Goal: Task Accomplishment & Management: Manage account settings

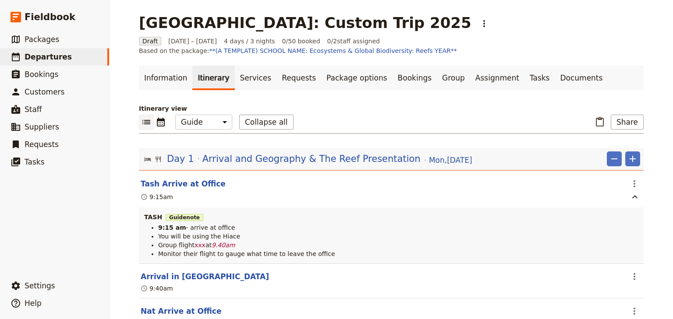
select select "STAFF"
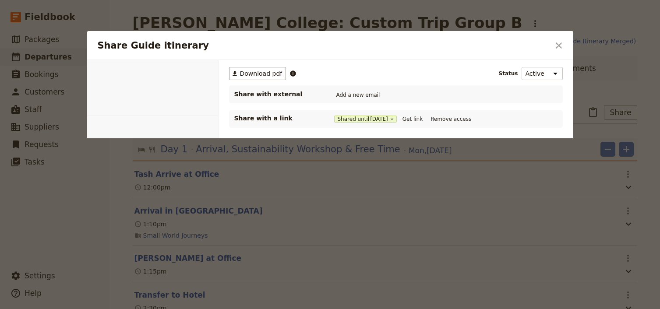
select select "STAFF"
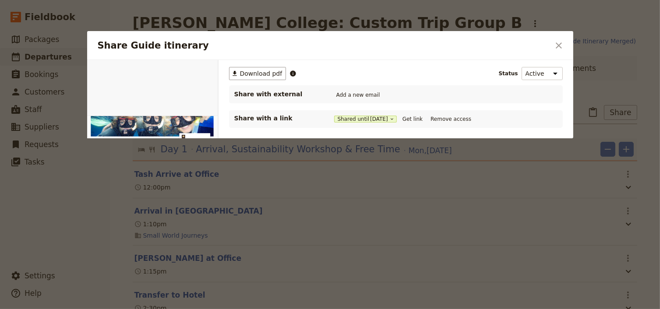
click at [558, 40] on icon "Close dialog" at bounding box center [559, 45] width 11 height 11
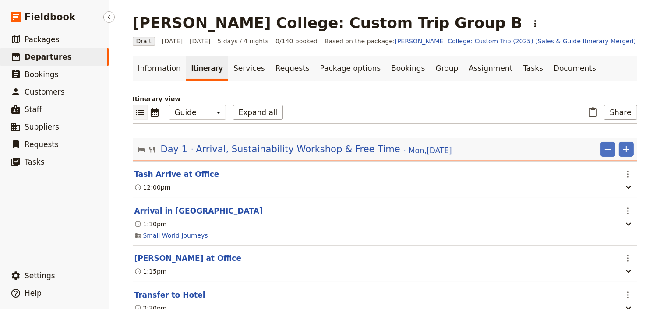
click at [55, 57] on span "Departures" at bounding box center [48, 57] width 47 height 9
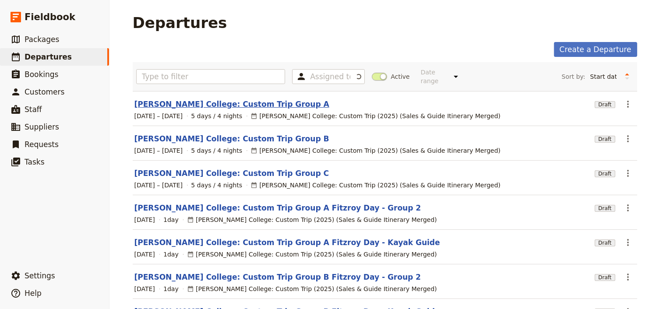
click at [226, 99] on link "Mueller College: Custom Trip Group A" at bounding box center [231, 104] width 195 height 11
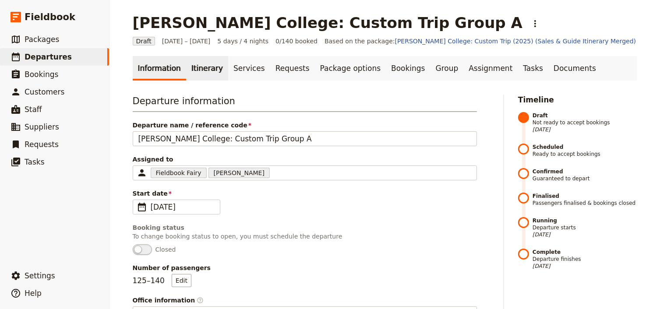
click at [194, 67] on link "Itinerary" at bounding box center [207, 68] width 42 height 25
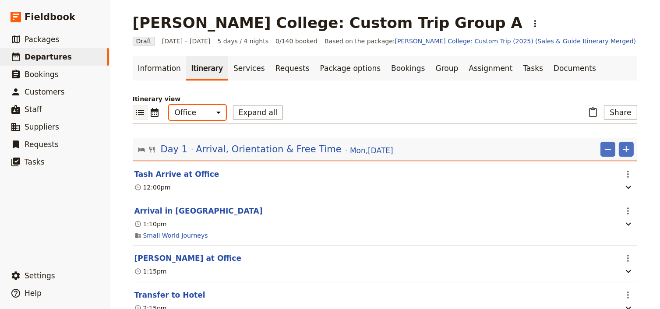
click at [194, 117] on select "Office Guide Passenger Sales" at bounding box center [197, 112] width 57 height 15
click at [169, 105] on select "Office Guide Passenger Sales" at bounding box center [197, 112] width 57 height 15
click at [239, 114] on button "Expand all" at bounding box center [258, 112] width 50 height 15
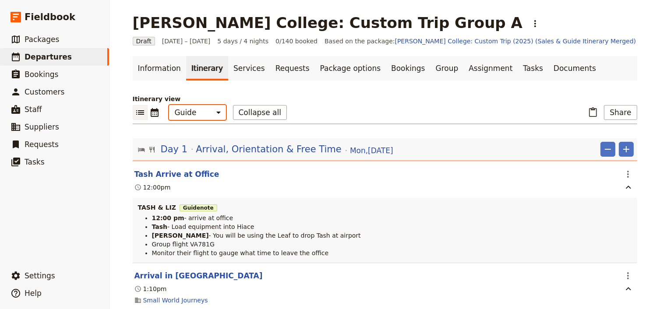
click at [193, 112] on select "Office Guide Passenger Sales" at bounding box center [197, 112] width 57 height 15
select select "ALL"
click at [169, 105] on select "Office Guide Passenger Sales" at bounding box center [197, 112] width 57 height 15
click at [242, 114] on button "Collapse all" at bounding box center [260, 112] width 54 height 15
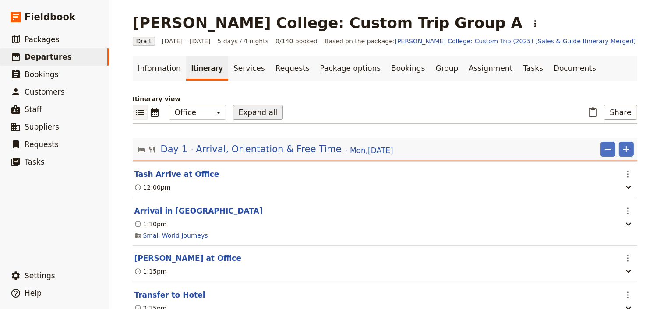
click at [242, 114] on button "Expand all" at bounding box center [258, 112] width 50 height 15
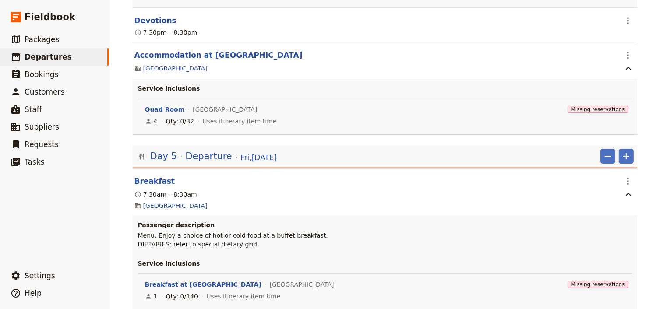
scroll to position [9345, 0]
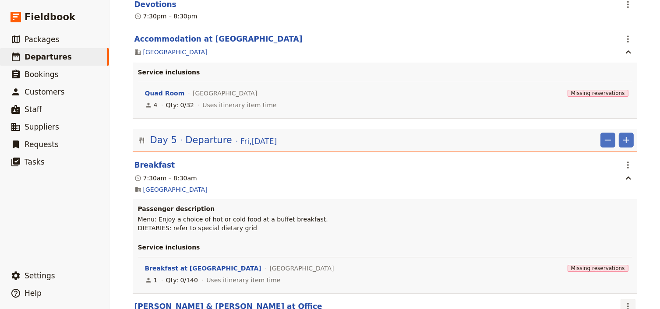
click at [623, 301] on icon "Actions" at bounding box center [628, 306] width 11 height 11
click at [619, 179] on span "Edit this itinerary item" at bounding box center [584, 179] width 69 height 9
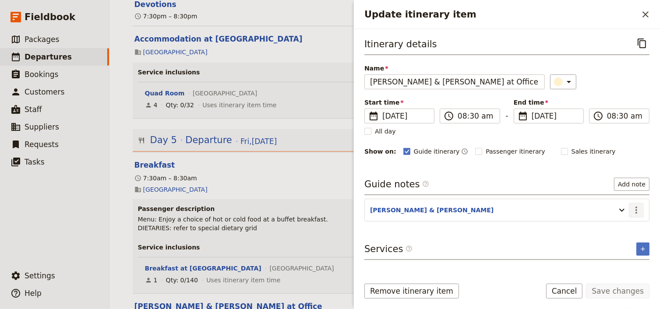
click at [637, 210] on icon "Actions" at bounding box center [636, 210] width 11 height 11
click at [612, 224] on span "Edit note" at bounding box center [612, 227] width 28 height 9
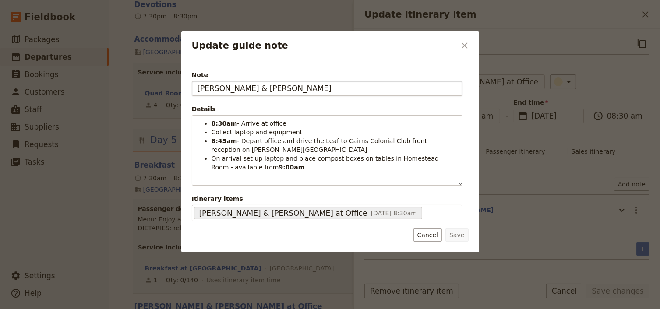
drag, startPoint x: 258, startPoint y: 89, endPoint x: 223, endPoint y: 87, distance: 35.1
click at [223, 87] on input "LAURIE & EMMA" at bounding box center [327, 88] width 271 height 15
type input "[PERSON_NAME]"
click at [455, 233] on button "Save" at bounding box center [457, 235] width 23 height 13
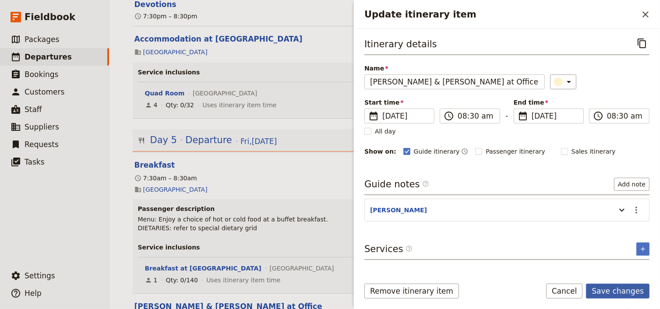
click at [612, 291] on button "Save changes" at bounding box center [618, 291] width 64 height 15
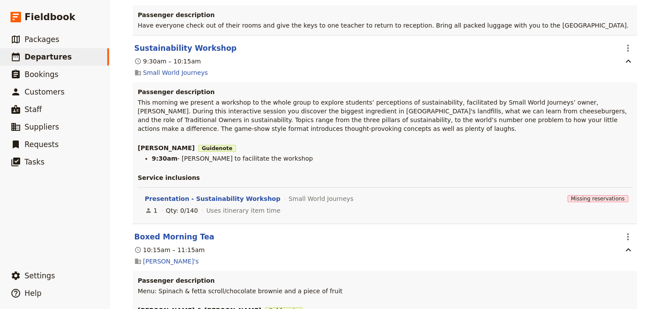
scroll to position [9766, 0]
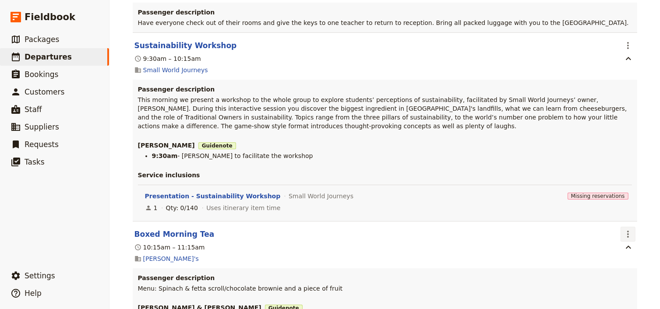
click at [624, 229] on icon "Actions" at bounding box center [628, 234] width 11 height 11
click at [624, 110] on span "Edit this itinerary item" at bounding box center [588, 109] width 77 height 9
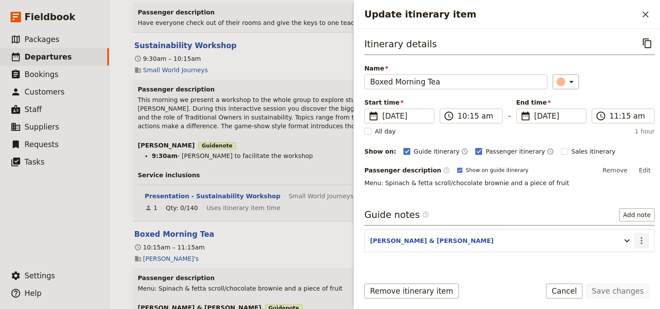
click at [640, 240] on icon "Actions" at bounding box center [642, 241] width 11 height 11
click at [630, 257] on span "Edit note" at bounding box center [618, 258] width 41 height 9
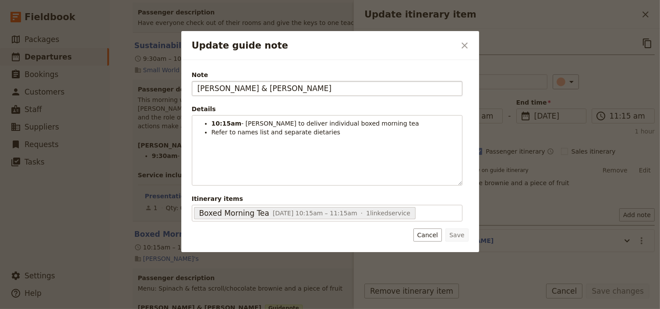
drag, startPoint x: 256, startPoint y: 91, endPoint x: 223, endPoint y: 89, distance: 33.3
click at [223, 89] on input "LAURIE & EMMA" at bounding box center [327, 88] width 271 height 15
type input "[PERSON_NAME]"
click at [456, 234] on button "Save" at bounding box center [457, 235] width 23 height 13
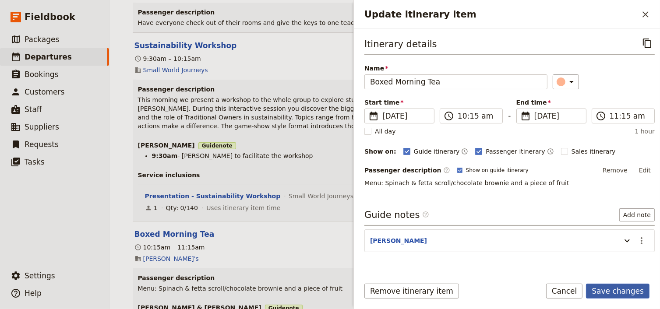
click at [621, 294] on button "Save changes" at bounding box center [618, 291] width 64 height 15
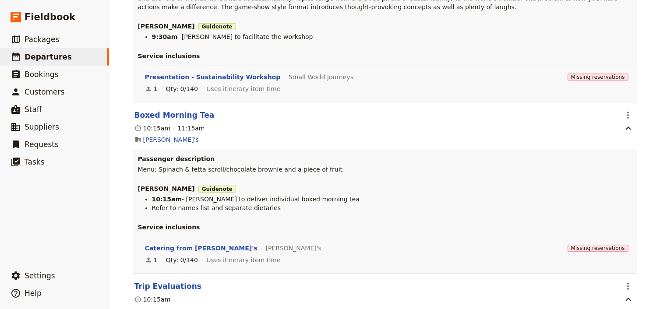
scroll to position [9906, 0]
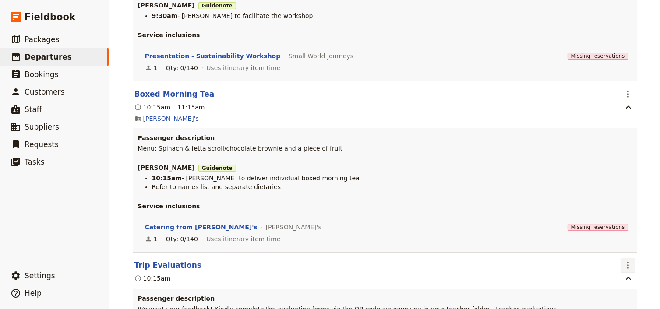
click at [627, 262] on icon "Actions" at bounding box center [628, 265] width 2 height 7
click at [622, 138] on span "Edit this itinerary item" at bounding box center [588, 140] width 77 height 9
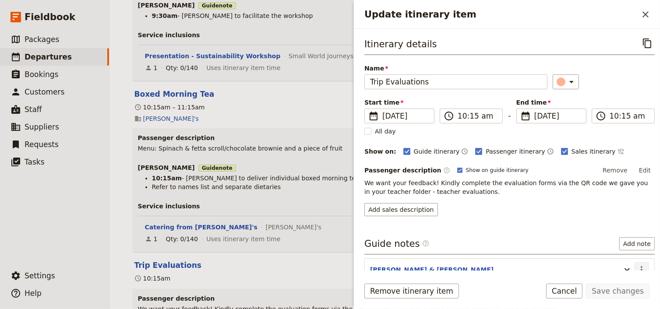
click at [641, 270] on icon "Actions" at bounding box center [642, 269] width 2 height 7
click at [617, 235] on span "Edit note" at bounding box center [612, 236] width 28 height 9
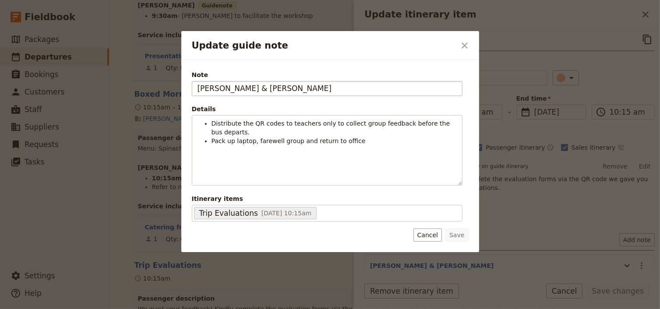
drag, startPoint x: 245, startPoint y: 87, endPoint x: 221, endPoint y: 87, distance: 24.1
click at [221, 87] on input "LAURIE & EMMA" at bounding box center [327, 88] width 271 height 15
type input "[PERSON_NAME]"
click at [464, 234] on button "Save" at bounding box center [457, 235] width 23 height 13
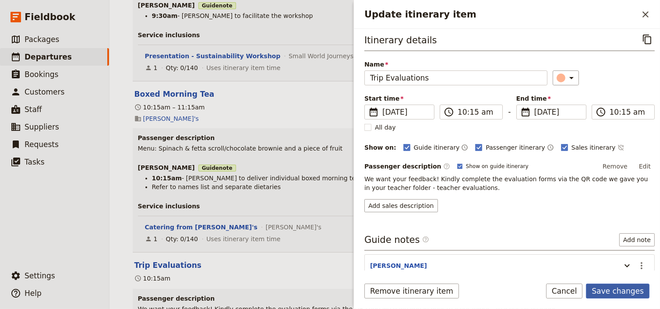
click at [612, 289] on button "Save changes" at bounding box center [618, 291] width 64 height 15
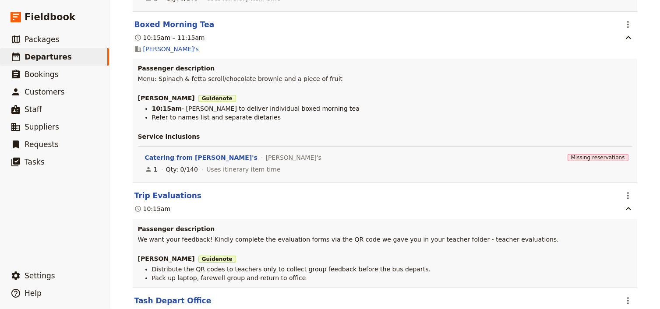
scroll to position [9976, 0]
click at [626, 295] on icon "Actions" at bounding box center [628, 300] width 11 height 11
click at [614, 174] on span "Edit this itinerary item" at bounding box center [584, 176] width 69 height 9
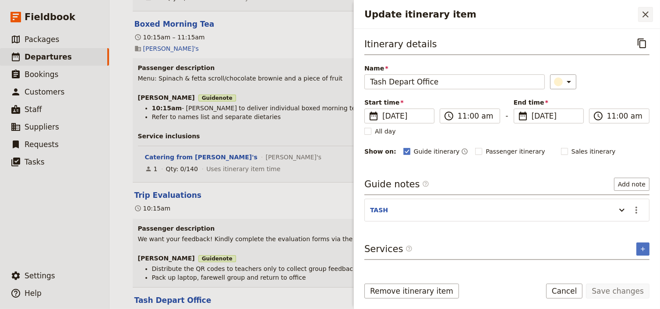
click at [645, 17] on icon "Close drawer" at bounding box center [645, 14] width 11 height 11
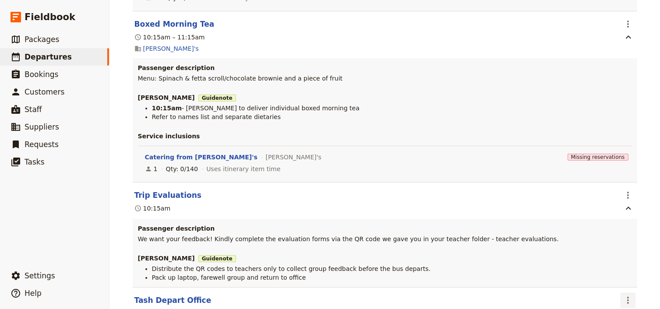
click at [627, 295] on icon "Actions" at bounding box center [628, 300] width 11 height 11
click at [609, 188] on span "Delete this itinerary item" at bounding box center [588, 188] width 77 height 9
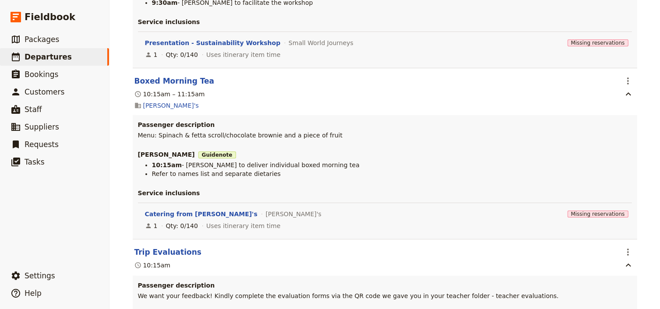
scroll to position [9954, 0]
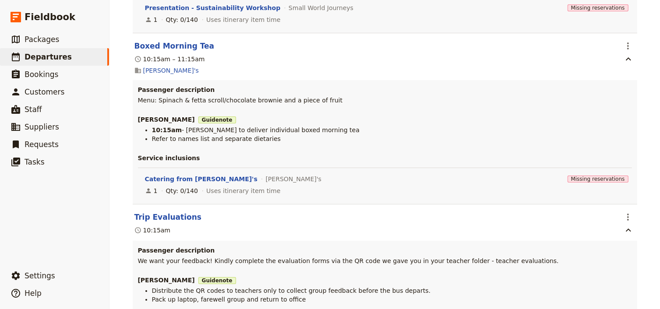
click at [620, 197] on span "Edit this itinerary item" at bounding box center [588, 198] width 77 height 9
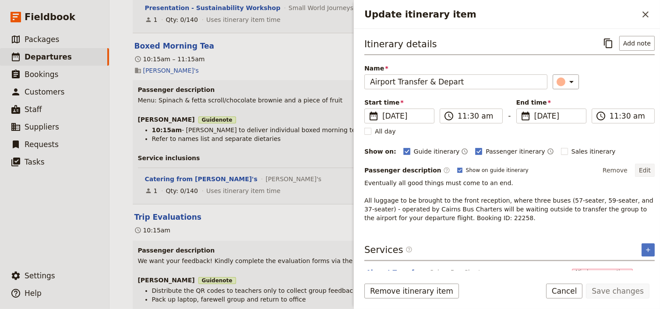
click at [639, 170] on button "Edit" at bounding box center [645, 170] width 20 height 13
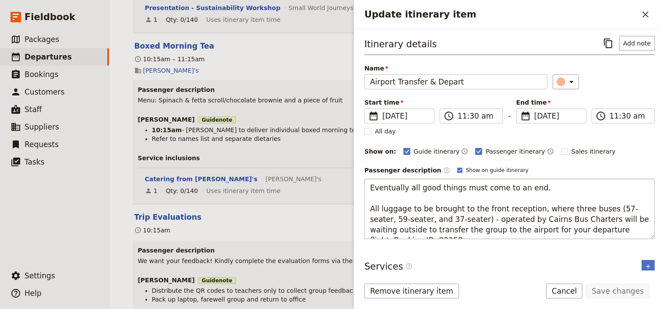
click at [372, 200] on textarea "Eventually all good things must come to an end. All luggage to be brought to th…" at bounding box center [509, 209] width 290 height 60
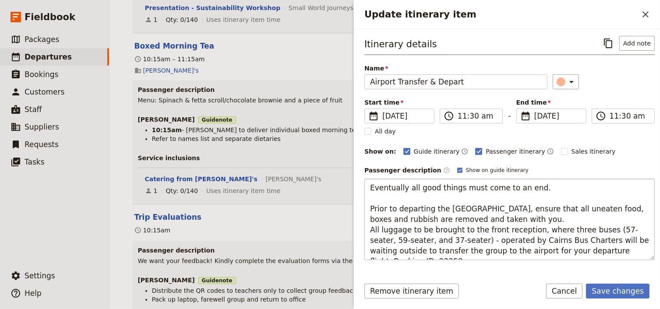
type textarea "Eventually all good things must come to an end. Prior to departing the Homestea…"
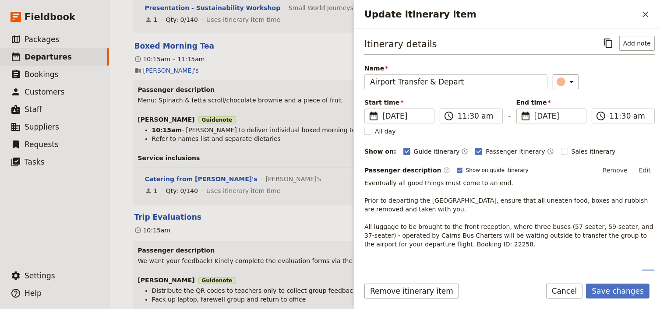
click at [445, 213] on p "Eventually all good things must come to an end. Prior to departing the Homestea…" at bounding box center [509, 214] width 290 height 70
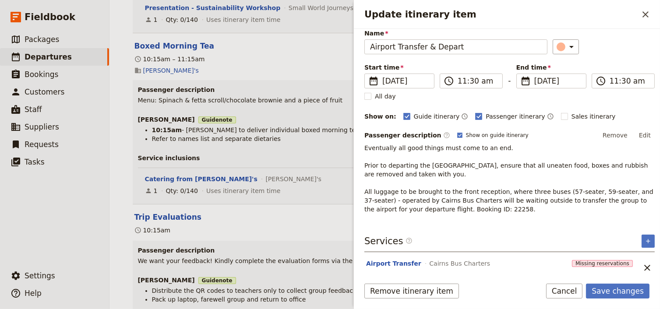
scroll to position [46, 0]
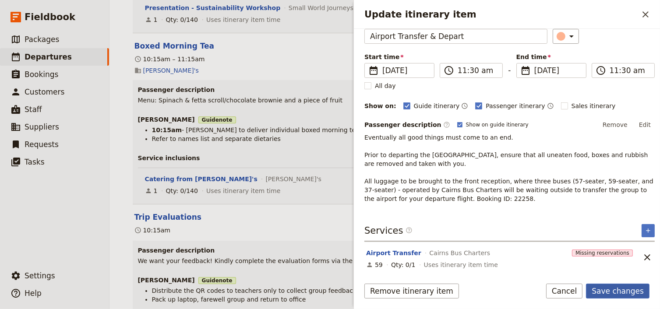
click at [615, 292] on button "Save changes" at bounding box center [618, 291] width 64 height 15
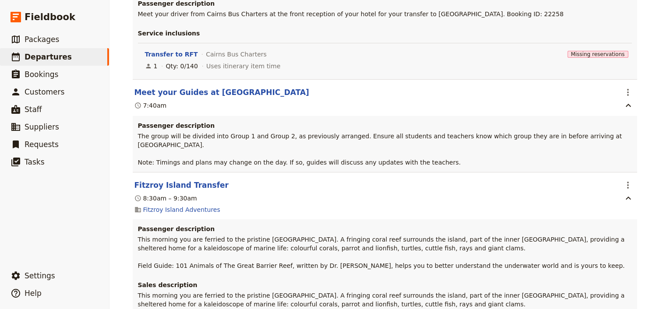
scroll to position [0, 0]
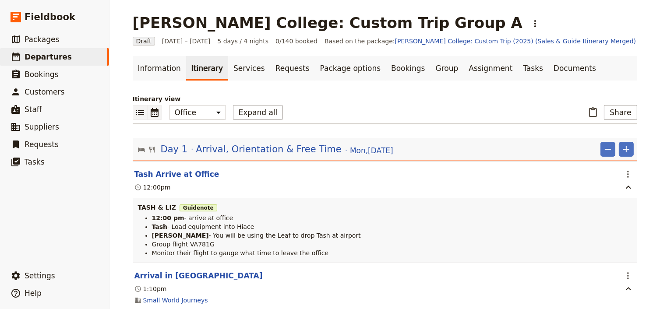
click at [151, 113] on icon "Calendar view" at bounding box center [155, 112] width 8 height 9
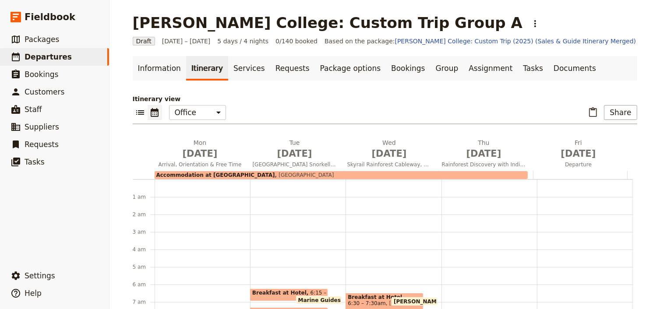
scroll to position [101, 0]
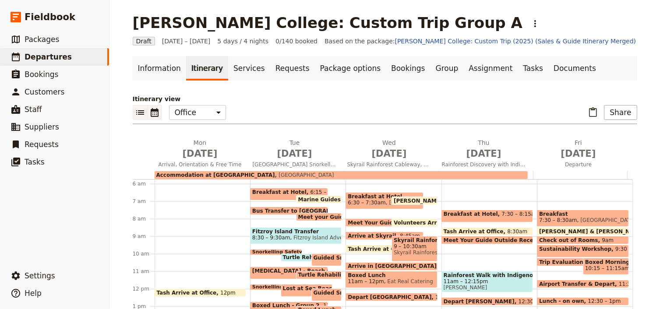
click at [137, 110] on icon "List view" at bounding box center [140, 112] width 11 height 11
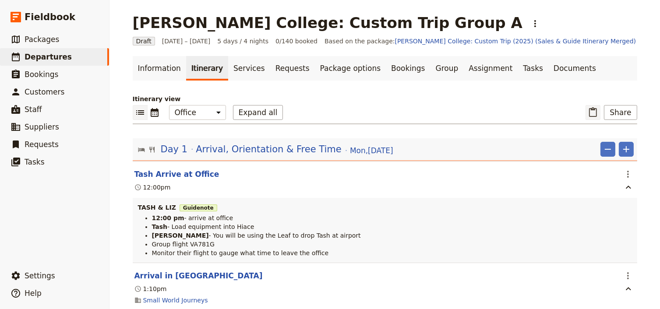
click at [592, 110] on icon "Paste itinerary item" at bounding box center [593, 112] width 11 height 11
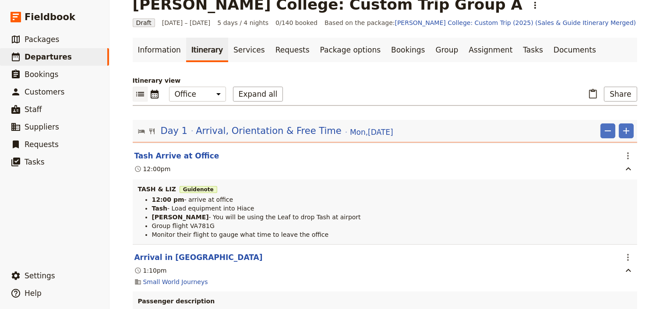
scroll to position [35, 0]
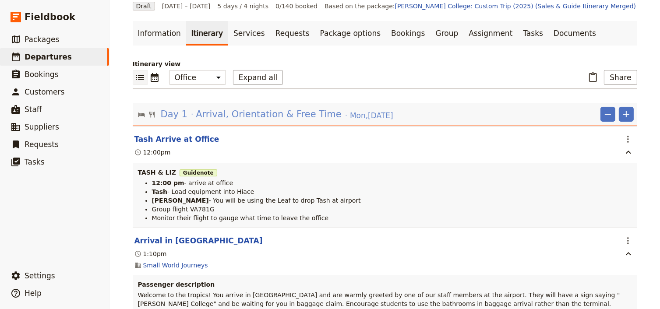
click at [261, 117] on span "Arrival, Orientation & Free Time" at bounding box center [269, 114] width 146 height 13
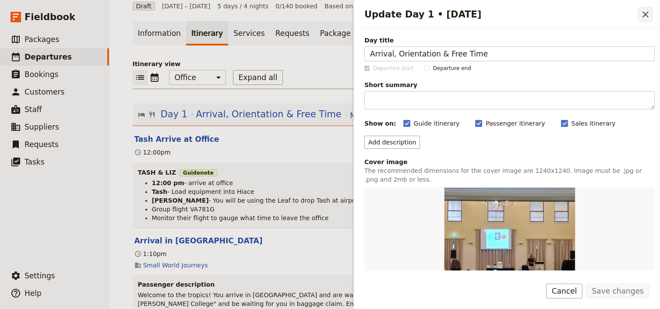
click at [648, 13] on icon "Close drawer" at bounding box center [645, 14] width 11 height 11
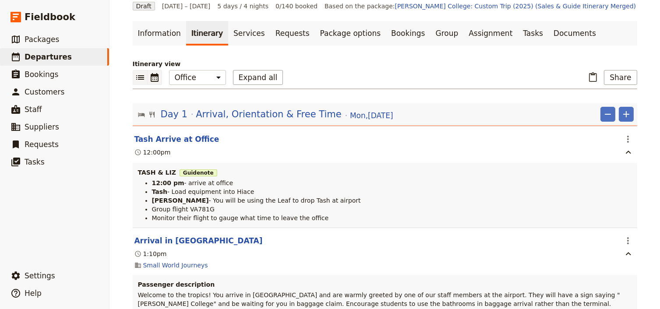
click at [152, 77] on icon "Calendar view" at bounding box center [154, 77] width 11 height 11
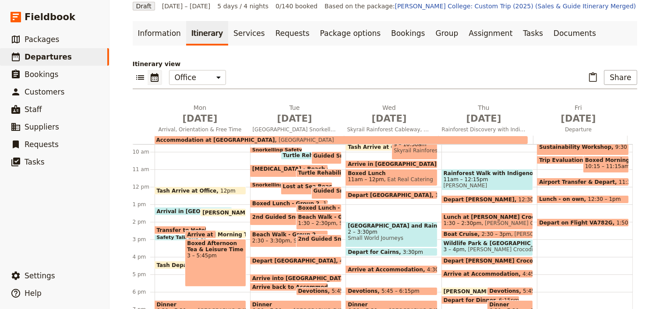
scroll to position [171, 0]
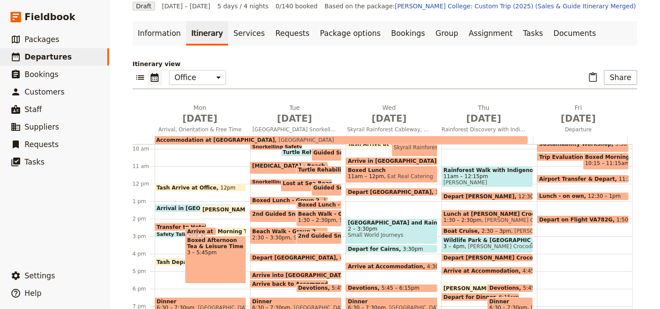
drag, startPoint x: 591, startPoint y: 77, endPoint x: 428, endPoint y: 79, distance: 163.0
click at [428, 79] on div "​ ​ Office Guide Passenger Sales ​ Share" at bounding box center [385, 79] width 505 height 19
click at [201, 258] on div "Boxed Afternoon Tea & Leisure Time 3 – 5:45pm" at bounding box center [215, 260] width 61 height 48
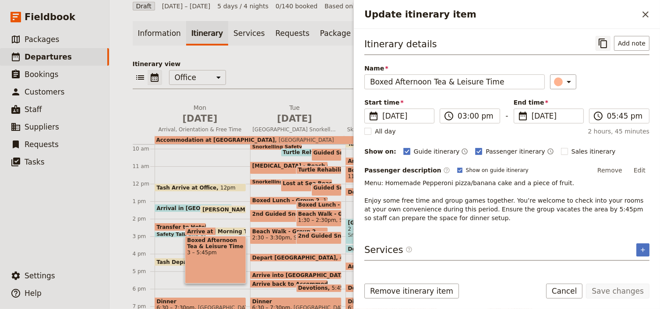
click at [604, 43] on icon "Copy itinerary item" at bounding box center [603, 43] width 11 height 11
drag, startPoint x: 647, startPoint y: 14, endPoint x: 637, endPoint y: 18, distance: 10.3
click at [647, 14] on icon "Close drawer" at bounding box center [645, 14] width 11 height 11
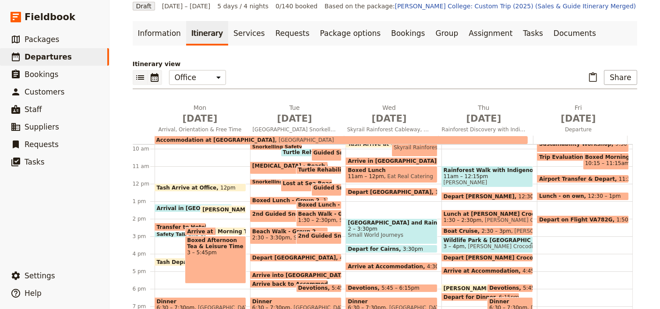
click at [137, 78] on icon "List view" at bounding box center [140, 77] width 11 height 11
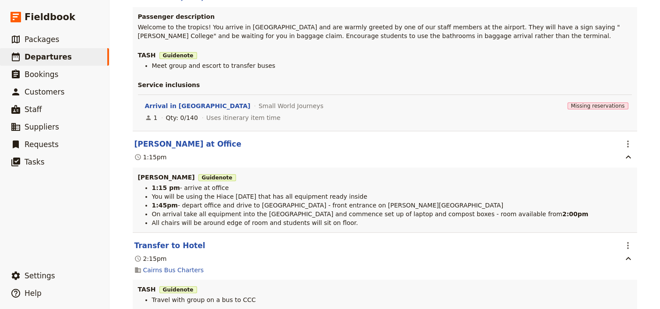
scroll to position [315, 0]
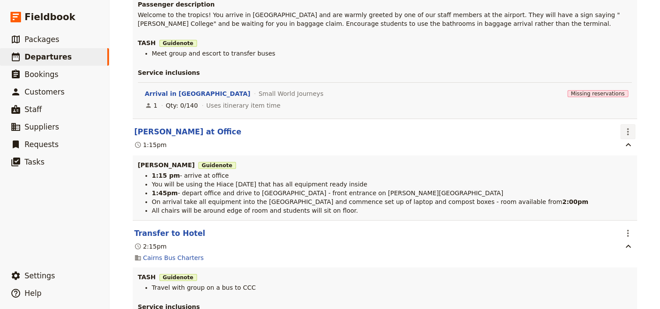
click at [627, 135] on icon "Actions" at bounding box center [628, 132] width 11 height 11
click at [586, 150] on span "Edit this itinerary item" at bounding box center [584, 151] width 69 height 9
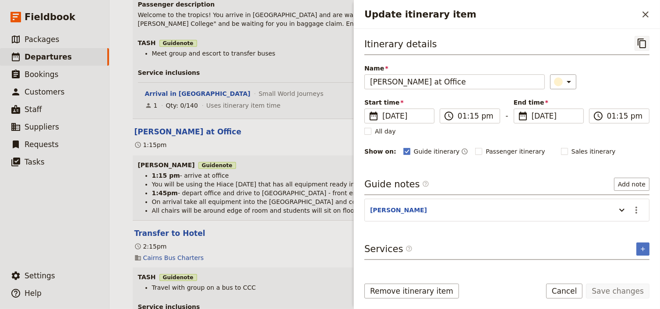
click at [644, 42] on icon "Copy itinerary item" at bounding box center [642, 43] width 11 height 11
click at [320, 136] on header "[PERSON_NAME] at Office" at bounding box center [375, 132] width 483 height 11
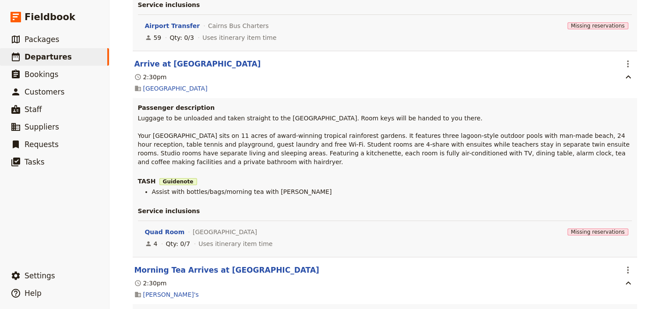
scroll to position [631, 0]
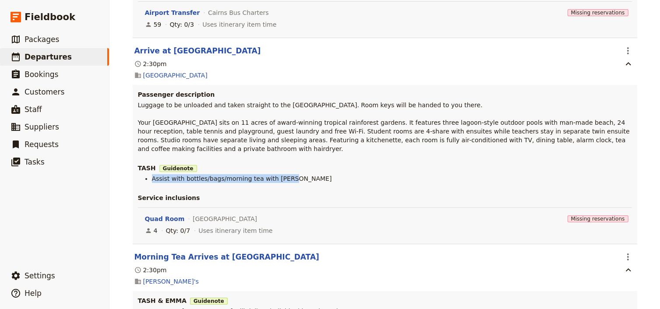
drag, startPoint x: 284, startPoint y: 173, endPoint x: 147, endPoint y: 173, distance: 137.1
click at [147, 174] on ul "Assist with bottles/bags/morning tea with [PERSON_NAME]" at bounding box center [385, 178] width 494 height 9
copy span "Assist with bottles/bags/morning tea with [PERSON_NAME]"
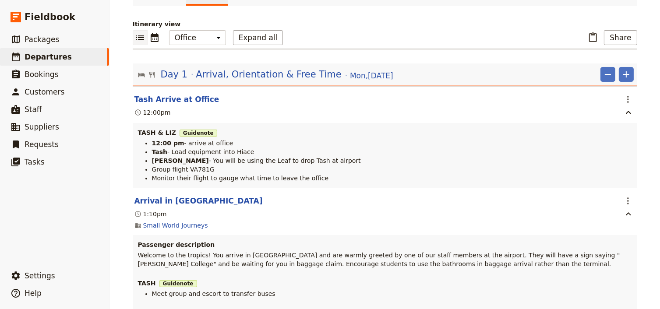
scroll to position [0, 0]
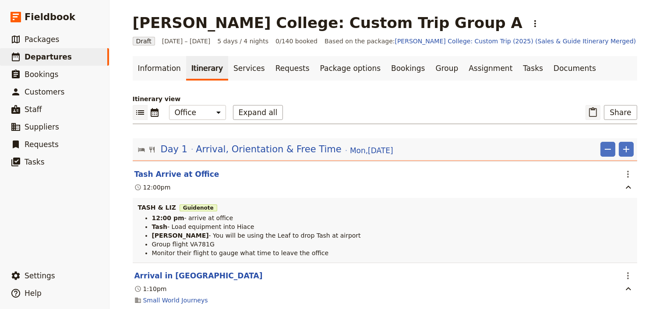
click at [593, 110] on icon "Paste itinerary item" at bounding box center [593, 112] width 11 height 11
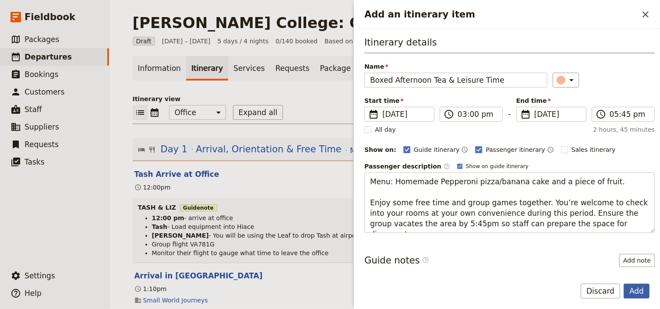
click at [640, 293] on button "Add" at bounding box center [637, 291] width 26 height 15
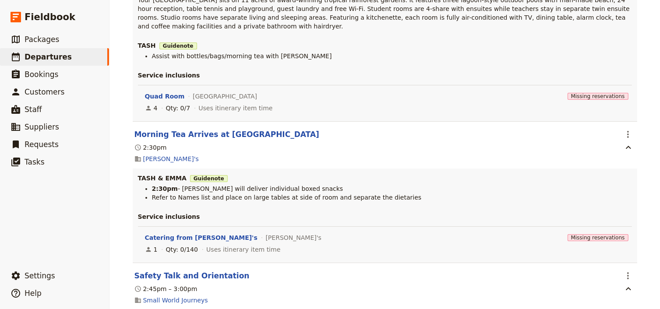
scroll to position [771, 0]
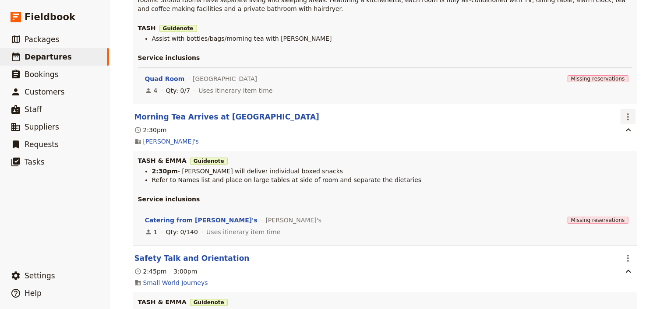
click at [627, 112] on icon "Actions" at bounding box center [628, 117] width 11 height 11
click at [594, 143] on span "Delete this itinerary item" at bounding box center [588, 141] width 77 height 9
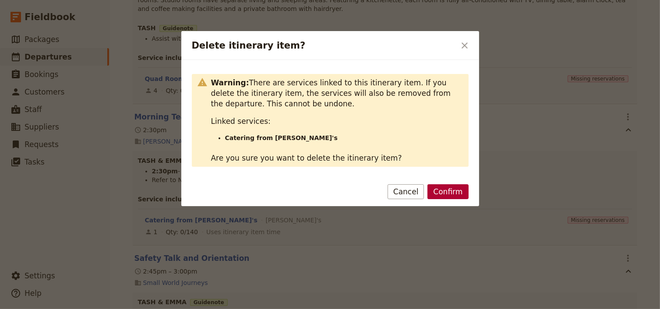
click at [449, 192] on button "Confirm" at bounding box center [448, 191] width 41 height 15
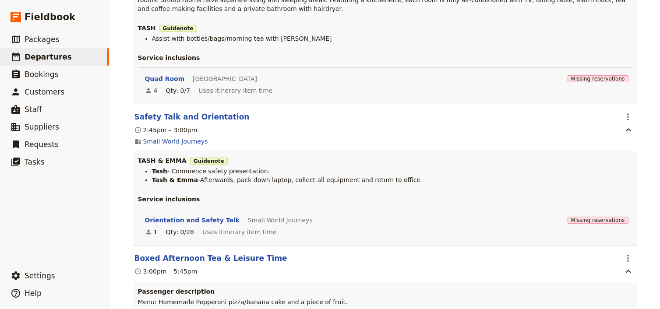
drag, startPoint x: 390, startPoint y: 173, endPoint x: 142, endPoint y: 166, distance: 248.1
click at [142, 167] on ul "Tash - Commence safety presentation. Tash & Emma -Afterwards, pack down laptop,…" at bounding box center [385, 176] width 494 height 18
copy ul "Tash - Commence safety presentation. Tash & Emma -Afterwards, pack down laptop,…"
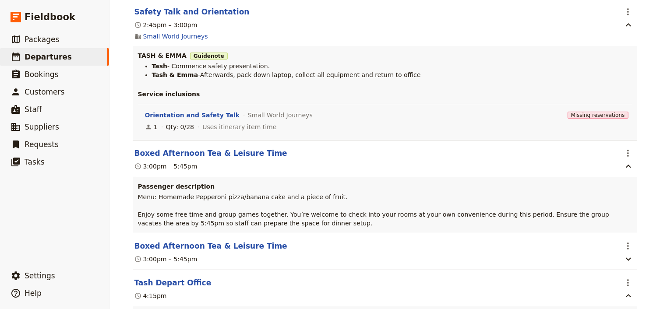
scroll to position [911, 0]
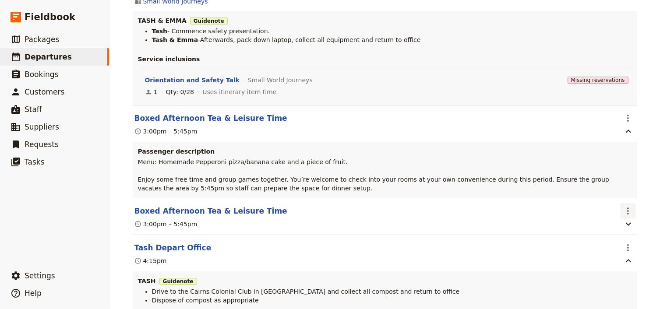
click at [626, 209] on icon "Actions" at bounding box center [628, 211] width 11 height 11
click at [606, 236] on span "Delete this itinerary item" at bounding box center [588, 236] width 77 height 9
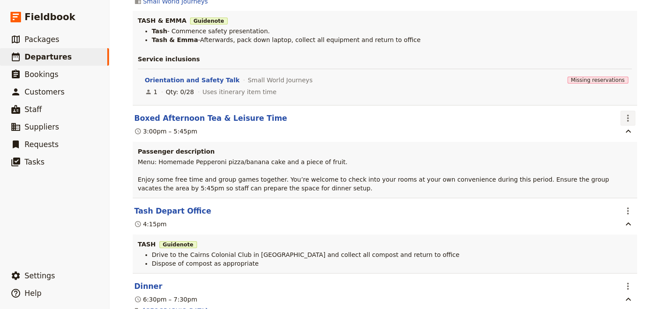
click at [627, 115] on icon "Actions" at bounding box center [628, 118] width 2 height 7
click at [615, 130] on span "Edit this itinerary item" at bounding box center [584, 131] width 69 height 9
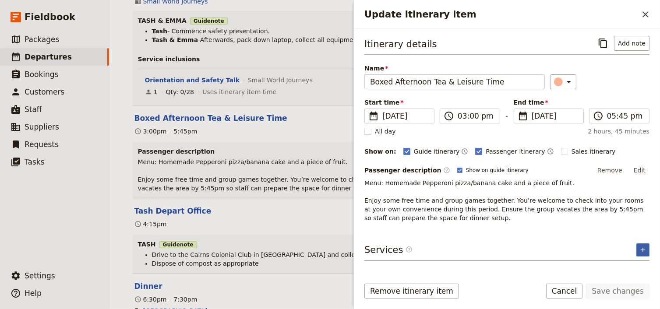
click at [643, 247] on icon "Add service inclusion" at bounding box center [643, 250] width 7 height 7
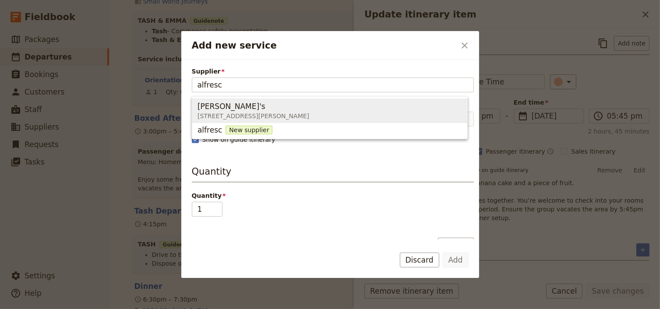
click at [205, 109] on span "[PERSON_NAME]'s" at bounding box center [232, 106] width 68 height 11
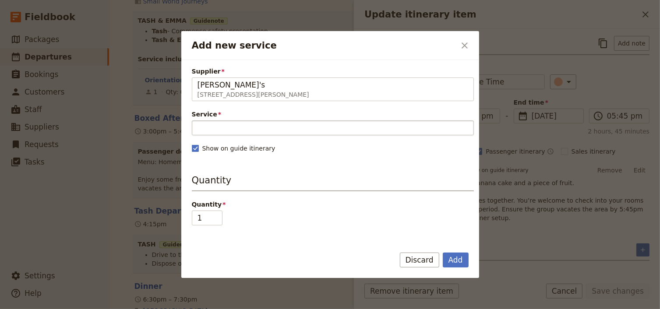
type input "[PERSON_NAME]'s"
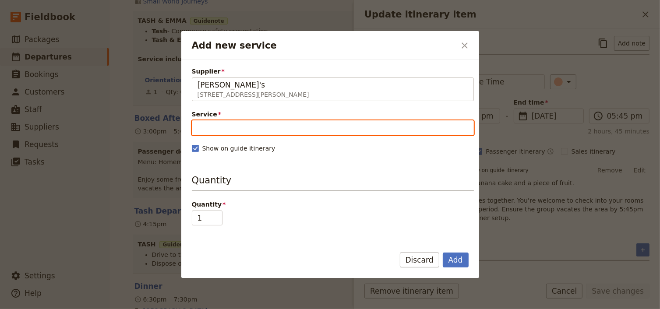
click at [209, 126] on input "Service" at bounding box center [333, 127] width 282 height 15
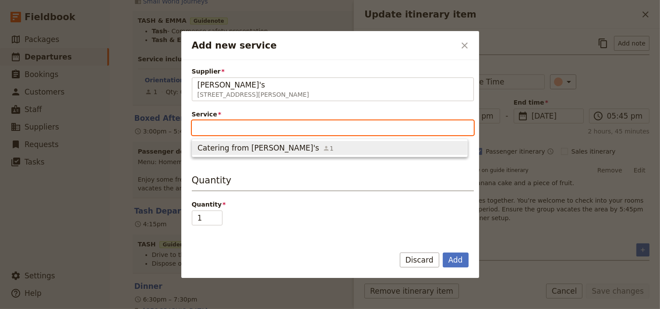
click at [234, 146] on span "Catering from [PERSON_NAME]'s" at bounding box center [259, 148] width 122 height 11
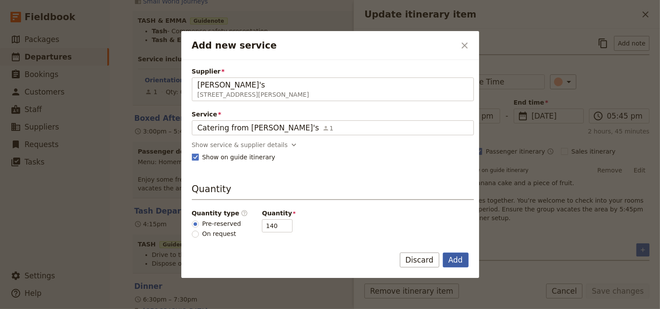
click at [456, 261] on button "Add" at bounding box center [456, 260] width 26 height 15
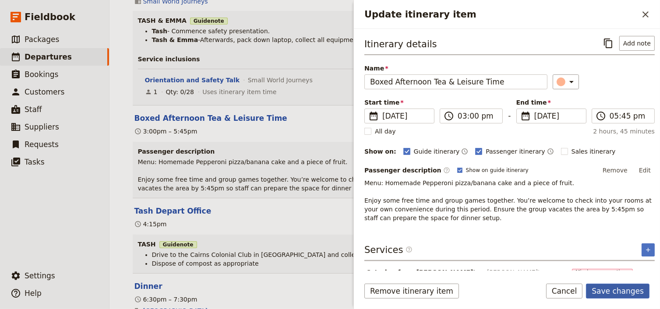
click at [612, 290] on button "Save changes" at bounding box center [618, 291] width 64 height 15
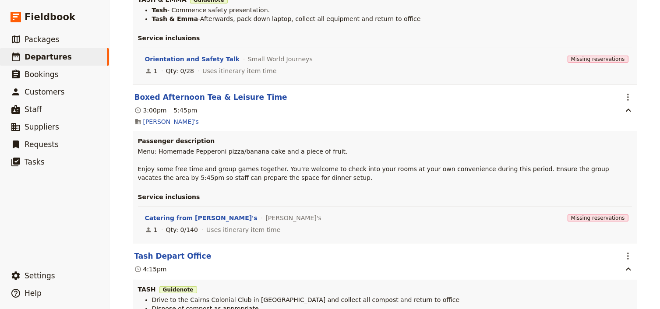
scroll to position [946, 0]
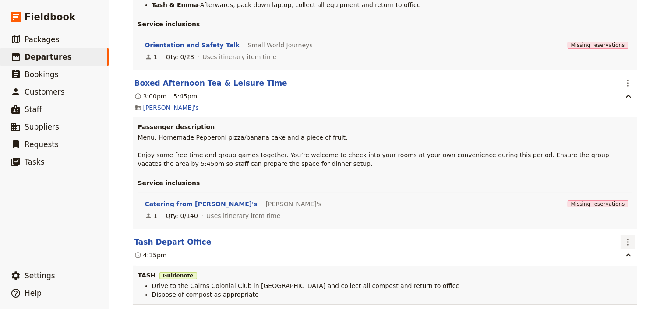
click at [627, 239] on icon "Actions" at bounding box center [628, 242] width 2 height 7
click at [610, 257] on span "Edit this itinerary item" at bounding box center [584, 255] width 69 height 9
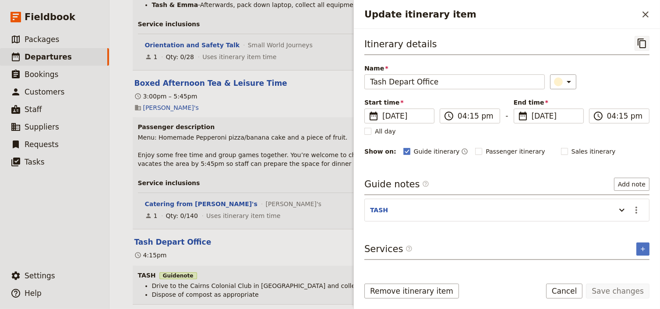
click at [640, 44] on icon "Copy itinerary item" at bounding box center [642, 44] width 8 height 10
drag, startPoint x: 115, startPoint y: 212, endPoint x: 122, endPoint y: 212, distance: 6.6
click at [115, 212] on div "Mueller College: Custom Trip Group A ​ Draft 1 – 5 Sep 2025 5 days / 4 nights 0…" at bounding box center [385, 154] width 551 height 309
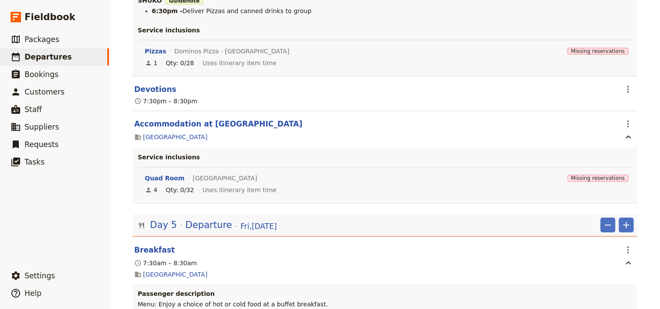
scroll to position [9173, 0]
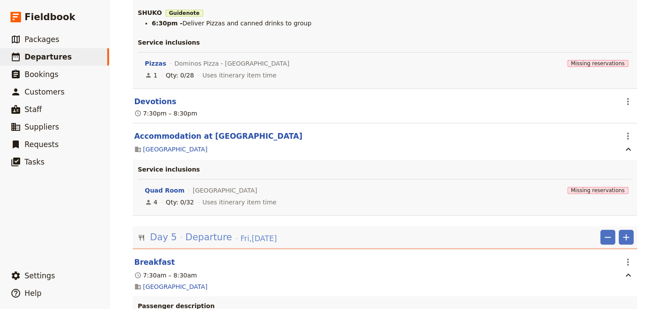
click at [200, 231] on span "Departure" at bounding box center [208, 237] width 47 height 13
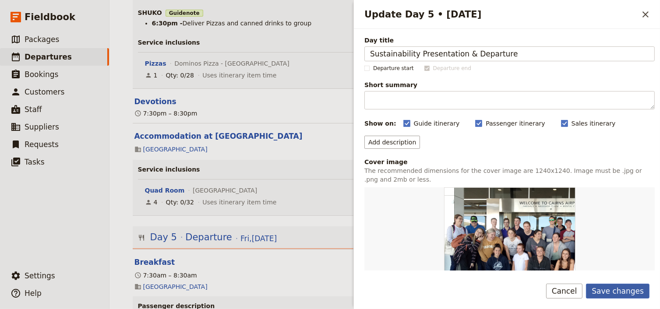
type input "Sustainability Presentation & Departure"
click at [617, 293] on button "Save changes" at bounding box center [618, 291] width 64 height 15
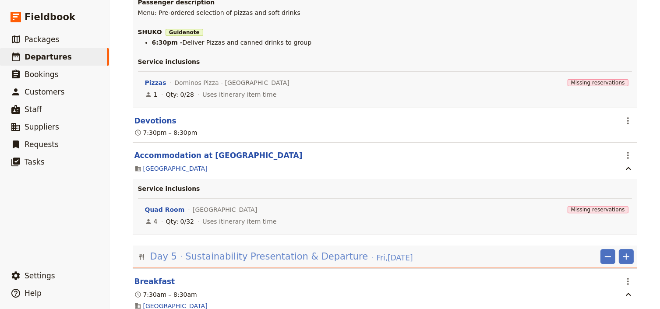
scroll to position [9125, 0]
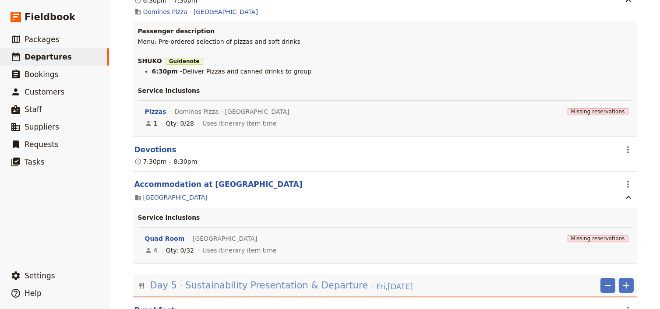
click at [299, 279] on span "Sustainability Presentation & Departure" at bounding box center [276, 285] width 183 height 13
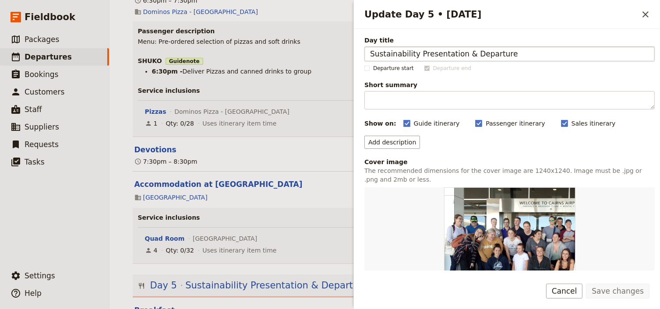
drag, startPoint x: 503, startPoint y: 56, endPoint x: 368, endPoint y: 56, distance: 134.9
click at [368, 56] on input "Sustainability Presentation & Departure" at bounding box center [509, 53] width 290 height 15
click at [643, 16] on icon "Close drawer" at bounding box center [646, 14] width 6 height 6
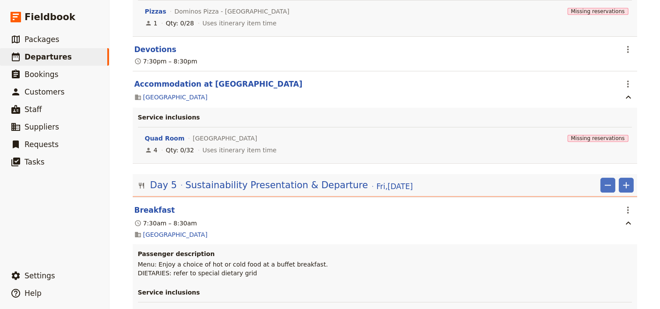
scroll to position [9230, 0]
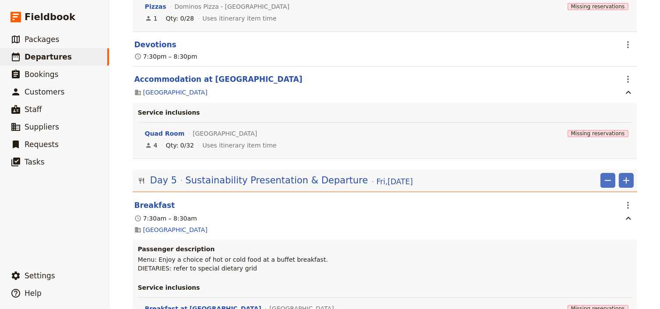
click at [609, 219] on span "Edit this itinerary item" at bounding box center [584, 219] width 69 height 9
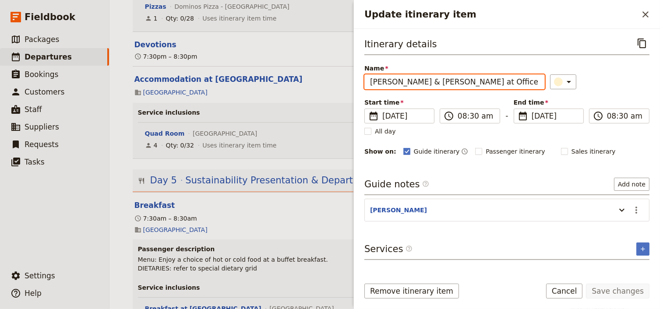
drag, startPoint x: 442, startPoint y: 81, endPoint x: 393, endPoint y: 81, distance: 48.2
click at [393, 81] on input "Laurie & Emma Arrive at Office" at bounding box center [454, 81] width 180 height 15
click at [424, 84] on input "Laurie & Emma Arrive at Office" at bounding box center [454, 81] width 180 height 15
drag, startPoint x: 420, startPoint y: 83, endPoint x: 393, endPoint y: 83, distance: 27.6
click at [393, 83] on input "Laurie & Emma Arrive at Office" at bounding box center [454, 81] width 180 height 15
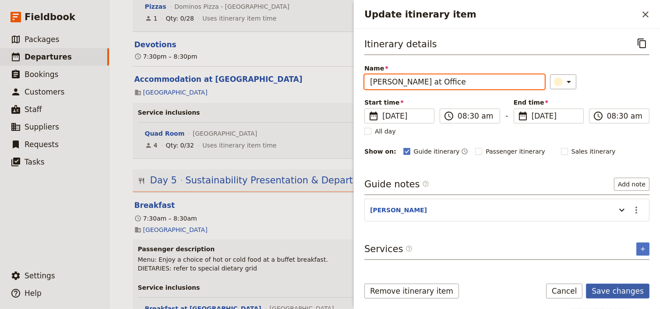
type input "[PERSON_NAME] at Office"
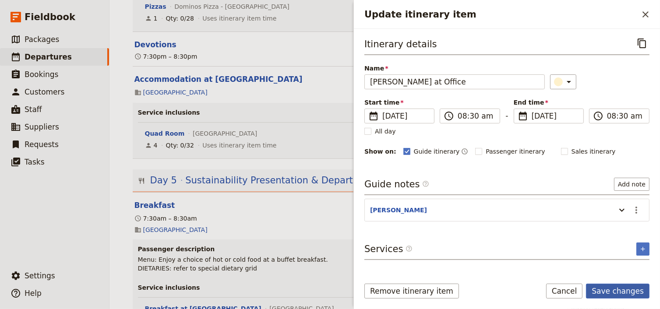
click at [618, 293] on button "Save changes" at bounding box center [618, 291] width 64 height 15
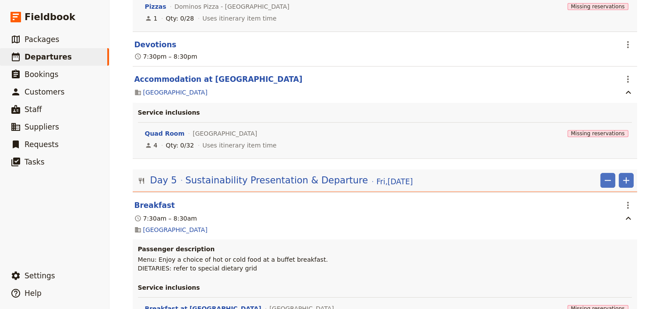
click at [614, 216] on span "Edit this itinerary item" at bounding box center [584, 219] width 69 height 9
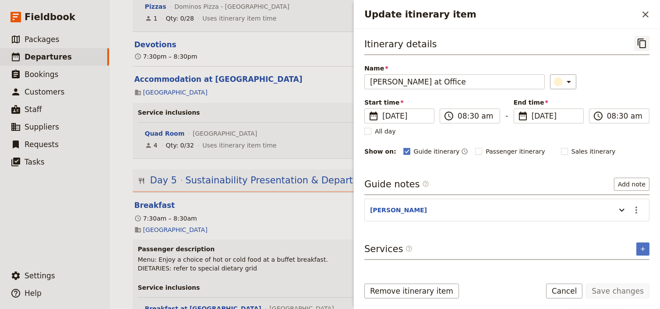
click at [641, 44] on icon "Copy itinerary item" at bounding box center [642, 43] width 11 height 11
drag, startPoint x: 648, startPoint y: 13, endPoint x: 642, endPoint y: 18, distance: 8.1
click at [648, 13] on icon "Close drawer" at bounding box center [645, 14] width 11 height 11
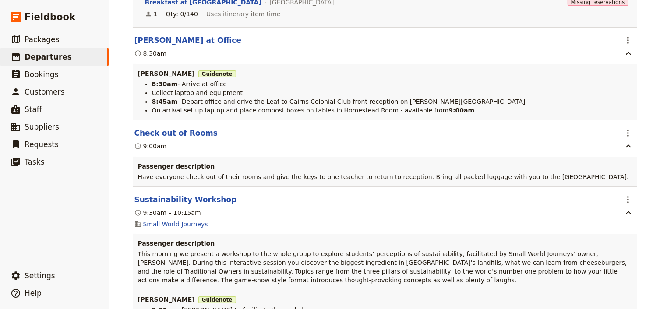
scroll to position [9545, 0]
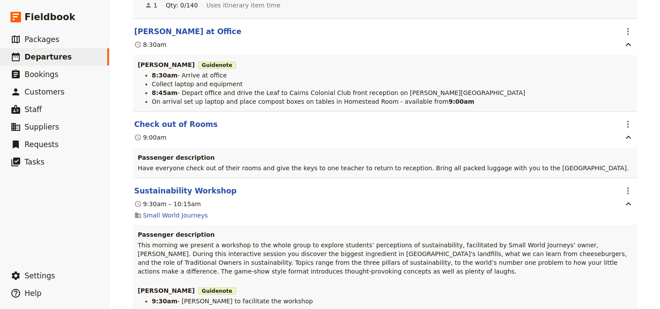
click at [614, 251] on span "Edit this itinerary item" at bounding box center [584, 253] width 69 height 9
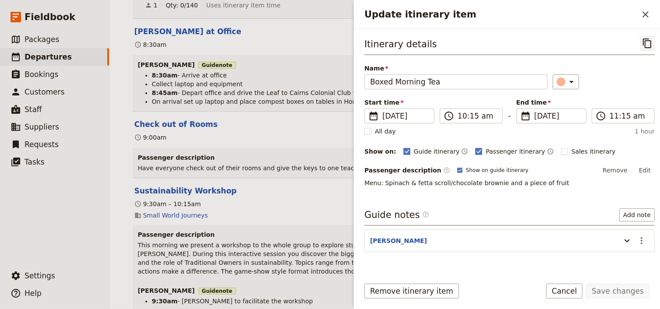
click at [642, 41] on icon "Copy itinerary item" at bounding box center [647, 43] width 11 height 11
click at [643, 11] on icon "Close drawer" at bounding box center [646, 14] width 6 height 6
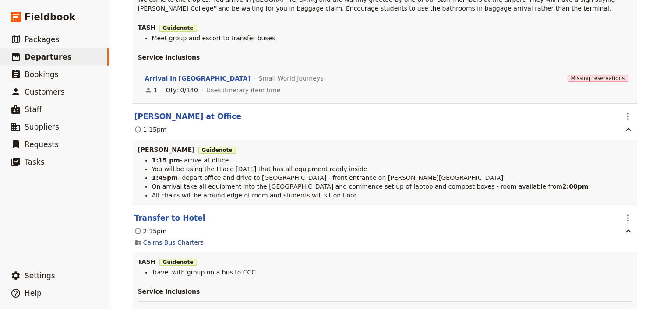
scroll to position [0, 0]
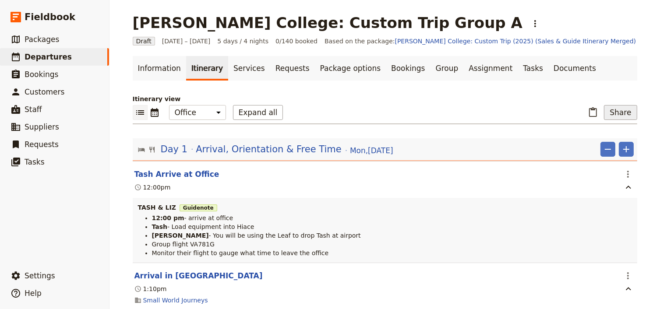
click at [619, 114] on button "Share" at bounding box center [620, 112] width 33 height 15
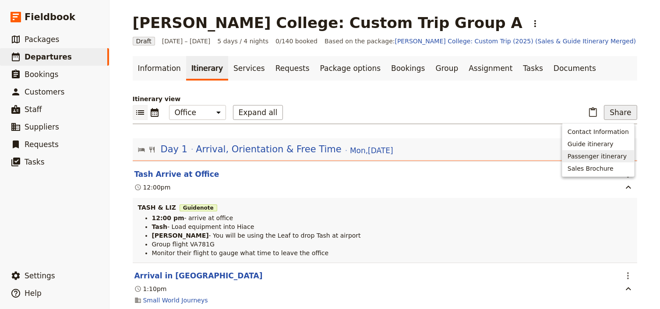
click at [593, 155] on span "Passenger itinerary" at bounding box center [597, 156] width 59 height 9
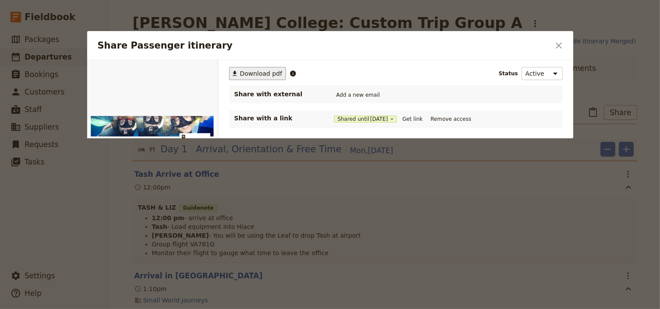
click at [248, 70] on span "Download pdf" at bounding box center [261, 73] width 42 height 9
click at [558, 45] on icon "Close dialog" at bounding box center [559, 45] width 6 height 6
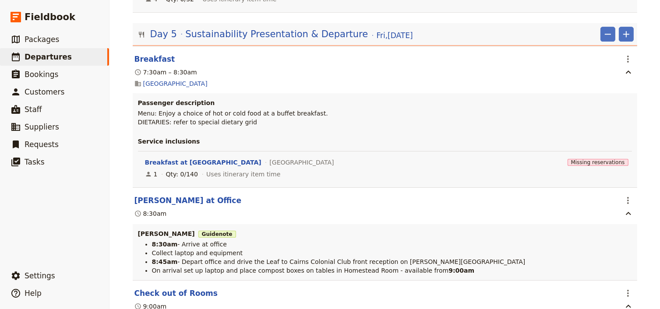
scroll to position [9365, 0]
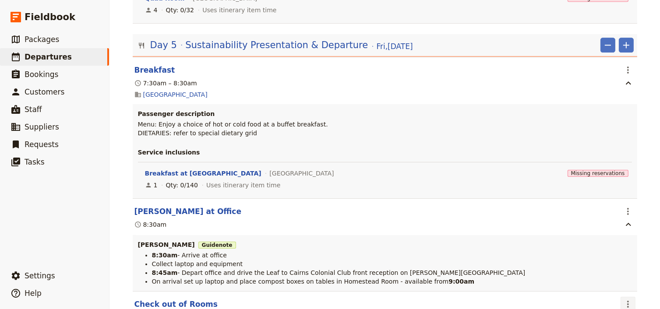
click at [624, 299] on icon "Actions" at bounding box center [628, 304] width 11 height 11
click at [602, 175] on span "Edit this itinerary item" at bounding box center [584, 177] width 69 height 9
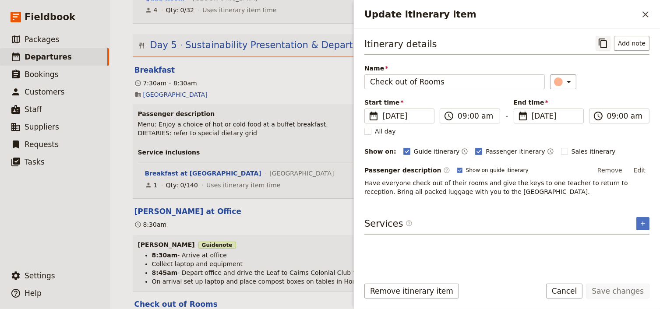
click at [606, 43] on icon "Copy itinerary item" at bounding box center [603, 43] width 11 height 11
click at [646, 16] on icon "Close drawer" at bounding box center [645, 14] width 11 height 11
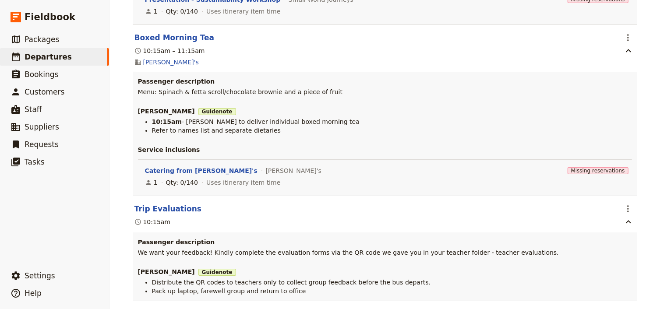
scroll to position [9926, 0]
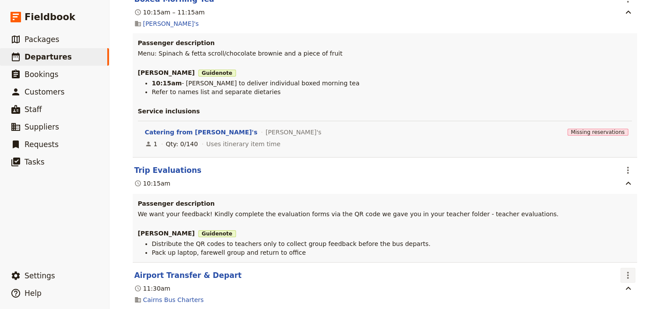
click at [624, 270] on icon "Actions" at bounding box center [628, 275] width 11 height 11
click at [609, 152] on span "Edit this itinerary item" at bounding box center [584, 150] width 69 height 9
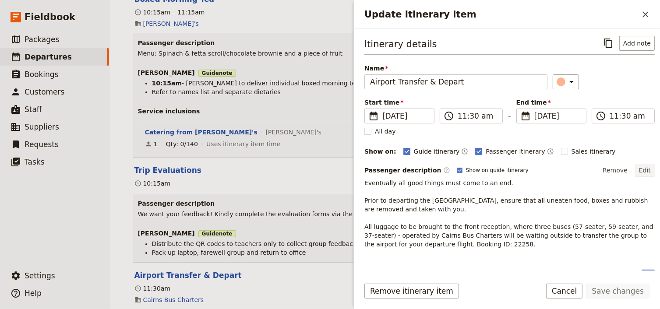
click at [638, 170] on button "Edit" at bounding box center [645, 170] width 20 height 13
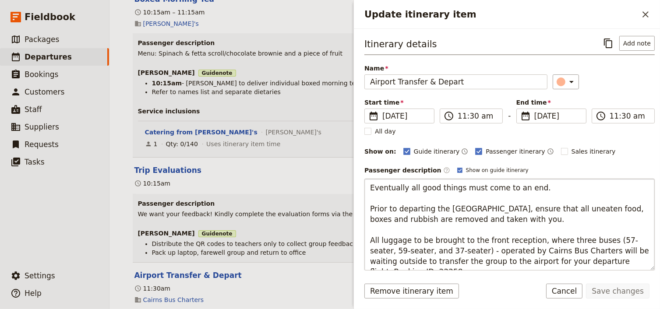
drag, startPoint x: 512, startPoint y: 222, endPoint x: 372, endPoint y: 207, distance: 141.0
click at [372, 207] on textarea "Eventually all good things must come to an end. Prior to departing the Homestea…" at bounding box center [509, 225] width 290 height 92
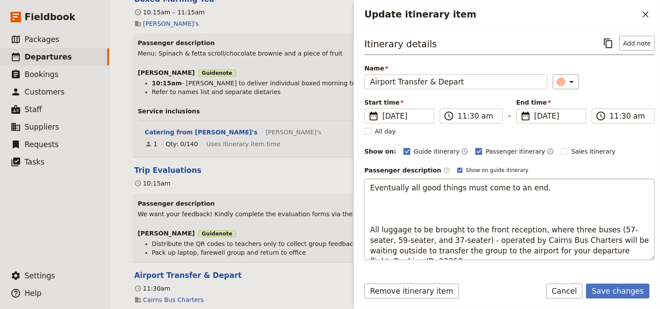
click at [369, 230] on textarea "Eventually all good things must come to an end. All luggage to be brought to th…" at bounding box center [509, 219] width 290 height 81
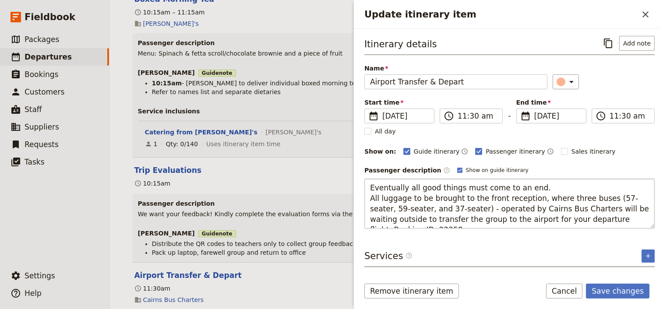
type textarea "Eventually all good things must come to an end. All luggage to be brought to th…"
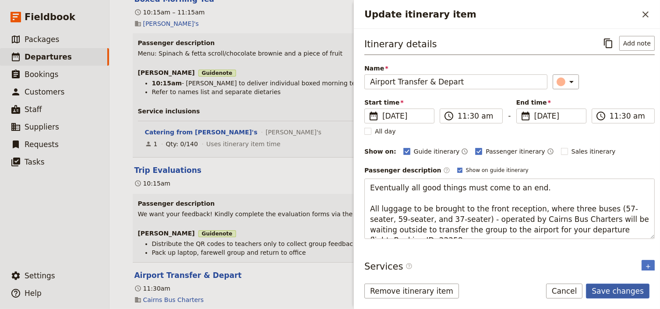
click at [605, 292] on button "Save changes" at bounding box center [618, 291] width 64 height 15
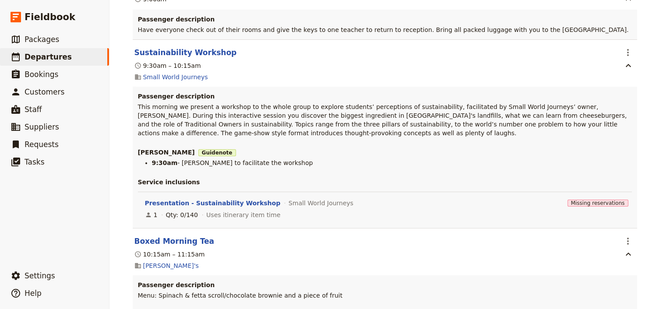
scroll to position [9681, 0]
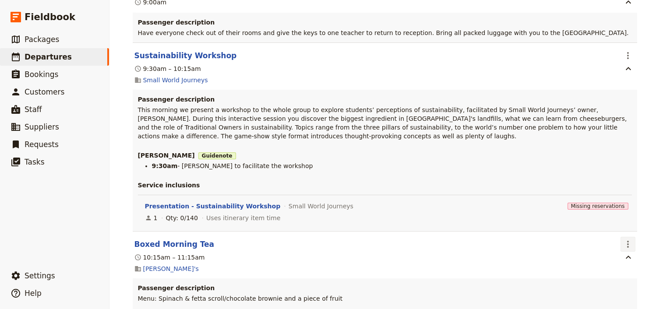
click at [627, 241] on icon "Actions" at bounding box center [628, 244] width 2 height 7
click at [618, 119] on span "Edit this itinerary item" at bounding box center [584, 118] width 69 height 9
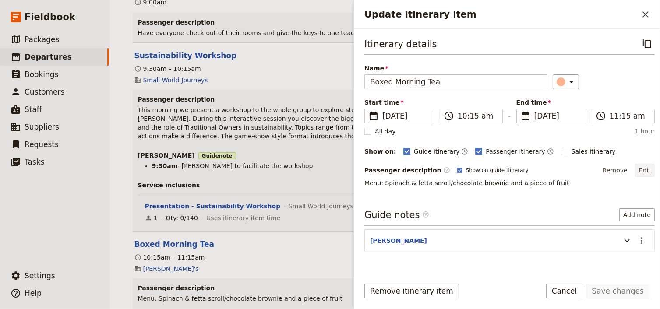
click at [638, 168] on button "Edit" at bounding box center [645, 170] width 20 height 13
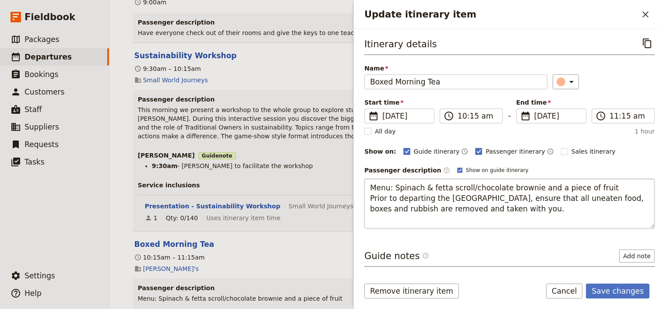
click at [371, 199] on textarea "Menu: Spinach & fetta scroll/chocolate brownie and a piece of fruit Prior to de…" at bounding box center [509, 204] width 290 height 50
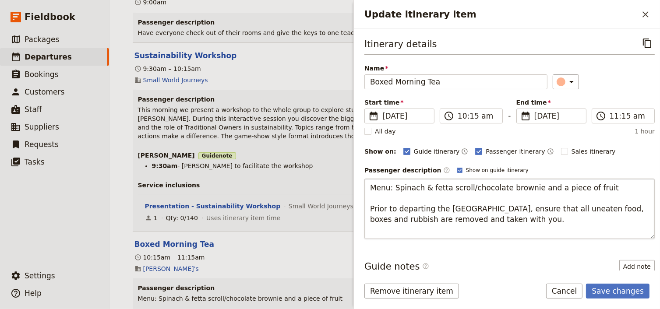
click at [376, 230] on textarea "Menu: Spinach & fetta scroll/chocolate brownie and a piece of fruit Prior to de…" at bounding box center [509, 209] width 290 height 60
type textarea "Menu: Spinach & fetta scroll/chocolate brownie and a piece of fruit Prior to de…"
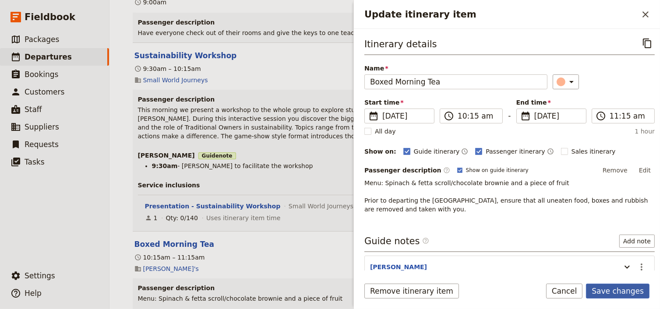
click at [610, 290] on button "Save changes" at bounding box center [618, 291] width 64 height 15
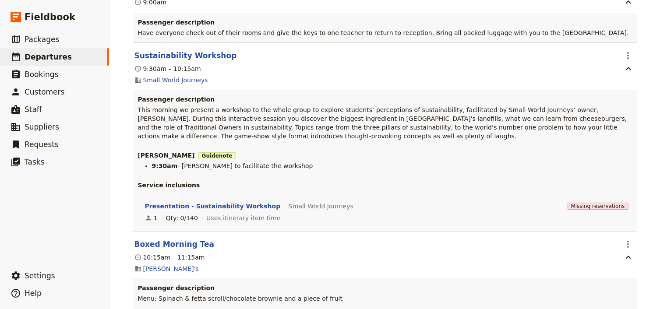
drag, startPoint x: 469, startPoint y: 171, endPoint x: 135, endPoint y: 174, distance: 334.3
click at [138, 294] on p "Menu: Spinach & fetta scroll/chocolate brownie and a piece of fruit Prior to de…" at bounding box center [385, 307] width 494 height 26
copy p "Prior to departing the Homestead Room, ensure that all uneaten food, boxes and …"
drag, startPoint x: 651, startPoint y: 140, endPoint x: 651, endPoint y: 146, distance: 5.7
click at [651, 140] on div "Mueller College: Custom Trip Group A ​ Draft 1 – 5 Sep 2025 5 days / 4 nights 0…" at bounding box center [385, 154] width 551 height 309
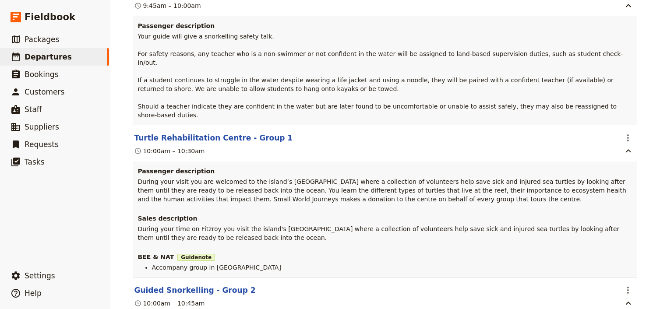
scroll to position [0, 0]
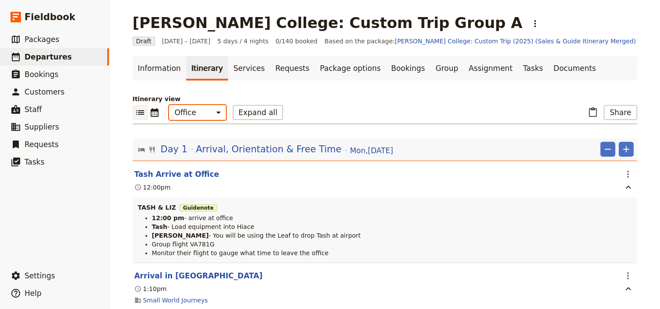
click at [188, 116] on select "Office Guide Passenger Sales" at bounding box center [197, 112] width 57 height 15
select select "PASSENGER"
click at [169, 105] on select "Office Guide Passenger Sales" at bounding box center [197, 112] width 57 height 15
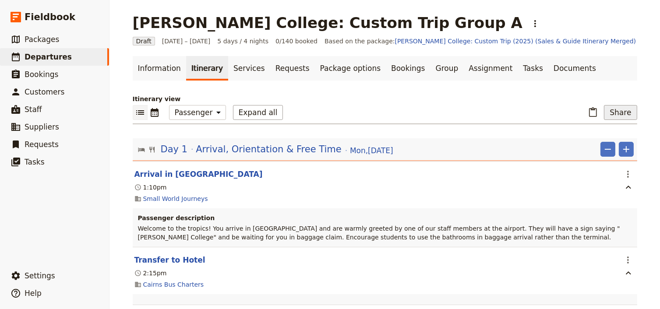
click at [615, 112] on button "Share" at bounding box center [620, 112] width 33 height 15
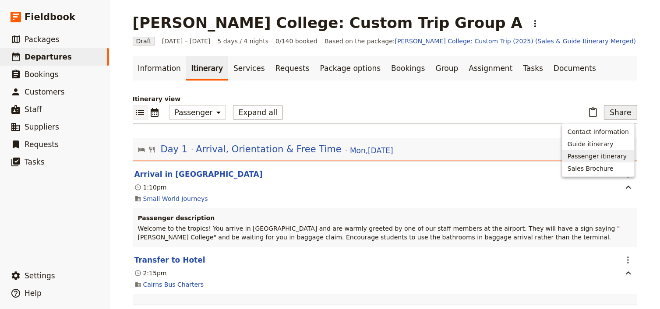
click at [601, 156] on span "Passenger itinerary" at bounding box center [597, 156] width 59 height 9
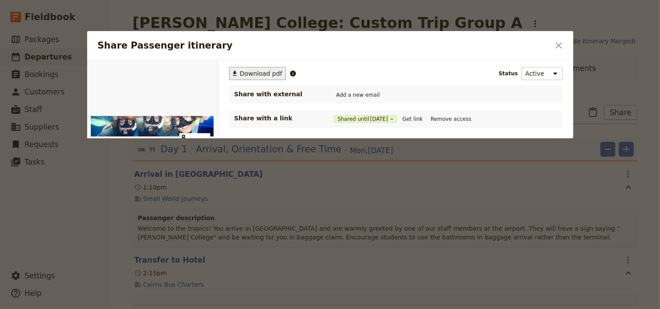
click at [258, 75] on span "Download pdf" at bounding box center [261, 73] width 42 height 9
click at [561, 47] on icon "Close dialog" at bounding box center [559, 45] width 6 height 6
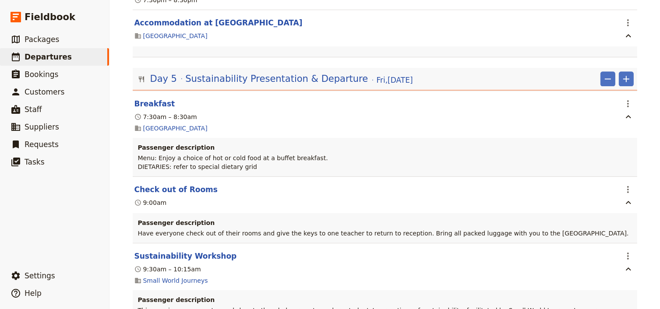
scroll to position [4862, 0]
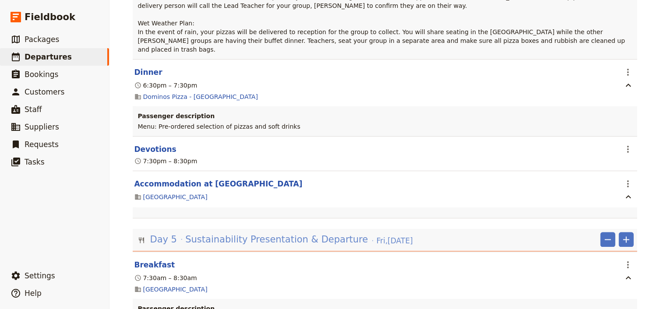
click at [305, 234] on span "Sustainability Presentation & Departure" at bounding box center [276, 240] width 183 height 13
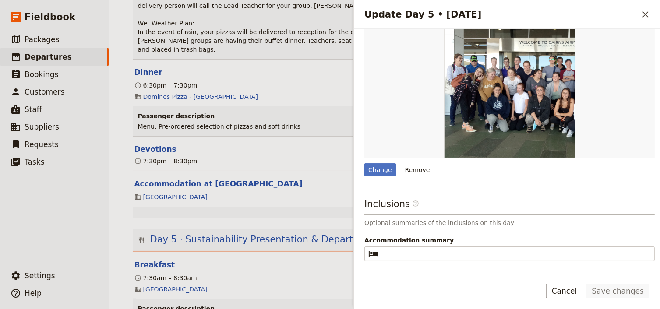
scroll to position [195, 0]
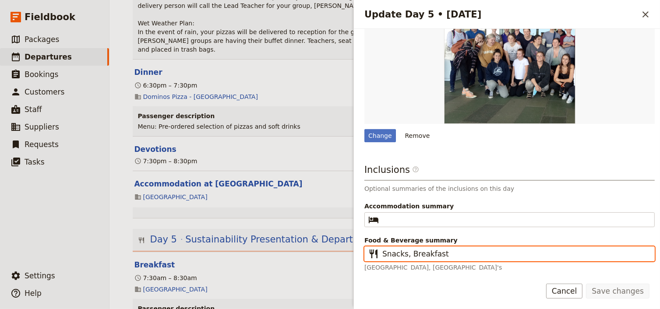
drag, startPoint x: 408, startPoint y: 251, endPoint x: 383, endPoint y: 252, distance: 24.5
click at [383, 252] on input "Snacks, Breakfast" at bounding box center [515, 254] width 267 height 11
click at [414, 256] on input "Breakfast" at bounding box center [515, 254] width 267 height 11
type input "Breakfast, Snacks"
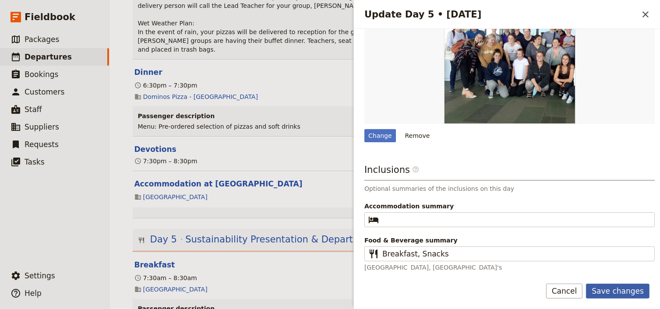
click at [610, 290] on button "Save changes" at bounding box center [618, 291] width 64 height 15
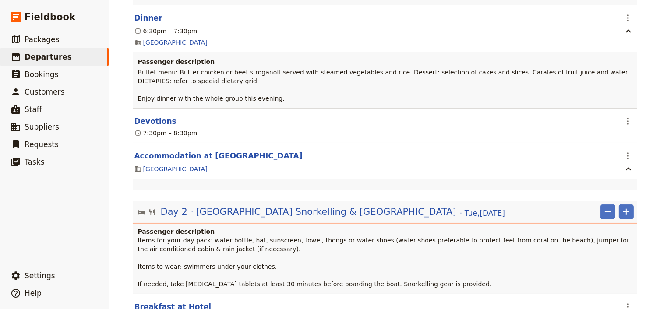
scroll to position [0, 0]
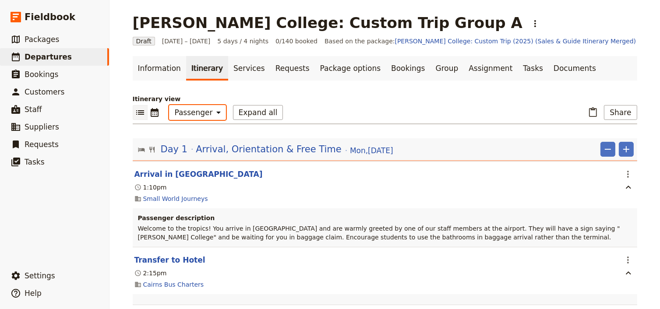
click at [197, 113] on select "Office Guide Passenger Sales" at bounding box center [197, 112] width 57 height 15
click at [169, 105] on select "Office Guide Passenger Sales" at bounding box center [197, 112] width 57 height 15
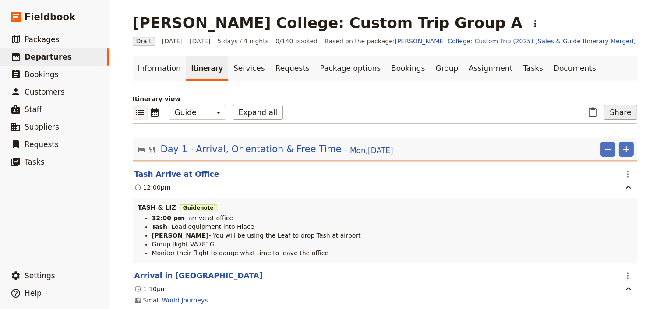
click at [613, 111] on button "Share" at bounding box center [620, 112] width 33 height 15
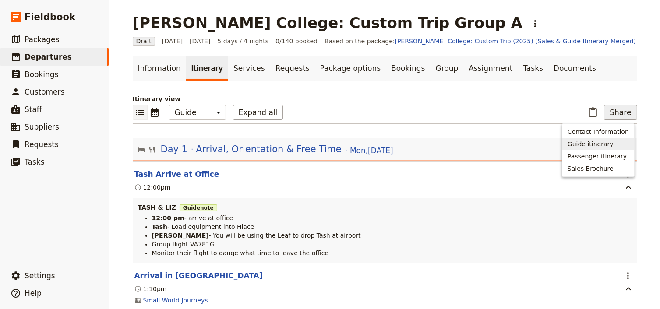
click at [585, 145] on span "Guide itinerary" at bounding box center [591, 144] width 46 height 9
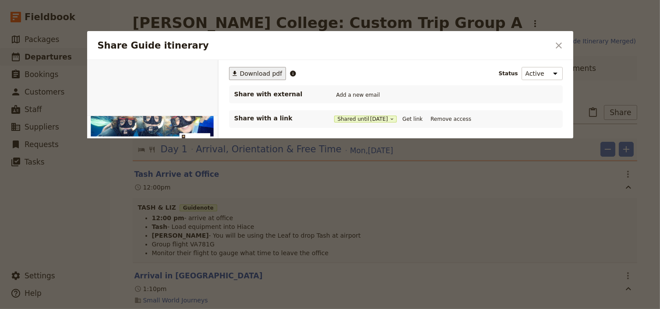
click at [261, 74] on span "Download pdf" at bounding box center [261, 73] width 42 height 9
click at [559, 46] on icon "Close dialog" at bounding box center [559, 45] width 6 height 6
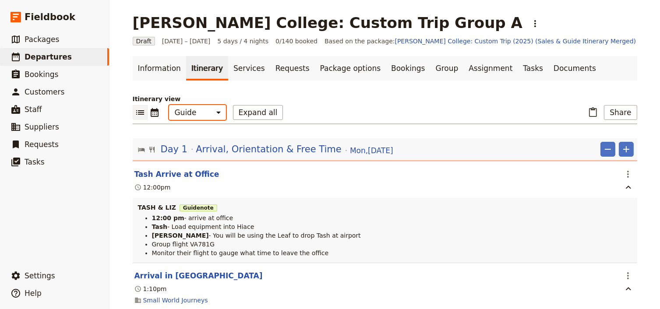
click at [194, 114] on select "Office Guide Passenger Sales" at bounding box center [197, 112] width 57 height 15
click at [169, 105] on select "Office Guide Passenger Sales" at bounding box center [197, 112] width 57 height 15
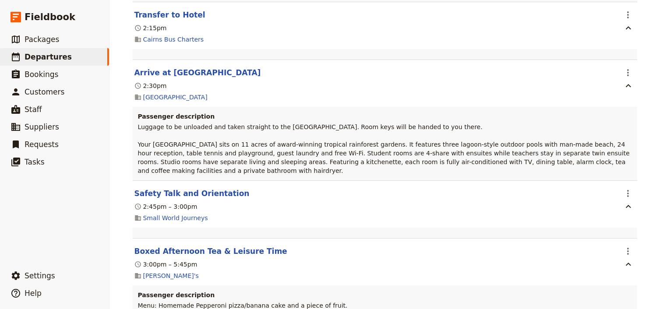
scroll to position [280, 0]
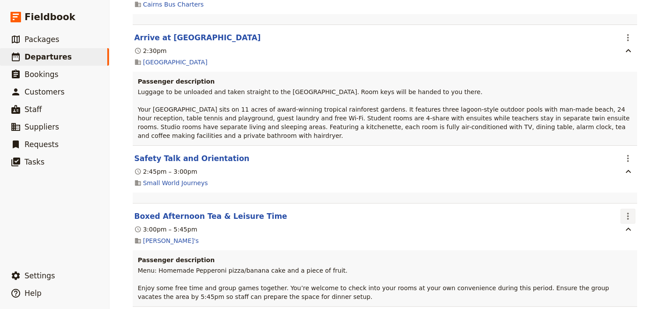
click at [628, 211] on icon "Actions" at bounding box center [628, 216] width 11 height 11
click at [609, 230] on span "Edit this itinerary item" at bounding box center [584, 228] width 69 height 9
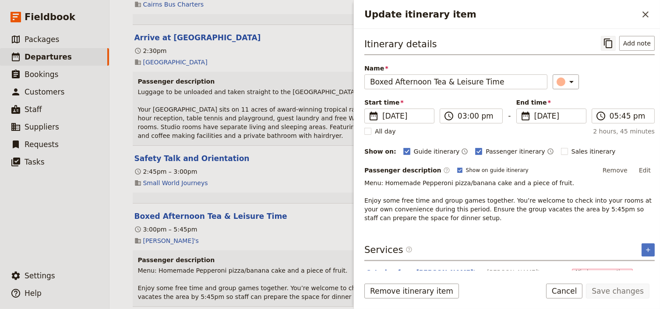
click at [604, 44] on icon "Copy itinerary item" at bounding box center [608, 43] width 11 height 11
click at [642, 13] on icon "Close drawer" at bounding box center [645, 14] width 11 height 11
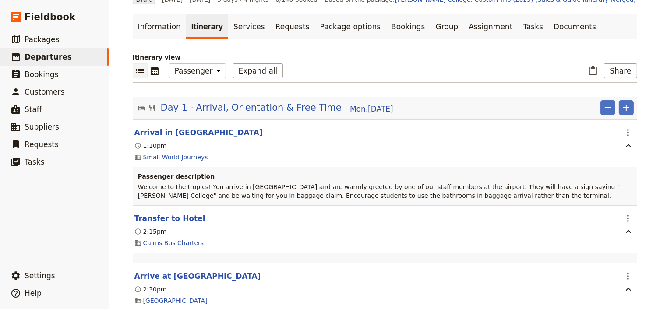
scroll to position [35, 0]
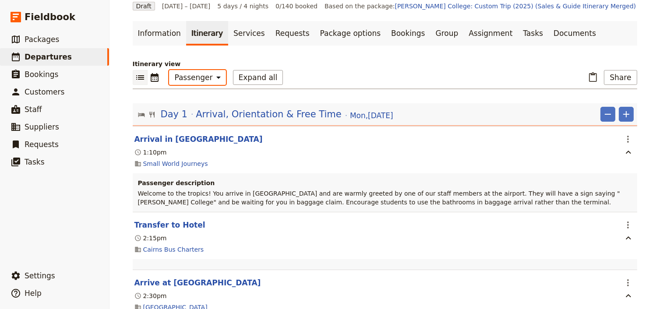
click at [200, 81] on select "Office Guide Passenger Sales" at bounding box center [197, 77] width 57 height 15
click at [169, 70] on select "Office Guide Passenger Sales" at bounding box center [197, 77] width 57 height 15
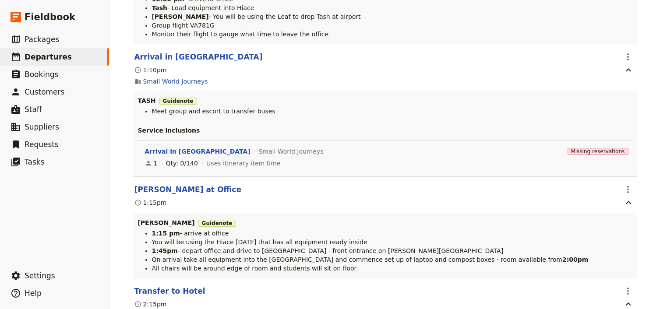
scroll to position [245, 0]
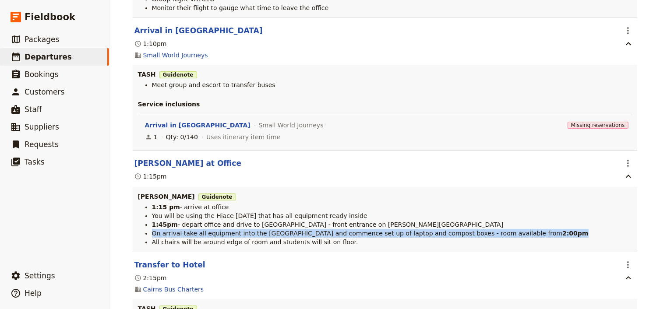
drag, startPoint x: 531, startPoint y: 235, endPoint x: 149, endPoint y: 237, distance: 382.0
click at [152, 237] on li "On arrival take all equipment into the Homestead Room and commence set up of la…" at bounding box center [392, 233] width 480 height 9
copy li "On arrival take all equipment into the Homestead Room and commence set up of la…"
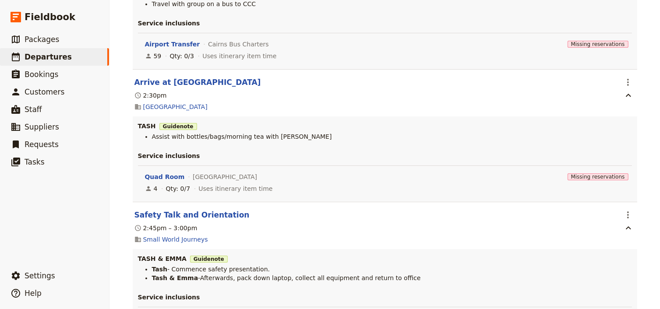
scroll to position [596, 0]
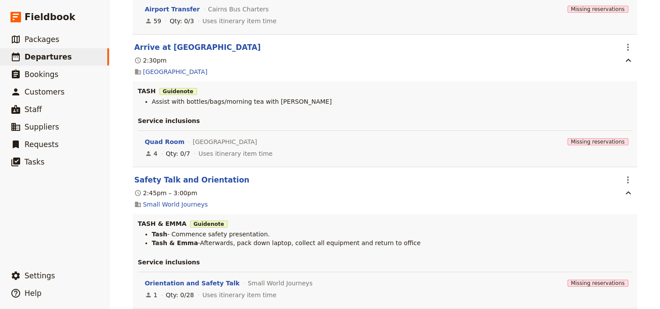
drag, startPoint x: 394, startPoint y: 244, endPoint x: 147, endPoint y: 237, distance: 247.2
click at [147, 237] on ul "Tash - Commence safety presentation. Tash & Emma -Afterwards, pack down laptop,…" at bounding box center [385, 239] width 494 height 18
copy ul "Tash - Commence safety presentation. Tash & Emma -Afterwards, pack down laptop,…"
click at [647, 224] on div "Mueller College: Custom Trip Group A ​ Draft 1 – 5 Sep 2025 5 days / 4 nights 0…" at bounding box center [385, 154] width 551 height 309
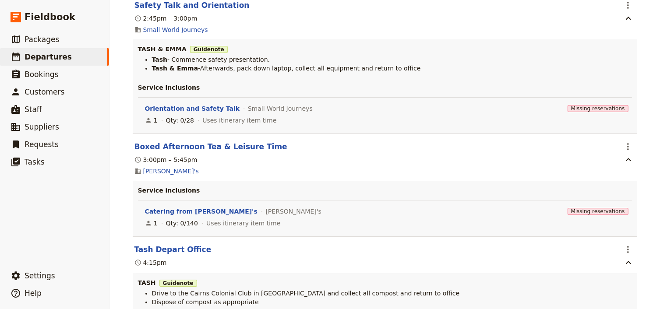
scroll to position [771, 0]
click at [645, 198] on div "Mueller College: Custom Trip Group A ​ Draft 1 – 5 Sep 2025 5 days / 4 nights 0…" at bounding box center [385, 154] width 551 height 309
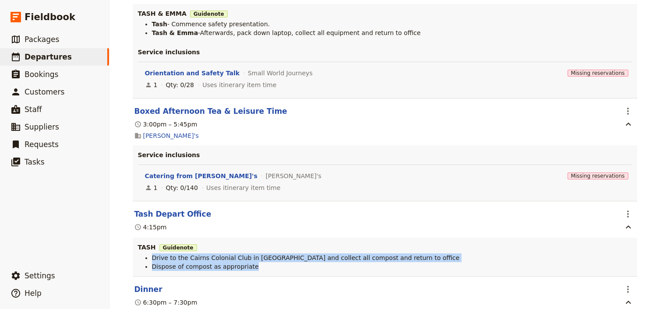
drag, startPoint x: 248, startPoint y: 271, endPoint x: 149, endPoint y: 263, distance: 99.4
click at [149, 263] on ul "Drive to the Cairns Colonial Club in Hiace and collect all compost and return t…" at bounding box center [385, 263] width 494 height 18
copy ul "Drive to the Cairns Colonial Club in Hiace and collect all compost and return t…"
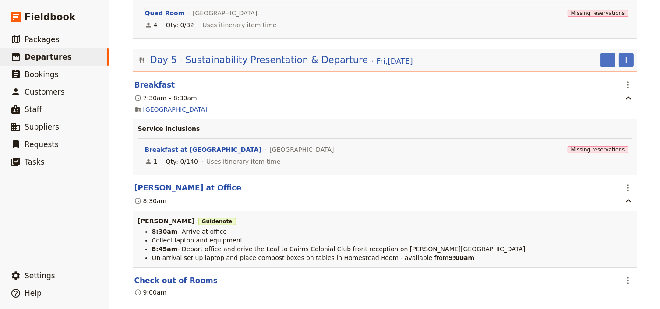
scroll to position [6319, 0]
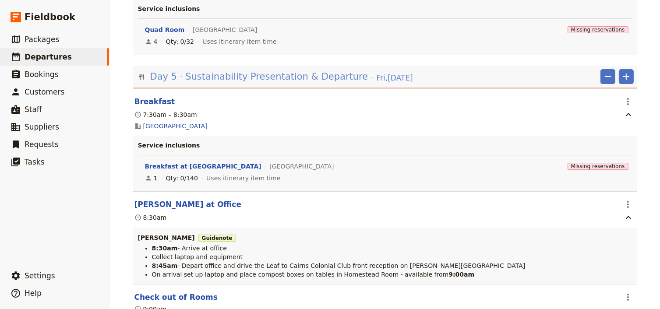
click at [195, 72] on span "Sustainability Presentation & Departure" at bounding box center [276, 76] width 183 height 13
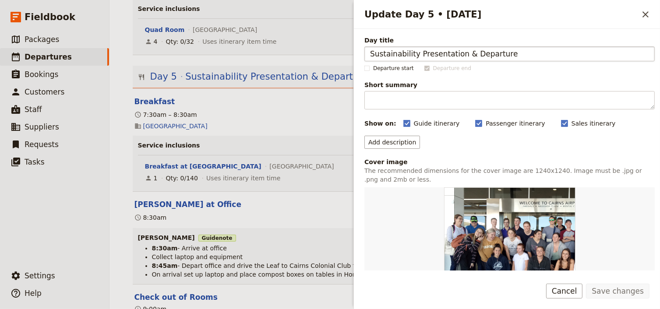
drag, startPoint x: 506, startPoint y: 53, endPoint x: 372, endPoint y: 53, distance: 134.5
click at [372, 53] on input "Sustainability Presentation & Departure" at bounding box center [509, 53] width 290 height 15
drag, startPoint x: 644, startPoint y: 14, endPoint x: 632, endPoint y: 25, distance: 17.1
click at [644, 14] on icon "Close drawer" at bounding box center [645, 14] width 11 height 11
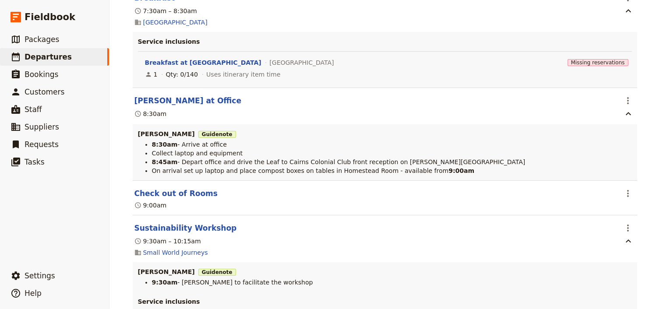
scroll to position [6424, 0]
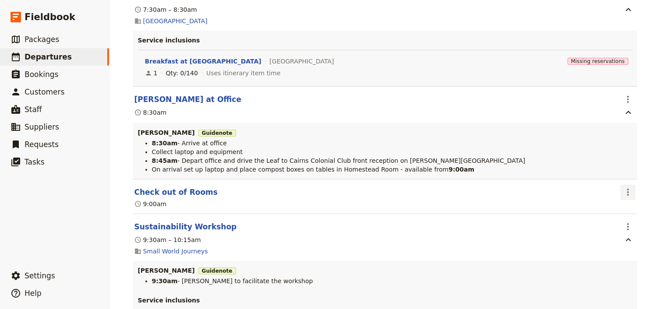
click at [629, 193] on icon "Actions" at bounding box center [628, 192] width 11 height 11
click at [611, 205] on span "Edit this itinerary item" at bounding box center [584, 208] width 69 height 9
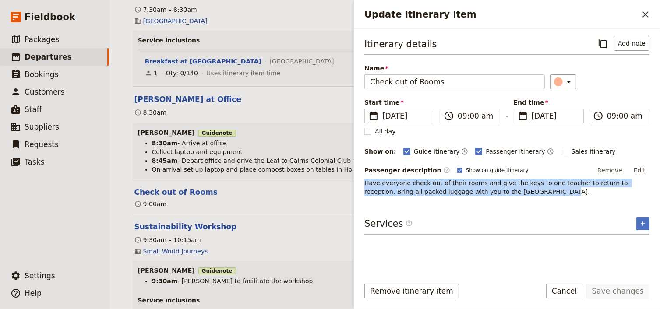
drag, startPoint x: 510, startPoint y: 191, endPoint x: 364, endPoint y: 183, distance: 146.1
click at [364, 183] on div "Itinerary details ​ Add note Name Check out of Rooms ​ Start time ​ 5 Sep 2025 …" at bounding box center [507, 150] width 306 height 242
copy p "Have everyone check out of their rooms and give the keys to one teacher to retu…"
click at [646, 11] on icon "Close drawer" at bounding box center [645, 14] width 11 height 11
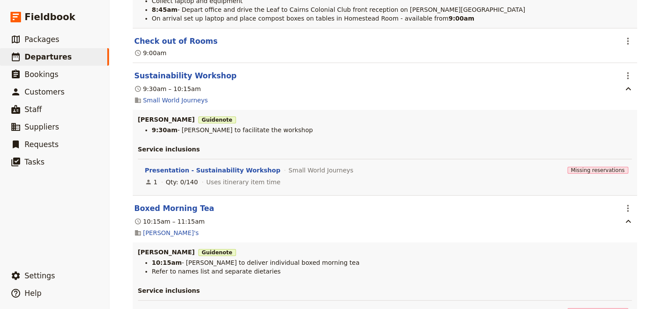
scroll to position [6599, 0]
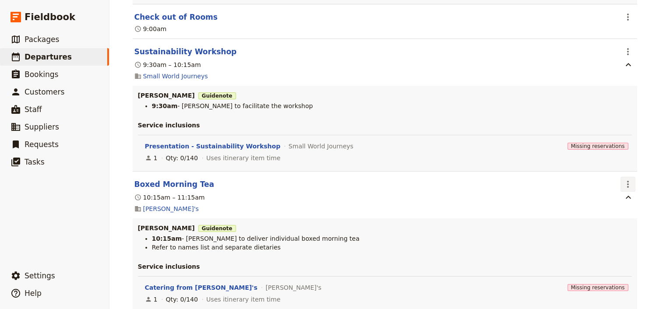
click at [624, 182] on icon "Actions" at bounding box center [628, 184] width 11 height 11
click at [617, 199] on span "Edit this itinerary item" at bounding box center [584, 200] width 69 height 9
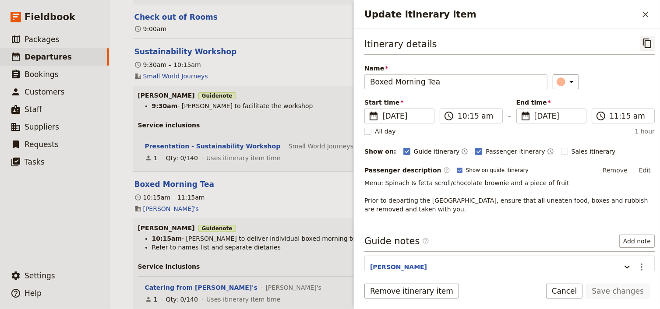
click at [643, 44] on icon "Copy itinerary item" at bounding box center [647, 44] width 8 height 10
click at [645, 14] on icon "Close drawer" at bounding box center [646, 14] width 6 height 6
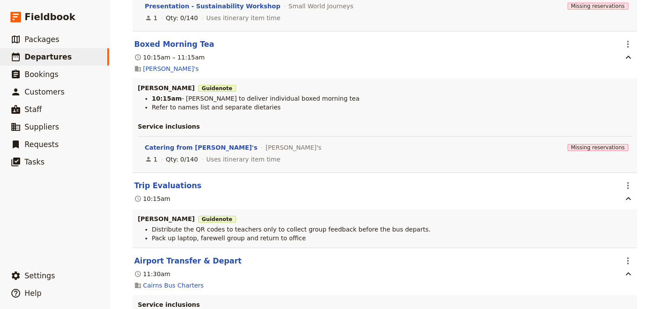
scroll to position [6704, 0]
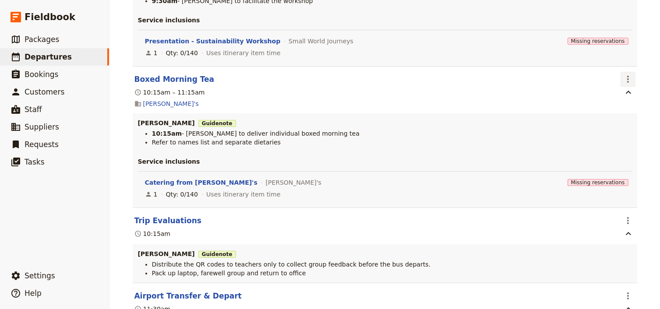
click at [628, 75] on icon "Actions" at bounding box center [628, 79] width 11 height 11
click at [618, 95] on span "Edit this itinerary item" at bounding box center [584, 95] width 69 height 9
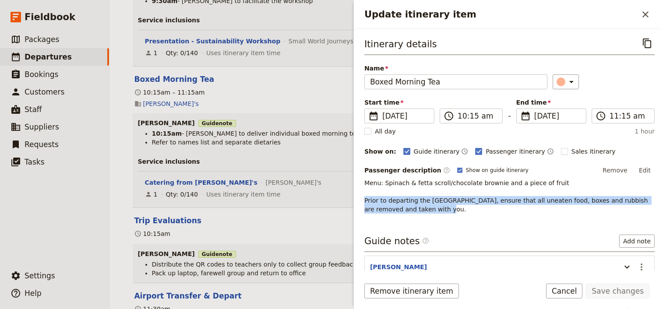
drag, startPoint x: 420, startPoint y: 210, endPoint x: 365, endPoint y: 201, distance: 55.6
click at [365, 201] on p "Menu: Spinach & fetta scroll/chocolate brownie and a piece of fruit Prior to de…" at bounding box center [509, 196] width 290 height 35
copy p "Prior to departing the Homestead Room, ensure that all uneaten food, boxes and …"
click at [646, 12] on icon "Close drawer" at bounding box center [645, 14] width 11 height 11
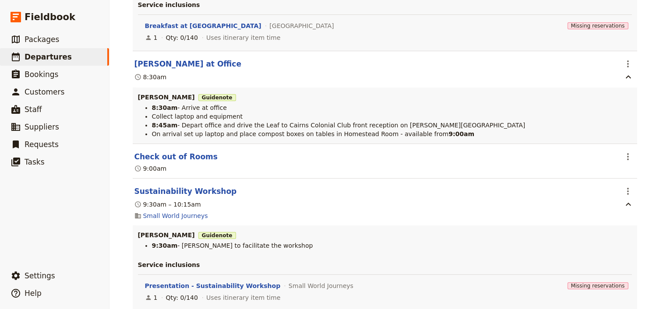
scroll to position [6389, 0]
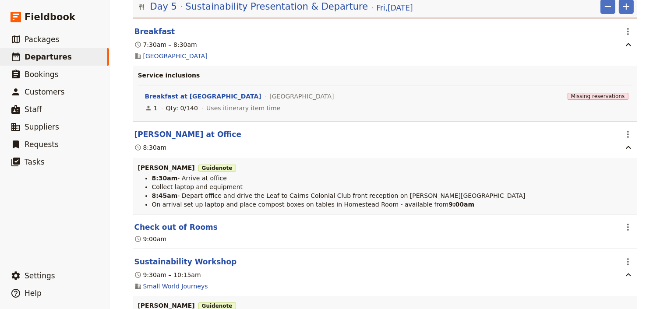
drag, startPoint x: 644, startPoint y: 156, endPoint x: 642, endPoint y: 214, distance: 57.9
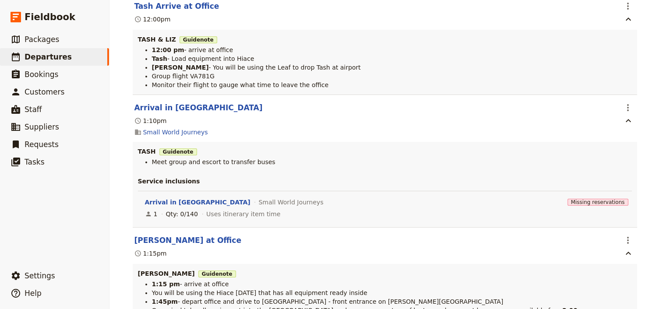
scroll to position [0, 0]
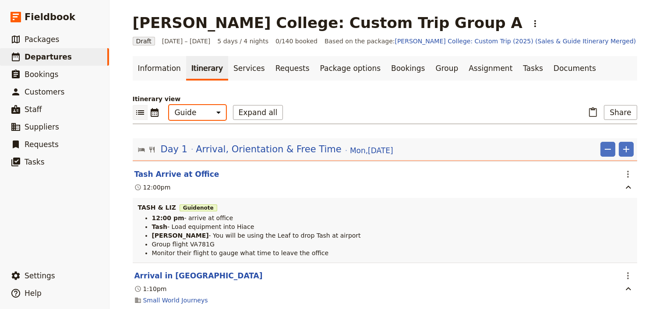
click at [180, 112] on select "Office Guide Passenger Sales" at bounding box center [197, 112] width 57 height 15
click at [169, 105] on select "Office Guide Passenger Sales" at bounding box center [197, 112] width 57 height 15
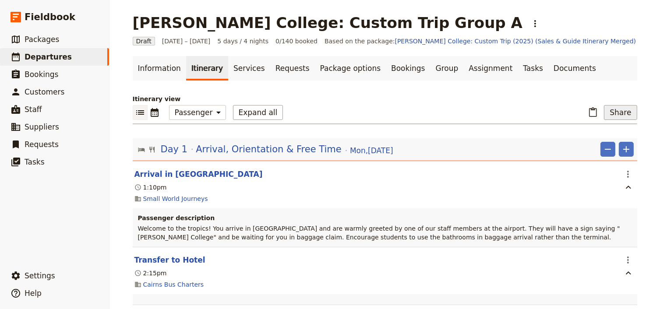
click at [618, 114] on button "Share" at bounding box center [620, 112] width 33 height 15
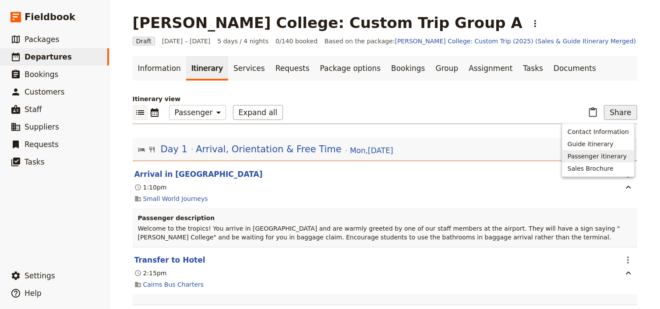
click at [584, 159] on span "Passenger itinerary" at bounding box center [597, 156] width 59 height 9
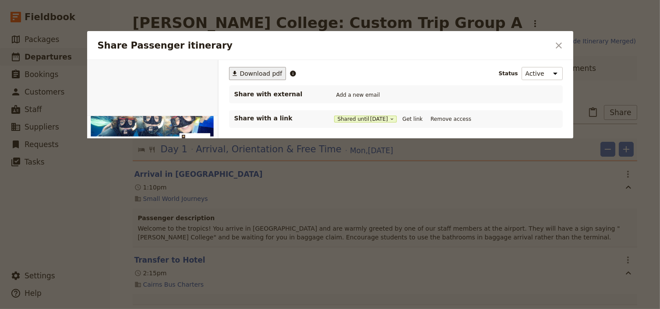
click at [255, 74] on span "Download pdf" at bounding box center [261, 73] width 42 height 9
click at [557, 46] on icon "Close dialog" at bounding box center [559, 45] width 11 height 11
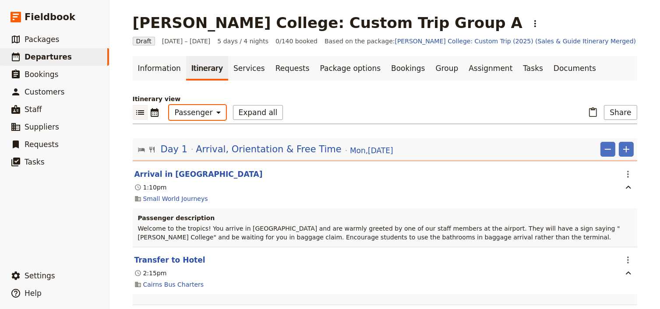
click at [196, 112] on select "Office Guide Passenger Sales" at bounding box center [197, 112] width 57 height 15
select select "STAFF"
click at [169, 105] on select "Office Guide Passenger Sales" at bounding box center [197, 112] width 57 height 15
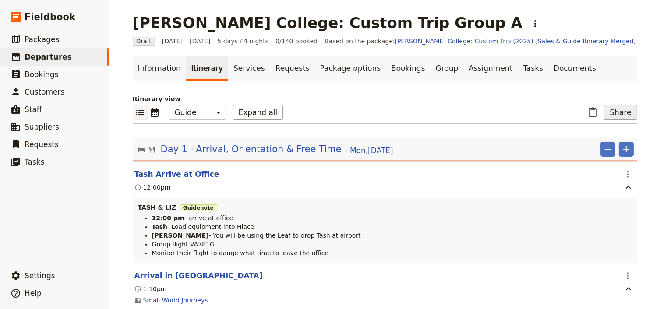
click at [625, 113] on button "Share" at bounding box center [620, 112] width 33 height 15
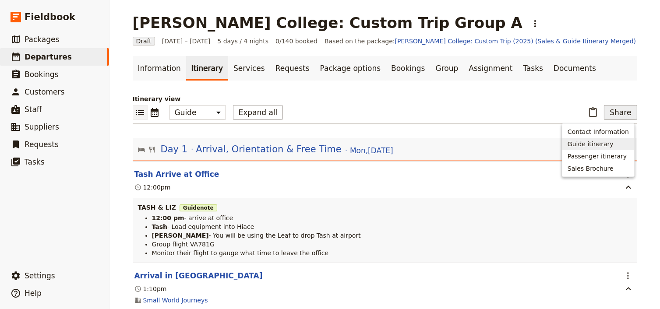
click at [596, 144] on span "Guide itinerary" at bounding box center [591, 144] width 46 height 9
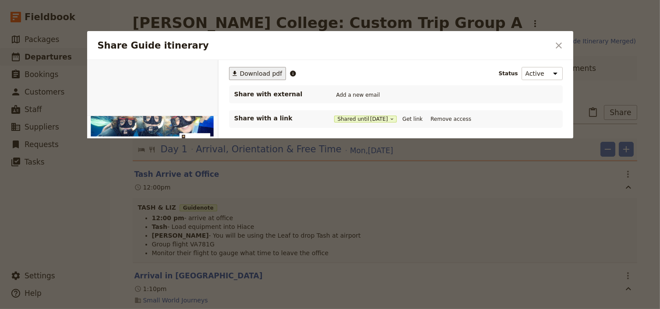
click at [251, 72] on span "Download pdf" at bounding box center [261, 73] width 42 height 9
click at [557, 47] on icon "Close dialog" at bounding box center [559, 45] width 6 height 6
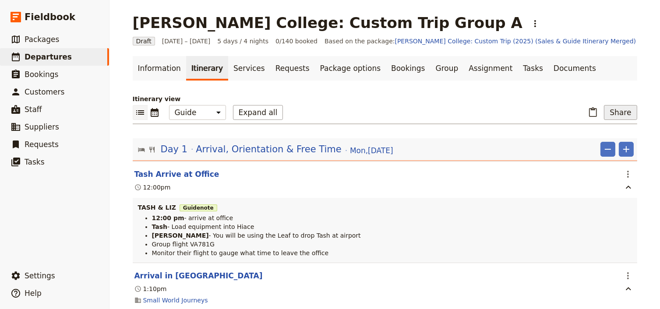
click at [620, 113] on button "Share" at bounding box center [620, 112] width 33 height 15
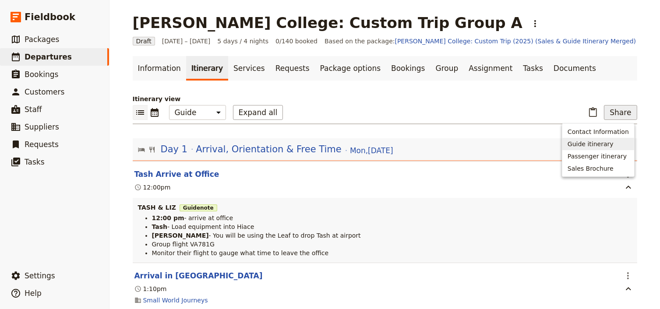
click at [608, 143] on span "Guide itinerary" at bounding box center [591, 144] width 46 height 9
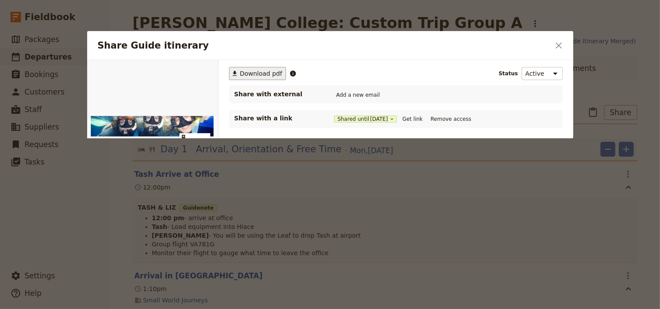
click at [258, 71] on span "Download pdf" at bounding box center [261, 73] width 42 height 9
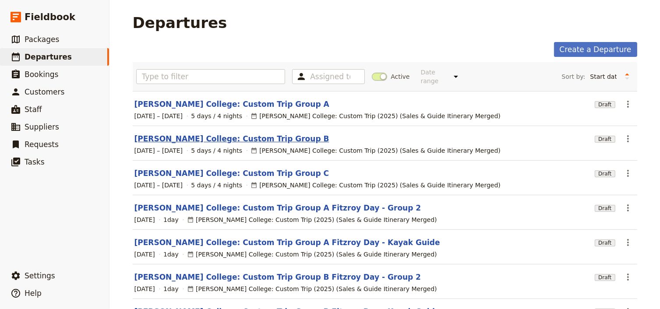
click at [237, 134] on link "Mueller College: Custom Trip Group B" at bounding box center [231, 139] width 195 height 11
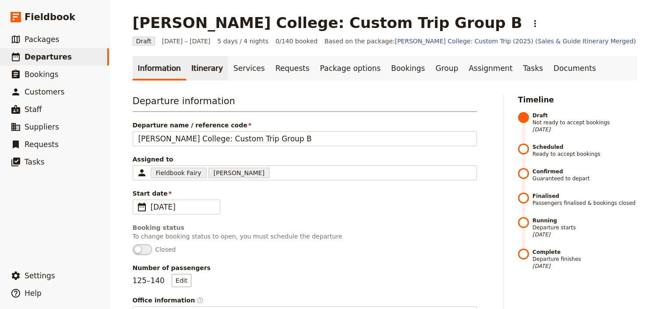
click at [193, 70] on link "Itinerary" at bounding box center [207, 68] width 42 height 25
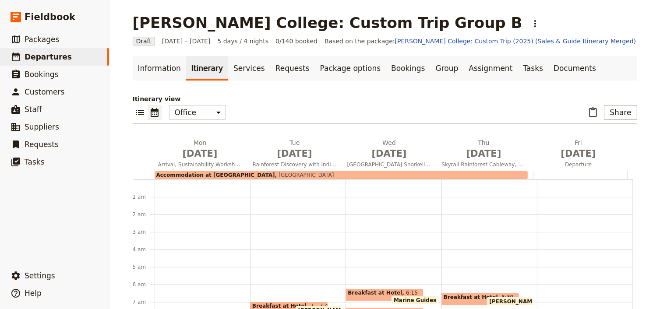
scroll to position [101, 0]
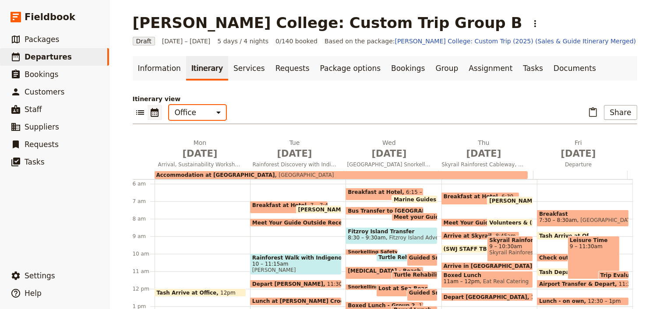
click at [186, 112] on select "Office Guide Passenger Sales" at bounding box center [197, 112] width 57 height 15
click at [192, 154] on span "Sep 1" at bounding box center [200, 153] width 84 height 13
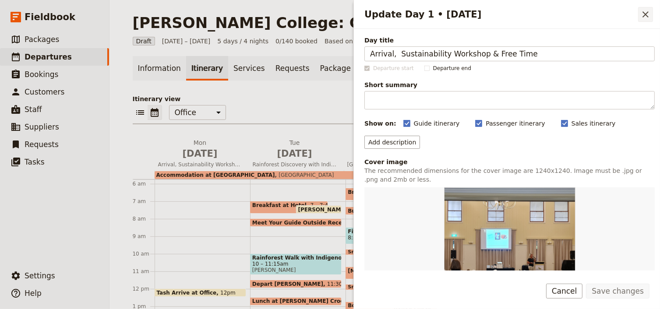
click at [646, 18] on icon "Close drawer" at bounding box center [645, 14] width 11 height 11
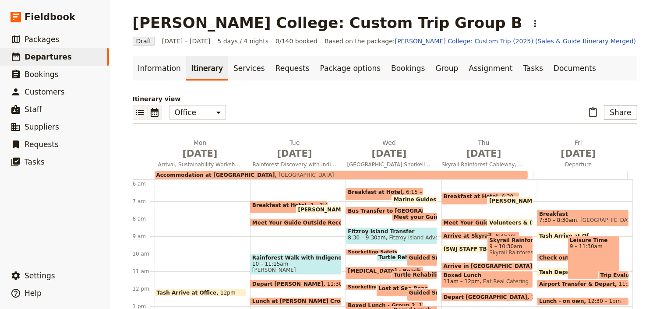
click at [141, 110] on icon "List view" at bounding box center [140, 112] width 11 height 11
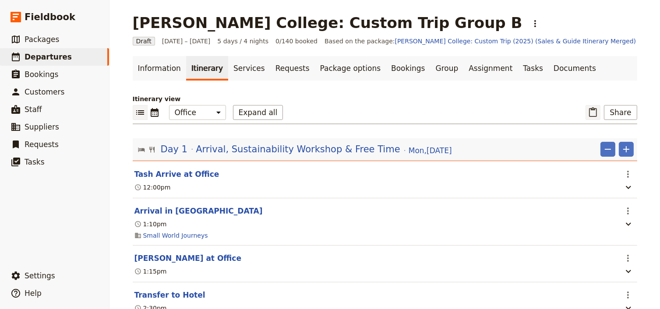
click at [592, 111] on icon "Paste itinerary item" at bounding box center [593, 112] width 11 height 11
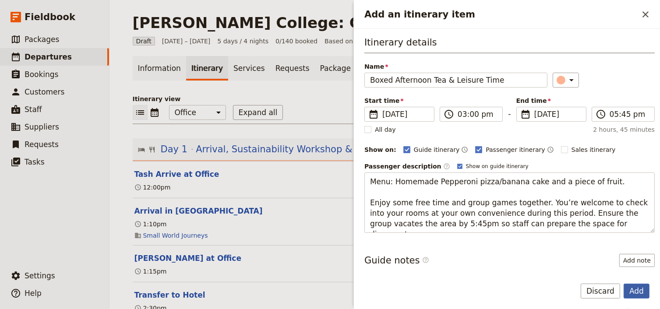
click at [637, 292] on button "Add" at bounding box center [637, 291] width 26 height 15
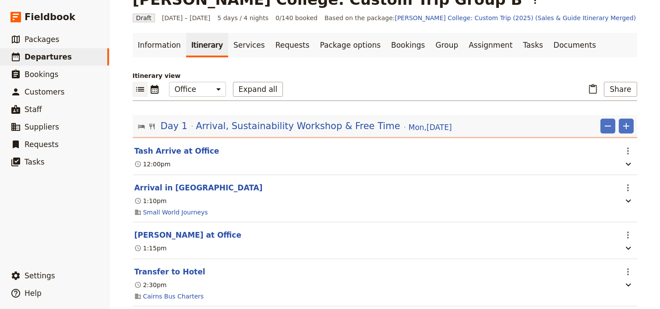
scroll to position [35, 0]
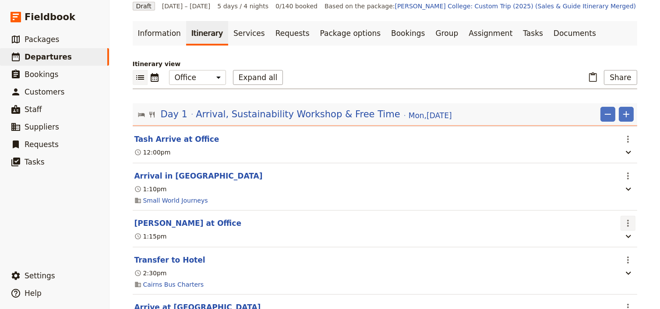
click at [626, 224] on icon "Actions" at bounding box center [628, 223] width 11 height 11
click at [606, 254] on span "Delete this itinerary item" at bounding box center [588, 255] width 77 height 9
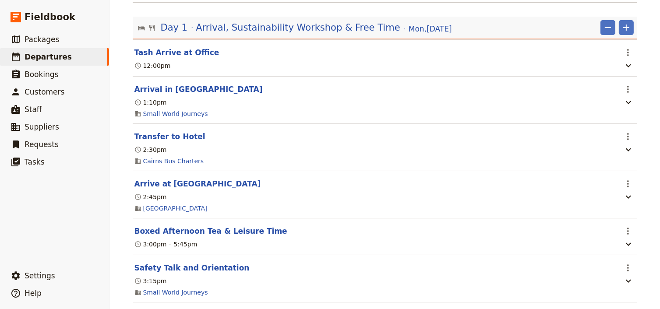
scroll to position [140, 0]
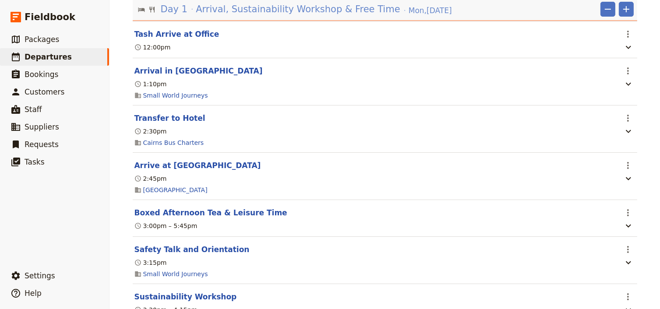
click at [255, 11] on span "Arrival, Sustainability Workshop & Free Time" at bounding box center [298, 9] width 204 height 13
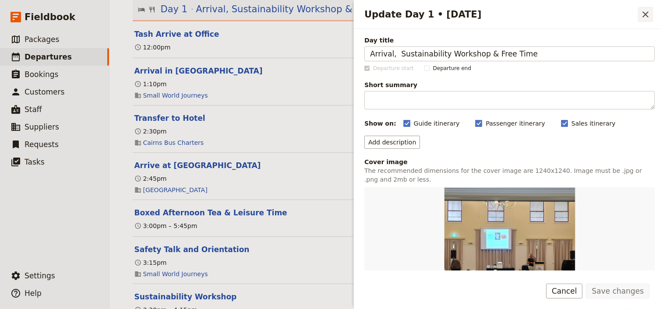
click at [647, 11] on icon "Close drawer" at bounding box center [645, 14] width 11 height 11
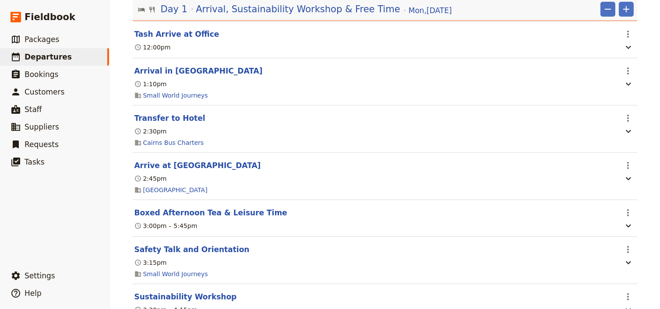
scroll to position [70, 0]
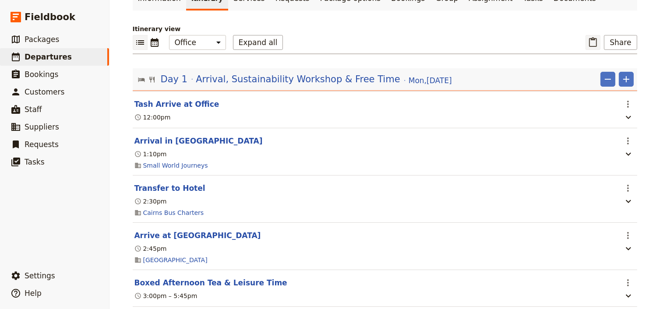
click at [596, 39] on icon "Paste itinerary item" at bounding box center [593, 42] width 8 height 10
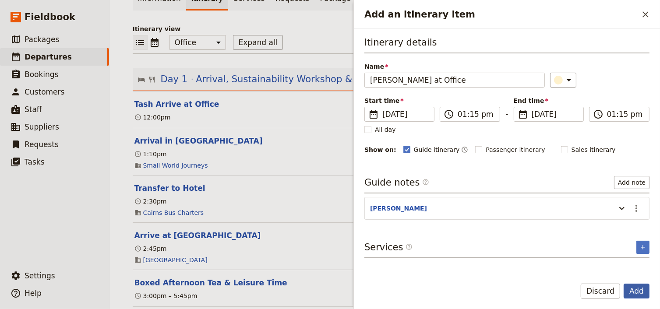
click at [633, 291] on button "Add" at bounding box center [637, 291] width 26 height 15
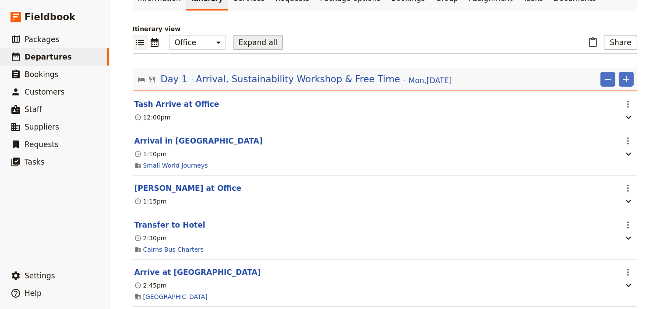
click at [235, 41] on button "Expand all" at bounding box center [258, 42] width 50 height 15
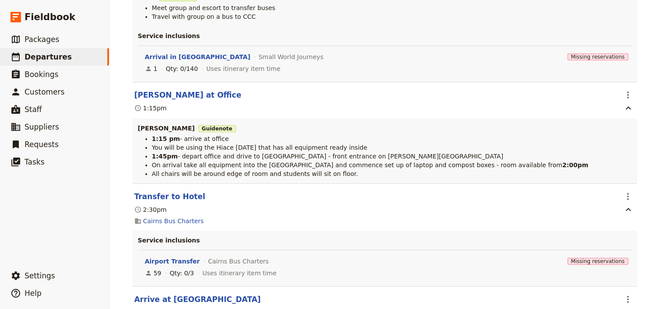
scroll to position [386, 0]
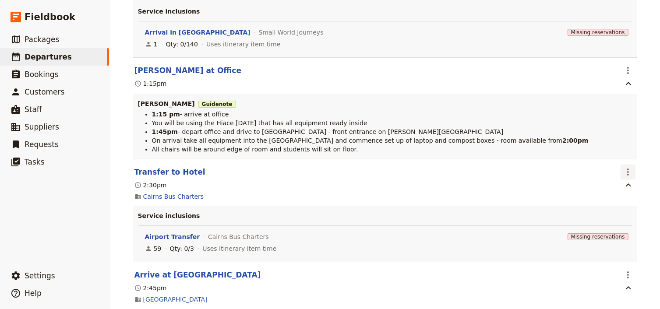
click at [627, 173] on icon "Actions" at bounding box center [628, 172] width 11 height 11
click at [613, 191] on span "Edit this itinerary item" at bounding box center [584, 192] width 69 height 9
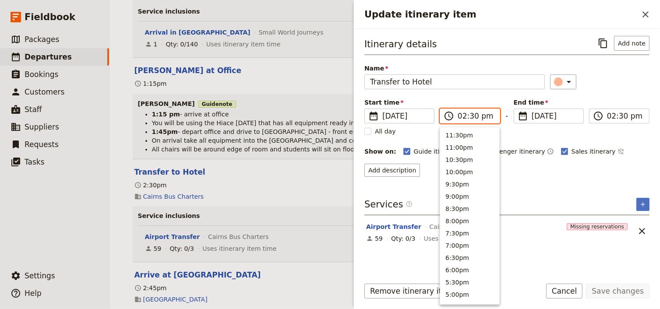
click at [474, 117] on input "02:30 pm" at bounding box center [476, 116] width 37 height 11
click at [471, 117] on input "02:30 pm" at bounding box center [476, 116] width 37 height 11
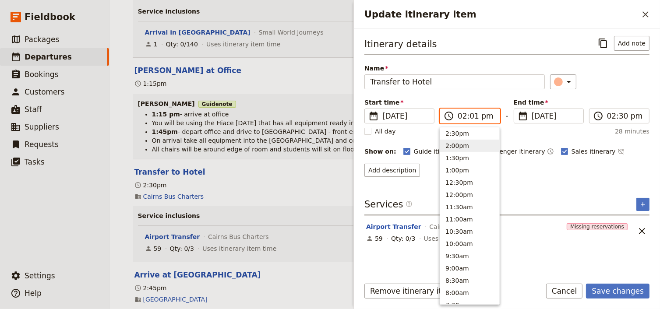
type input "02:15 pm"
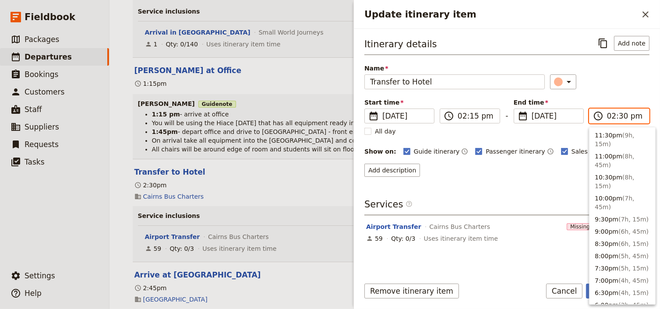
click at [623, 117] on input "02:30 pm" at bounding box center [625, 116] width 37 height 11
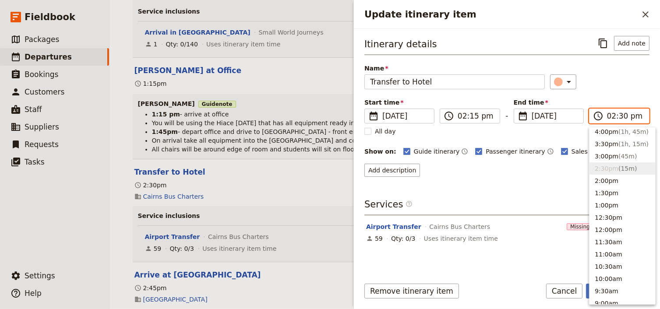
click at [621, 116] on input "02:30 pm" at bounding box center [625, 116] width 37 height 11
type input "02:15 pm"
click at [611, 93] on div "Itinerary details ​ Add note Name Transfer to Hotel ​ Start time ​ 1 Sep 2025 0…" at bounding box center [506, 106] width 285 height 141
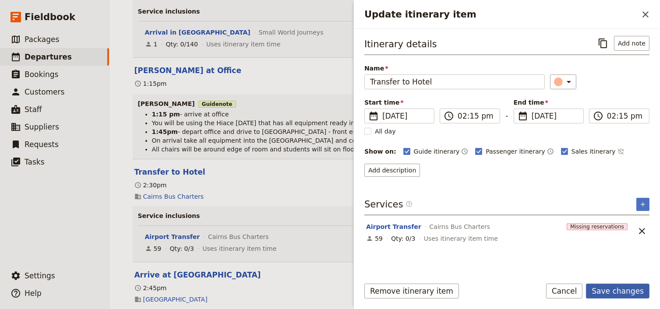
click at [615, 294] on button "Save changes" at bounding box center [618, 291] width 64 height 15
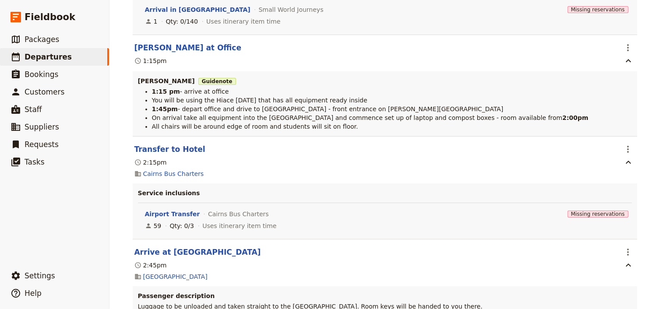
scroll to position [456, 0]
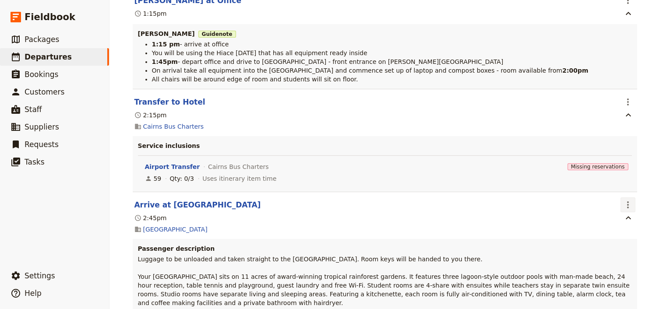
click at [626, 207] on icon "Actions" at bounding box center [628, 205] width 11 height 11
click at [612, 229] on span "Edit this itinerary item" at bounding box center [584, 225] width 69 height 9
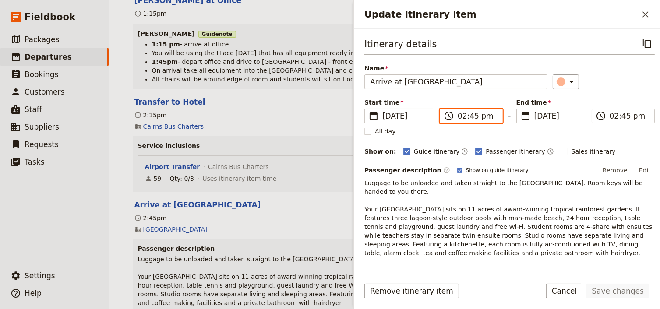
click at [471, 118] on input "02:45 pm" at bounding box center [477, 116] width 39 height 11
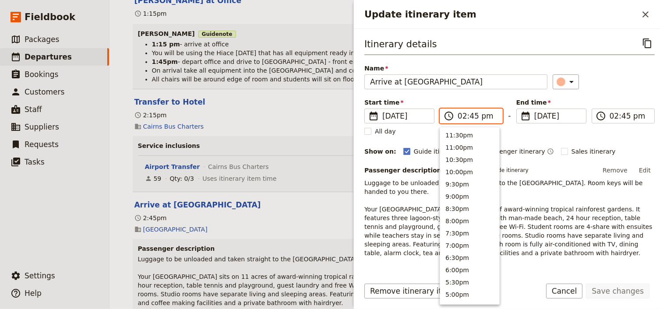
scroll to position [223, 0]
click at [471, 116] on input "02:45 pm" at bounding box center [477, 116] width 39 height 11
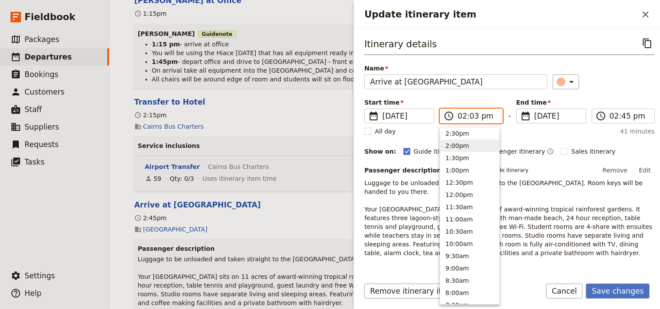
type input "02:30 pm"
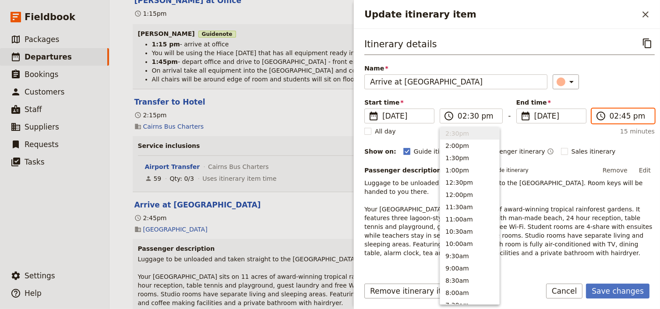
click at [623, 117] on input "02:45 pm" at bounding box center [629, 116] width 39 height 11
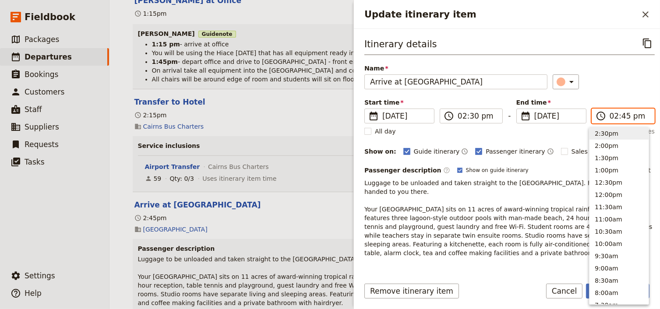
click at [622, 117] on input "02:45 pm" at bounding box center [629, 116] width 39 height 11
type input "02:30 pm"
click at [612, 96] on div "Itinerary details ​ Name Arrive at Cairns Colonial Club ​ Start time ​ 1 Sep 20…" at bounding box center [509, 147] width 290 height 222
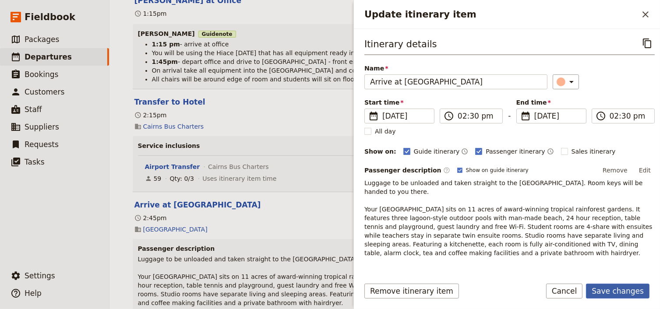
click at [624, 286] on button "Save changes" at bounding box center [618, 291] width 64 height 15
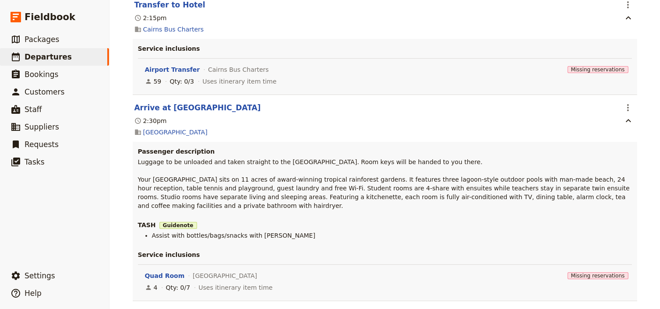
scroll to position [561, 0]
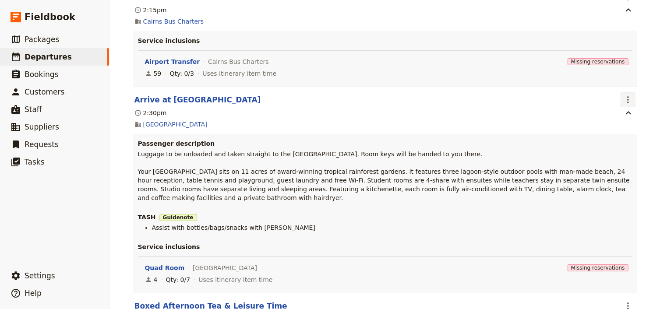
click at [627, 103] on icon "Actions" at bounding box center [628, 100] width 11 height 11
click at [618, 120] on span "Edit this itinerary item" at bounding box center [584, 120] width 69 height 9
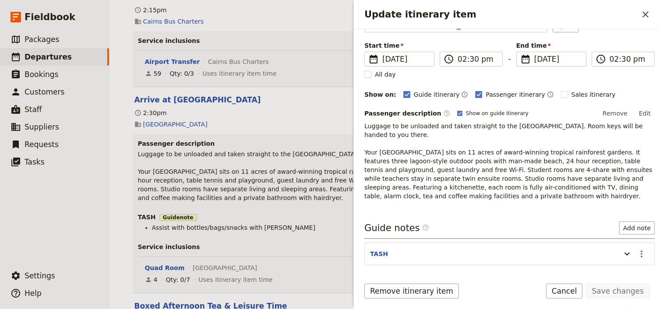
scroll to position [119, 0]
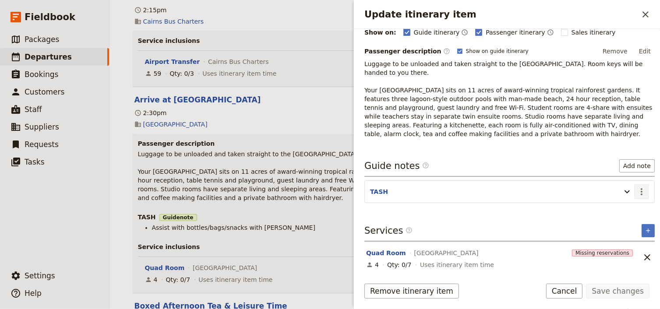
click at [637, 188] on icon "Actions" at bounding box center [642, 192] width 11 height 11
click at [614, 209] on span "Edit note" at bounding box center [612, 209] width 28 height 9
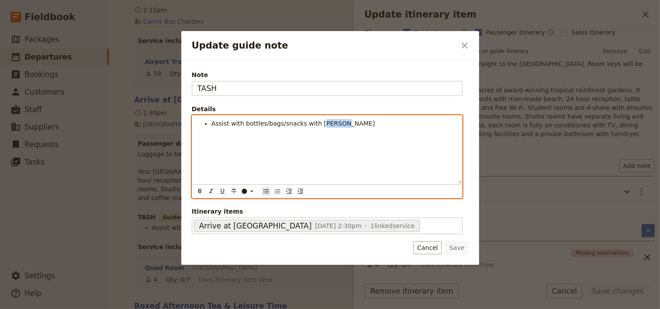
drag, startPoint x: 329, startPoint y: 123, endPoint x: 312, endPoint y: 123, distance: 17.5
click at [312, 123] on li "Assist with bottles/bags/snacks with Laurie" at bounding box center [334, 123] width 245 height 9
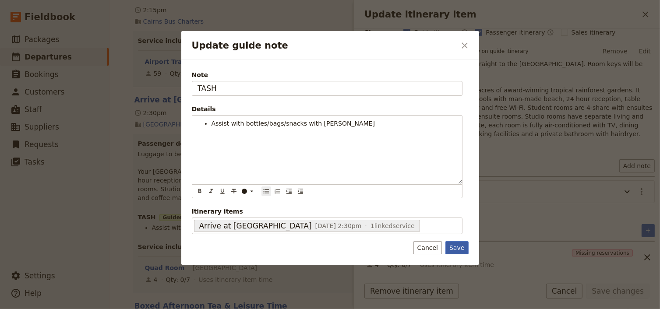
click at [457, 245] on button "Save" at bounding box center [457, 247] width 23 height 13
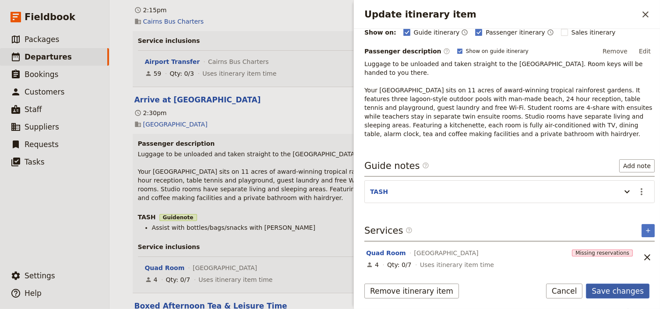
click at [630, 291] on button "Save changes" at bounding box center [618, 291] width 64 height 15
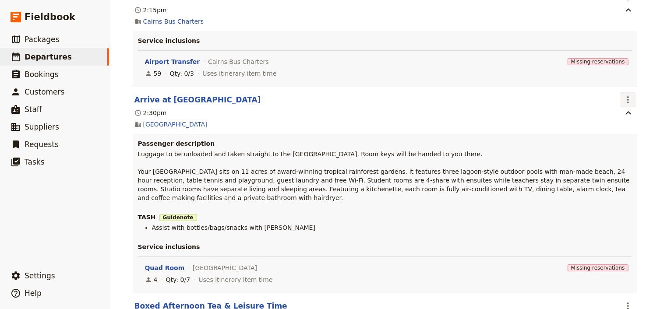
click at [626, 105] on icon "Actions" at bounding box center [628, 100] width 11 height 11
click at [619, 119] on span "Edit this itinerary item" at bounding box center [584, 120] width 69 height 9
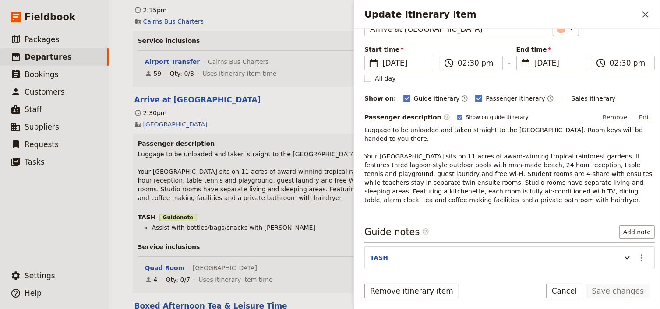
scroll to position [105, 0]
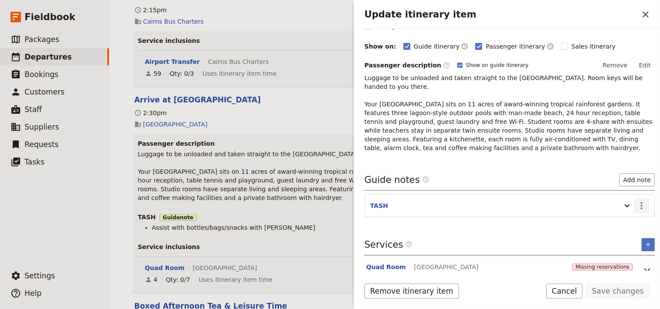
click at [641, 205] on icon "Actions" at bounding box center [642, 205] width 2 height 7
click at [612, 220] on span "Edit note" at bounding box center [612, 223] width 28 height 9
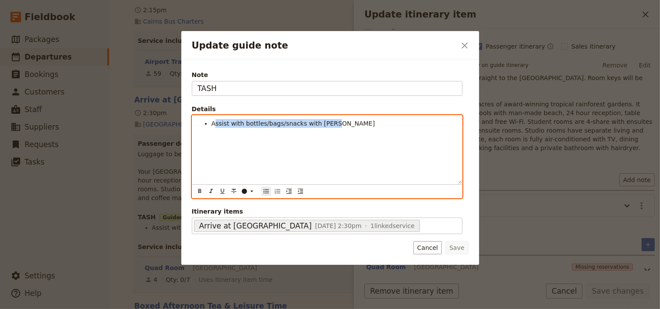
drag, startPoint x: 335, startPoint y: 123, endPoint x: 213, endPoint y: 123, distance: 121.8
click at [213, 123] on li "Assist with bottles/bags/snacks with Emma" at bounding box center [334, 123] width 245 height 9
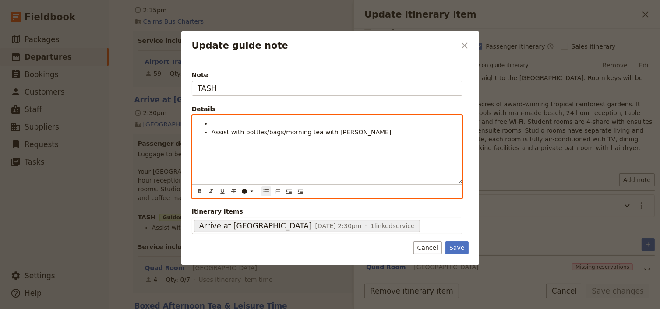
click at [209, 132] on ul "Assist with bottles/bags/morning tea with [PERSON_NAME]" at bounding box center [327, 128] width 259 height 18
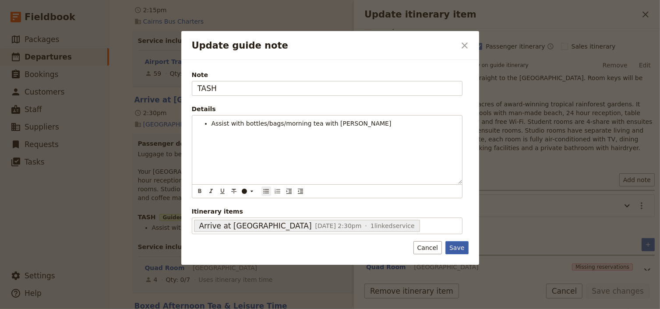
click at [459, 246] on button "Save" at bounding box center [457, 247] width 23 height 13
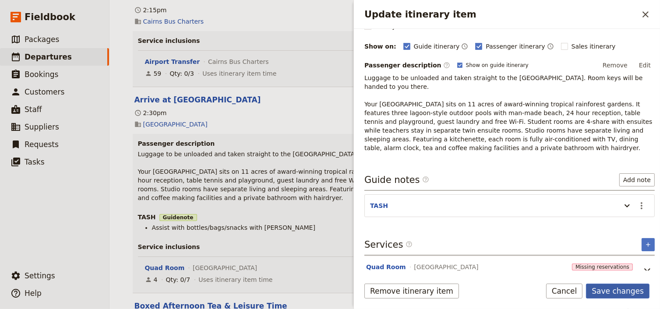
click at [601, 293] on button "Save changes" at bounding box center [618, 291] width 64 height 15
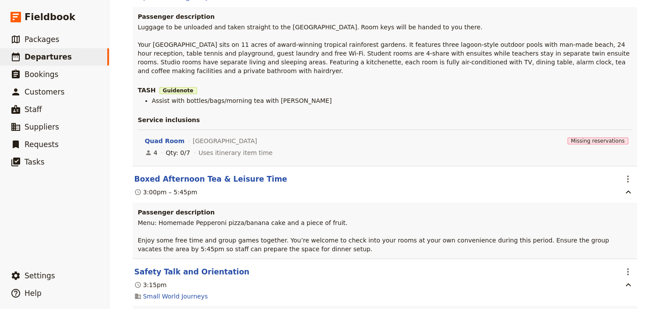
scroll to position [701, 0]
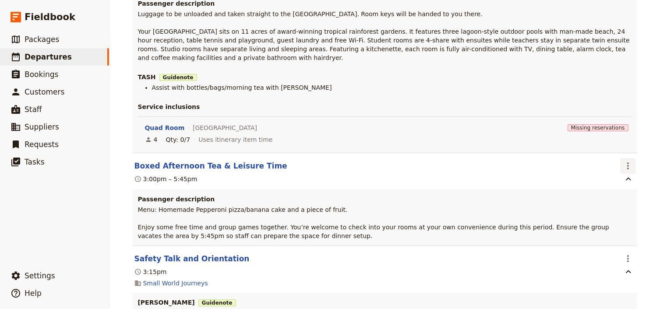
click at [627, 163] on icon "Actions" at bounding box center [628, 166] width 2 height 7
click at [568, 178] on span "Edit this itinerary item" at bounding box center [584, 178] width 69 height 9
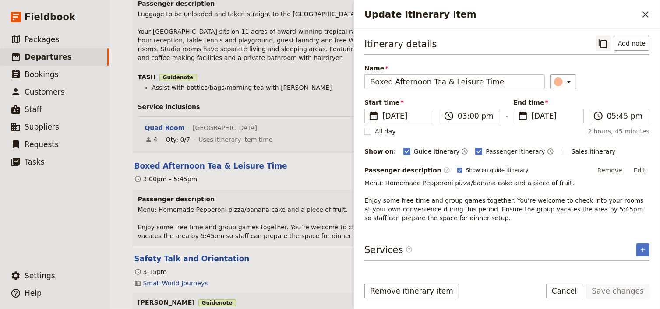
click at [605, 44] on icon "Copy itinerary item" at bounding box center [603, 43] width 11 height 11
drag, startPoint x: 645, startPoint y: 14, endPoint x: 641, endPoint y: 17, distance: 5.0
click at [645, 14] on icon "Close drawer" at bounding box center [645, 14] width 11 height 11
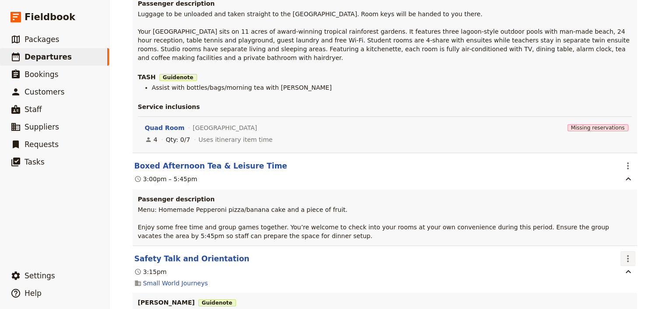
click at [629, 254] on icon "Actions" at bounding box center [628, 259] width 11 height 11
click at [616, 269] on span "Edit this itinerary item" at bounding box center [584, 271] width 69 height 9
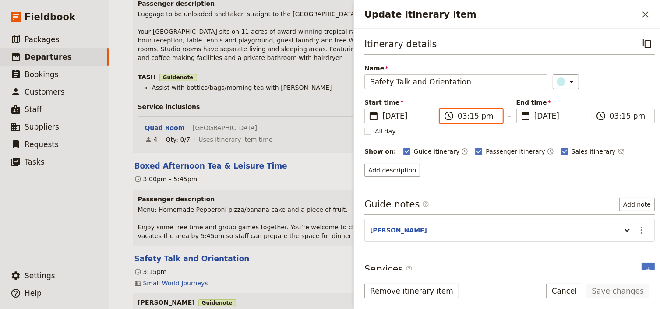
click at [459, 116] on input "03:15 pm" at bounding box center [477, 116] width 39 height 11
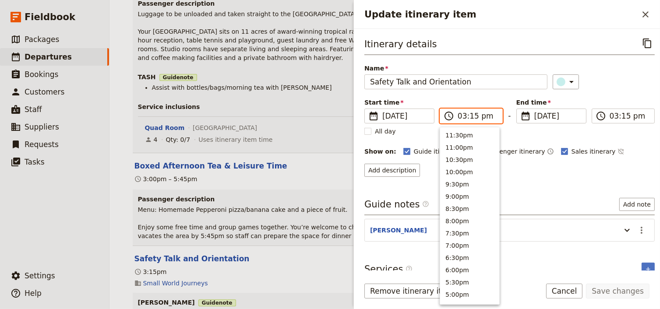
scroll to position [210, 0]
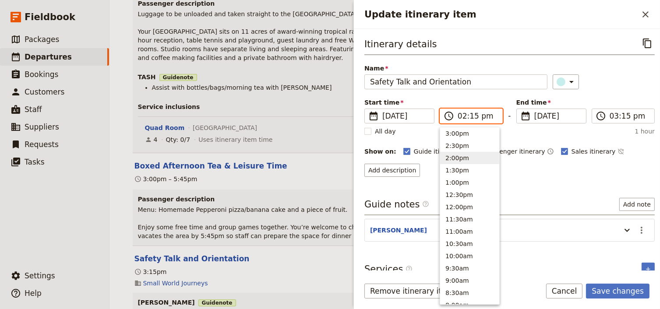
click at [471, 116] on input "02:15 pm" at bounding box center [477, 116] width 39 height 11
type input "02:45 pm"
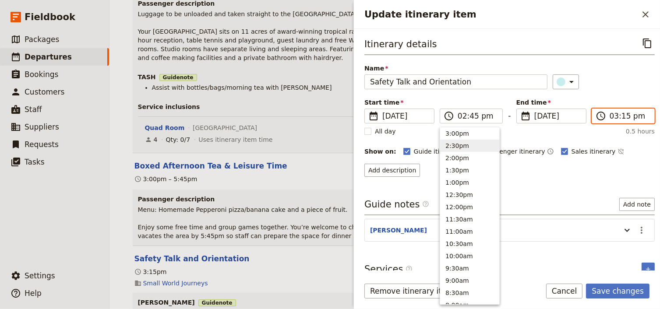
click at [610, 115] on input "03:15 pm" at bounding box center [629, 116] width 39 height 11
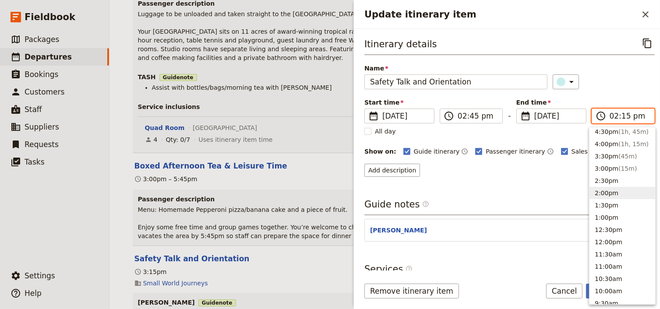
click at [621, 113] on input "02:15 pm" at bounding box center [629, 116] width 39 height 11
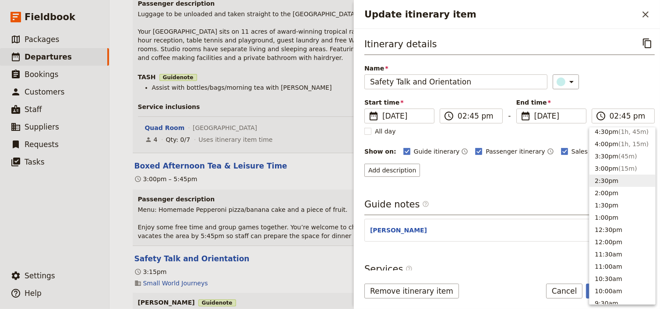
click at [619, 93] on div "Itinerary details ​ Name Safety Talk and Orientation ​ Start time ​ 1 Sep 2025 …" at bounding box center [509, 106] width 290 height 141
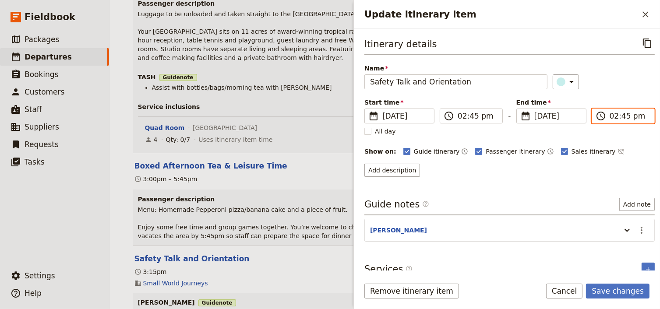
click at [613, 117] on input "02:45 pm" at bounding box center [629, 116] width 39 height 11
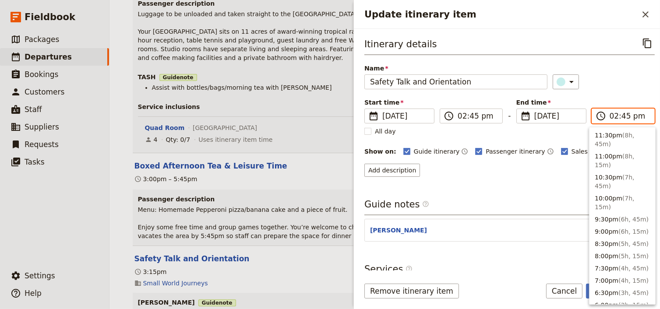
scroll to position [223, 0]
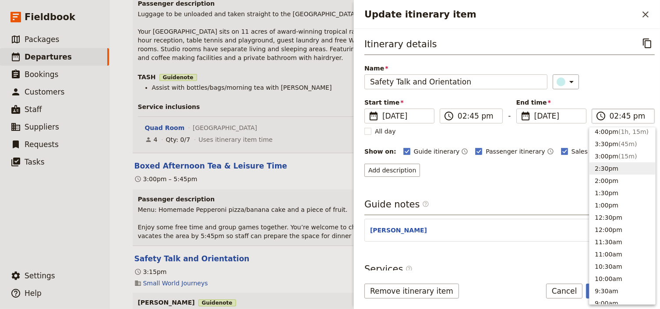
click at [604, 118] on label "​ 02:45 pm" at bounding box center [623, 116] width 63 height 15
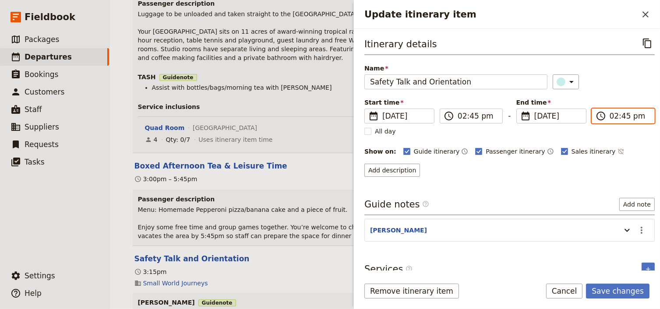
click at [612, 117] on input "02:45 pm" at bounding box center [629, 116] width 39 height 11
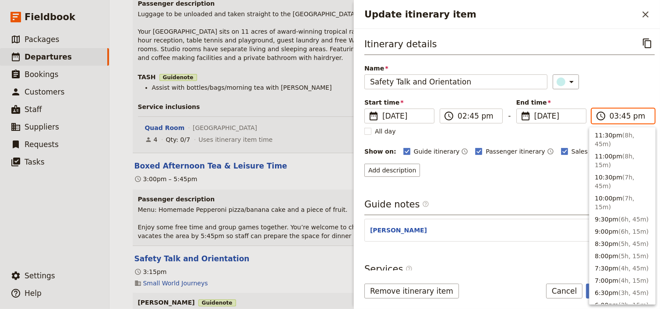
scroll to position [198, 0]
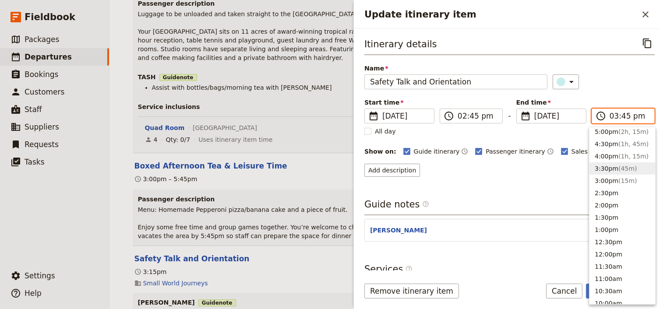
click at [620, 116] on input "03:45 pm" at bounding box center [629, 116] width 39 height 11
type input "03:00 pm"
click at [614, 101] on div "Start time ​ 1 Sep 2025 01/09/2025 2025-09-01 14:45 ​ 02:45 pm - End time ​ 1 S…" at bounding box center [509, 110] width 290 height 25
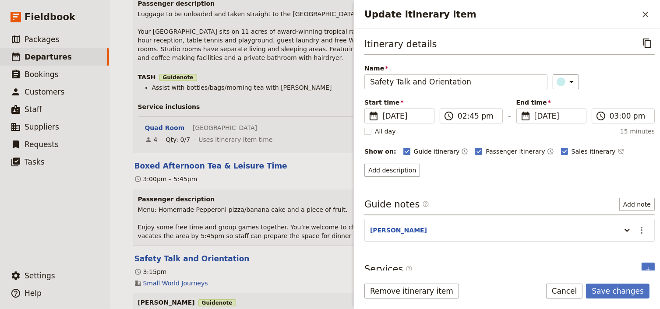
drag, startPoint x: 636, startPoint y: 226, endPoint x: 636, endPoint y: 236, distance: 9.2
click at [637, 226] on icon "Actions" at bounding box center [642, 230] width 11 height 11
click at [620, 244] on span "Edit note" at bounding box center [612, 247] width 28 height 9
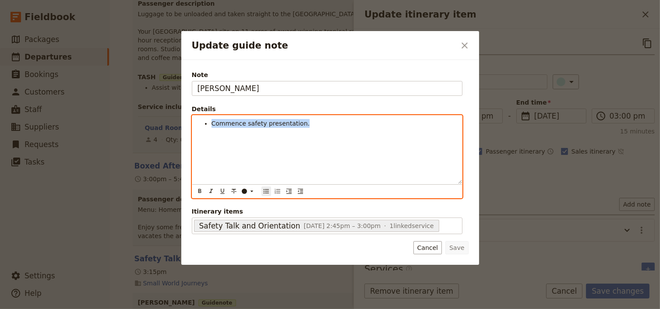
drag, startPoint x: 305, startPoint y: 124, endPoint x: 207, endPoint y: 124, distance: 98.1
click at [207, 124] on ul "Commence safety presentation." at bounding box center [327, 123] width 259 height 9
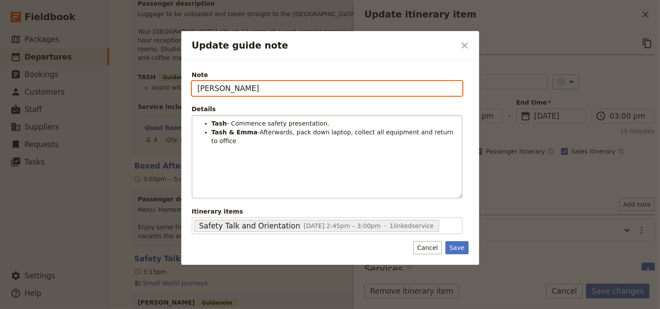
click at [183, 88] on div "Note LAURIE Details Tash - Commence safety presentation. Tash & Emma -Afterward…" at bounding box center [330, 162] width 298 height 205
type input "TASH & EMMA"
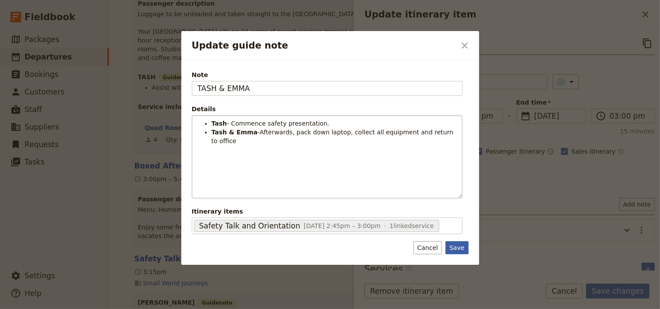
click at [459, 247] on button "Save" at bounding box center [457, 247] width 23 height 13
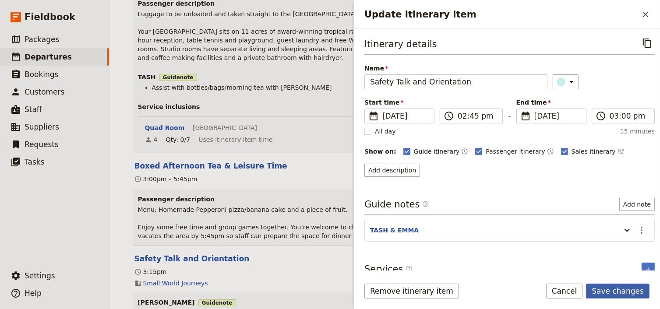
click at [617, 291] on button "Save changes" at bounding box center [618, 291] width 64 height 15
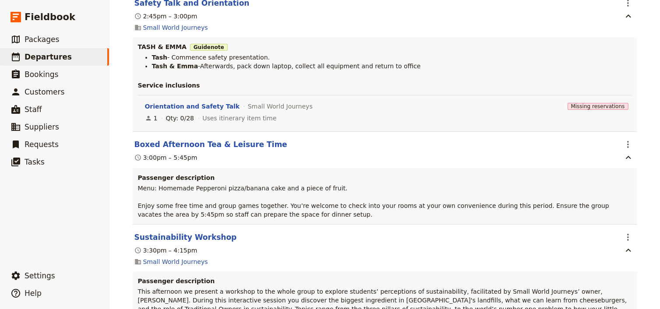
scroll to position [876, 0]
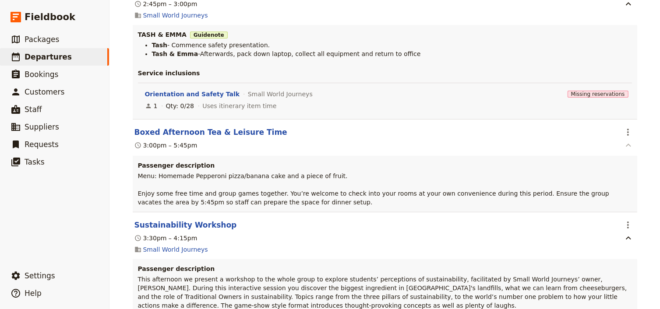
drag, startPoint x: 626, startPoint y: 124, endPoint x: 626, endPoint y: 135, distance: 11.0
click at [626, 127] on icon "Actions" at bounding box center [628, 132] width 11 height 11
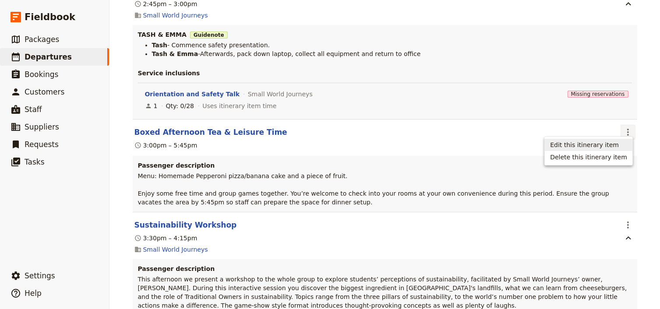
click at [623, 145] on span "Edit this itinerary item" at bounding box center [588, 145] width 77 height 9
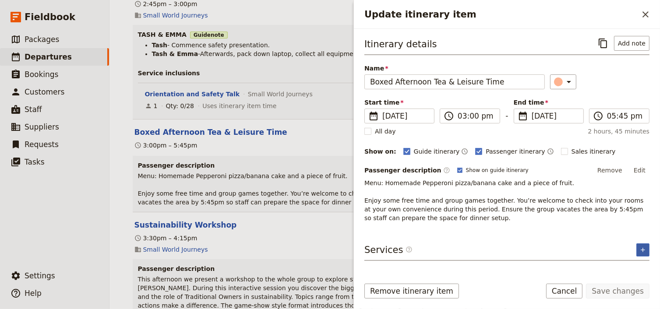
click at [642, 248] on icon "Add service inclusion" at bounding box center [643, 250] width 7 height 7
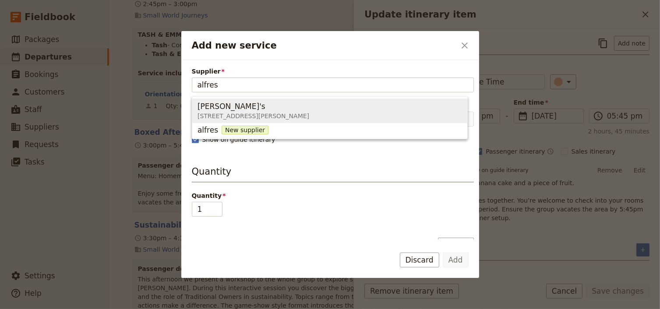
click at [235, 109] on div "[PERSON_NAME]'s" at bounding box center [254, 106] width 112 height 11
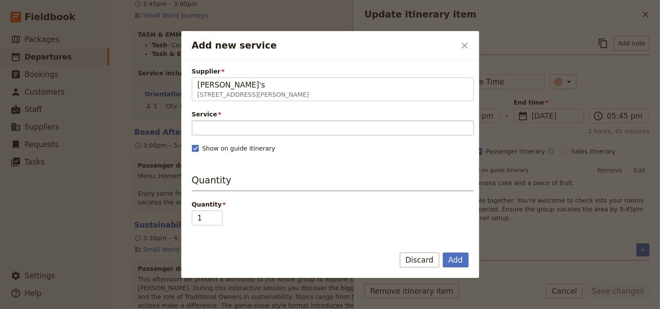
type input "[PERSON_NAME]'s"
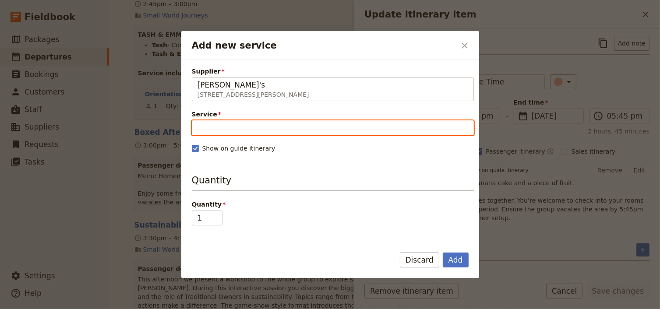
click at [229, 128] on input "Service" at bounding box center [333, 127] width 282 height 15
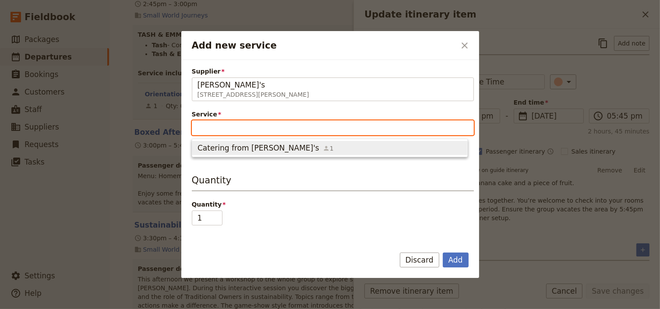
click at [226, 146] on span "Catering from [PERSON_NAME]'s" at bounding box center [259, 148] width 122 height 11
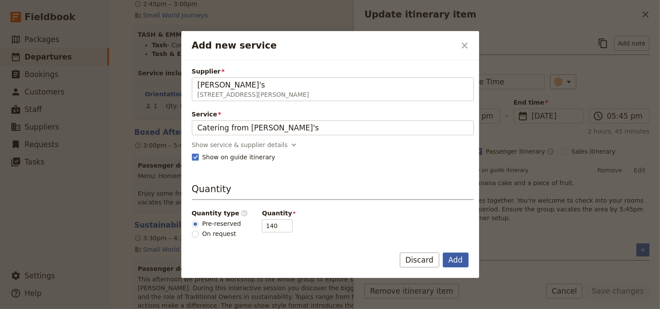
click at [461, 262] on button "Add" at bounding box center [456, 260] width 26 height 15
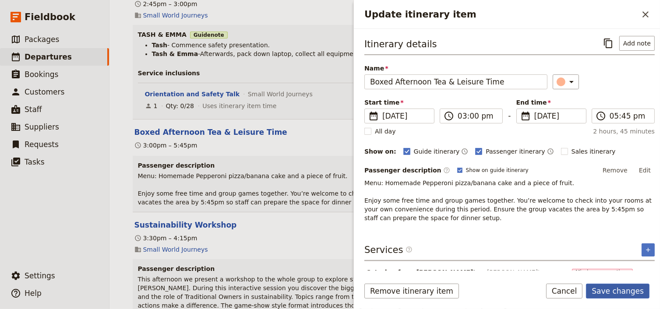
click at [633, 292] on button "Save changes" at bounding box center [618, 291] width 64 height 15
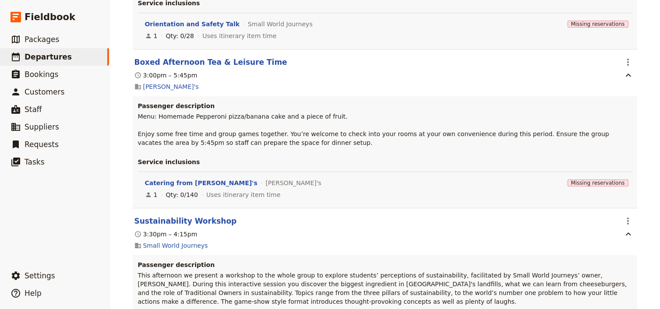
scroll to position [981, 0]
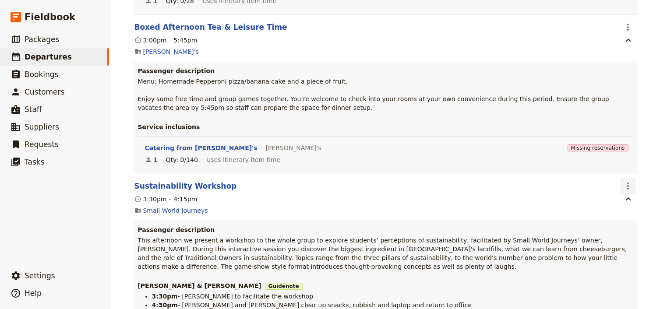
click at [625, 182] on icon "Actions" at bounding box center [628, 186] width 11 height 11
click at [613, 198] on span "Edit this itinerary item" at bounding box center [584, 199] width 69 height 9
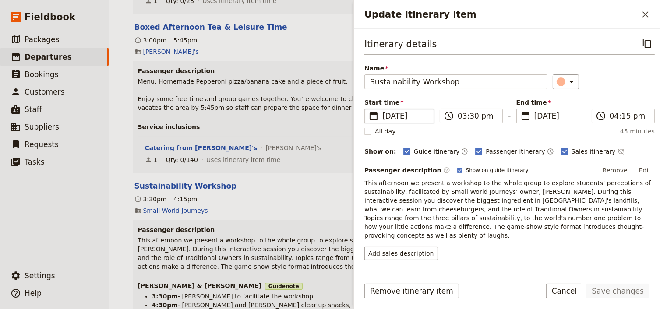
click at [414, 114] on span "[DATE]" at bounding box center [405, 116] width 46 height 11
click at [368, 109] on input "[DATE]" at bounding box center [368, 109] width 0 height 0
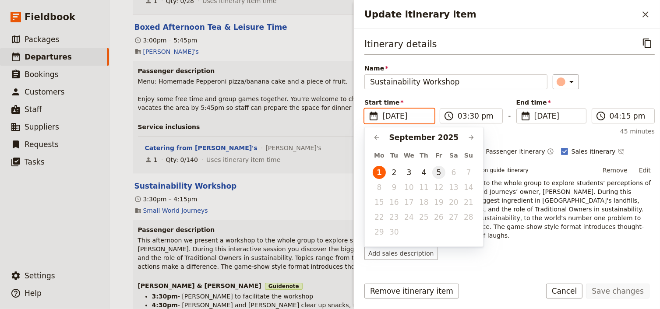
click at [439, 172] on button "5" at bounding box center [438, 172] width 13 height 13
type input "[DATE]"
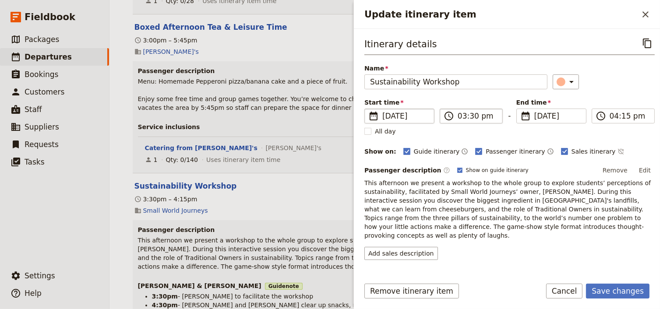
type input "[DATE]"
click at [466, 116] on input "03:30 pm" at bounding box center [477, 116] width 39 height 11
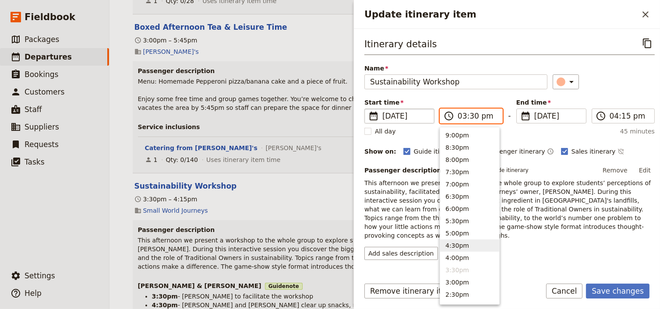
scroll to position [58, 0]
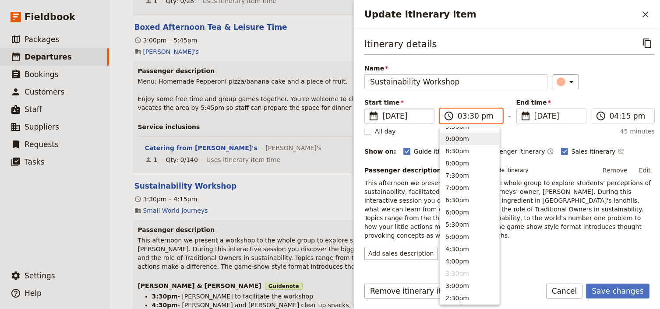
click at [460, 140] on button "9:00pm" at bounding box center [469, 139] width 59 height 12
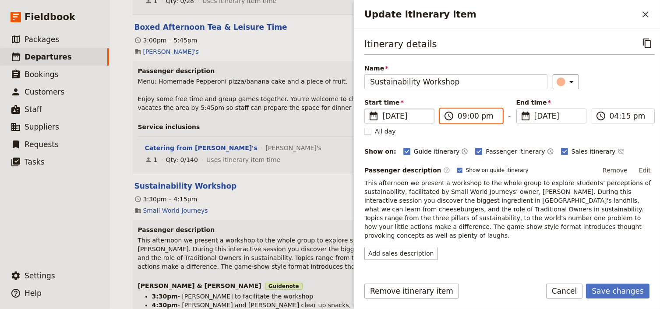
click at [470, 115] on input "09:00 pm" at bounding box center [477, 116] width 39 height 11
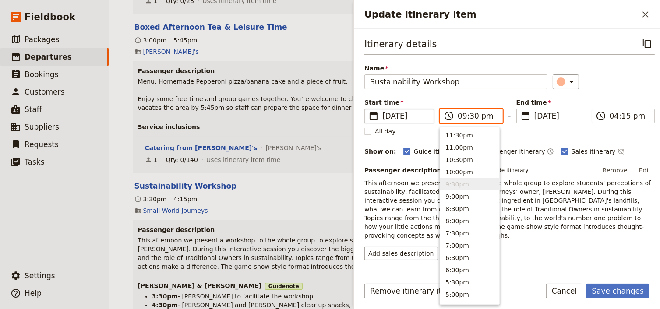
type input "09:30 am"
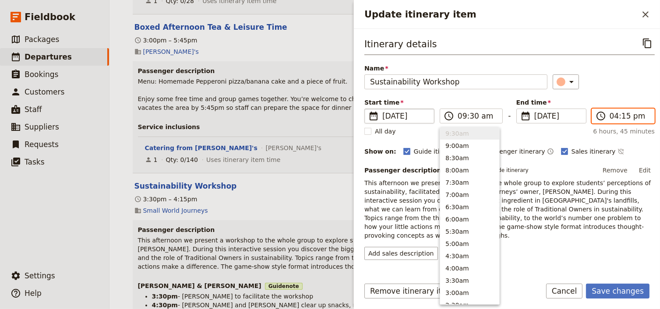
click at [610, 117] on input "04:15 pm" at bounding box center [629, 116] width 39 height 11
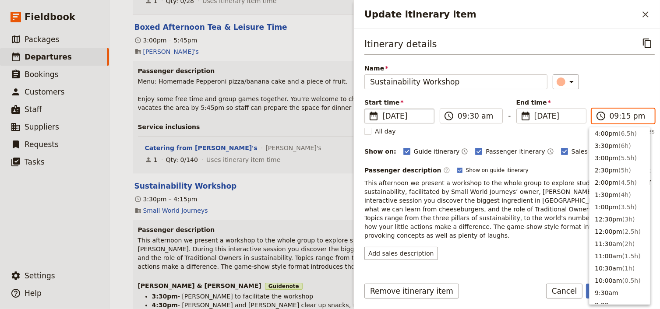
scroll to position [63, 0]
click at [622, 116] on input "09:15 pm" at bounding box center [629, 116] width 39 height 11
type input "09:30 am"
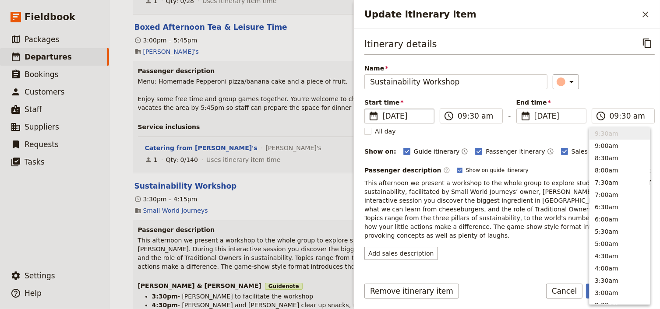
click at [618, 94] on div "Itinerary details ​ Name Sustainability Workshop ​ Start time ​ 5 Sep 2025 05/0…" at bounding box center [509, 148] width 290 height 224
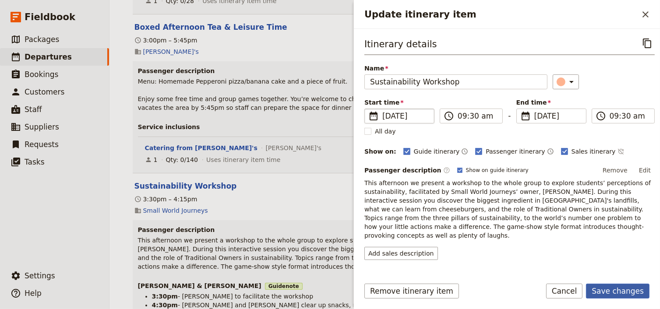
click at [626, 295] on button "Save changes" at bounding box center [618, 291] width 64 height 15
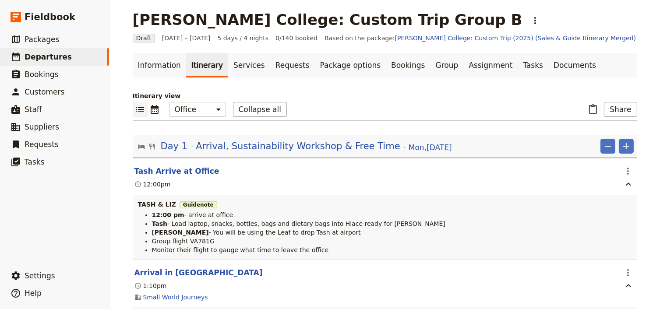
scroll to position [0, 0]
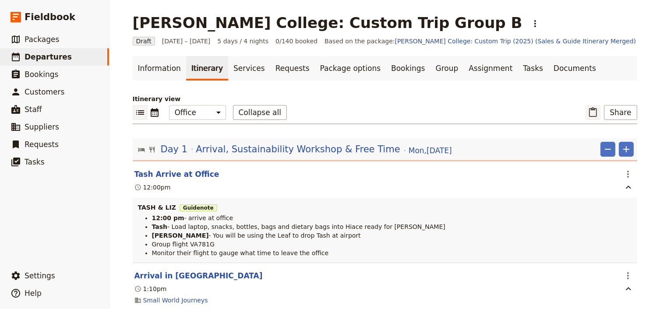
click at [591, 110] on icon "Paste itinerary item" at bounding box center [593, 112] width 11 height 11
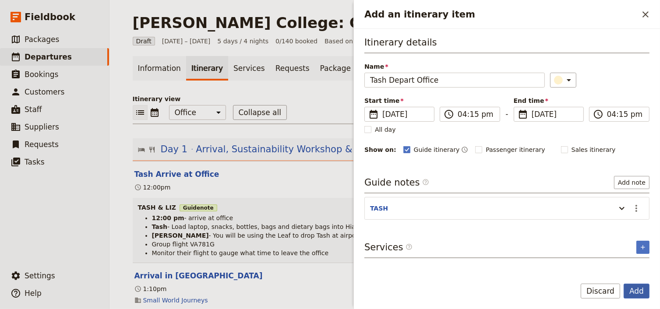
click at [635, 294] on button "Add" at bounding box center [637, 291] width 26 height 15
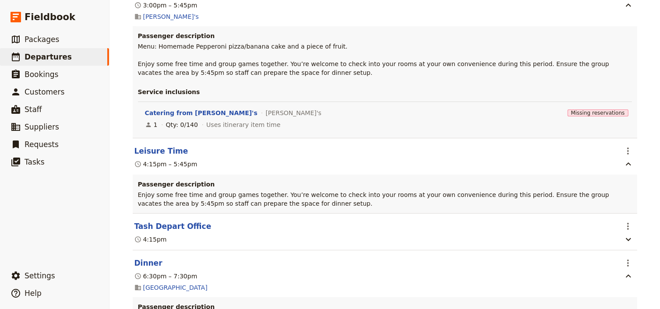
scroll to position [1051, 0]
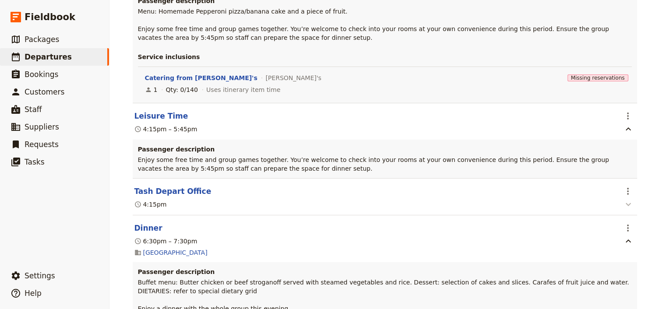
click at [626, 203] on icon "button" at bounding box center [628, 204] width 5 height 3
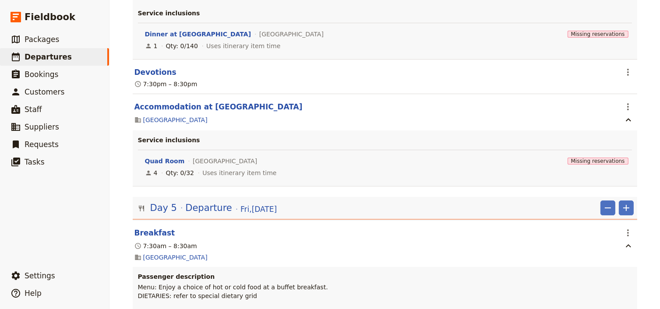
scroll to position [9339, 0]
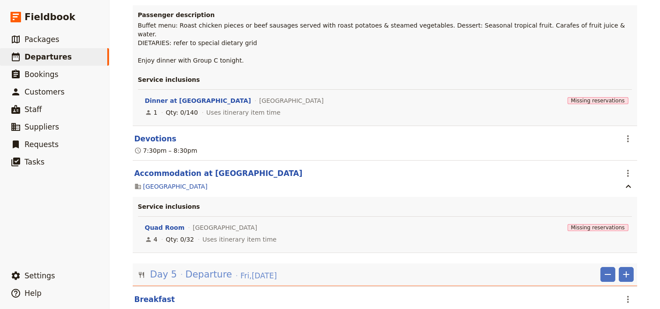
click at [198, 268] on span "Departure" at bounding box center [208, 274] width 47 height 13
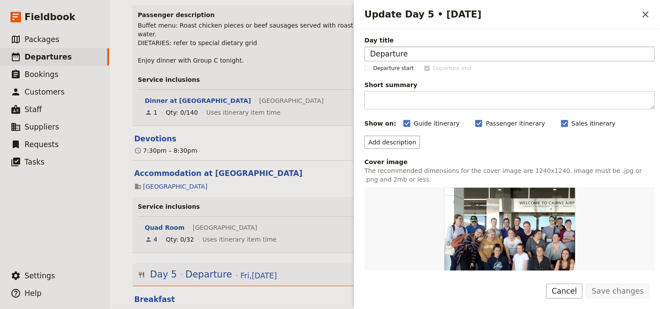
drag, startPoint x: 424, startPoint y: 57, endPoint x: 366, endPoint y: 52, distance: 58.4
click at [366, 52] on input "Departure" at bounding box center [509, 53] width 290 height 15
type input "Sustainability Presentation & Departure"
click at [606, 291] on button "Save changes" at bounding box center [618, 291] width 64 height 15
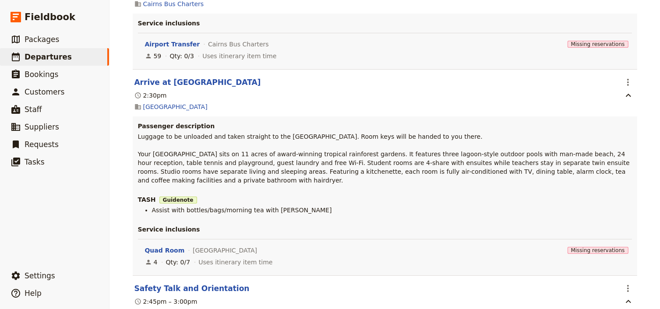
scroll to position [0, 0]
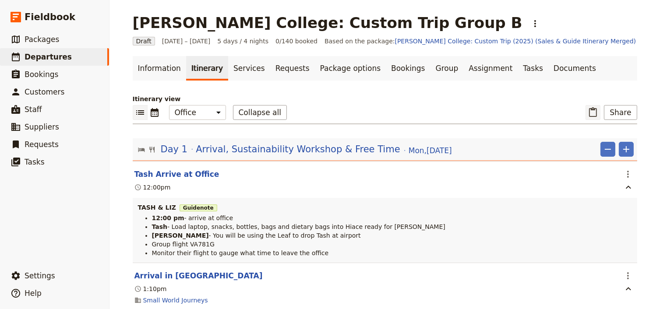
click at [594, 113] on icon "Paste itinerary item" at bounding box center [593, 112] width 11 height 11
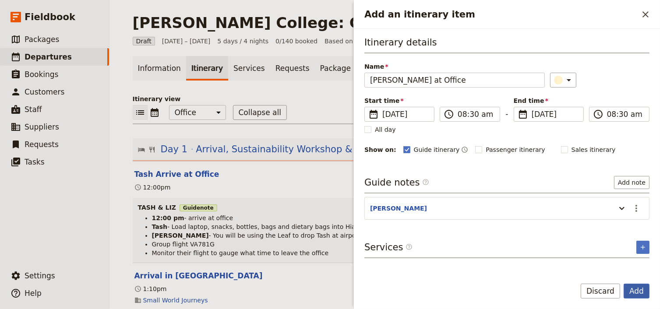
click at [638, 290] on button "Add" at bounding box center [637, 291] width 26 height 15
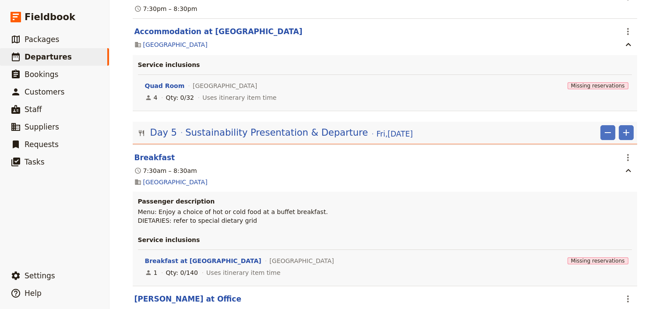
scroll to position [9493, 0]
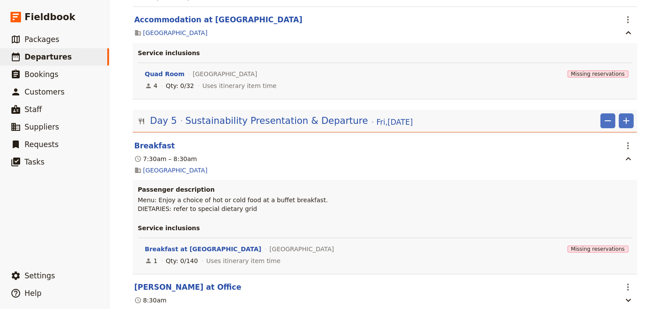
click at [604, 210] on span "Delete this itinerary item" at bounding box center [588, 210] width 77 height 9
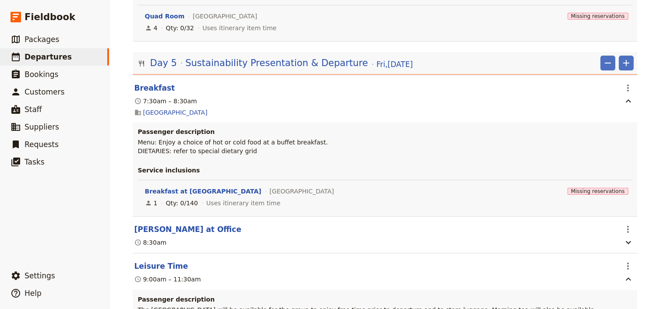
scroll to position [9563, 0]
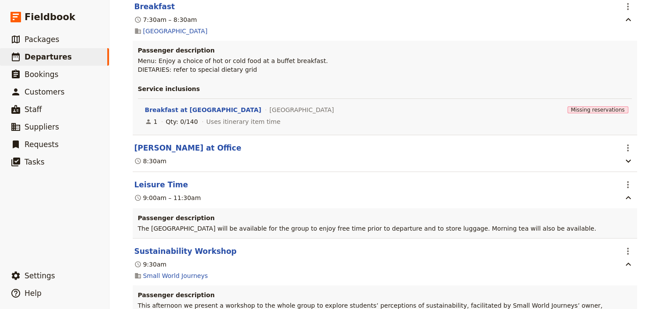
scroll to position [9633, 0]
click at [627, 247] on icon "Actions" at bounding box center [628, 250] width 2 height 7
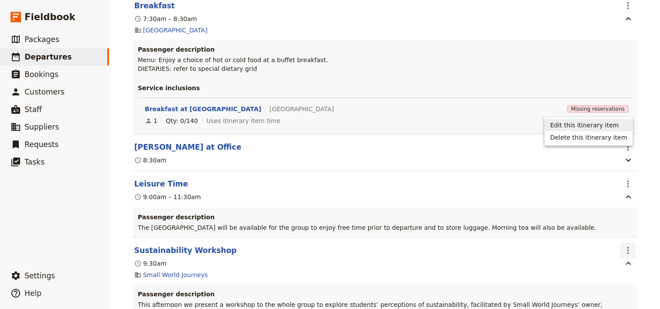
click at [596, 124] on span "Edit this itinerary item" at bounding box center [584, 125] width 69 height 9
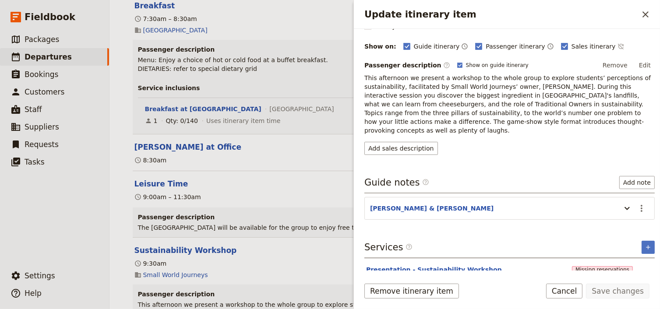
scroll to position [113, 0]
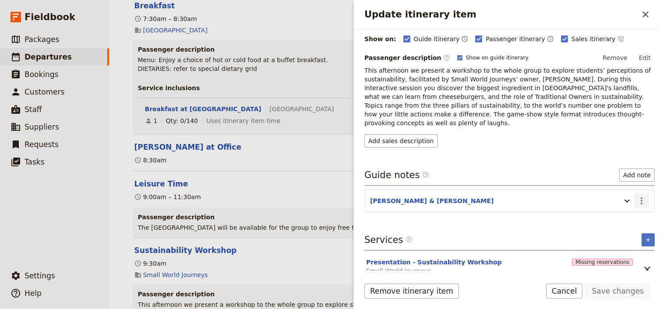
click at [641, 198] on icon "Actions" at bounding box center [642, 201] width 2 height 7
drag, startPoint x: 619, startPoint y: 207, endPoint x: 613, endPoint y: 207, distance: 5.7
click at [613, 207] on span "Edit note" at bounding box center [612, 209] width 28 height 9
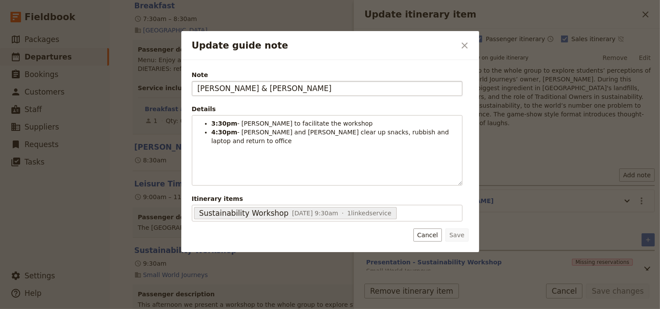
drag, startPoint x: 255, startPoint y: 89, endPoint x: 223, endPoint y: 88, distance: 32.0
click at [223, 88] on input "LAURIE & TASH" at bounding box center [327, 88] width 271 height 15
type input "[PERSON_NAME]"
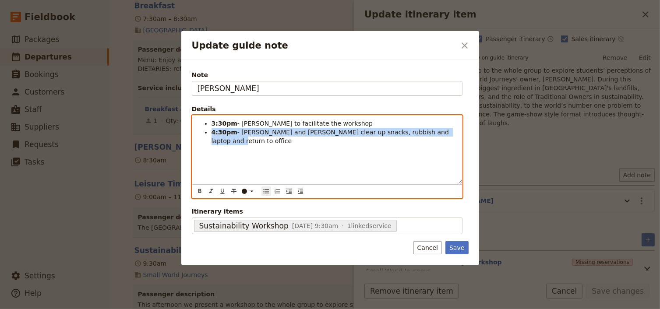
drag, startPoint x: 435, startPoint y: 133, endPoint x: 209, endPoint y: 133, distance: 226.5
click at [209, 133] on ul "3:30pm - Laurie to facilitate the workshop 4:30pm - Tash and Laurie clear up sn…" at bounding box center [327, 132] width 259 height 26
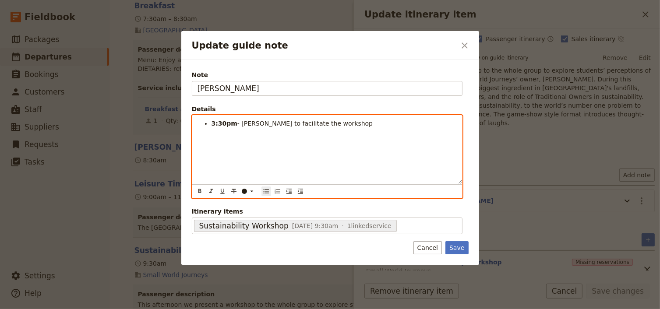
click at [215, 121] on strong "3:30pm" at bounding box center [225, 123] width 26 height 7
click at [226, 123] on strong "9:30pm" at bounding box center [225, 123] width 26 height 7
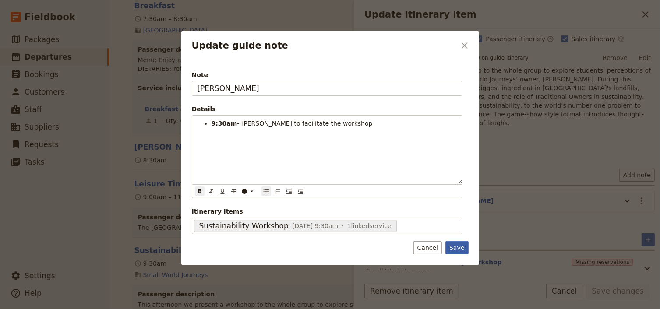
click at [461, 247] on button "Save" at bounding box center [457, 247] width 23 height 13
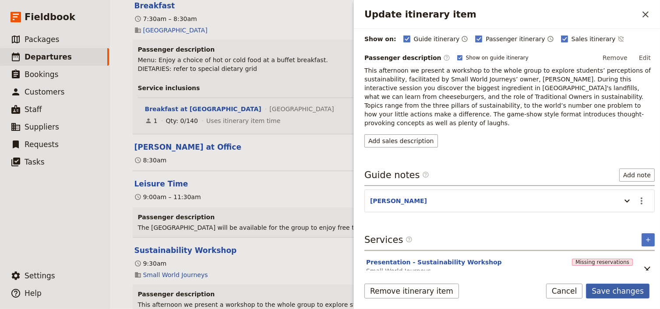
click at [601, 291] on button "Save changes" at bounding box center [618, 291] width 64 height 15
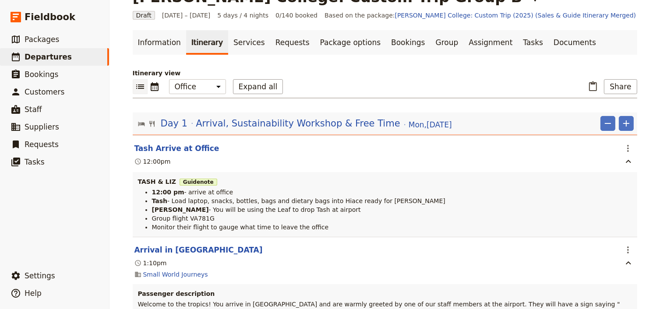
scroll to position [0, 0]
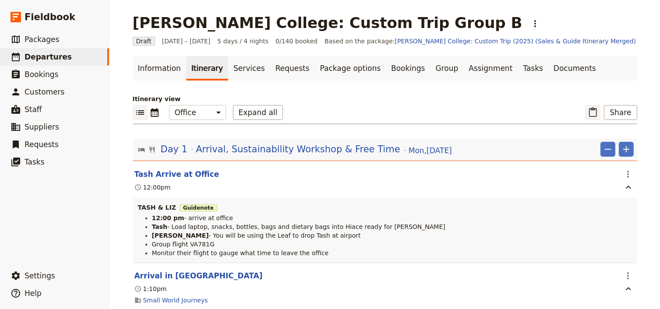
click at [594, 110] on icon "Paste itinerary item" at bounding box center [593, 112] width 11 height 11
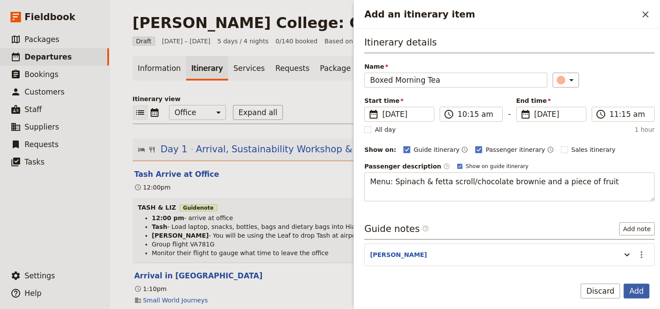
click at [638, 290] on button "Add" at bounding box center [637, 291] width 26 height 15
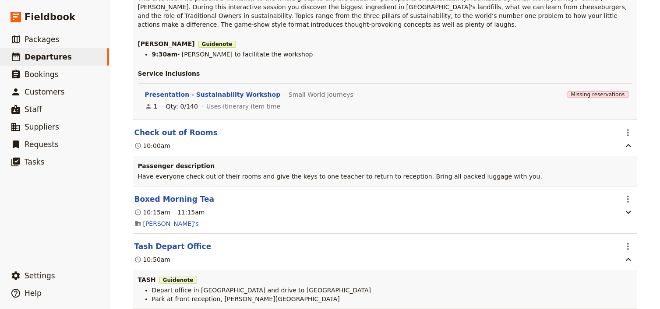
scroll to position [9907, 0]
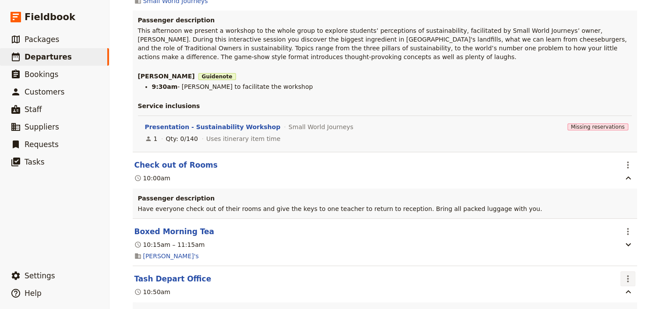
click at [623, 274] on icon "Actions" at bounding box center [628, 279] width 11 height 11
click at [606, 168] on span "Delete this itinerary item" at bounding box center [588, 167] width 77 height 9
drag, startPoint x: 628, startPoint y: 137, endPoint x: 628, endPoint y: 146, distance: 9.6
click at [628, 274] on icon "Actions" at bounding box center [628, 279] width 11 height 11
click at [616, 157] on span "Edit this itinerary item" at bounding box center [584, 155] width 69 height 9
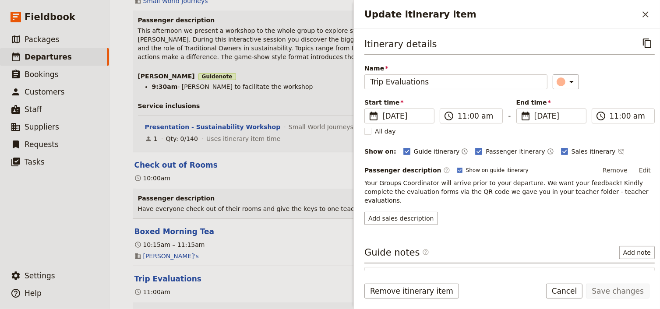
scroll to position [46, 0]
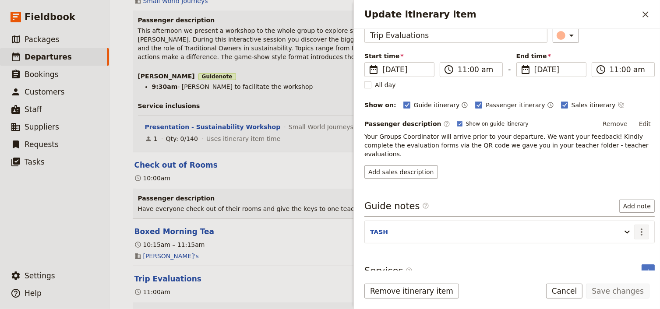
click at [637, 227] on icon "Actions" at bounding box center [642, 232] width 11 height 11
click at [609, 238] on span "Edit note" at bounding box center [612, 240] width 28 height 9
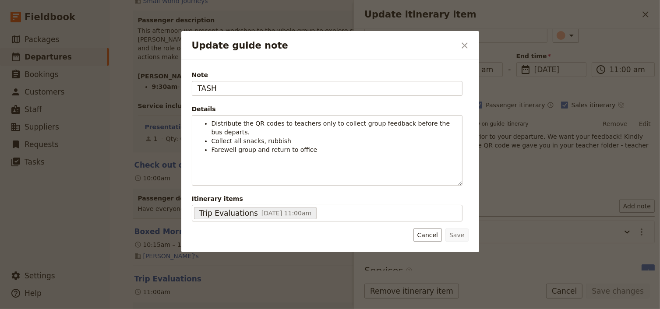
drag, startPoint x: 221, startPoint y: 88, endPoint x: 178, endPoint y: 83, distance: 43.3
click at [178, 309] on div "Update guide note ​ Note TASH Details Distribute the QR codes to teachers only …" at bounding box center [330, 309] width 660 height 0
type input "[PERSON_NAME]"
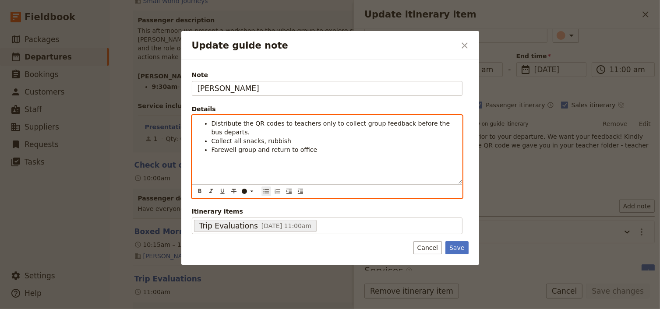
drag, startPoint x: 290, startPoint y: 131, endPoint x: 209, endPoint y: 130, distance: 81.9
click at [209, 130] on ul "Distribute the QR codes to teachers only to collect group feedback before the b…" at bounding box center [327, 136] width 259 height 35
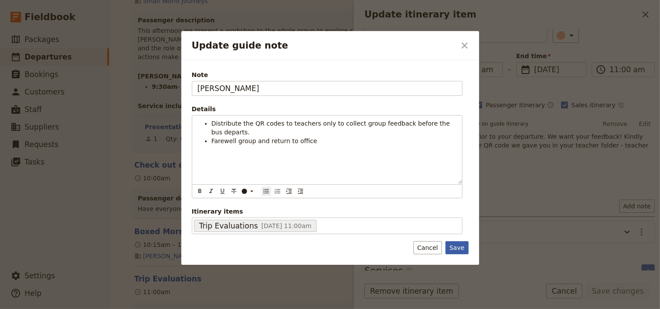
click at [457, 249] on button "Save" at bounding box center [457, 247] width 23 height 13
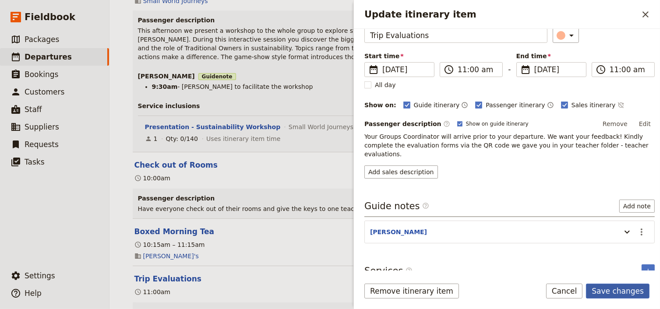
click at [609, 293] on button "Save changes" at bounding box center [618, 291] width 64 height 15
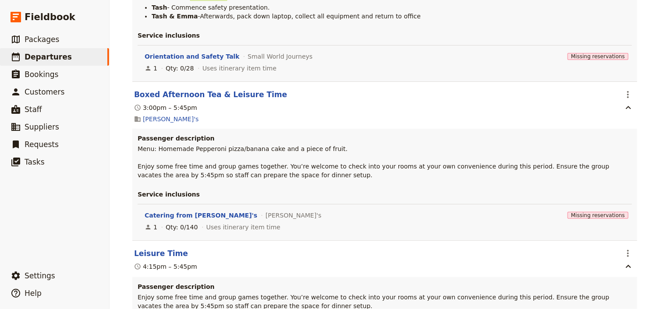
scroll to position [0, 0]
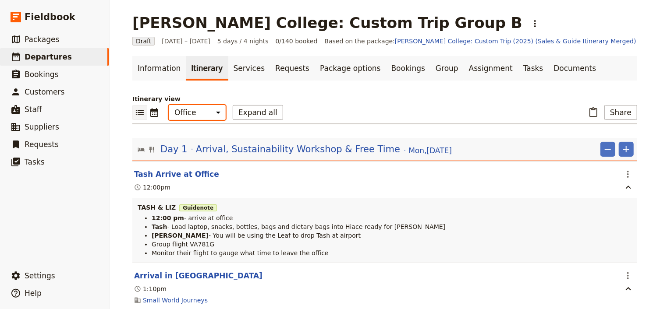
click at [195, 117] on select "Office Guide Passenger Sales" at bounding box center [197, 112] width 57 height 15
select select "PASSENGER"
click at [169, 105] on select "Office Guide Passenger Sales" at bounding box center [197, 112] width 57 height 15
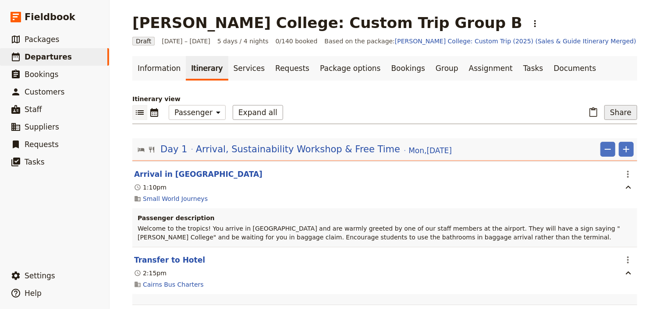
click at [620, 112] on button "Share" at bounding box center [620, 112] width 33 height 15
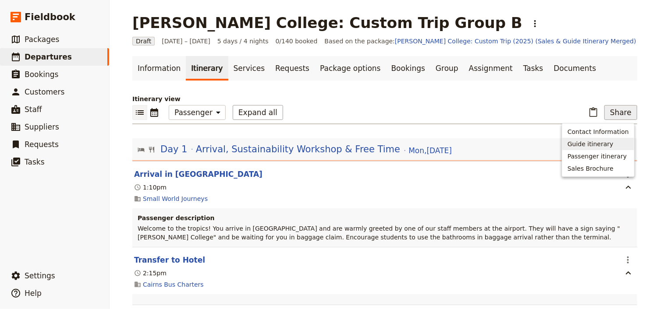
click at [585, 141] on span "Guide itinerary" at bounding box center [590, 144] width 46 height 9
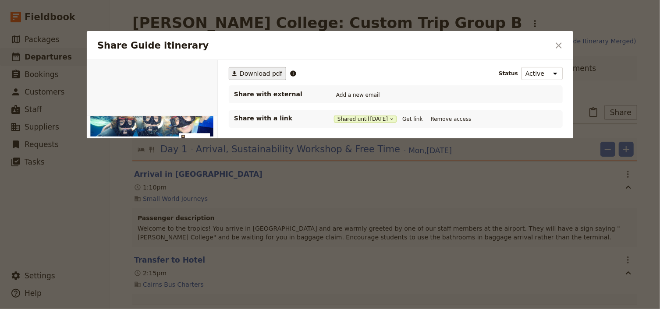
click at [268, 74] on span "Download pdf" at bounding box center [261, 73] width 42 height 9
click at [554, 42] on icon "Close dialog" at bounding box center [558, 45] width 11 height 11
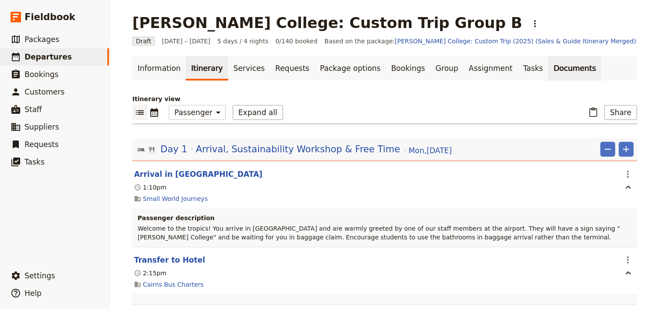
click at [548, 72] on link "Documents" at bounding box center [574, 68] width 53 height 25
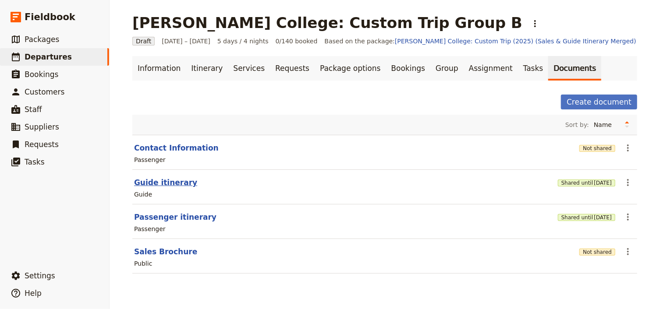
click at [164, 184] on button "Guide itinerary" at bounding box center [165, 182] width 63 height 11
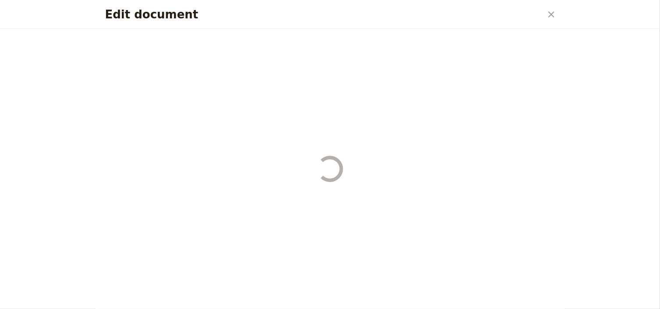
select select "STAFF"
select select "RUN_SHEET"
select select "DEFAULT"
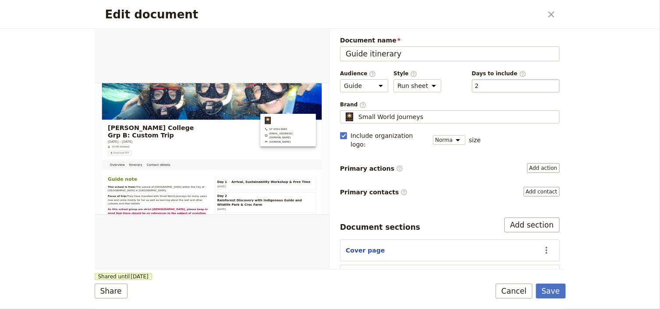
click at [475, 86] on div "​ 2 2" at bounding box center [516, 85] width 88 height 13
click at [475, 86] on button "​ 2" at bounding box center [477, 85] width 4 height 9
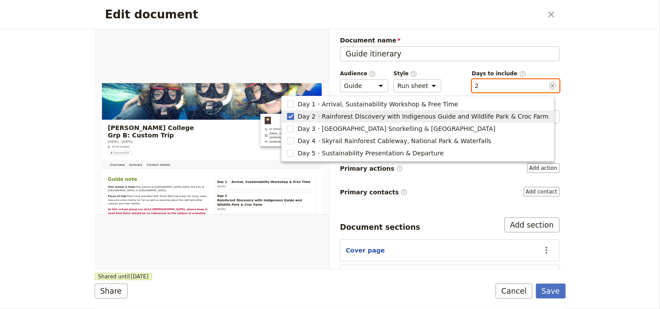
click at [293, 116] on polygon "button" at bounding box center [290, 115] width 4 height 5
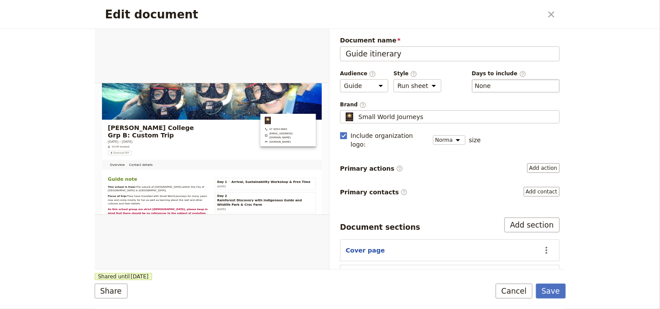
click at [490, 86] on div "​ None" at bounding box center [516, 85] width 88 height 13
click at [490, 86] on button "​ None" at bounding box center [483, 85] width 16 height 9
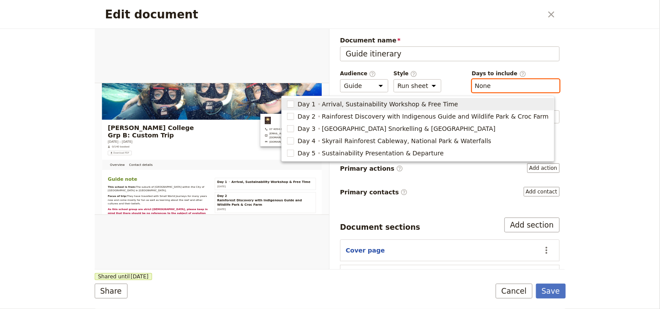
click at [323, 102] on span "Day 1 Arrival, Sustainability Workshop & Free Time" at bounding box center [418, 104] width 262 height 9
type input "1"
checkbox input "true"
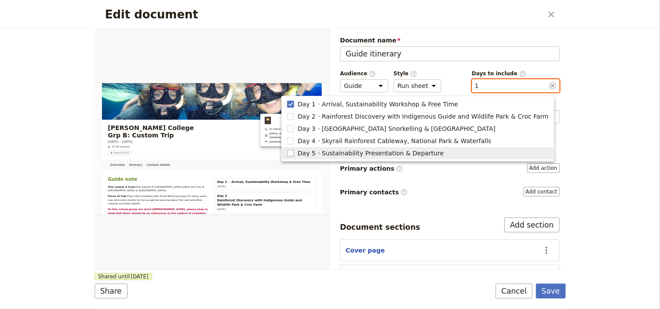
click at [294, 152] on rect "button" at bounding box center [290, 153] width 7 height 7
type input "1, 5"
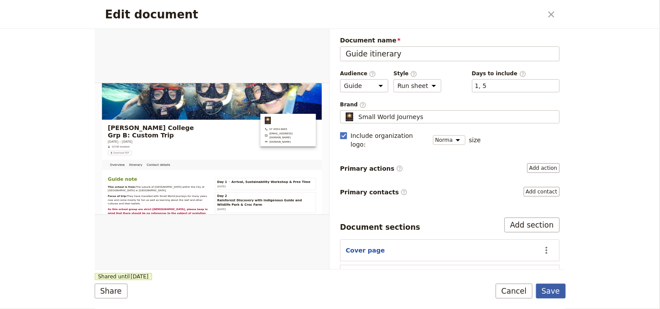
click at [548, 294] on button "Save" at bounding box center [551, 291] width 30 height 15
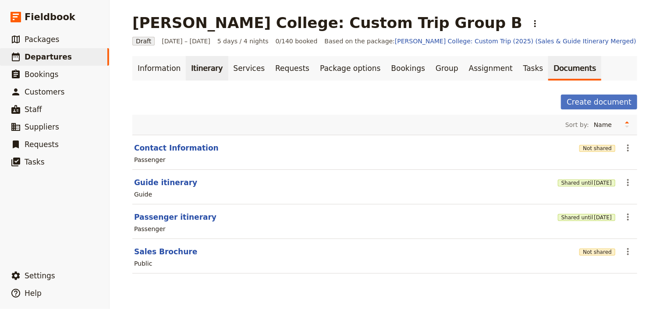
click at [187, 68] on link "Itinerary" at bounding box center [207, 68] width 42 height 25
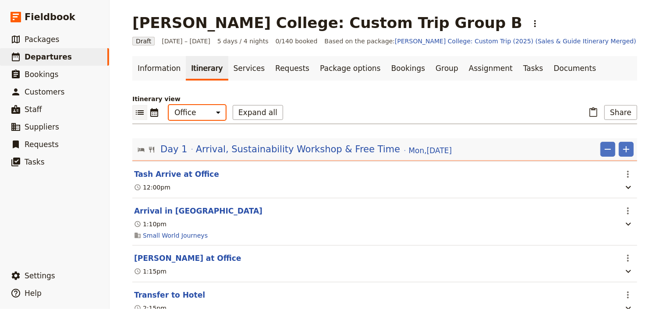
click at [188, 115] on select "Office Guide Passenger Sales" at bounding box center [197, 112] width 57 height 15
select select "STAFF"
click at [169, 105] on select "Office Guide Passenger Sales" at bounding box center [197, 112] width 57 height 15
click at [618, 116] on button "Share" at bounding box center [620, 112] width 33 height 15
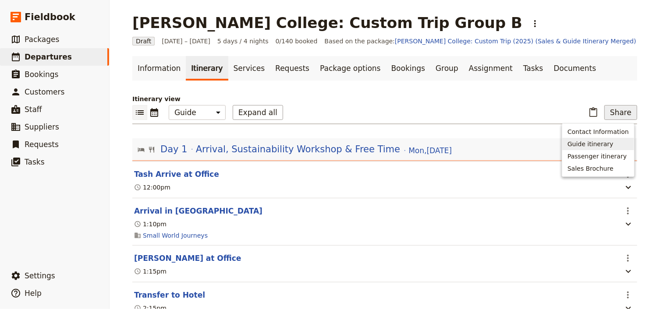
click at [590, 143] on span "Guide itinerary" at bounding box center [590, 144] width 46 height 9
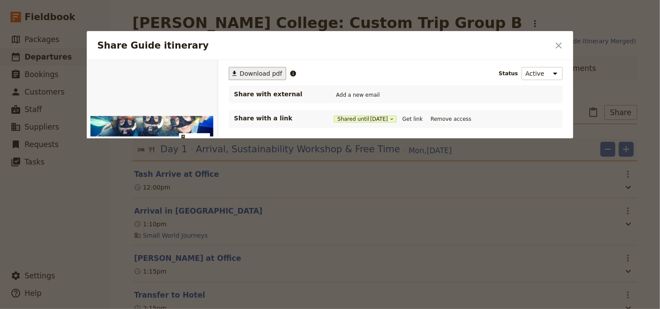
click at [248, 71] on span "Download pdf" at bounding box center [261, 73] width 42 height 9
click at [563, 44] on icon "Close dialog" at bounding box center [558, 45] width 11 height 11
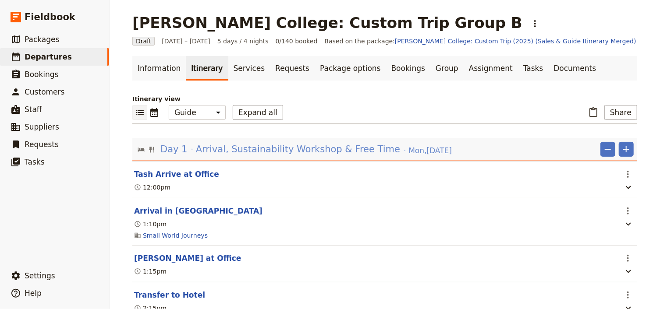
click at [265, 147] on span "Arrival, Sustainability Workshop & Free Time" at bounding box center [298, 149] width 204 height 13
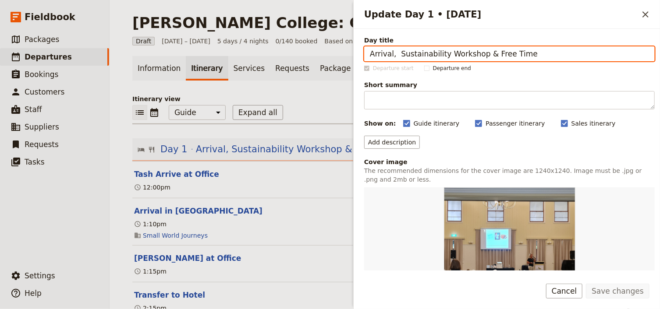
click at [461, 50] on input "Arrival, Sustainability Workshop & Free Time" at bounding box center [509, 53] width 290 height 15
drag, startPoint x: 520, startPoint y: 54, endPoint x: 369, endPoint y: 54, distance: 150.7
click at [369, 54] on input "Arrival, Sustainability Workshop & Free Time" at bounding box center [509, 53] width 290 height 15
paste input "Orientation"
type input "Arrival, Orientation & Free Time"
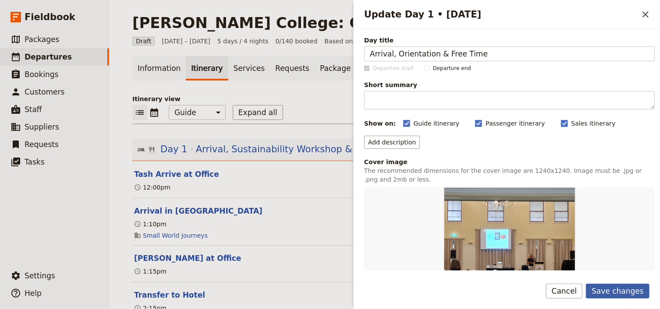
click at [617, 290] on button "Save changes" at bounding box center [618, 291] width 64 height 15
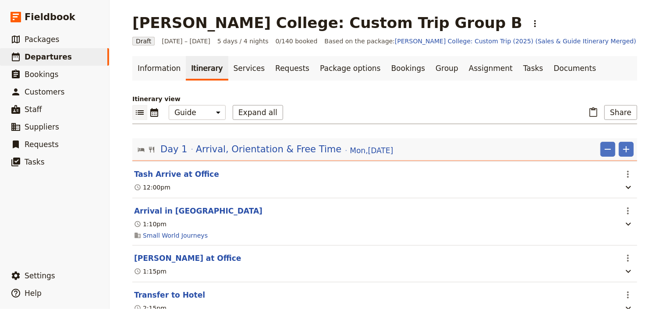
click at [645, 113] on div "Mueller College: Custom Trip Group B ​ Draft 1 – 5 Sep 2025 5 days / 4 nights 0…" at bounding box center [385, 154] width 550 height 309
click at [192, 114] on select "Office Guide Passenger Sales" at bounding box center [197, 112] width 57 height 15
select select "PASSENGER"
click at [169, 105] on select "Office Guide Passenger Sales" at bounding box center [197, 112] width 57 height 15
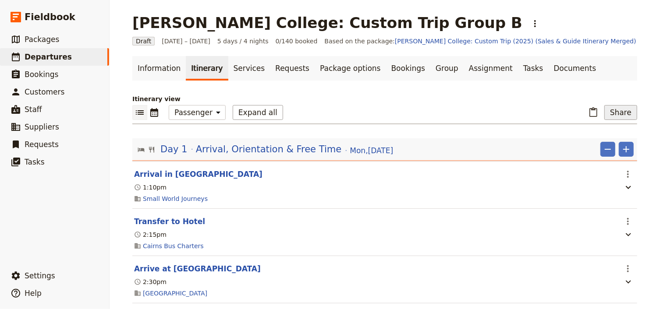
click at [612, 113] on button "Share" at bounding box center [620, 112] width 33 height 15
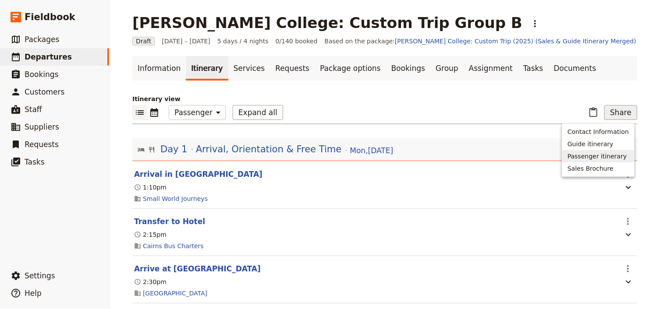
click at [602, 155] on span "Passenger itinerary" at bounding box center [596, 156] width 59 height 9
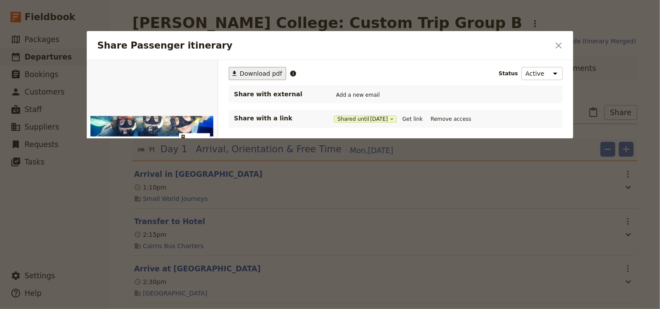
click at [261, 70] on span "Download pdf" at bounding box center [261, 73] width 42 height 9
click at [556, 45] on icon "Close dialog" at bounding box center [558, 45] width 11 height 11
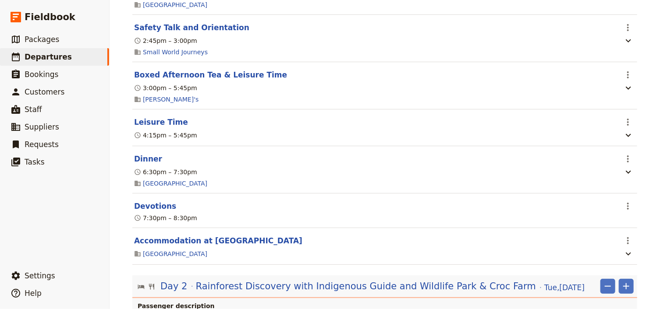
scroll to position [315, 0]
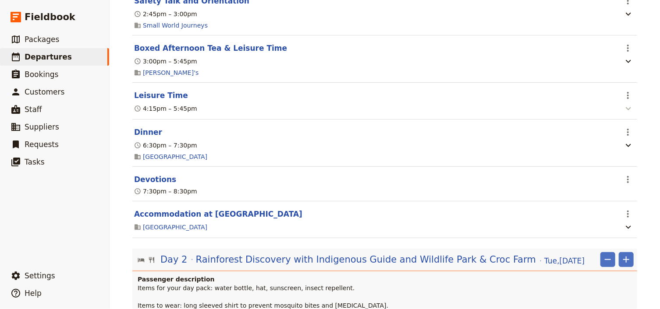
click at [624, 112] on icon "button" at bounding box center [628, 108] width 11 height 11
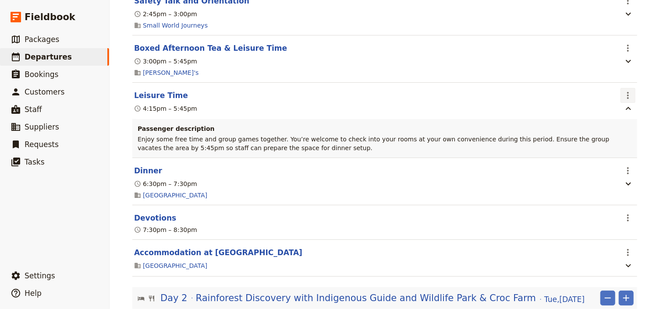
click at [623, 99] on icon "Actions" at bounding box center [628, 95] width 11 height 11
click at [615, 128] on span "Delete this itinerary item" at bounding box center [588, 129] width 77 height 9
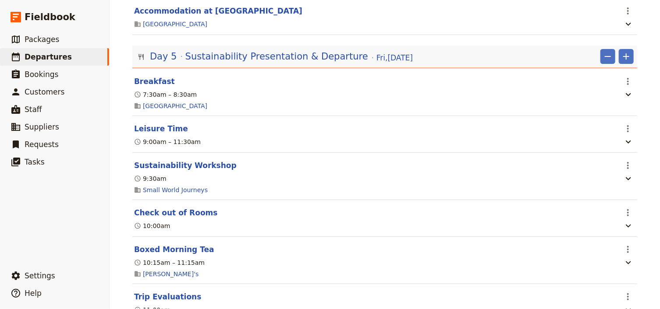
scroll to position [3025, 0]
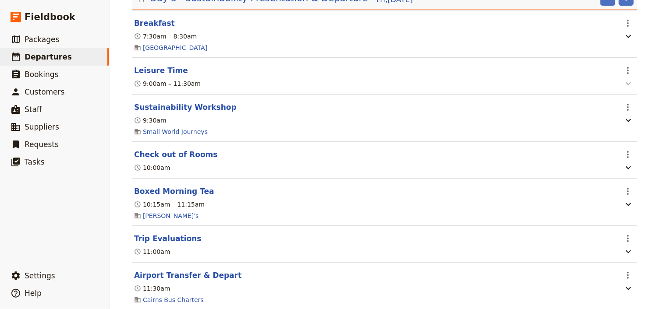
click at [624, 89] on icon "button" at bounding box center [628, 83] width 11 height 11
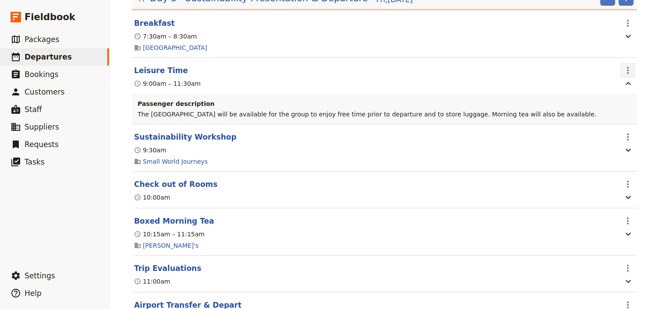
click at [624, 76] on icon "Actions" at bounding box center [628, 70] width 11 height 11
click at [587, 126] on span "Delete this itinerary item" at bounding box center [588, 125] width 77 height 9
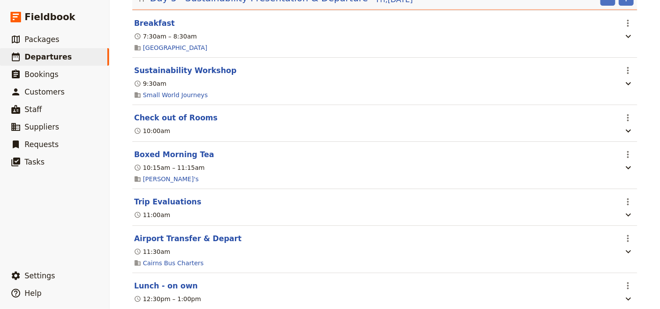
click at [649, 173] on div "Mueller College: Custom Trip Group B ​ Draft 1 – 5 Sep 2025 5 days / 4 nights 0…" at bounding box center [385, 154] width 550 height 309
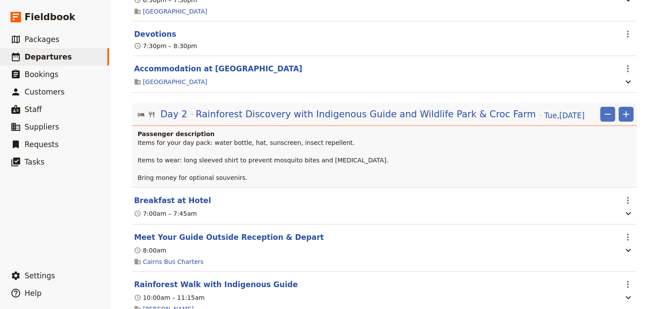
scroll to position [0, 0]
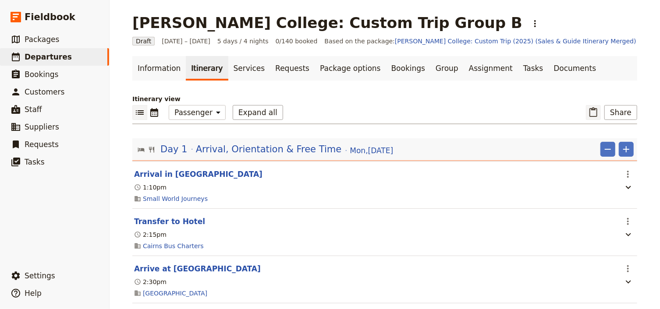
click at [595, 114] on icon "Paste itinerary item" at bounding box center [593, 112] width 11 height 11
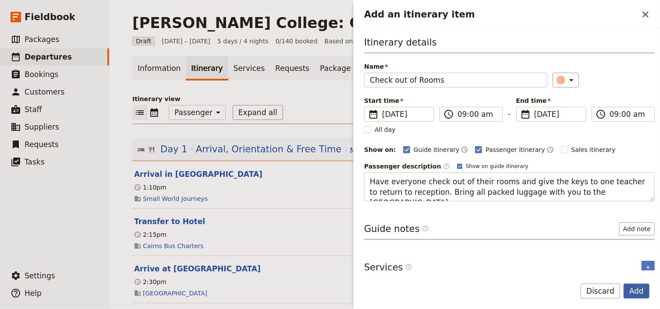
click at [636, 292] on button "Add" at bounding box center [636, 291] width 26 height 15
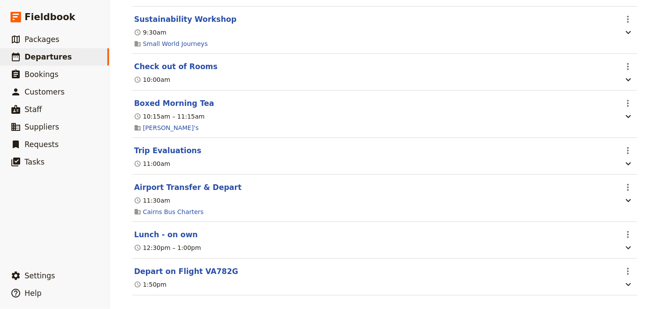
scroll to position [3078, 0]
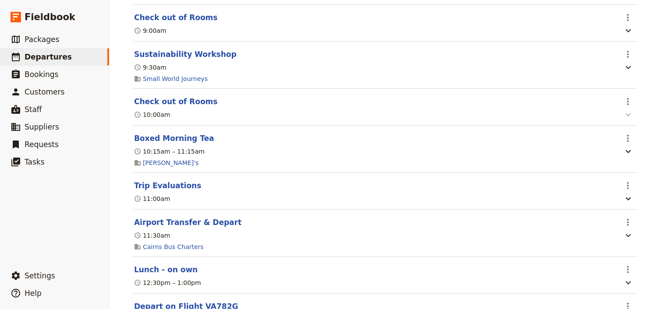
click at [626, 120] on icon "button" at bounding box center [628, 115] width 11 height 11
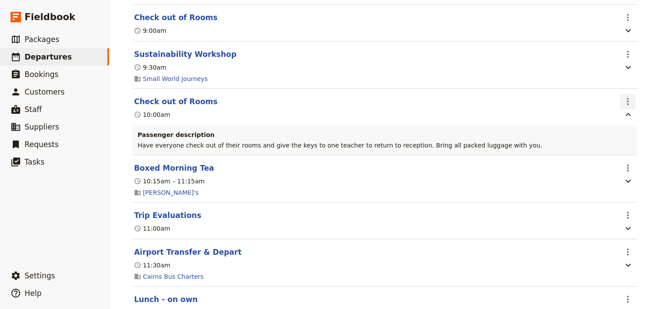
click at [627, 105] on icon "Actions" at bounding box center [628, 101] width 2 height 7
click at [618, 159] on span "Delete this itinerary item" at bounding box center [588, 157] width 77 height 9
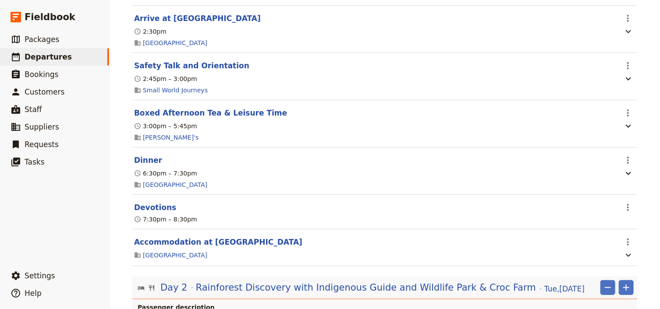
scroll to position [0, 0]
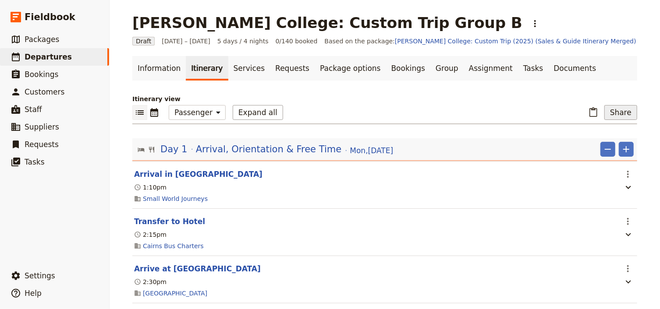
click at [625, 115] on button "Share" at bounding box center [620, 112] width 33 height 15
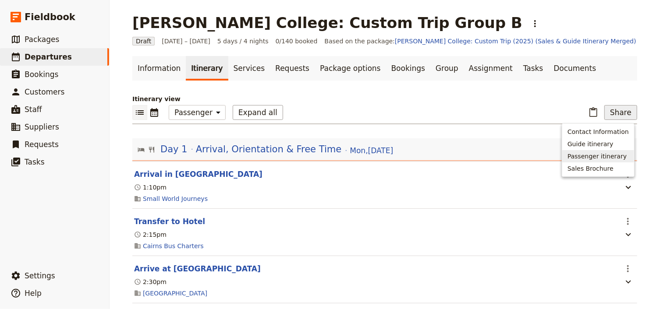
click at [591, 157] on span "Passenger itinerary" at bounding box center [596, 156] width 59 height 9
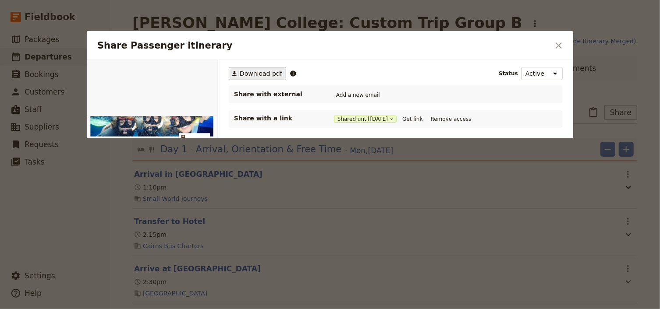
click at [249, 76] on span "Download pdf" at bounding box center [261, 73] width 42 height 9
click at [557, 43] on icon "Close dialog" at bounding box center [559, 45] width 6 height 6
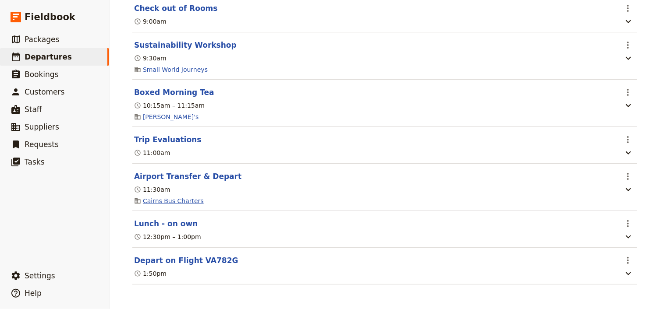
scroll to position [3080, 0]
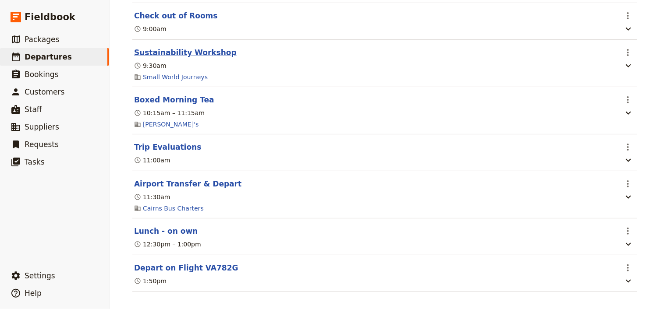
click at [202, 58] on button "Sustainability Workshop" at bounding box center [185, 52] width 103 height 11
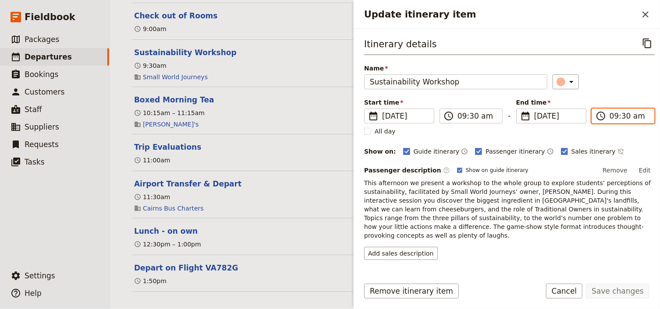
click at [609, 116] on input "09:30 am" at bounding box center [628, 116] width 39 height 11
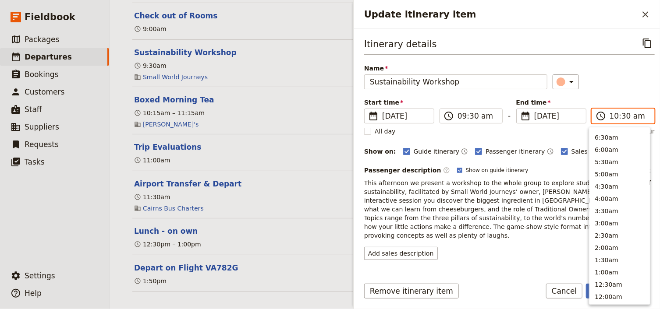
scroll to position [321, 0]
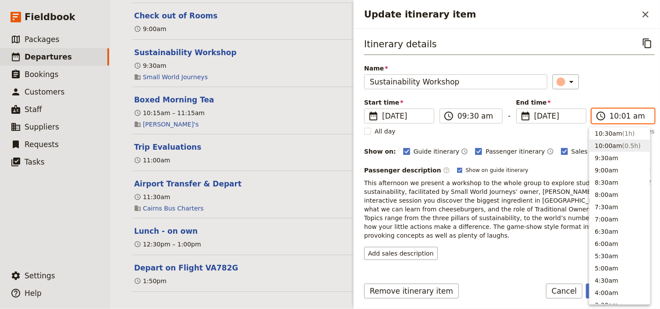
type input "10:15 am"
click at [622, 92] on div "Itinerary details ​ Name Sustainability Workshop ​ Start time ​ 5 Sep 2025 05/0…" at bounding box center [509, 148] width 290 height 224
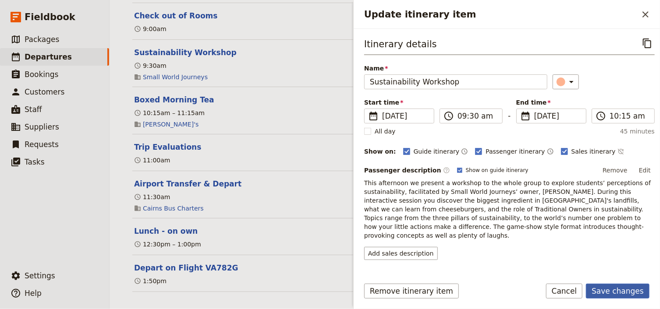
click at [624, 293] on button "Save changes" at bounding box center [618, 291] width 64 height 15
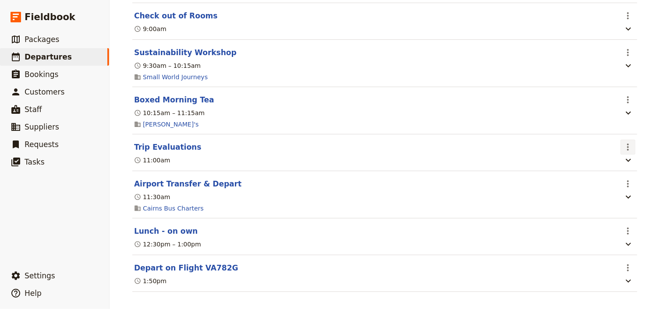
click at [627, 151] on icon "Actions" at bounding box center [628, 147] width 2 height 7
click at [623, 192] on span "Edit this itinerary item" at bounding box center [588, 192] width 77 height 9
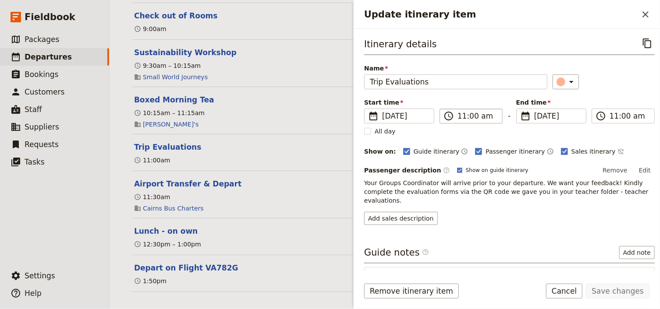
click at [456, 117] on label "​ 11:00 am" at bounding box center [470, 116] width 63 height 15
click at [457, 117] on input "11:00 am" at bounding box center [476, 116] width 39 height 11
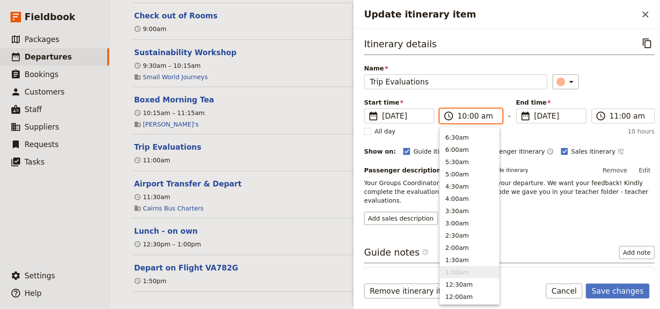
scroll to position [333, 0]
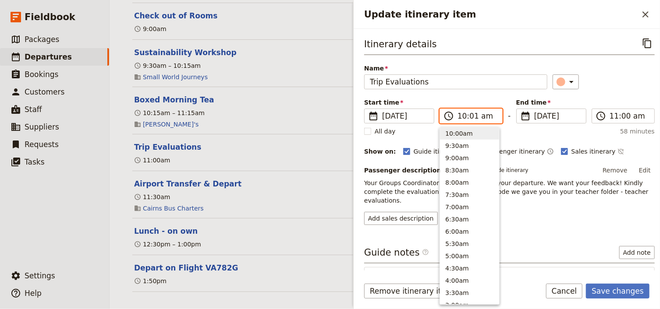
type input "10:15 am"
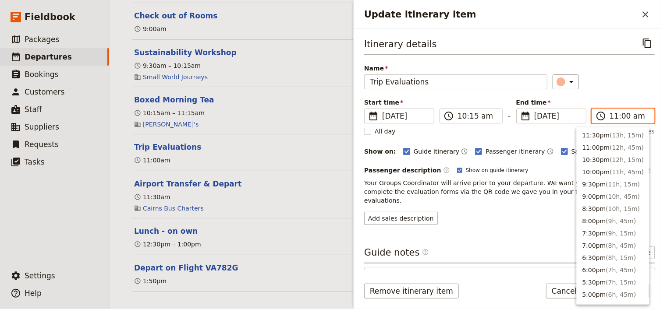
click at [609, 116] on input "11:00 am" at bounding box center [628, 116] width 39 height 11
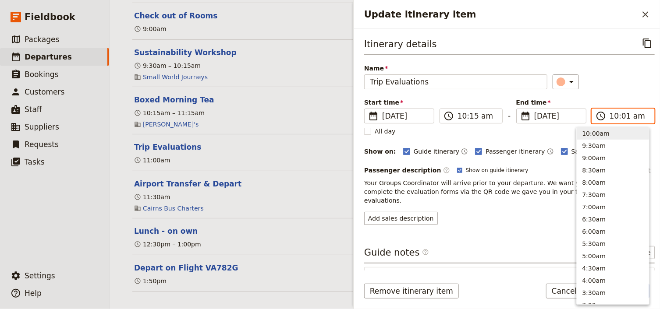
type input "10:15 am"
click at [633, 86] on div "​" at bounding box center [603, 81] width 102 height 15
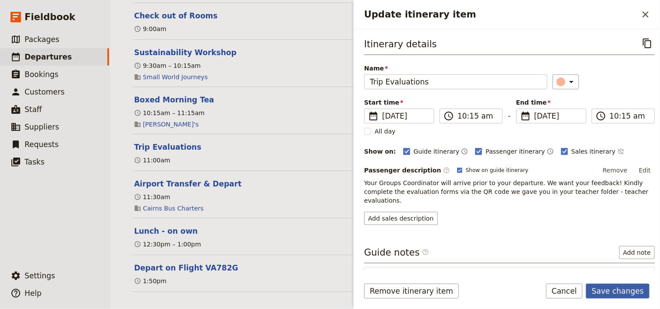
click at [621, 290] on button "Save changes" at bounding box center [618, 291] width 64 height 15
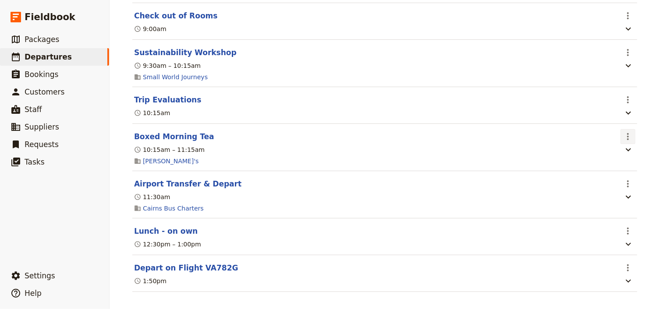
click at [623, 142] on icon "Actions" at bounding box center [628, 136] width 11 height 11
click at [613, 180] on span "Edit this itinerary item" at bounding box center [584, 181] width 69 height 9
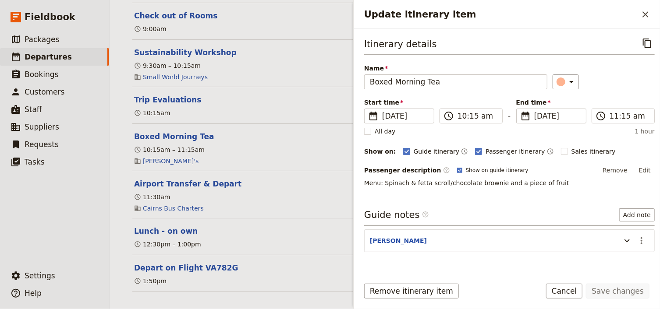
click at [640, 170] on button "Edit" at bounding box center [645, 170] width 20 height 13
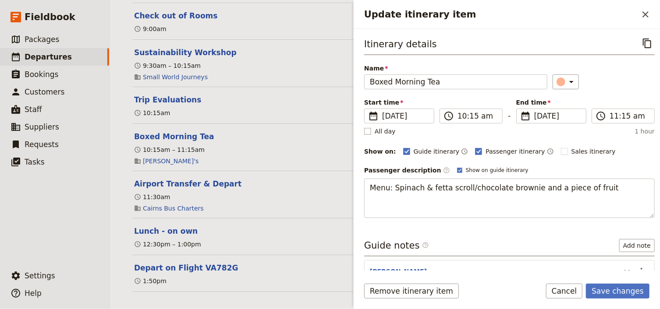
type textarea "Menu: Spinach & fetta scroll/chocolate brownie and a piece of fruit Prior to de…"
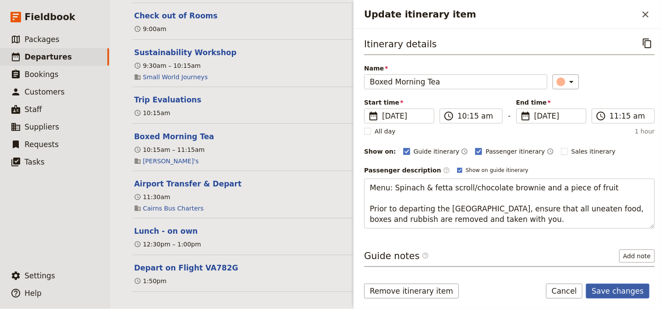
click at [610, 294] on button "Save changes" at bounding box center [618, 291] width 64 height 15
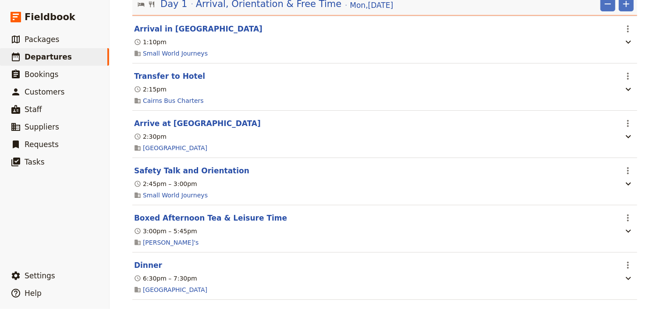
scroll to position [0, 0]
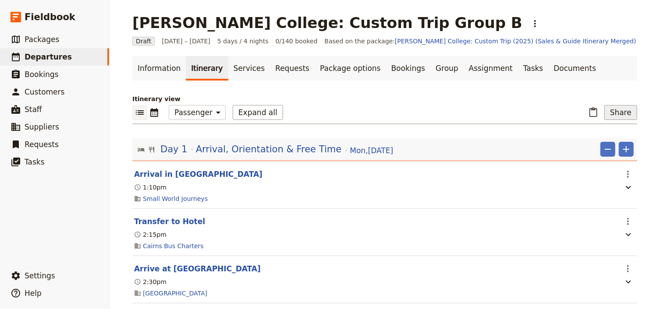
click at [617, 114] on button "Share" at bounding box center [620, 112] width 33 height 15
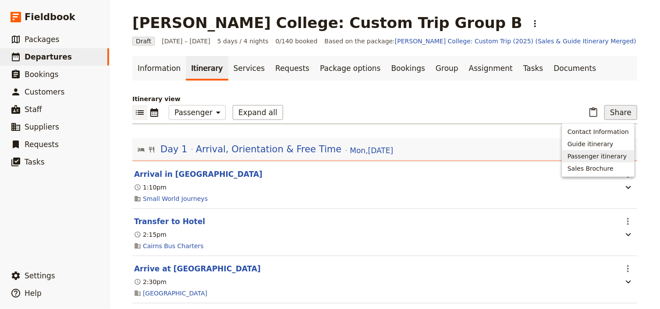
click at [593, 157] on span "Passenger itinerary" at bounding box center [596, 156] width 59 height 9
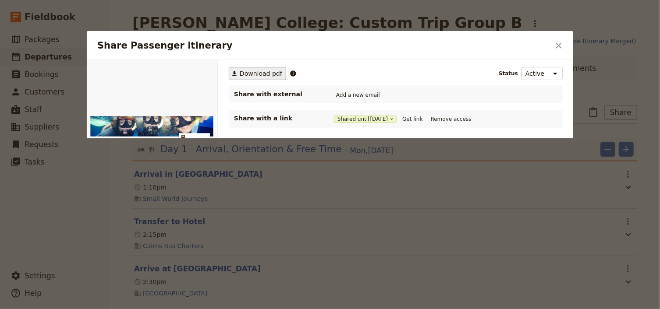
click at [252, 74] on span "Download pdf" at bounding box center [261, 73] width 42 height 9
click at [559, 47] on icon "Close dialog" at bounding box center [558, 45] width 11 height 11
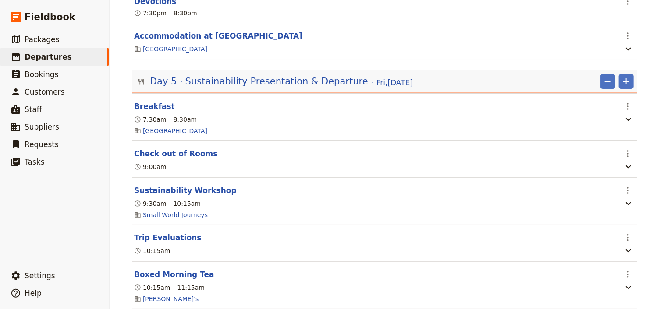
scroll to position [2872, 0]
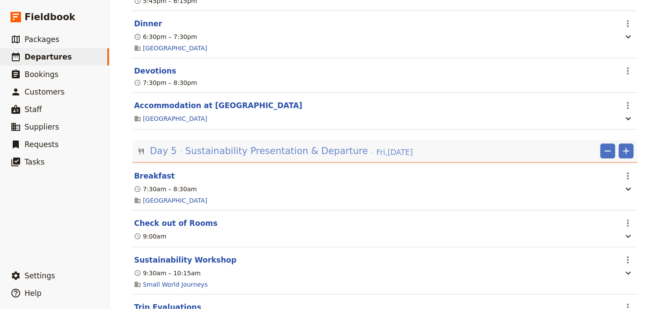
click at [319, 158] on span "Sustainability Presentation & Departure" at bounding box center [276, 151] width 183 height 13
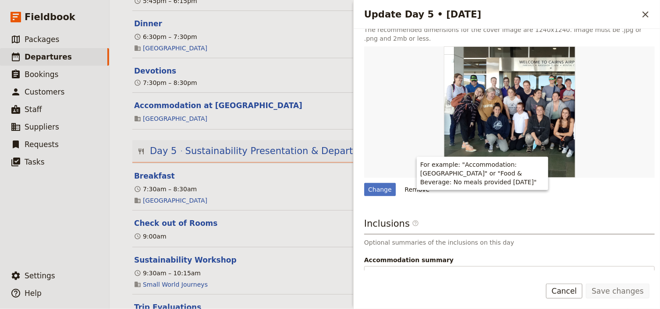
scroll to position [195, 0]
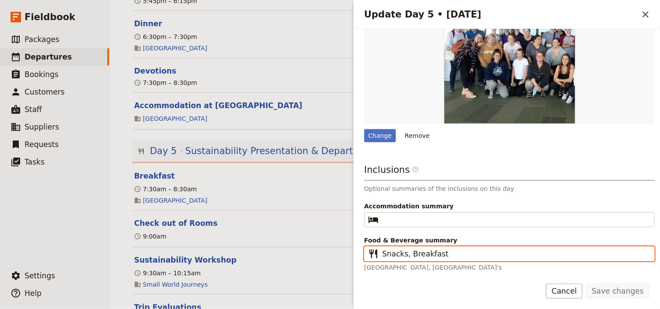
click at [408, 251] on input "Snacks, Breakfast" at bounding box center [515, 254] width 267 height 11
click at [418, 254] on input "Breakfast" at bounding box center [515, 254] width 267 height 11
type input "Breakfast, Snacks"
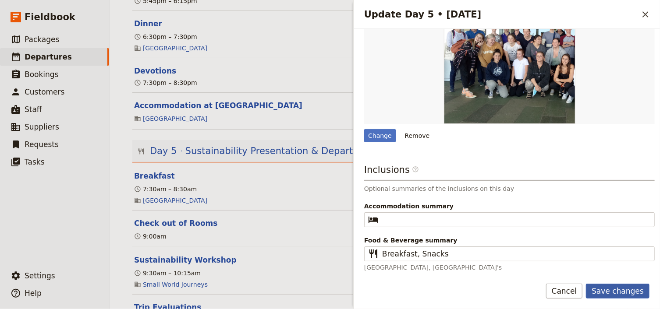
click at [617, 287] on button "Save changes" at bounding box center [618, 291] width 64 height 15
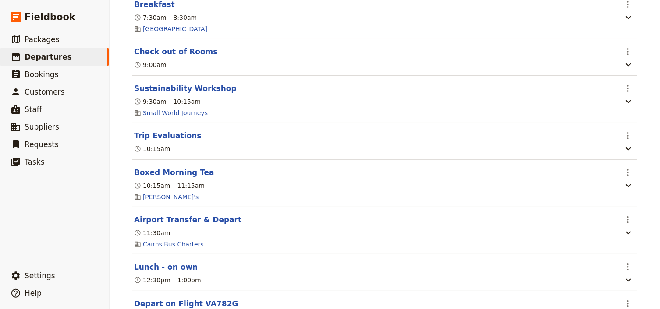
scroll to position [3047, 0]
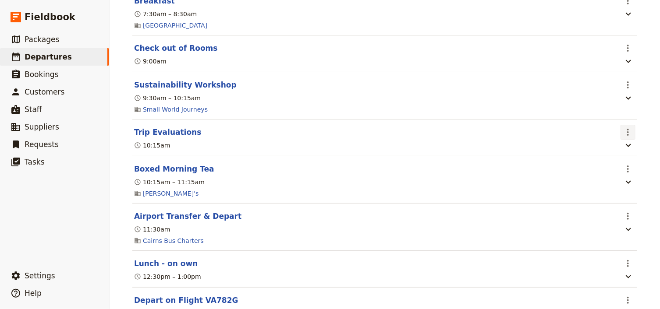
click at [624, 138] on icon "Actions" at bounding box center [628, 132] width 11 height 11
click at [617, 175] on span "Edit this itinerary item" at bounding box center [584, 176] width 69 height 9
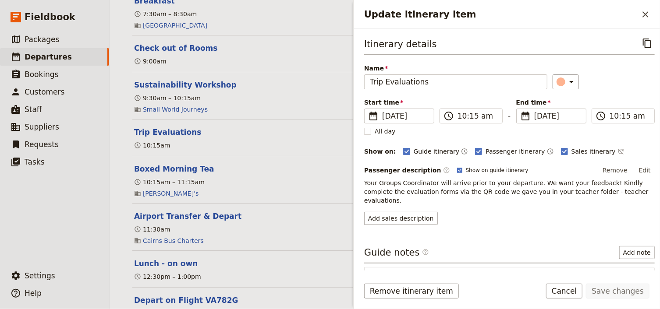
drag, startPoint x: 638, startPoint y: 170, endPoint x: 606, endPoint y: 174, distance: 32.3
click at [637, 170] on button "Edit" at bounding box center [645, 170] width 20 height 13
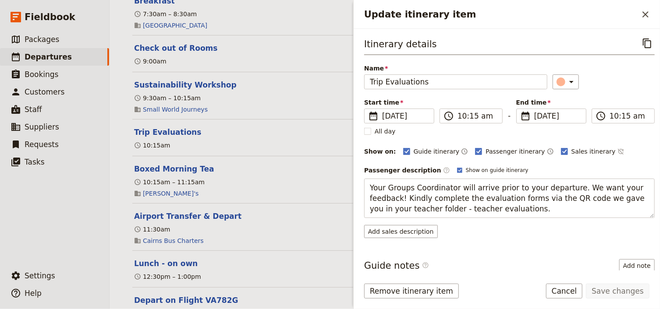
drag, startPoint x: 566, startPoint y: 186, endPoint x: 362, endPoint y: 187, distance: 204.2
click at [362, 187] on div "Itinerary details ​ Name Trip Evaluations ​ Start time ​ 5 Sep 2025 05/09/2025 …" at bounding box center [507, 150] width 306 height 242
type textarea "We want your feedback! Kindly complete the evaluation forms via the QR code we …"
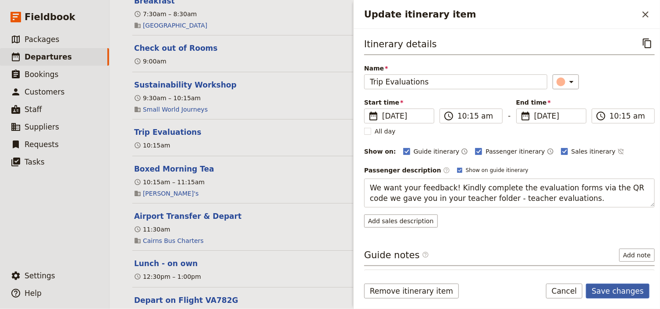
click at [609, 291] on button "Save changes" at bounding box center [618, 291] width 64 height 15
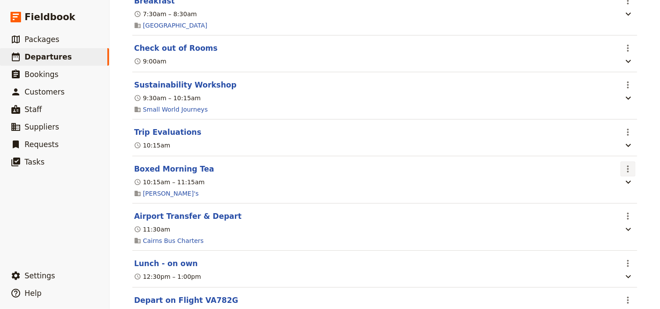
click at [626, 174] on icon "Actions" at bounding box center [628, 169] width 11 height 11
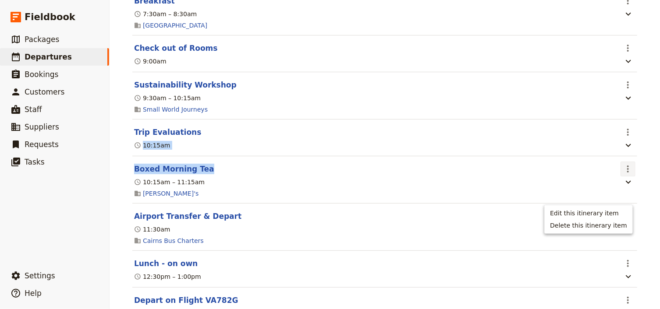
drag, startPoint x: 602, startPoint y: 195, endPoint x: 601, endPoint y: 162, distance: 33.3
click at [601, 162] on section "Day 5 Sustainability Presentation & Departure Fri , 5 Sep 2025 ​ ​ Breakfast ​ …" at bounding box center [384, 145] width 505 height 360
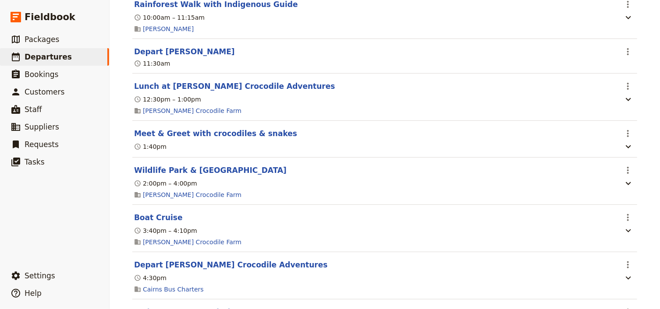
scroll to position [0, 0]
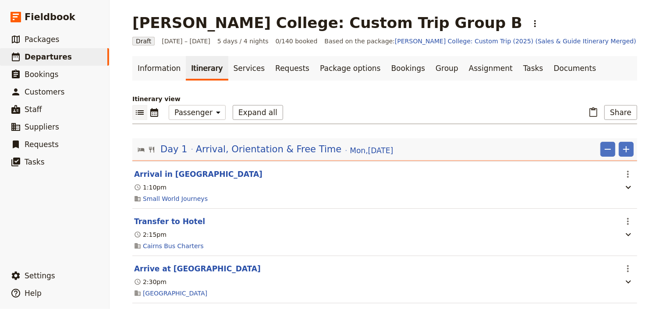
click at [136, 115] on icon "List view" at bounding box center [139, 112] width 11 height 11
click at [139, 109] on icon "List view" at bounding box center [139, 112] width 11 height 11
click at [137, 111] on icon "List view" at bounding box center [139, 112] width 11 height 11
click at [154, 112] on icon "Calendar view" at bounding box center [154, 112] width 11 height 11
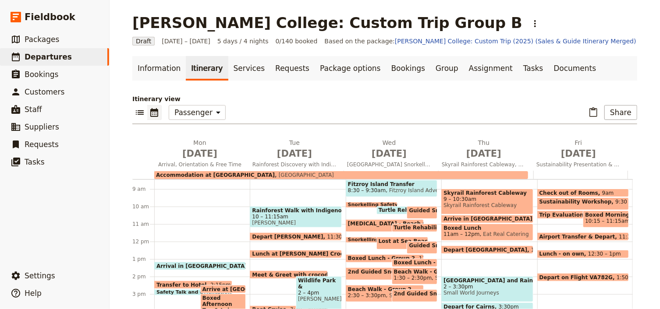
scroll to position [136, 0]
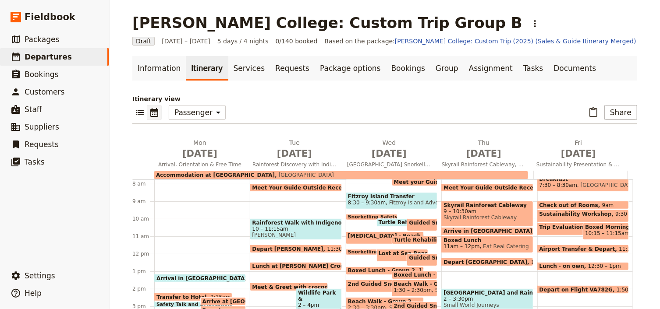
click at [152, 113] on icon "Calendar view" at bounding box center [154, 112] width 8 height 9
click at [137, 111] on icon "List view" at bounding box center [139, 112] width 11 height 11
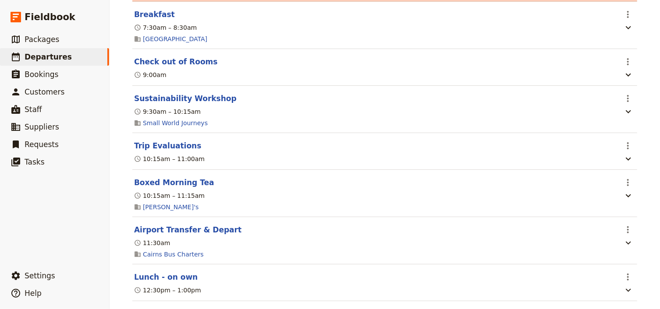
scroll to position [3082, 0]
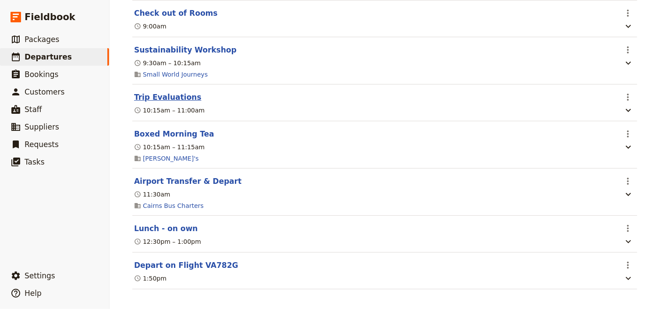
click at [165, 103] on button "Trip Evaluations" at bounding box center [167, 97] width 67 height 11
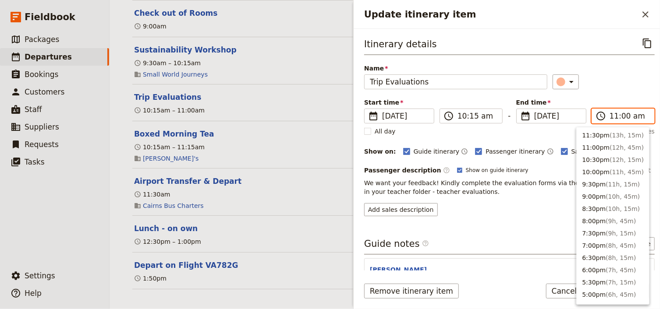
click at [613, 117] on input "11:00 am" at bounding box center [628, 116] width 39 height 11
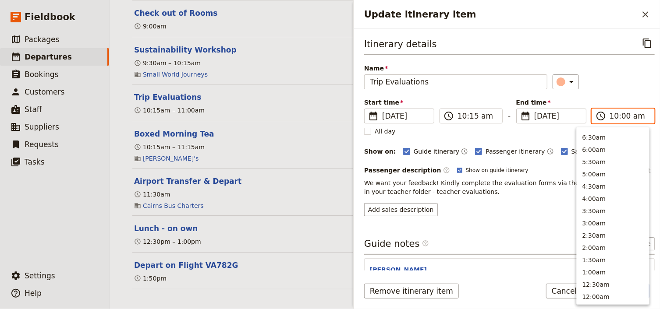
scroll to position [333, 0]
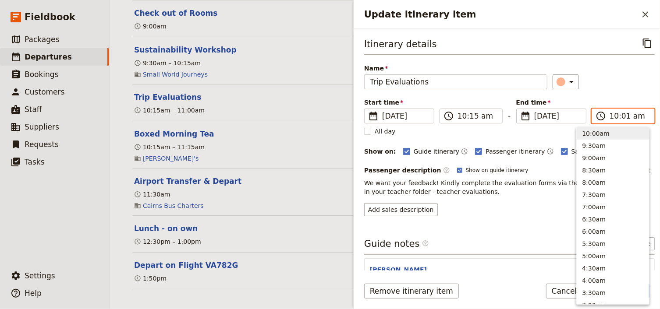
type input "10:15 am"
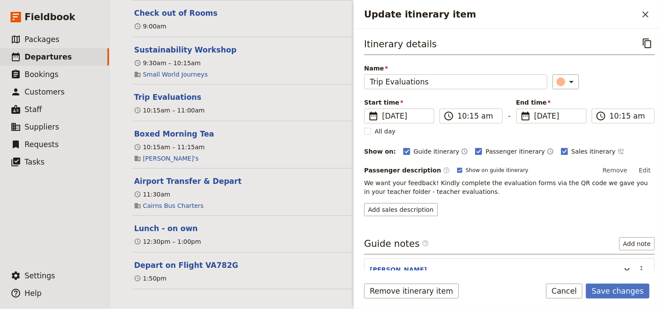
click at [599, 99] on div "Start time ​ 5 Sep 2025 05/09/2025 2025-09-05 10:15 ​ 10:15 am - End time ​ 5 S…" at bounding box center [509, 110] width 290 height 25
click at [616, 290] on button "Save changes" at bounding box center [618, 291] width 64 height 15
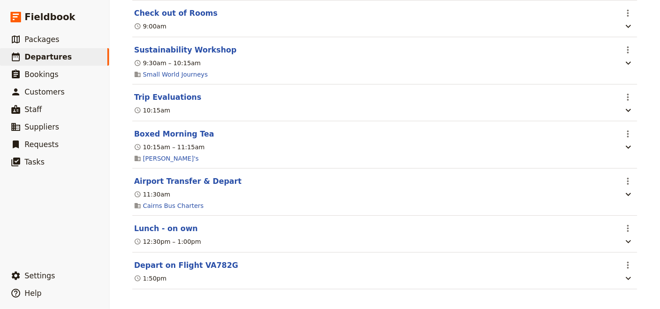
scroll to position [3115, 0]
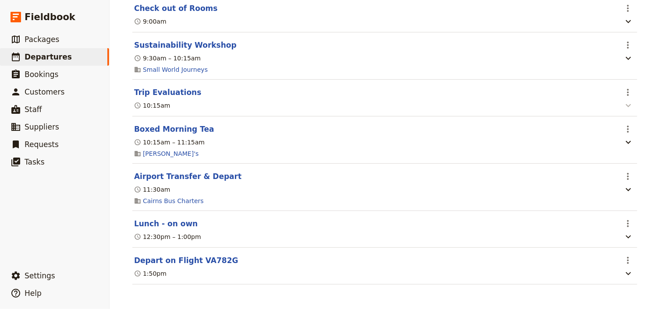
click at [624, 105] on icon "button" at bounding box center [628, 105] width 11 height 11
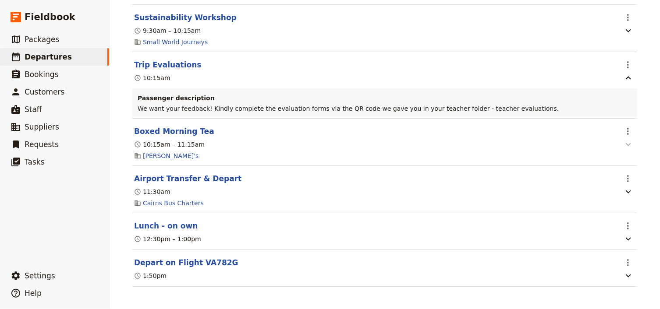
click at [626, 146] on icon "button" at bounding box center [628, 144] width 5 height 3
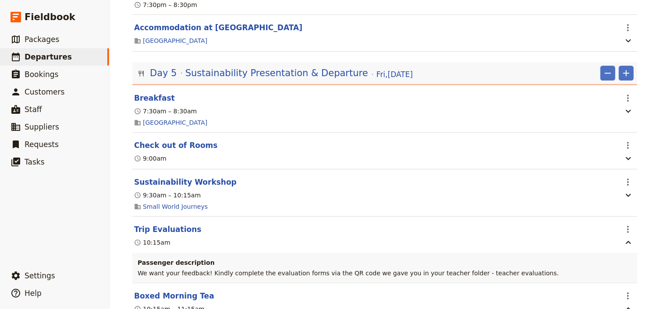
scroll to position [2912, 0]
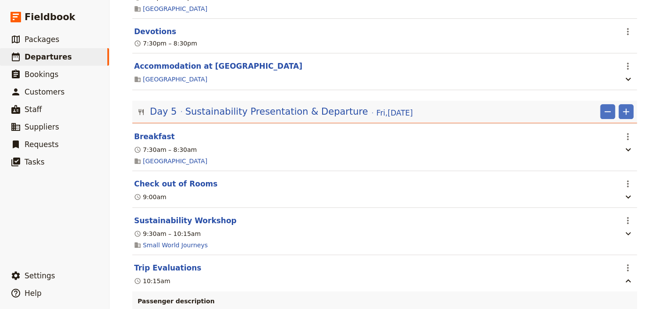
click at [651, 135] on div "Mueller College: Custom Trip Group B ​ Draft 1 – 5 Sep 2025 5 days / 4 nights 0…" at bounding box center [385, 154] width 550 height 309
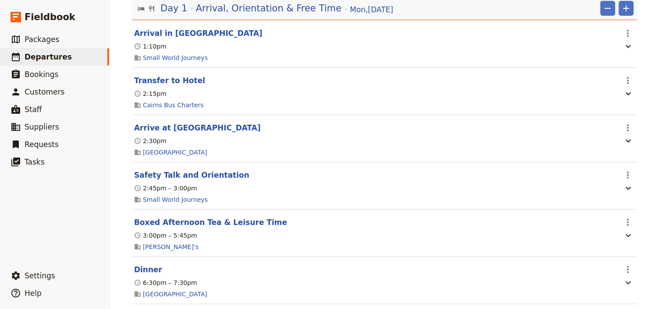
scroll to position [0, 0]
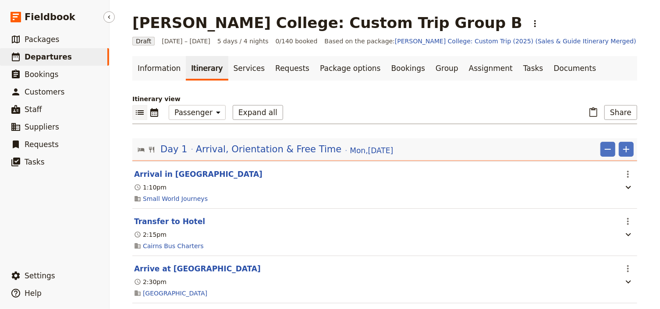
click at [49, 57] on span "Departures" at bounding box center [48, 57] width 47 height 9
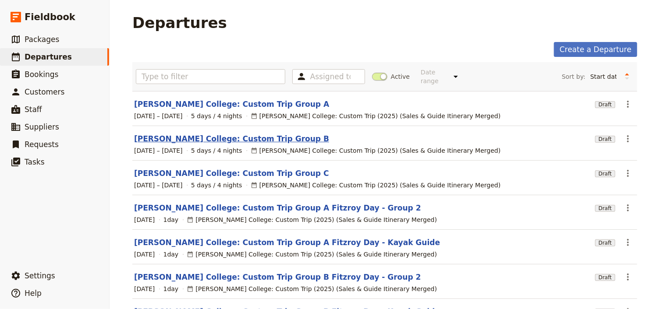
click at [251, 134] on link "[PERSON_NAME] College: Custom Trip Group B" at bounding box center [231, 139] width 195 height 11
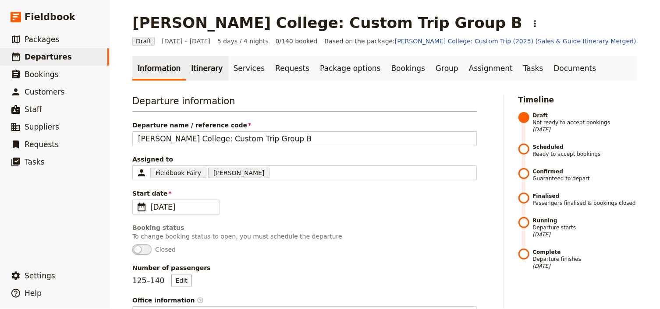
click at [201, 70] on link "Itinerary" at bounding box center [207, 68] width 42 height 25
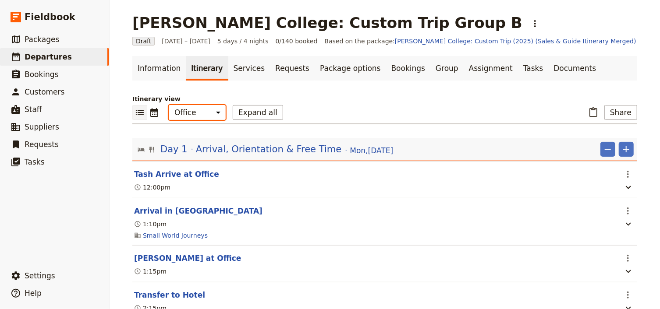
click at [191, 116] on select "Office Guide Passenger Sales" at bounding box center [197, 112] width 57 height 15
select select "STAFF"
click at [169, 105] on select "Office Guide Passenger Sales" at bounding box center [197, 112] width 57 height 15
click at [616, 112] on button "Share" at bounding box center [620, 112] width 33 height 15
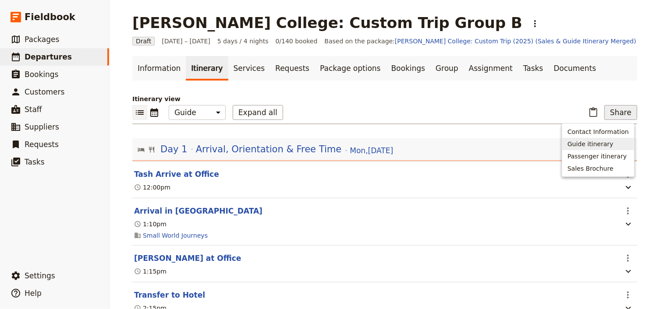
click at [591, 142] on span "Guide itinerary" at bounding box center [590, 144] width 46 height 9
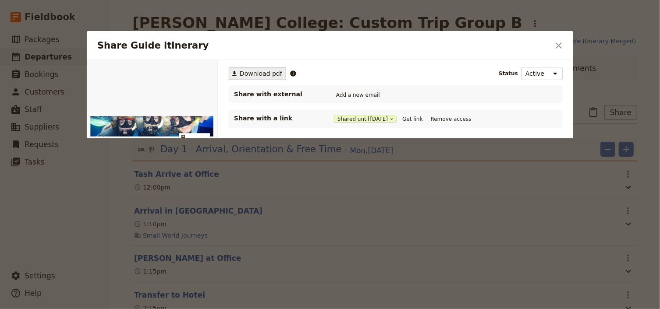
click at [262, 72] on span "Download pdf" at bounding box center [261, 73] width 42 height 9
click at [559, 46] on icon "Close dialog" at bounding box center [559, 45] width 6 height 6
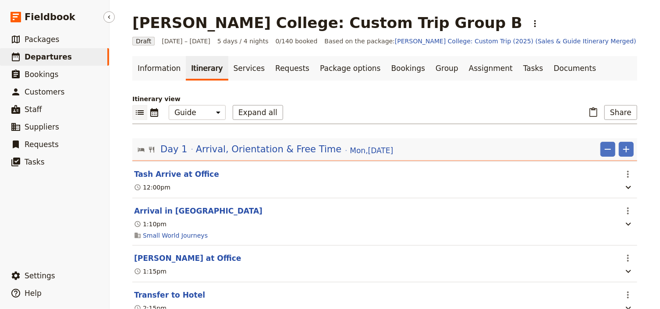
click at [45, 59] on span "Departures" at bounding box center [48, 57] width 47 height 9
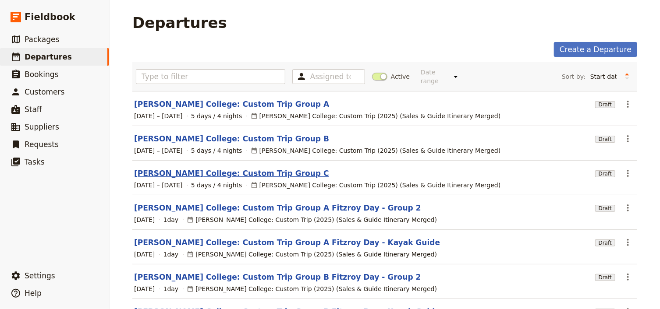
click at [226, 168] on link "[PERSON_NAME] College: Custom Trip Group C" at bounding box center [231, 173] width 195 height 11
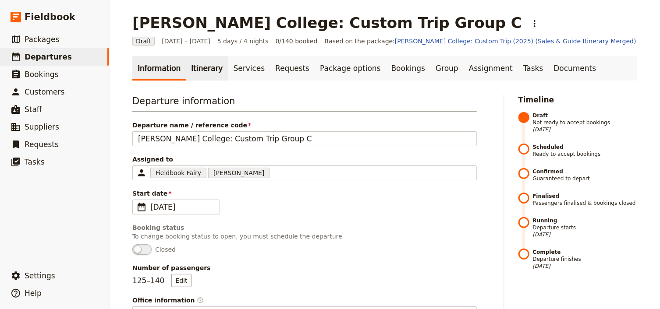
click at [198, 70] on link "Itinerary" at bounding box center [207, 68] width 42 height 25
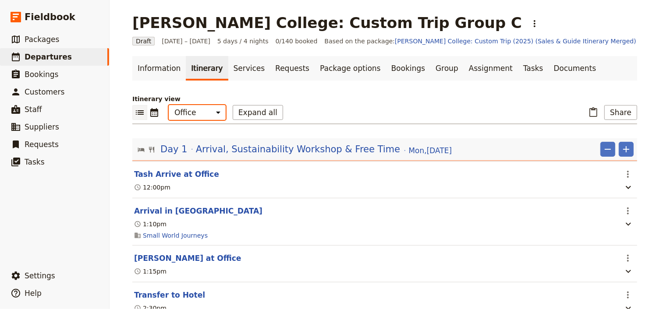
click at [198, 116] on select "Office Guide Passenger Sales" at bounding box center [197, 112] width 57 height 15
click at [237, 114] on button "Expand all" at bounding box center [258, 112] width 50 height 15
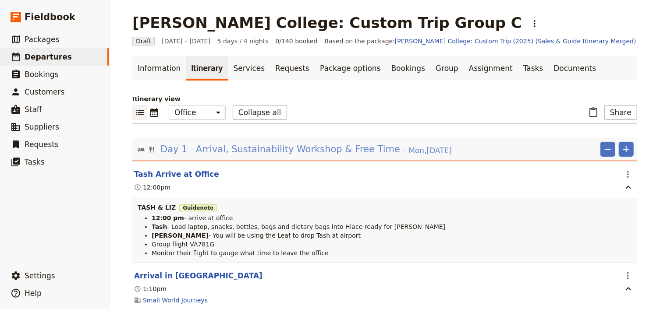
click at [253, 152] on span "Arrival, Sustainability Workshop & Free Time" at bounding box center [298, 149] width 204 height 13
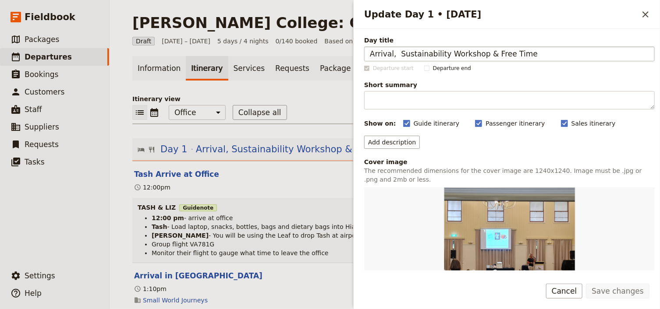
drag, startPoint x: 531, startPoint y: 54, endPoint x: 368, endPoint y: 54, distance: 163.0
click at [368, 54] on input "Arrival, Sustainability Workshop & Free Time" at bounding box center [509, 53] width 290 height 15
type input "Arrival, Orientation & Free Time"
click at [611, 291] on button "Save changes" at bounding box center [618, 291] width 64 height 15
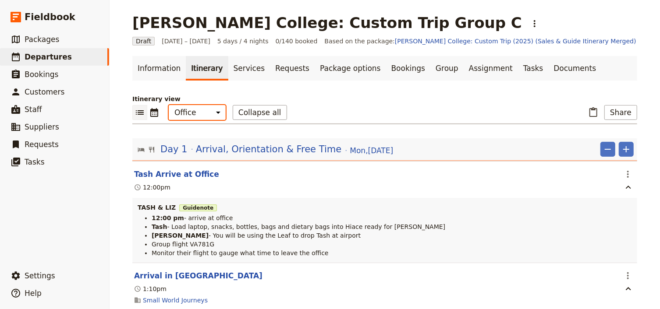
click at [199, 115] on select "Office Guide Passenger Sales" at bounding box center [197, 112] width 57 height 15
select select "PASSENGER"
click at [169, 105] on select "Office Guide Passenger Sales" at bounding box center [197, 112] width 57 height 15
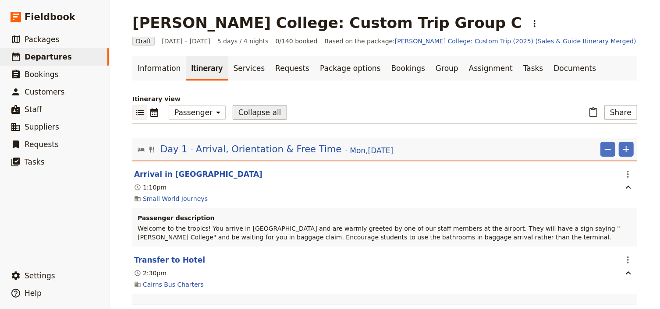
click at [244, 114] on button "Collapse all" at bounding box center [260, 112] width 54 height 15
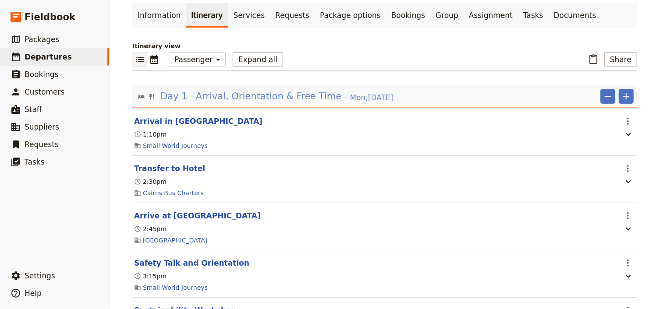
scroll to position [105, 0]
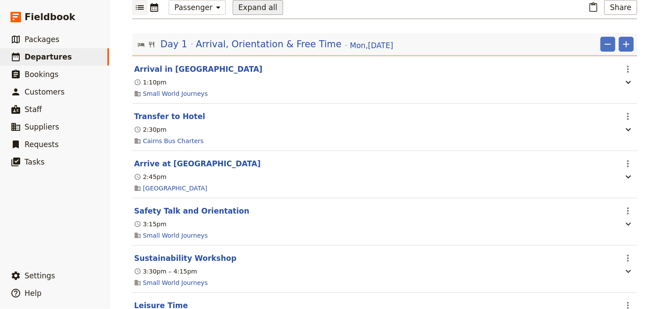
click at [239, 9] on button "Expand all" at bounding box center [258, 7] width 50 height 15
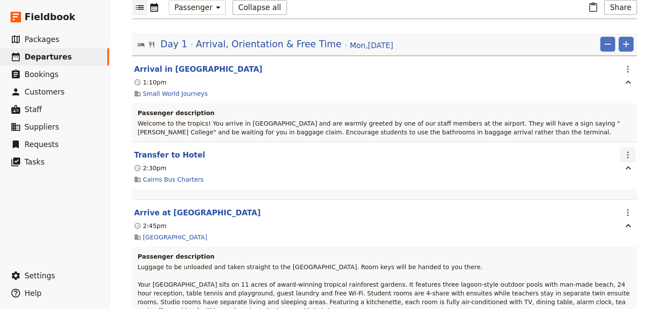
click at [623, 154] on icon "Actions" at bounding box center [628, 155] width 11 height 11
click at [612, 174] on span "Edit this itinerary item" at bounding box center [584, 174] width 69 height 9
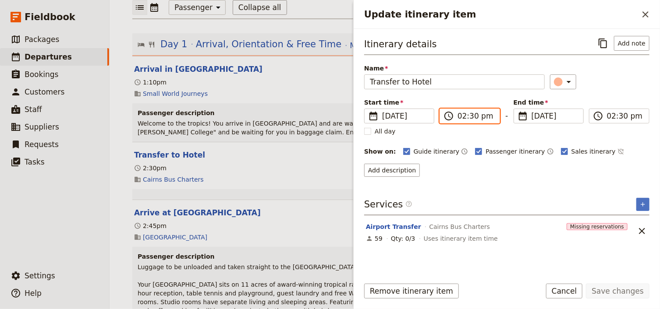
click at [464, 116] on input "02:30 pm" at bounding box center [475, 116] width 37 height 11
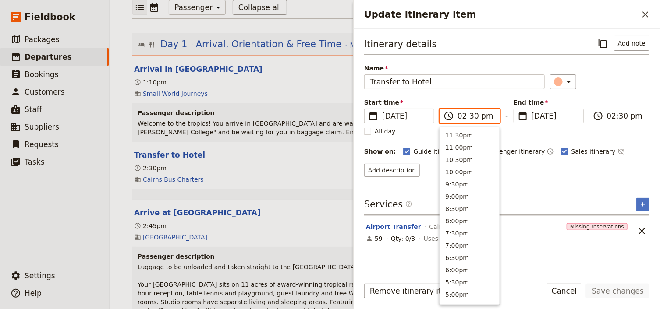
scroll to position [223, 0]
click at [468, 116] on input "02:30 pm" at bounding box center [475, 116] width 37 height 11
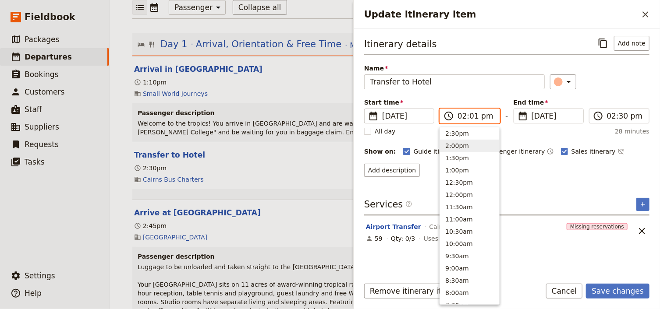
type input "02:15 pm"
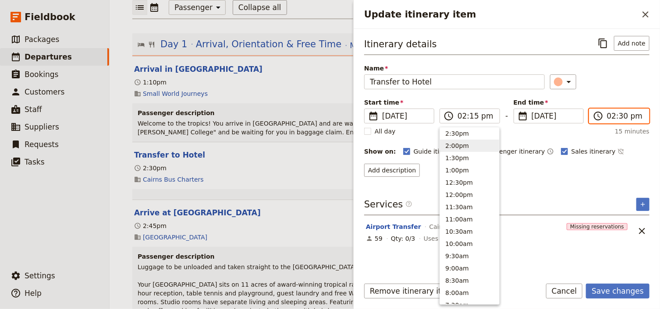
click at [620, 117] on input "02:30 pm" at bounding box center [625, 116] width 37 height 11
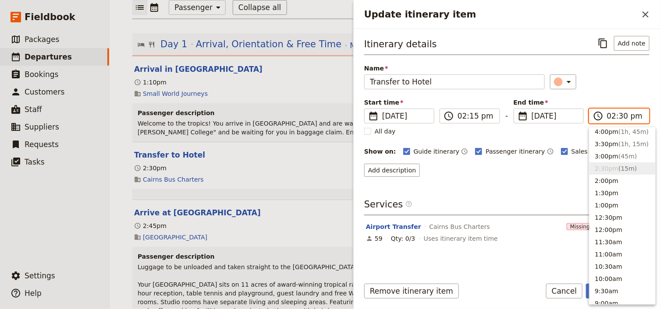
click at [620, 115] on input "02:30 pm" at bounding box center [625, 116] width 37 height 11
type input "02:15 pm"
click at [610, 96] on div "Itinerary details ​ Add note Name Transfer to Hotel ​ Start time ​ 1 Sep 2025 0…" at bounding box center [506, 106] width 285 height 141
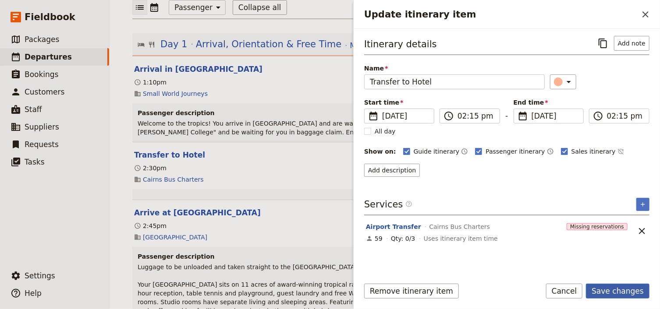
click at [608, 289] on button "Save changes" at bounding box center [618, 291] width 64 height 15
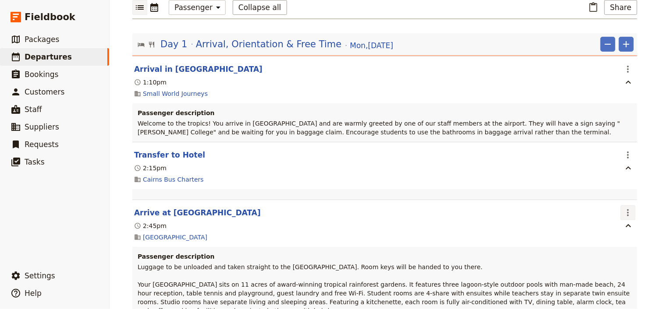
click at [623, 212] on icon "Actions" at bounding box center [628, 213] width 11 height 11
click at [619, 231] on span "Edit this itinerary item" at bounding box center [584, 232] width 69 height 9
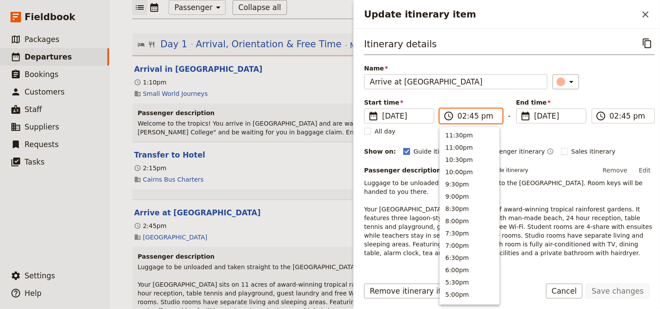
click at [475, 115] on input "02:45 pm" at bounding box center [476, 116] width 39 height 11
click at [472, 116] on input "02:45 pm" at bounding box center [476, 116] width 39 height 11
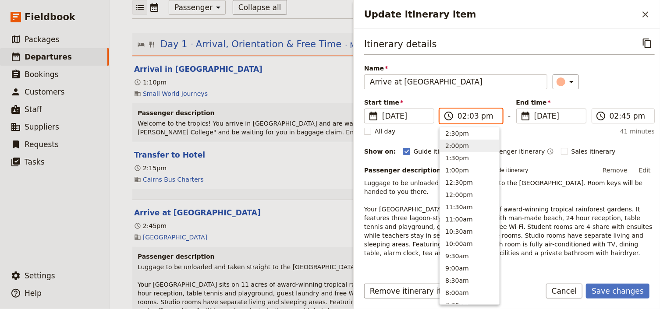
type input "02:30 pm"
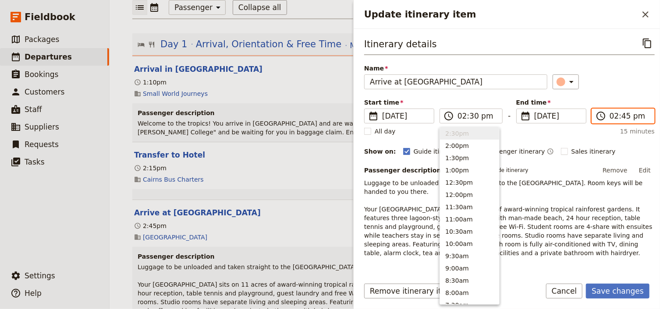
click at [623, 117] on input "02:45 pm" at bounding box center [628, 116] width 39 height 11
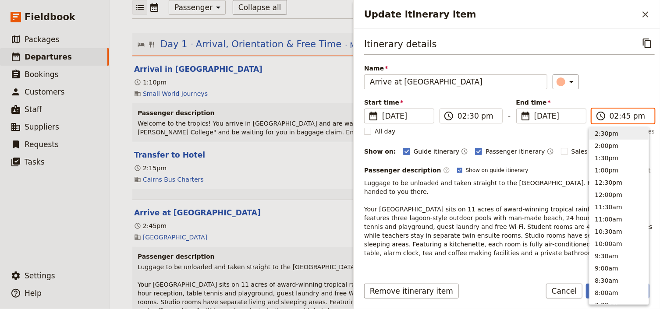
click at [621, 117] on input "02:45 pm" at bounding box center [628, 116] width 39 height 11
type input "02:30 pm"
click at [591, 103] on div "Start time ​ 1 Sep 2025 01/09/2025 2025-09-01 14:30 ​ 02:30 pm - End time ​ 1 S…" at bounding box center [509, 110] width 290 height 25
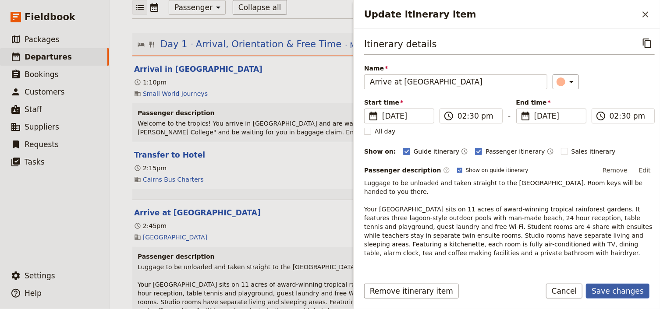
click at [613, 291] on button "Save changes" at bounding box center [618, 291] width 64 height 15
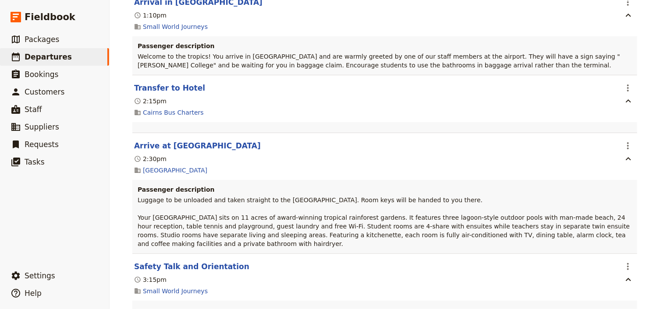
scroll to position [210, 0]
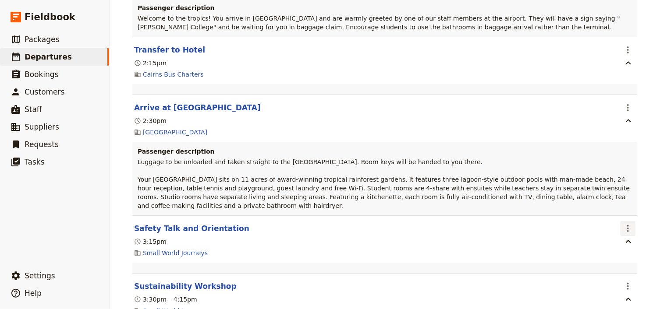
click at [624, 223] on icon "Actions" at bounding box center [628, 228] width 11 height 11
click at [613, 237] on span "Edit this itinerary item" at bounding box center [584, 240] width 69 height 9
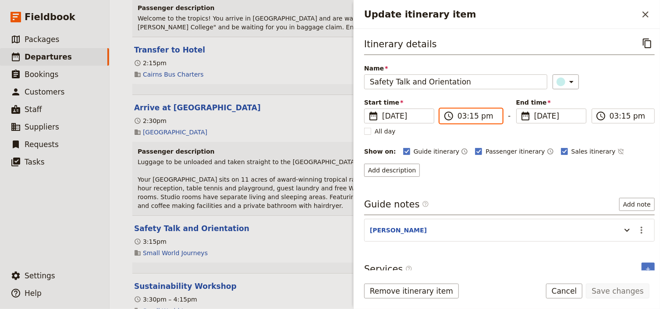
click at [460, 115] on input "03:15 pm" at bounding box center [476, 116] width 39 height 11
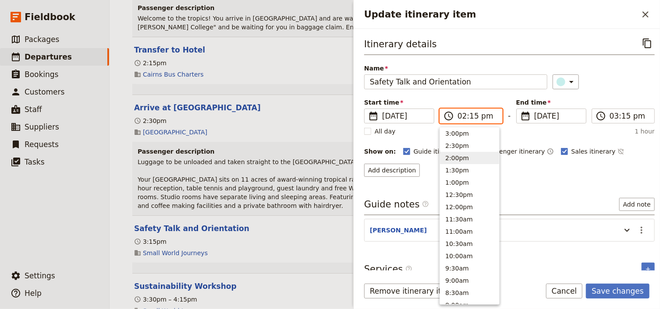
click at [474, 115] on input "02:15 pm" at bounding box center [476, 116] width 39 height 11
click at [471, 116] on input "02:15 pm" at bounding box center [476, 116] width 39 height 11
type input "02:45 pm"
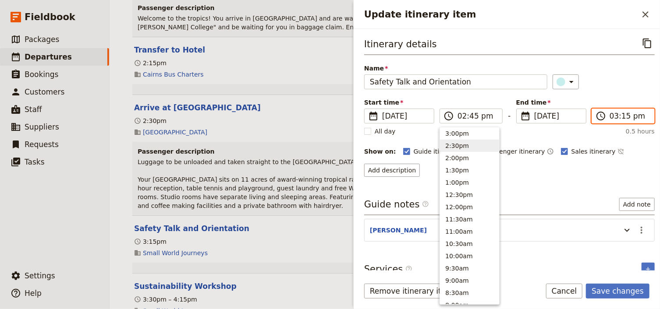
click at [613, 116] on input "03:15 pm" at bounding box center [628, 116] width 39 height 11
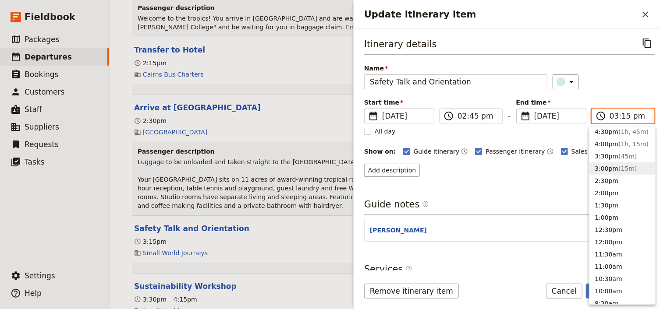
click at [621, 115] on input "03:15 pm" at bounding box center [628, 116] width 39 height 11
type input "03:00 pm"
click at [612, 96] on div "Itinerary details ​ Name Safety Talk and Orientation ​ Start time ​ 1 Sep 2025 …" at bounding box center [509, 106] width 290 height 141
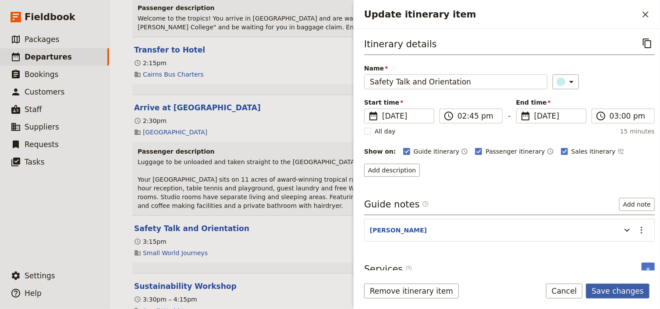
click at [612, 292] on button "Save changes" at bounding box center [618, 291] width 64 height 15
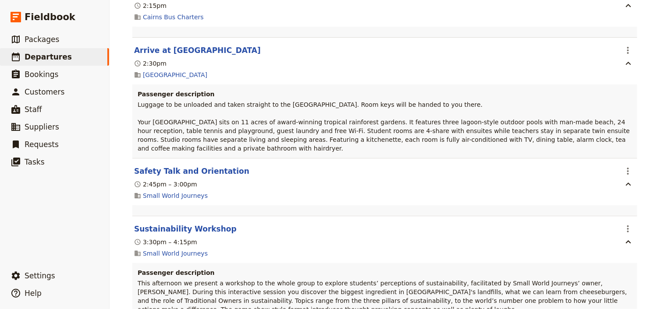
scroll to position [280, 0]
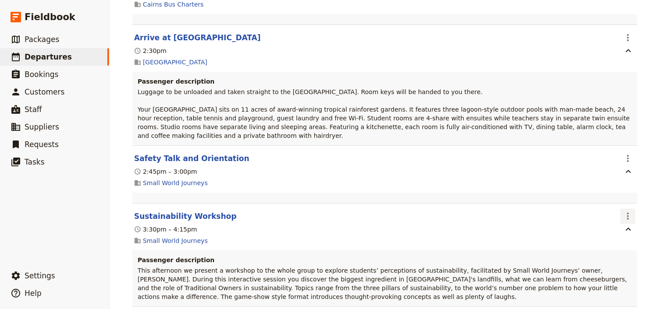
click at [623, 211] on icon "Actions" at bounding box center [628, 216] width 11 height 11
click at [617, 227] on span "Edit this itinerary item" at bounding box center [584, 228] width 69 height 9
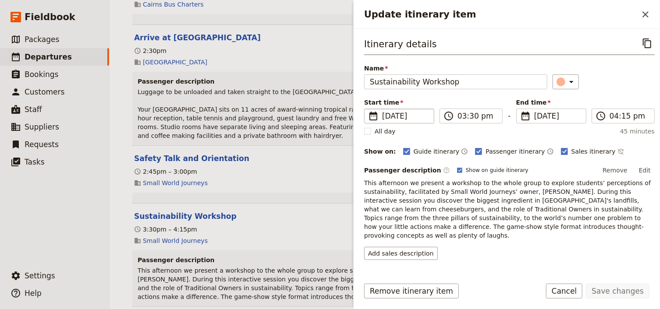
click at [410, 114] on span "[DATE]" at bounding box center [405, 116] width 46 height 11
click at [368, 109] on input "[DATE]" at bounding box center [368, 109] width 0 height 0
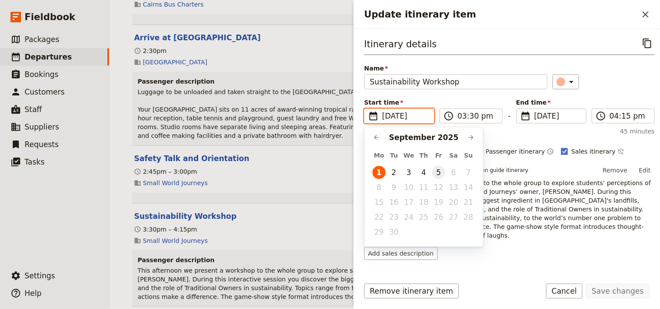
drag, startPoint x: 438, startPoint y: 172, endPoint x: 440, endPoint y: 163, distance: 8.7
click at [438, 172] on button "5" at bounding box center [438, 172] width 13 height 13
type input "[DATE]"
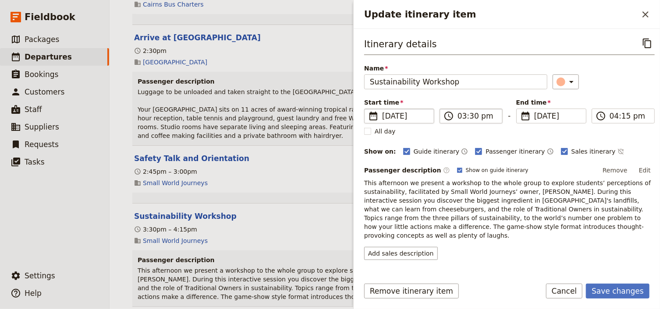
type input "[DATE]"
click at [460, 117] on input "03:30 pm" at bounding box center [476, 116] width 39 height 11
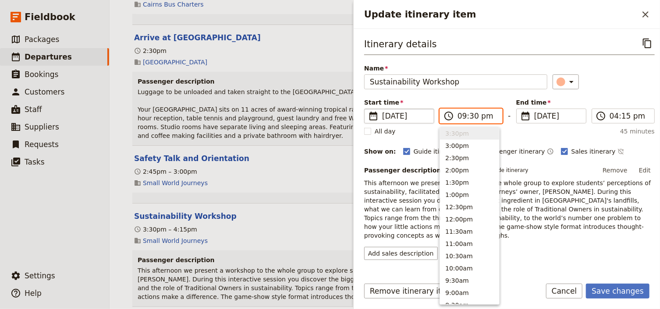
scroll to position [51, 0]
click at [479, 116] on input "09:30 pm" at bounding box center [476, 116] width 39 height 11
type input "09:30 am"
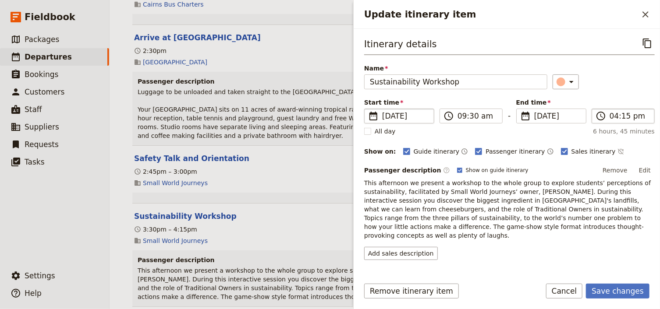
click at [606, 115] on label "​ 04:15 pm" at bounding box center [622, 116] width 63 height 15
click at [609, 115] on input "04:15 pm" at bounding box center [628, 116] width 39 height 11
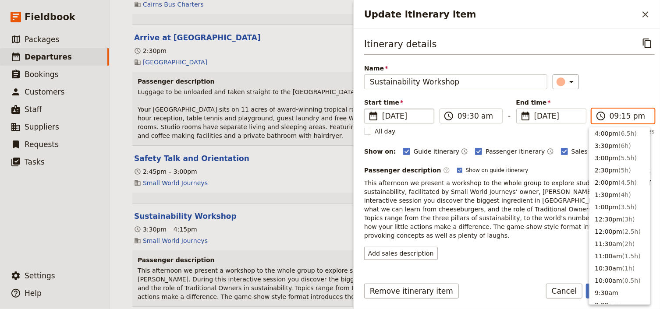
scroll to position [63, 0]
click at [617, 114] on input "09:15 pm" at bounding box center [628, 116] width 39 height 11
type input "09:30 am"
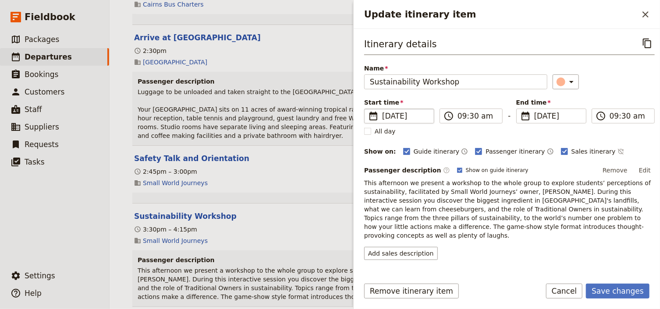
click at [622, 91] on div "Itinerary details ​ Name Sustainability Workshop ​ Start time ​ 5 Sep 2025 05/0…" at bounding box center [509, 148] width 290 height 224
click at [611, 291] on button "Save changes" at bounding box center [618, 291] width 64 height 15
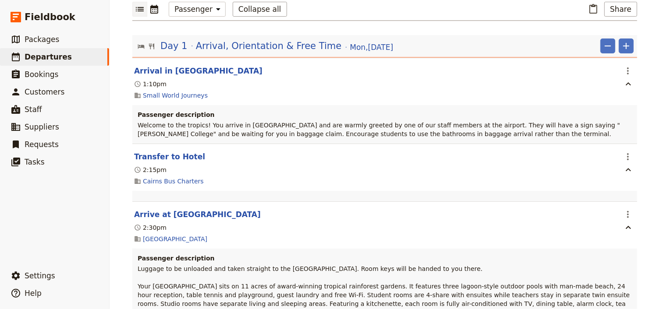
scroll to position [70, 0]
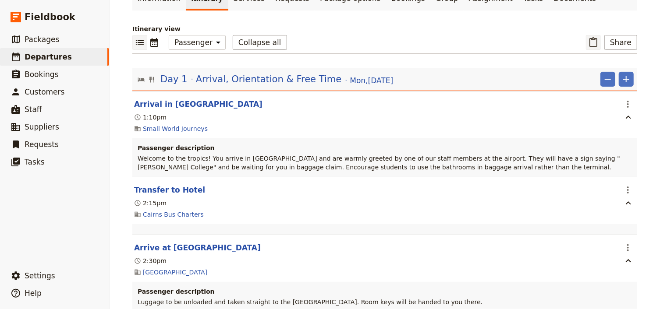
click at [590, 42] on icon "Paste itinerary item" at bounding box center [593, 42] width 8 height 10
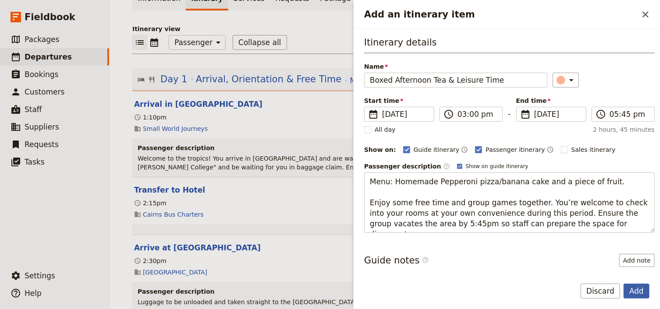
click at [633, 290] on button "Add" at bounding box center [636, 291] width 26 height 15
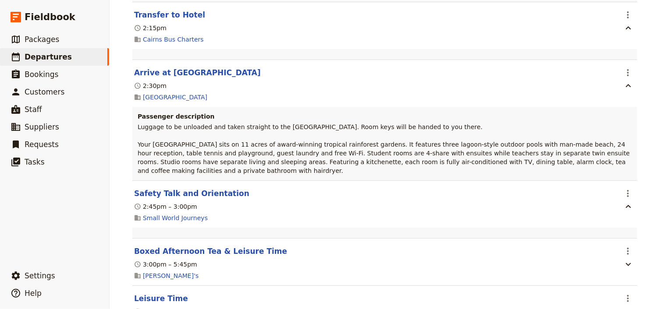
scroll to position [280, 0]
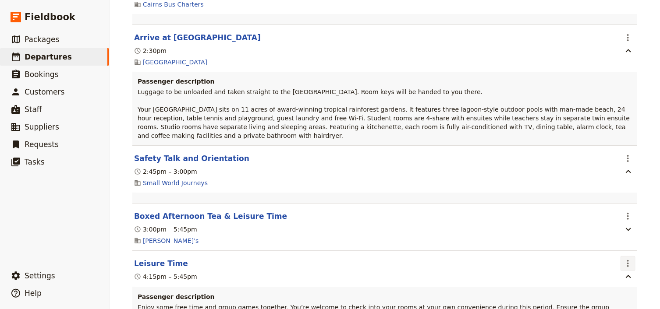
click at [625, 258] on icon "Actions" at bounding box center [628, 263] width 11 height 11
click at [614, 286] on span "Delete this itinerary item" at bounding box center [588, 288] width 77 height 9
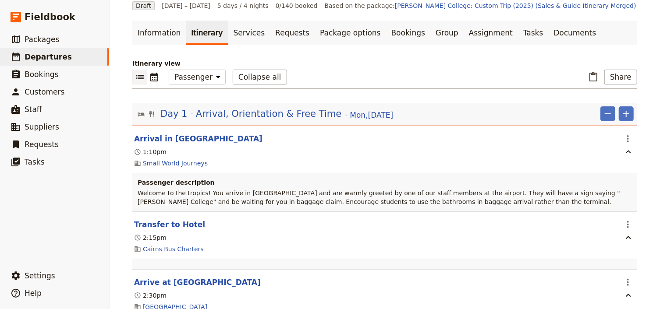
scroll to position [35, 0]
click at [186, 80] on select "Office Guide Passenger Sales" at bounding box center [197, 77] width 57 height 15
select select "STAFF"
click at [169, 70] on select "Office Guide Passenger Sales" at bounding box center [197, 77] width 57 height 15
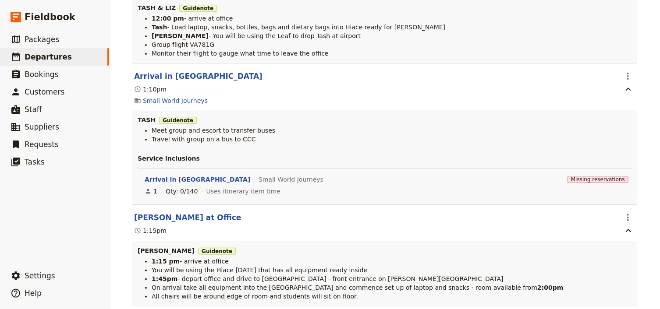
scroll to position [210, 0]
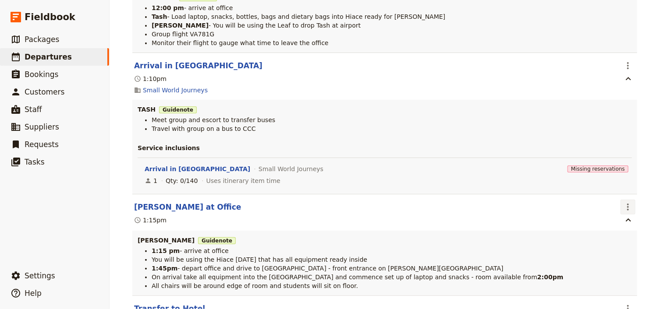
click at [628, 207] on icon "Actions" at bounding box center [628, 207] width 11 height 11
click at [605, 226] on span "Edit this itinerary item" at bounding box center [584, 226] width 69 height 9
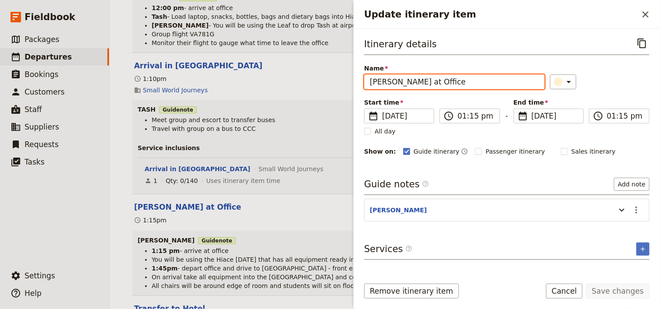
drag, startPoint x: 389, startPoint y: 81, endPoint x: 361, endPoint y: 78, distance: 27.7
click at [361, 78] on div "Itinerary details ​ Name Laurie Arrive at Office ​ Start time ​ 1 Sep 2025 01/0…" at bounding box center [507, 150] width 306 height 242
type input "[PERSON_NAME] at Office"
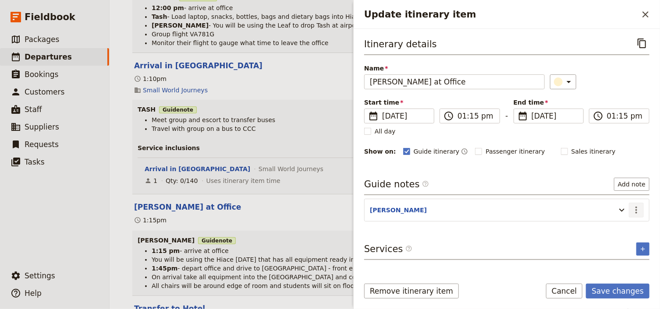
click at [636, 210] on icon "Actions" at bounding box center [636, 210] width 11 height 11
click at [625, 228] on span "Edit note" at bounding box center [612, 227] width 28 height 9
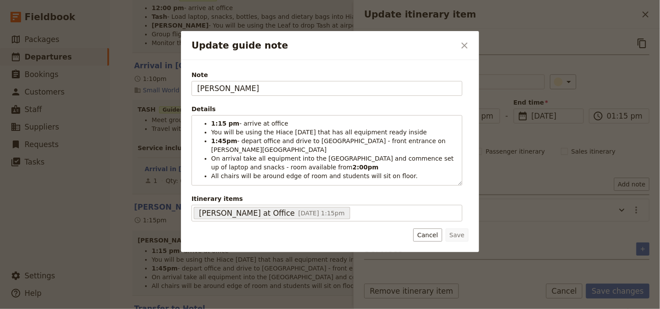
drag, startPoint x: 227, startPoint y: 86, endPoint x: 163, endPoint y: 85, distance: 64.8
click at [163, 309] on div "Update guide note ​ Note LAURIE Details 1:15 pm - arrive at office You will be …" at bounding box center [330, 309] width 660 height 0
type input "[PERSON_NAME]"
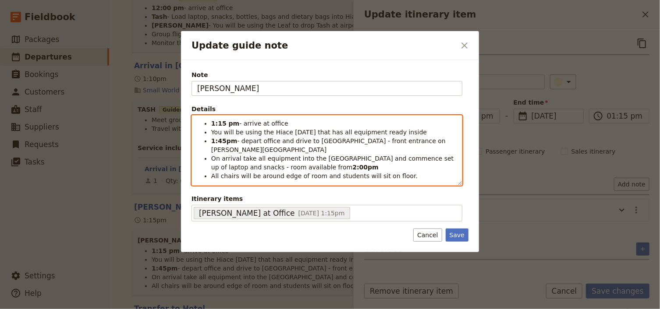
click at [296, 155] on span "On arrival take all equipment into the Homestead Room and commence set up of la…" at bounding box center [333, 163] width 244 height 16
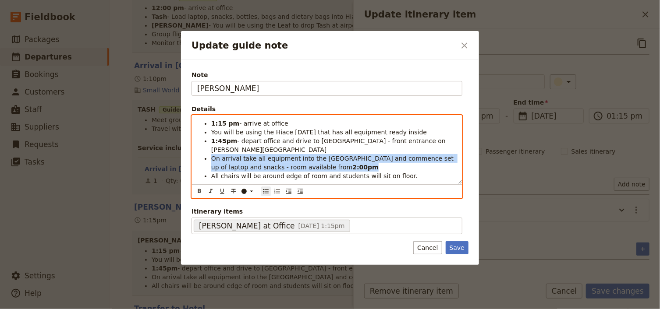
drag, startPoint x: 316, startPoint y: 158, endPoint x: 209, endPoint y: 150, distance: 107.6
click at [209, 150] on ul "1:15 pm - arrive at office You will be using the Hiace today that has all equip…" at bounding box center [326, 149] width 259 height 61
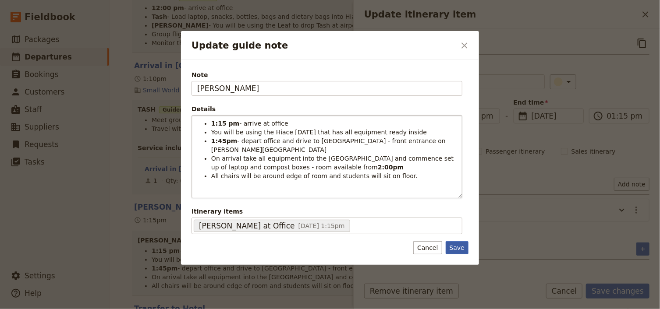
click at [464, 248] on button "Save" at bounding box center [457, 247] width 23 height 13
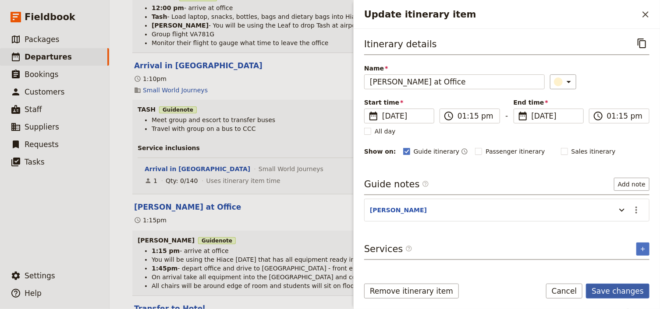
click at [625, 295] on button "Save changes" at bounding box center [618, 291] width 64 height 15
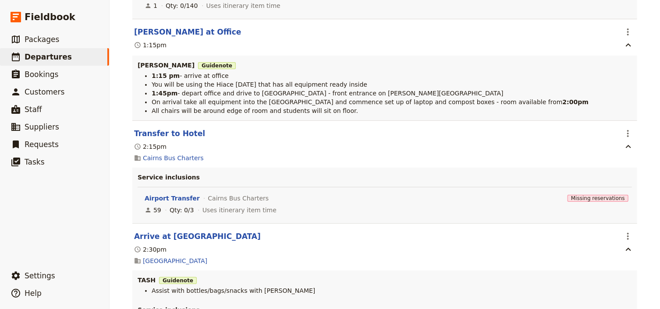
scroll to position [421, 0]
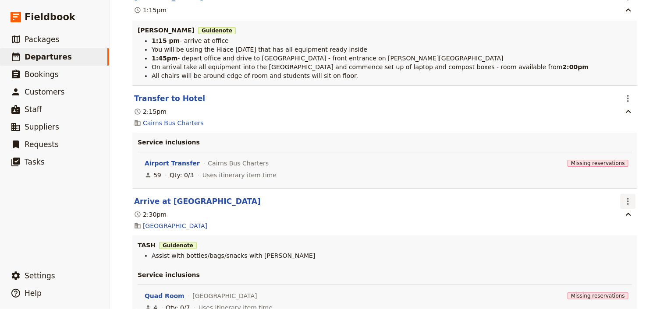
click at [623, 205] on icon "Actions" at bounding box center [628, 201] width 11 height 11
click at [617, 219] on span "Edit this itinerary item" at bounding box center [584, 222] width 69 height 9
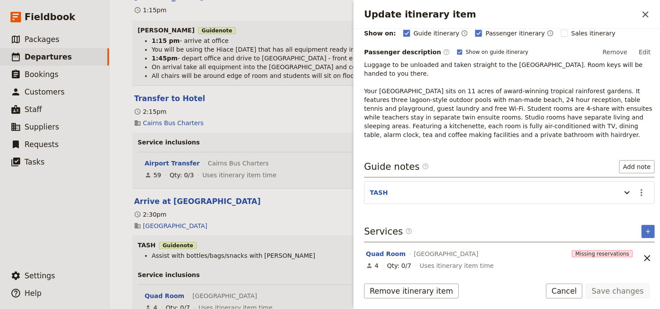
scroll to position [119, 0]
click at [640, 188] on icon "Actions" at bounding box center [641, 192] width 11 height 11
click at [624, 209] on span "Edit note" at bounding box center [612, 209] width 28 height 9
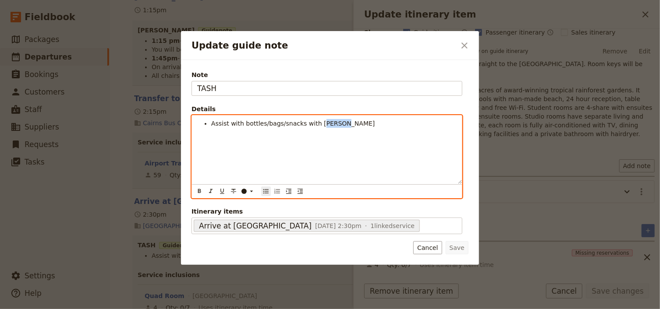
drag, startPoint x: 333, startPoint y: 123, endPoint x: 311, endPoint y: 120, distance: 21.7
click at [311, 120] on li "Assist with bottles/bags/snacks with Laurie" at bounding box center [333, 123] width 245 height 9
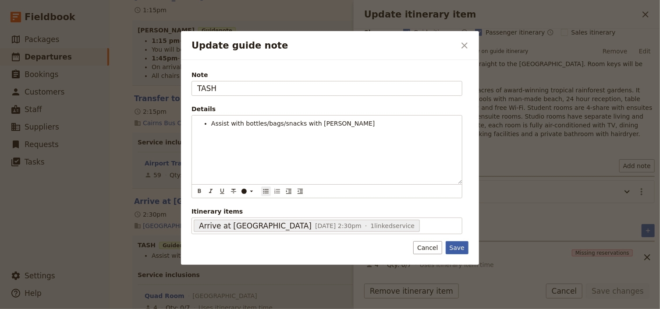
click at [462, 249] on button "Save" at bounding box center [457, 247] width 23 height 13
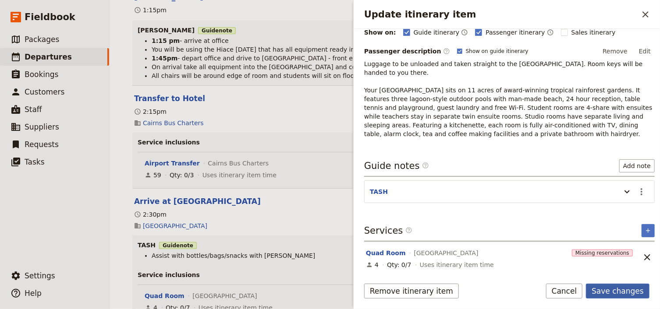
click at [623, 291] on button "Save changes" at bounding box center [618, 291] width 64 height 15
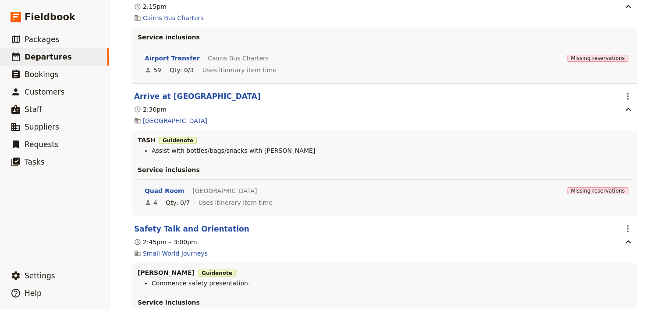
scroll to position [561, 0]
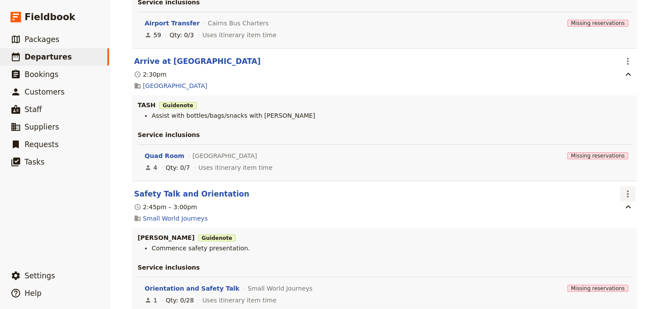
click at [626, 196] on icon "Actions" at bounding box center [628, 194] width 11 height 11
click at [619, 212] on span "Edit this itinerary item" at bounding box center [584, 215] width 69 height 9
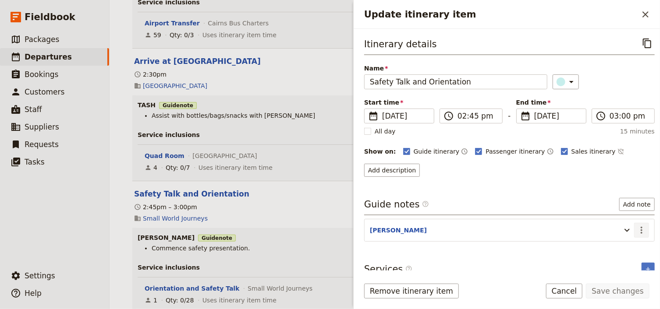
click at [638, 234] on button "​" at bounding box center [641, 230] width 15 height 15
click at [611, 247] on span "Edit note" at bounding box center [612, 247] width 28 height 9
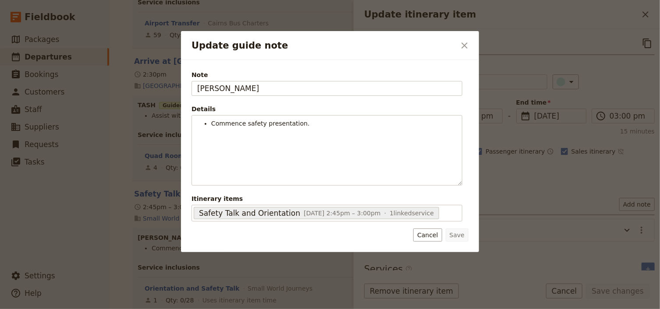
drag, startPoint x: 230, startPoint y: 89, endPoint x: 170, endPoint y: 81, distance: 61.1
click at [170, 309] on div "Update guide note ​ Note LAURIE Details Commence safety presentation. ​ ​ ​ ​ ​…" at bounding box center [330, 309] width 660 height 0
type input "R"
type input "TASH & EMMA"
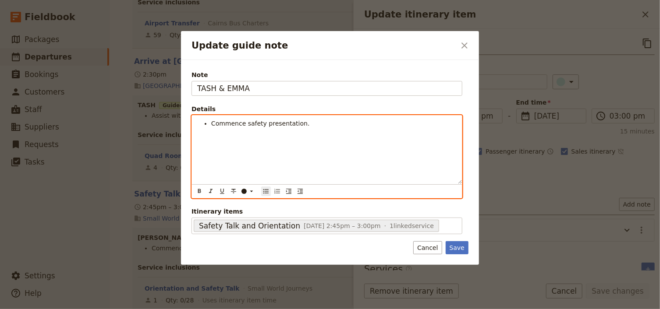
drag, startPoint x: 314, startPoint y: 130, endPoint x: 301, endPoint y: 124, distance: 14.5
click at [314, 130] on div "Commence safety presentation." at bounding box center [327, 150] width 270 height 68
drag, startPoint x: 300, startPoint y: 124, endPoint x: 212, endPoint y: 122, distance: 87.6
click at [212, 122] on li "Commence safety presentation." at bounding box center [333, 123] width 245 height 9
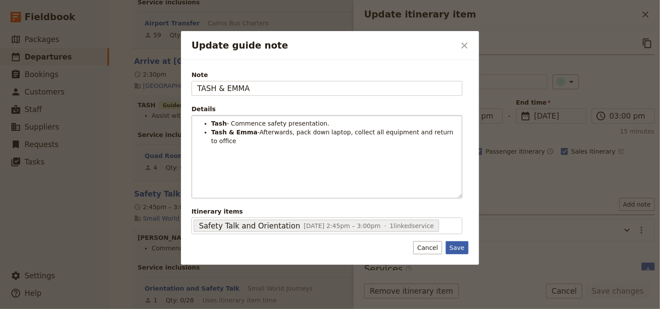
click at [457, 248] on button "Save" at bounding box center [457, 247] width 23 height 13
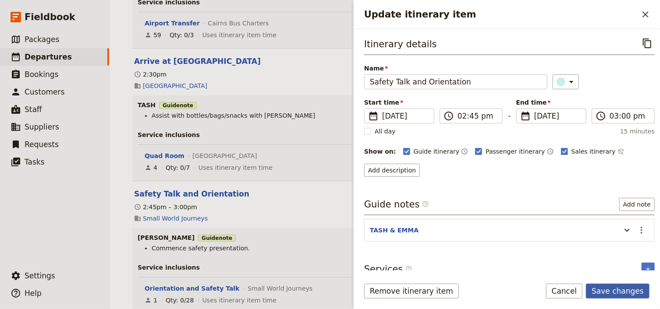
click at [606, 291] on button "Save changes" at bounding box center [618, 291] width 64 height 15
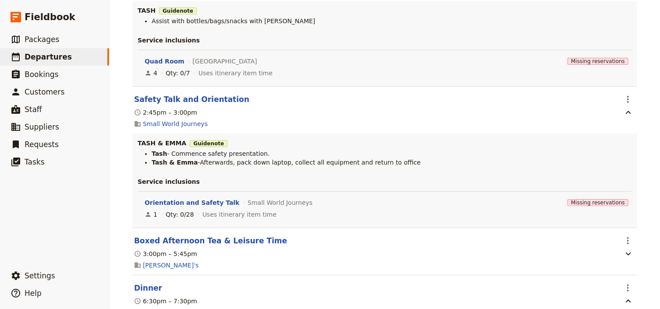
scroll to position [701, 0]
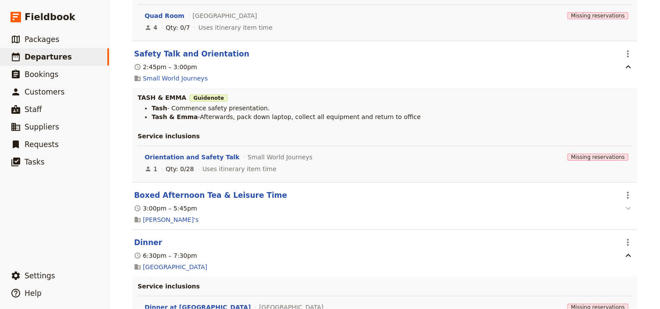
click at [624, 212] on icon "button" at bounding box center [628, 208] width 11 height 11
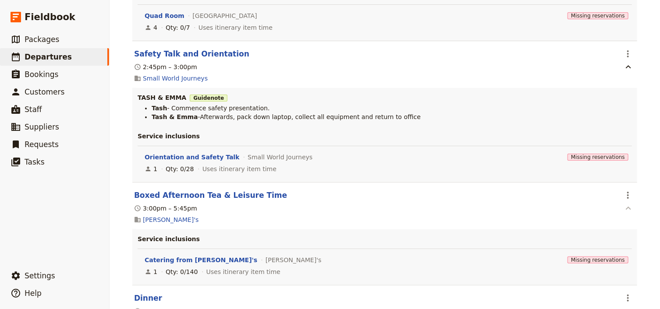
click at [626, 210] on icon "button" at bounding box center [628, 208] width 5 height 3
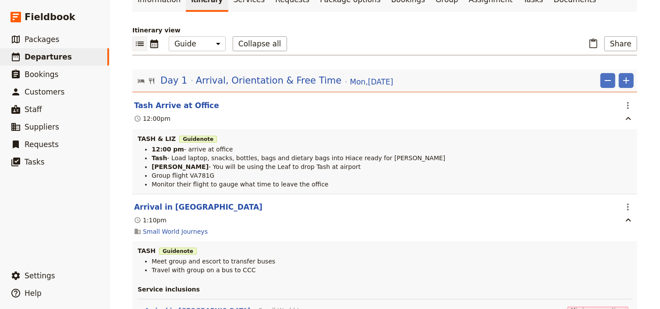
scroll to position [35, 0]
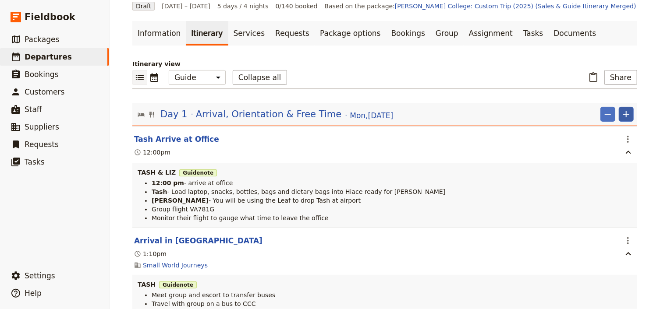
click at [621, 112] on icon "Add" at bounding box center [626, 114] width 11 height 11
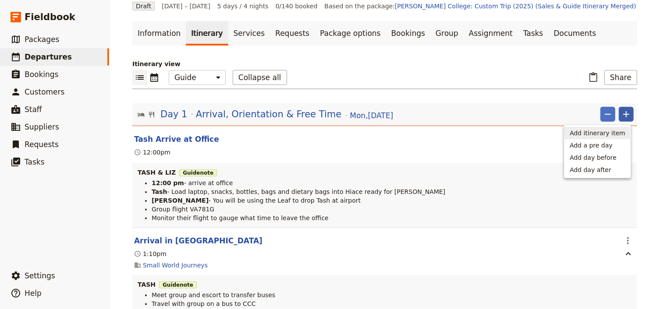
click at [596, 131] on span "Add itinerary item" at bounding box center [598, 133] width 56 height 9
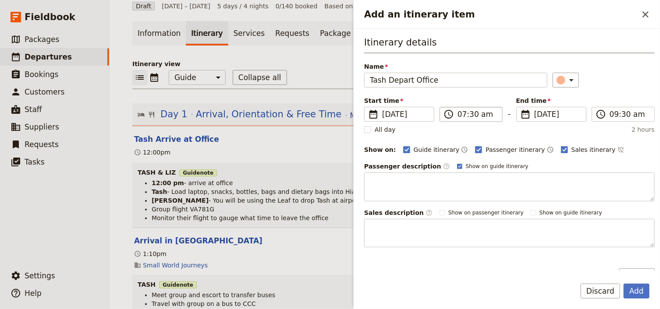
type input "Tash Depart Office"
click at [461, 113] on input "07:30 am" at bounding box center [476, 114] width 39 height 11
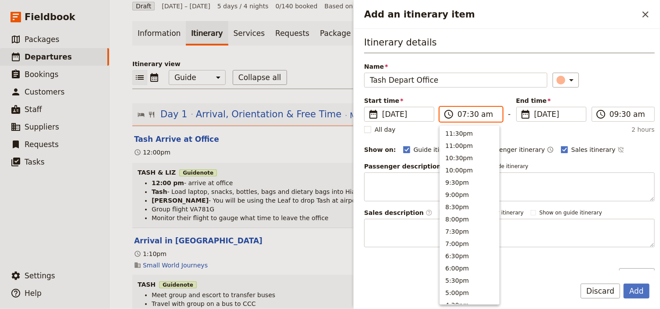
scroll to position [394, 0]
click at [470, 112] on input "04:30 am" at bounding box center [476, 114] width 39 height 11
type input "04:15 pm"
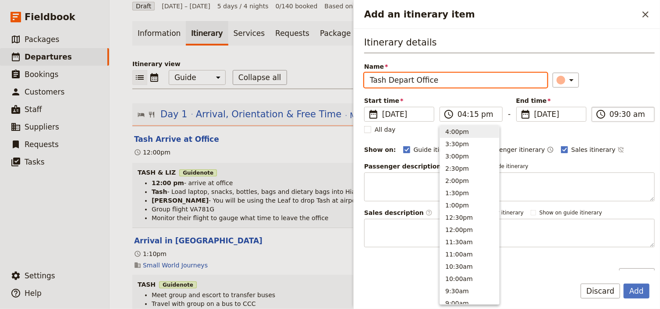
type input "04:15 pm"
click at [609, 116] on input "04:15 pm" at bounding box center [628, 114] width 39 height 11
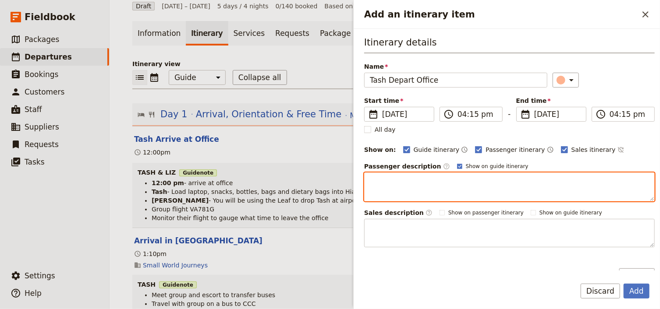
click at [372, 178] on textarea "Add an itinerary item" at bounding box center [509, 187] width 290 height 29
drag, startPoint x: 372, startPoint y: 178, endPoint x: 478, endPoint y: 185, distance: 107.1
click at [478, 188] on textarea "Add an itinerary item" at bounding box center [509, 187] width 290 height 29
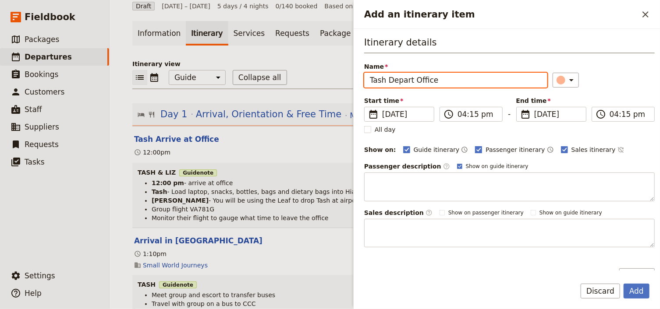
click at [475, 148] on rect "Add an itinerary item" at bounding box center [478, 149] width 7 height 7
click at [474, 145] on input "Passenger itinerary" at bounding box center [474, 145] width 0 height 0
checkbox input "false"
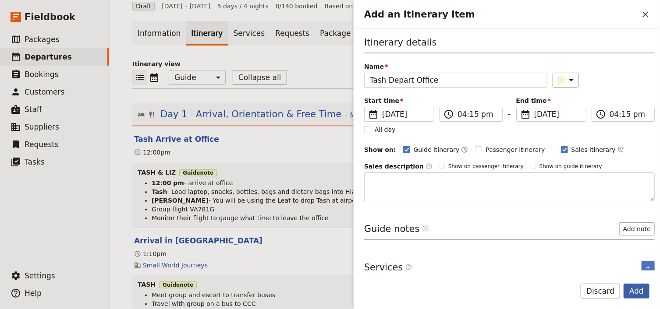
click at [643, 292] on button "Add" at bounding box center [636, 291] width 26 height 15
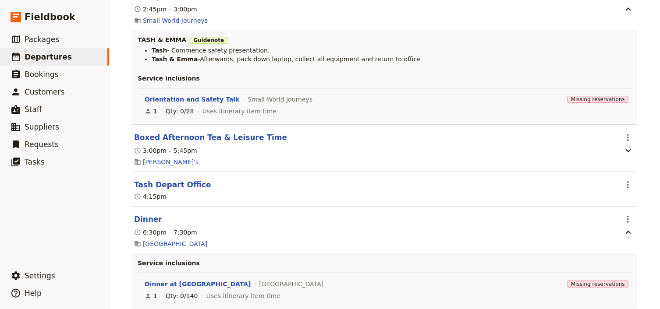
scroll to position [771, 0]
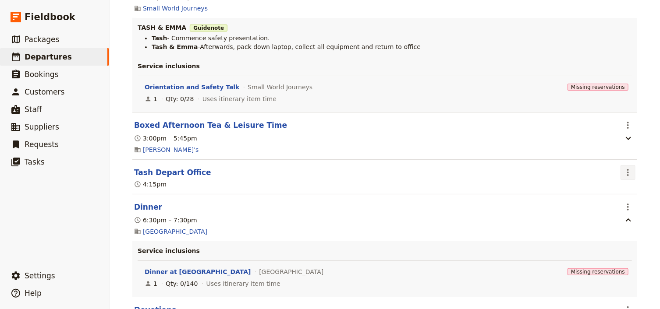
click at [627, 177] on icon "Actions" at bounding box center [628, 172] width 11 height 11
click at [615, 195] on span "Edit this itinerary item" at bounding box center [584, 194] width 69 height 9
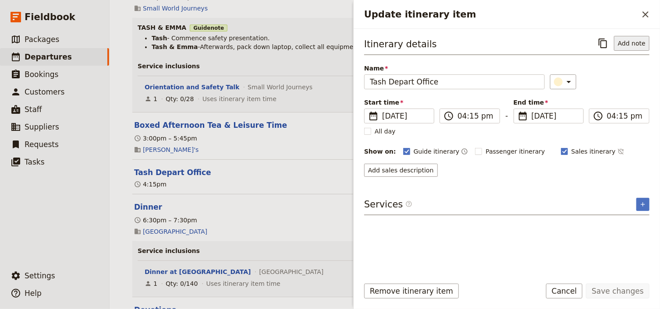
click at [630, 44] on button "Add note" at bounding box center [631, 43] width 35 height 15
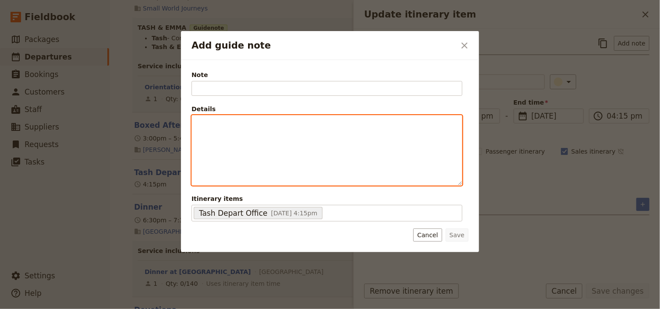
click at [226, 130] on div "Add guide note" at bounding box center [327, 151] width 270 height 70
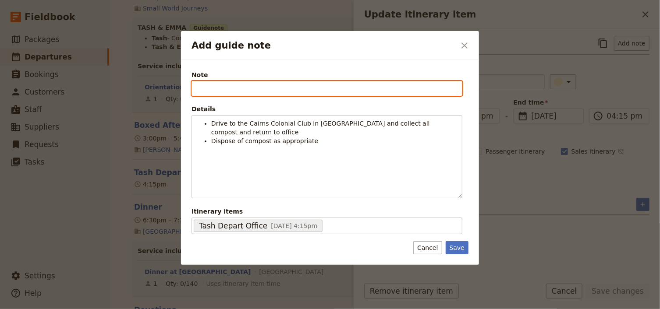
click at [206, 90] on input "Note" at bounding box center [326, 88] width 271 height 15
type input "TASH"
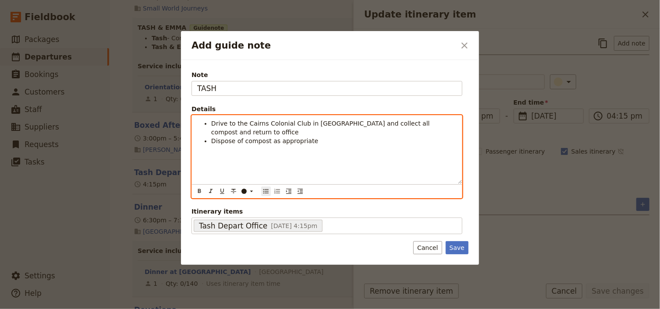
click at [362, 137] on div "Drive to the Cairns Colonial Club in Hiace and collect all compost and return t…" at bounding box center [327, 150] width 270 height 68
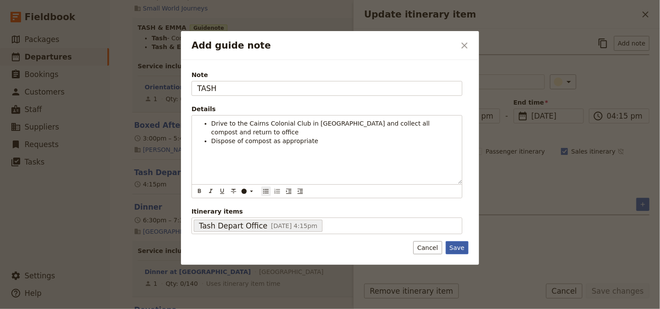
click at [452, 247] on button "Save" at bounding box center [457, 247] width 23 height 13
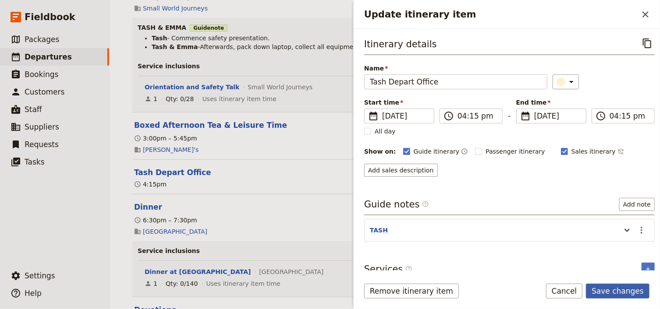
click at [629, 293] on button "Save changes" at bounding box center [618, 291] width 64 height 15
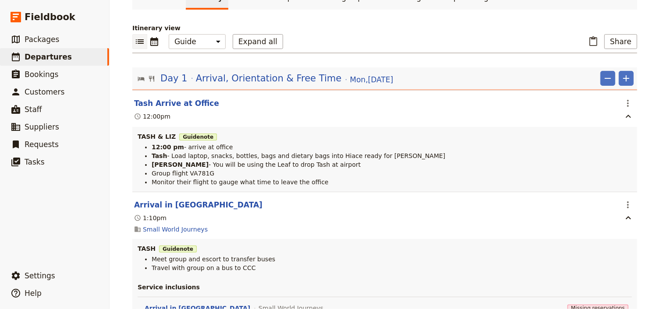
scroll to position [0, 0]
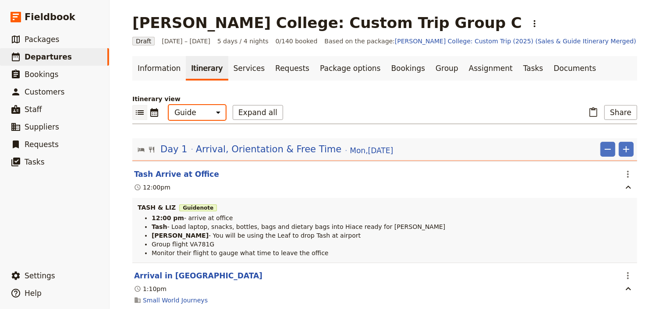
click at [205, 110] on select "Office Guide Passenger Sales" at bounding box center [197, 112] width 57 height 15
select select "PASSENGER"
click at [169, 105] on select "Office Guide Passenger Sales" at bounding box center [197, 112] width 57 height 15
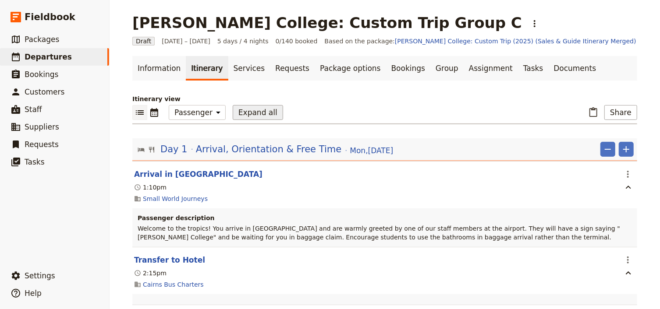
click at [241, 113] on button "Expand all" at bounding box center [258, 112] width 50 height 15
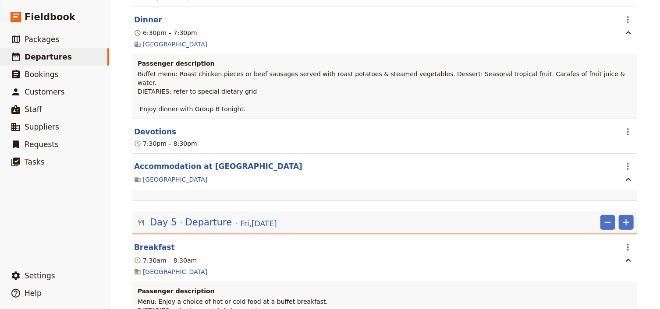
scroll to position [4893, 0]
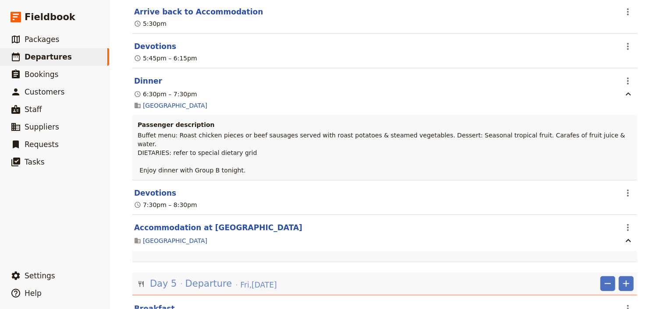
click at [210, 277] on span "Departure" at bounding box center [208, 283] width 47 height 13
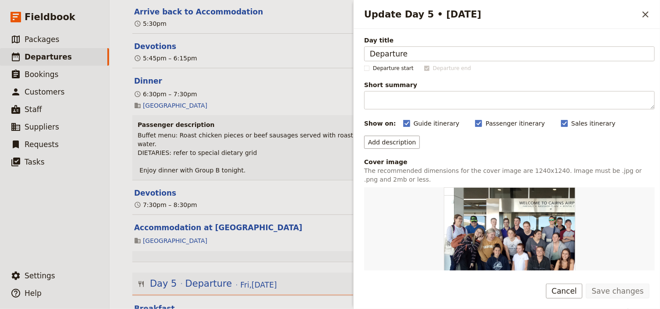
drag, startPoint x: 414, startPoint y: 54, endPoint x: 363, endPoint y: 54, distance: 51.3
click at [363, 54] on div "Day title Departure Departure start Departure end Short summary 150 / 150 chara…" at bounding box center [507, 150] width 306 height 242
type input "Sustainability Presentation & Departure"
click at [623, 290] on button "Save changes" at bounding box center [618, 291] width 64 height 15
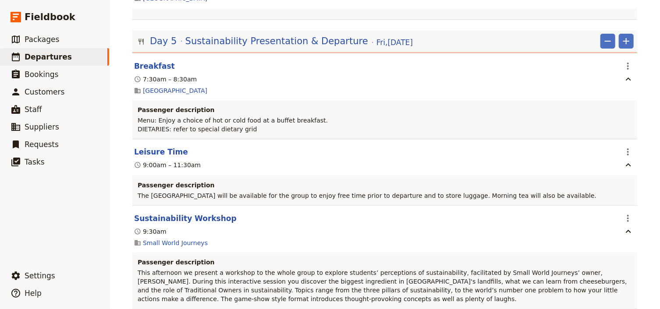
scroll to position [5138, 0]
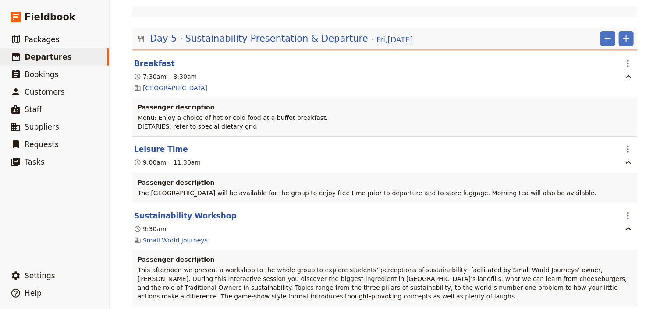
click at [616, 240] on span "Edit this itinerary item" at bounding box center [584, 240] width 69 height 9
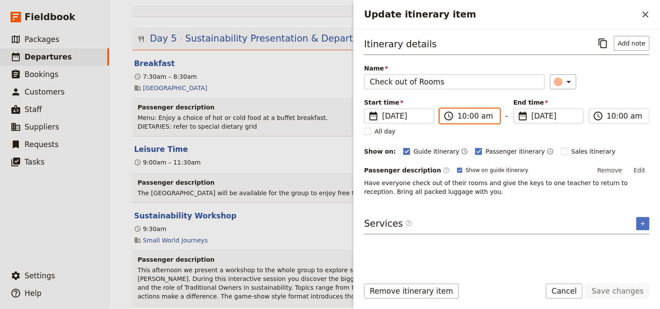
click at [463, 116] on input "10:00 am" at bounding box center [475, 116] width 37 height 11
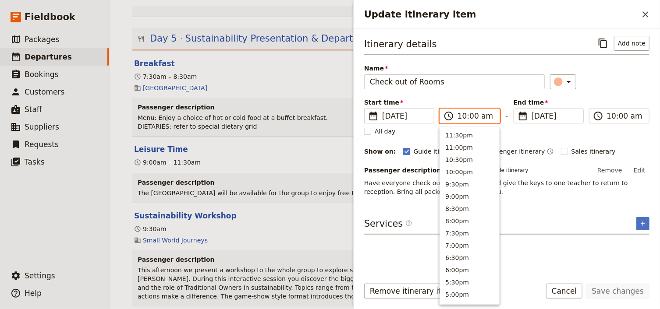
scroll to position [333, 0]
type input "09:00 am"
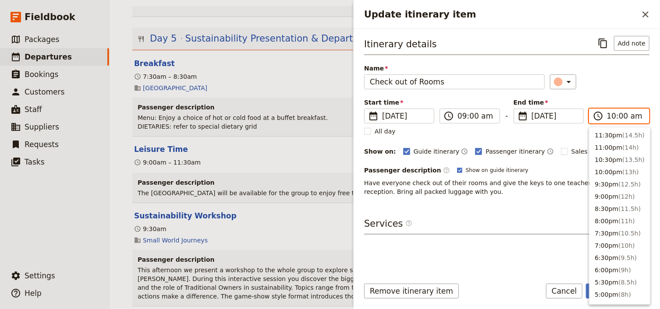
click at [612, 114] on input "10:00 am" at bounding box center [625, 116] width 37 height 11
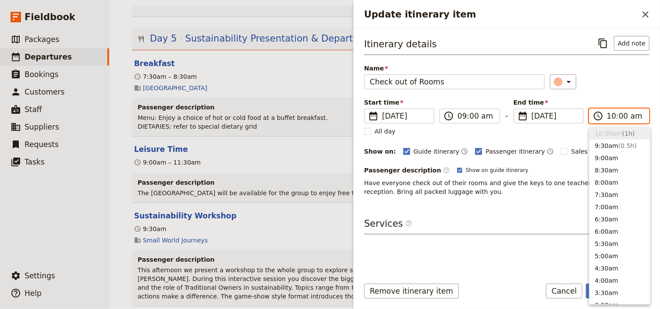
type input "09:00 am"
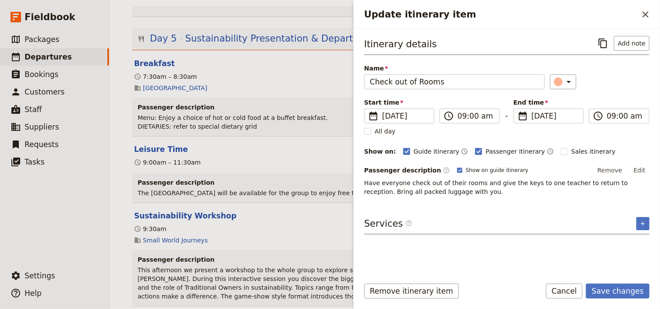
drag, startPoint x: 640, startPoint y: 170, endPoint x: 634, endPoint y: 173, distance: 7.1
click at [640, 170] on button "Edit" at bounding box center [640, 170] width 20 height 13
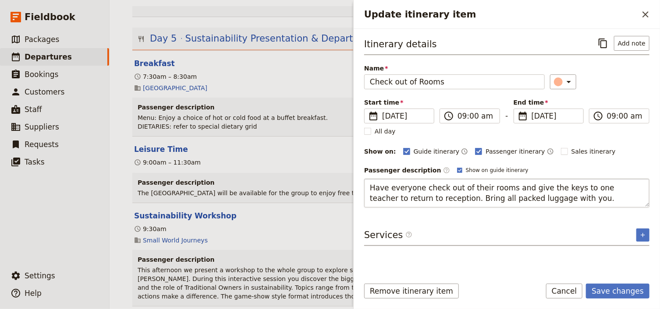
drag, startPoint x: 530, startPoint y: 200, endPoint x: 364, endPoint y: 186, distance: 166.2
click at [364, 186] on textarea "Have everyone check out of their rooms and give the keys to one teacher to retu…" at bounding box center [506, 193] width 285 height 29
type textarea "Have everyone check out of their rooms and give the keys to one teacher to retu…"
click at [618, 288] on button "Save changes" at bounding box center [618, 291] width 64 height 15
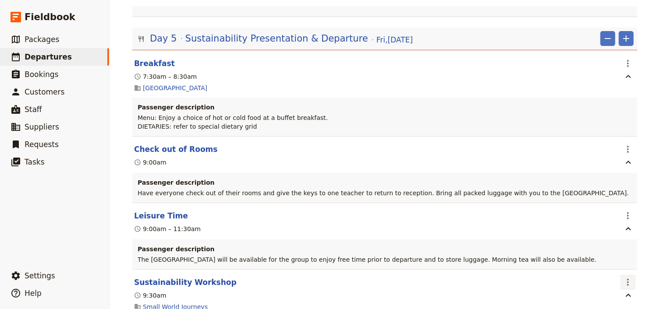
click at [623, 277] on icon "Actions" at bounding box center [628, 282] width 11 height 11
click at [614, 202] on span "Edit this itinerary item" at bounding box center [584, 203] width 69 height 9
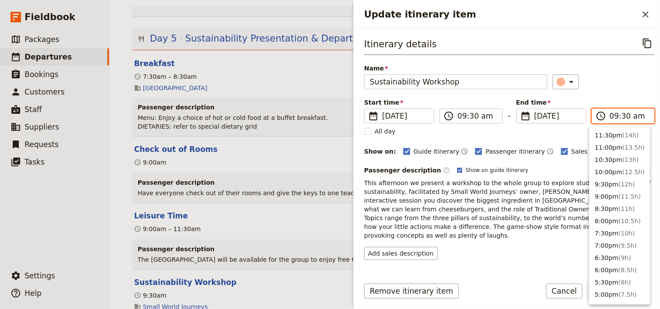
click at [609, 119] on input "09:30 am" at bounding box center [628, 116] width 39 height 11
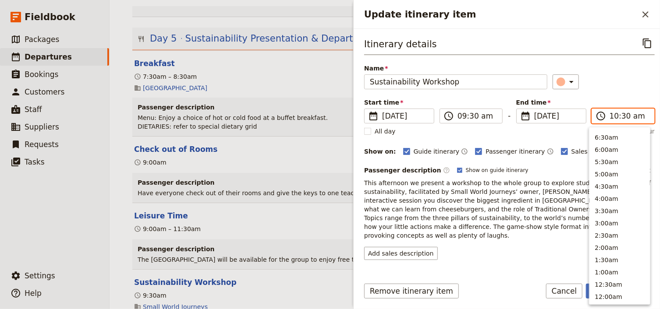
scroll to position [321, 0]
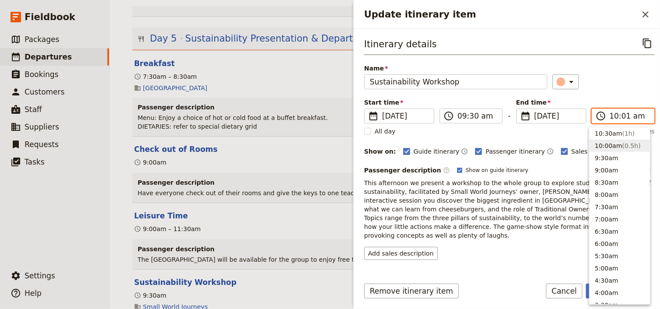
type input "10:15 am"
click at [634, 85] on div "​" at bounding box center [603, 81] width 102 height 15
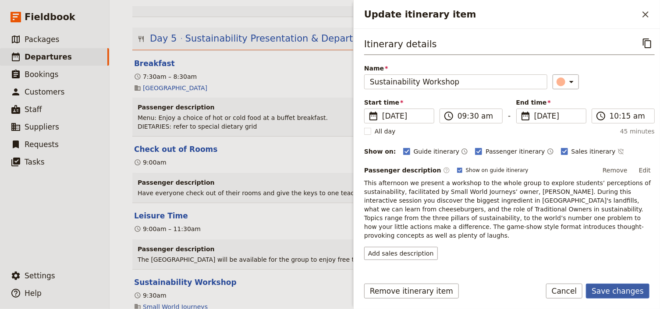
click at [608, 289] on button "Save changes" at bounding box center [618, 291] width 64 height 15
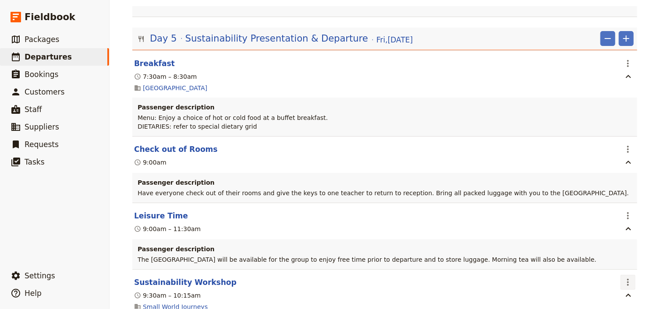
click at [623, 277] on icon "Actions" at bounding box center [628, 282] width 11 height 11
click at [619, 201] on span "Edit this itinerary item" at bounding box center [584, 203] width 69 height 9
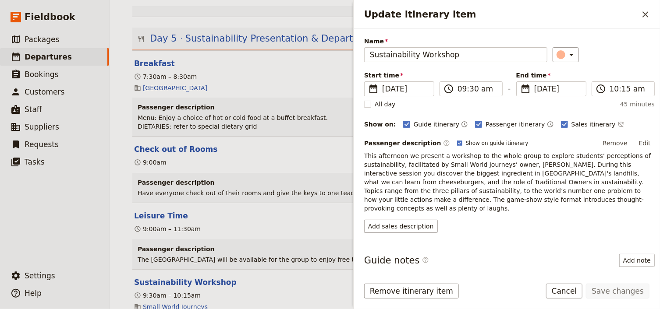
scroll to position [70, 0]
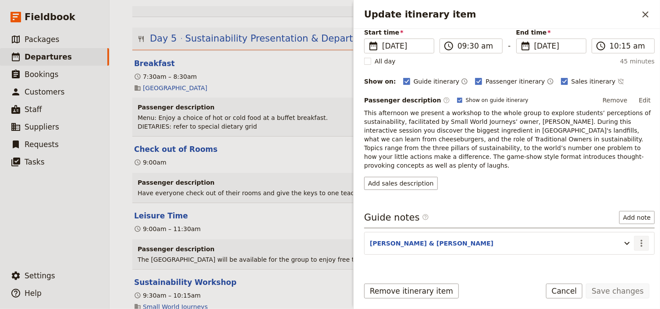
click at [637, 238] on icon "Actions" at bounding box center [641, 243] width 11 height 11
click at [616, 251] on span "Edit note" at bounding box center [612, 252] width 28 height 9
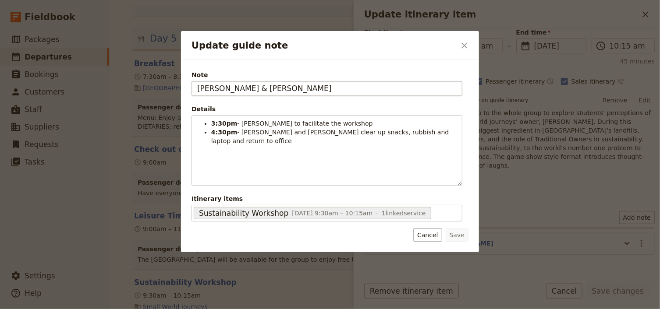
drag, startPoint x: 251, startPoint y: 89, endPoint x: 223, endPoint y: 88, distance: 28.5
click at [223, 88] on input "LAURIE & TASH" at bounding box center [326, 88] width 271 height 15
type input "[PERSON_NAME]"
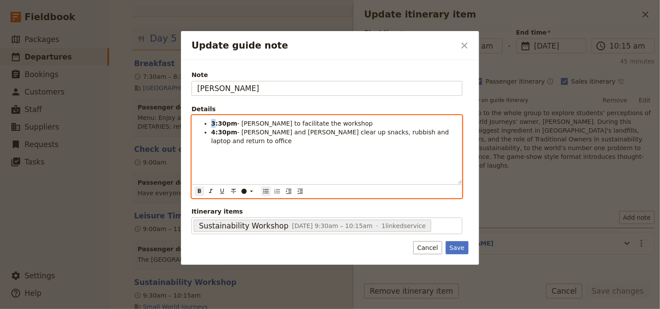
click at [211, 120] on strong "3:30pm" at bounding box center [224, 123] width 26 height 7
click at [226, 123] on strong "9:30pm" at bounding box center [224, 123] width 26 height 7
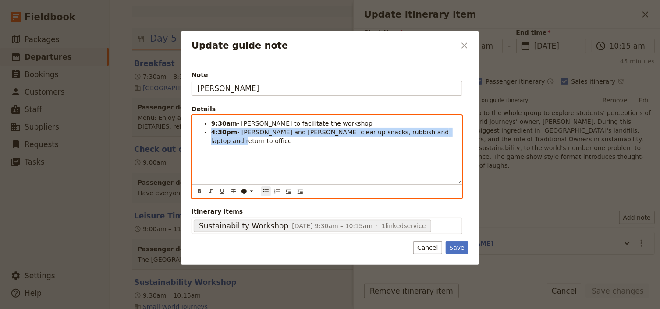
drag, startPoint x: 435, startPoint y: 134, endPoint x: 198, endPoint y: 131, distance: 236.6
click at [198, 131] on ul "9:30am - Laurie to facilitate the workshop 4:30pm - Tash and Laurie clear up sn…" at bounding box center [326, 132] width 259 height 26
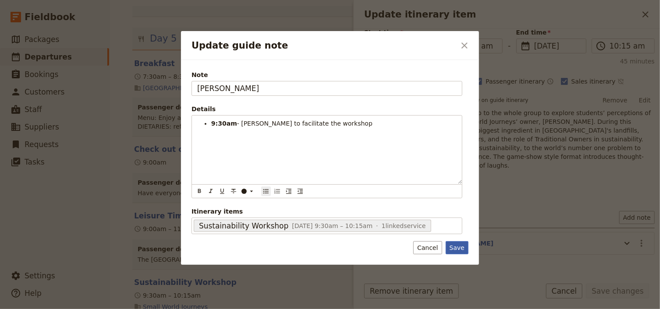
click at [457, 244] on button "Save" at bounding box center [457, 247] width 23 height 13
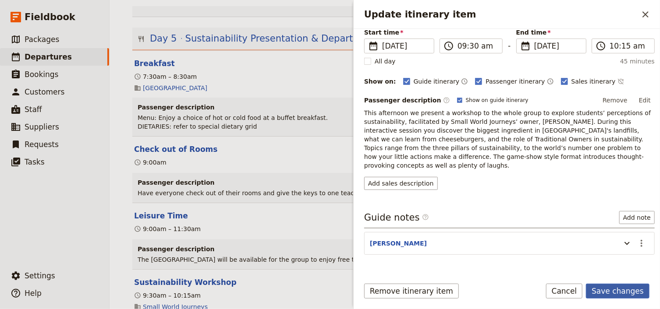
click at [633, 290] on button "Save changes" at bounding box center [618, 291] width 64 height 15
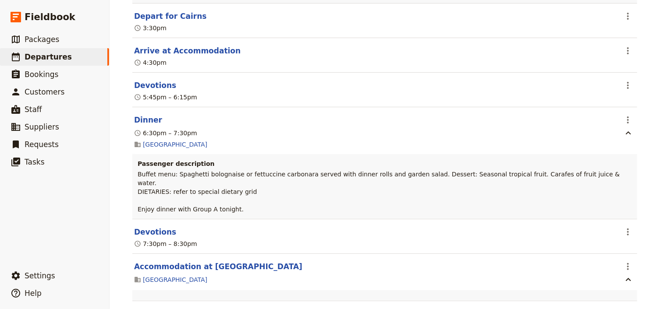
scroll to position [0, 0]
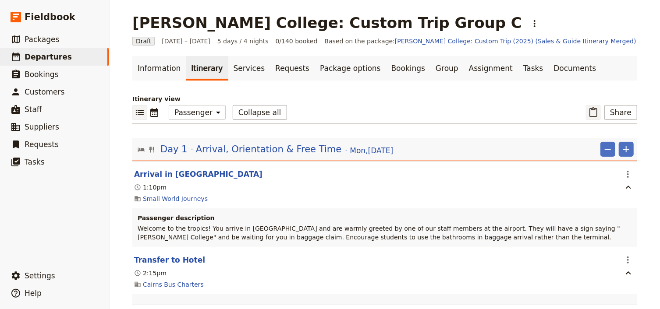
click at [594, 114] on icon "Paste itinerary item" at bounding box center [593, 112] width 11 height 11
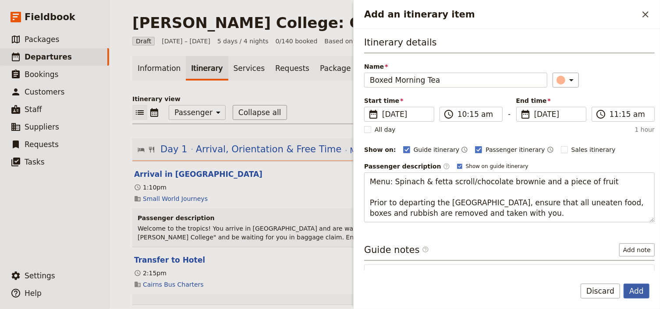
click at [638, 291] on button "Add" at bounding box center [636, 291] width 26 height 15
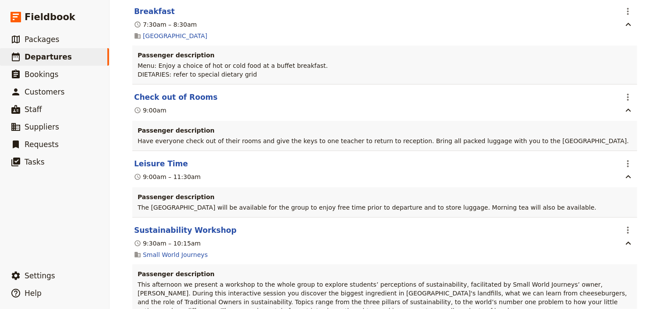
scroll to position [5204, 0]
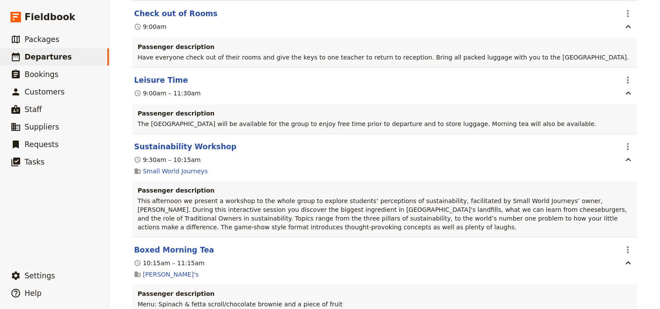
scroll to position [5309, 0]
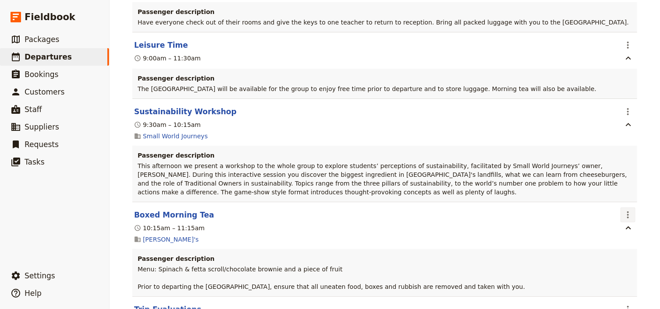
drag, startPoint x: 626, startPoint y: 118, endPoint x: 624, endPoint y: 124, distance: 6.3
click at [627, 212] on icon "Actions" at bounding box center [628, 215] width 2 height 7
click at [620, 137] on span "Edit this itinerary item" at bounding box center [588, 137] width 77 height 9
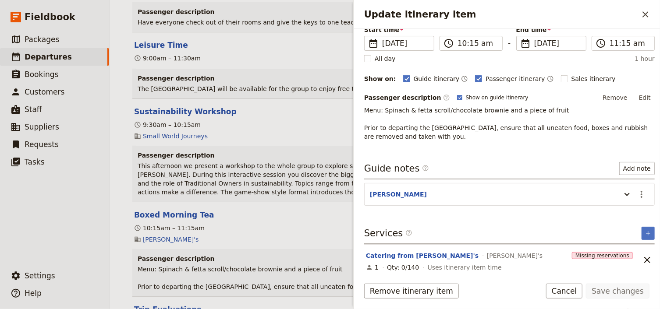
scroll to position [75, 0]
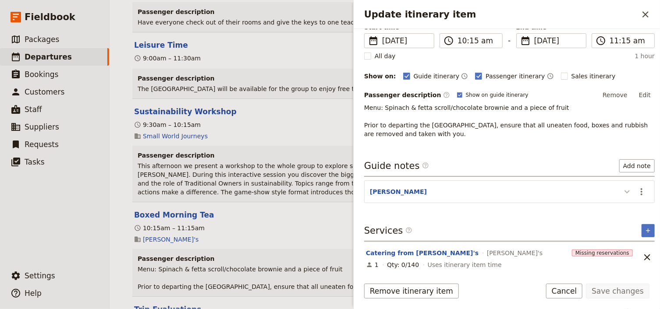
click at [624, 191] on icon "Update itinerary item" at bounding box center [627, 192] width 11 height 11
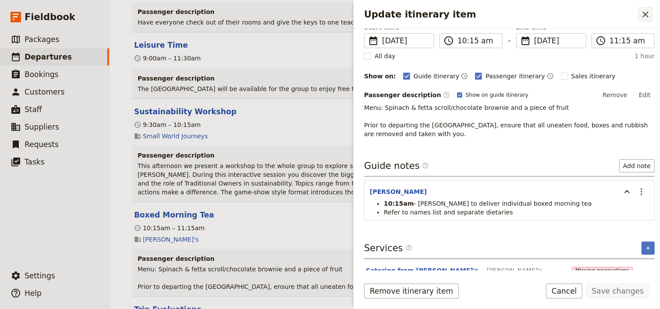
click at [643, 11] on icon "Close drawer" at bounding box center [645, 14] width 11 height 11
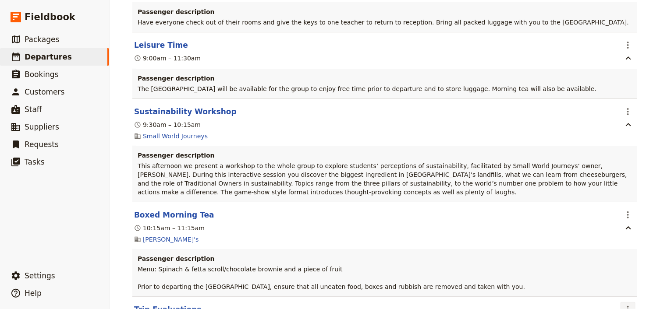
click at [629, 304] on icon "Actions" at bounding box center [628, 309] width 11 height 11
click at [608, 234] on span "Edit this itinerary item" at bounding box center [584, 232] width 69 height 9
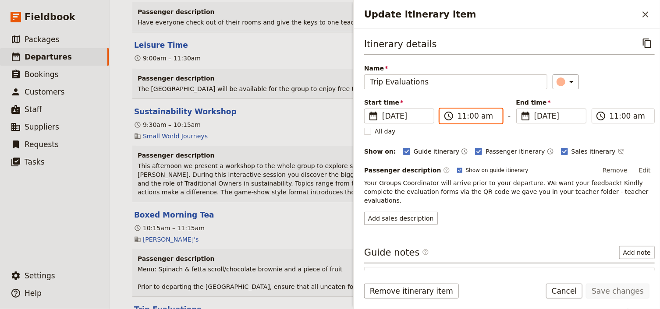
click at [461, 117] on input "11:00 am" at bounding box center [476, 116] width 39 height 11
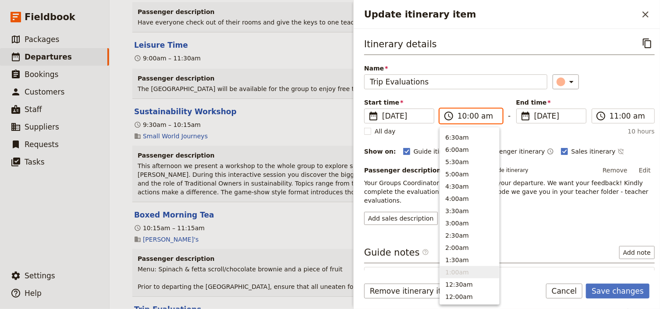
scroll to position [333, 0]
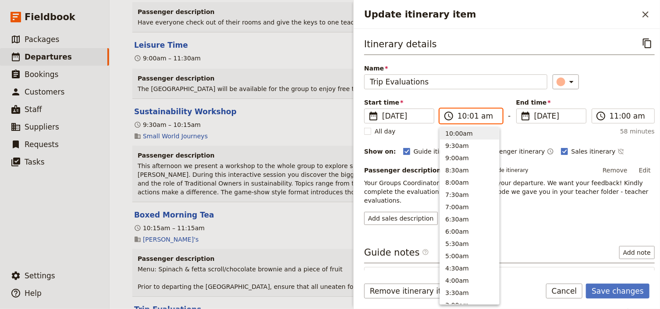
type input "10:15 am"
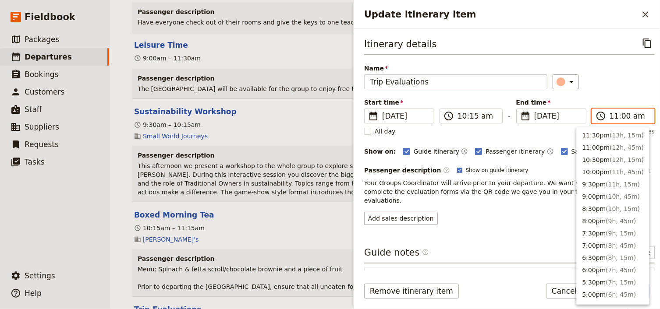
click at [613, 117] on input "11:00 am" at bounding box center [628, 116] width 39 height 11
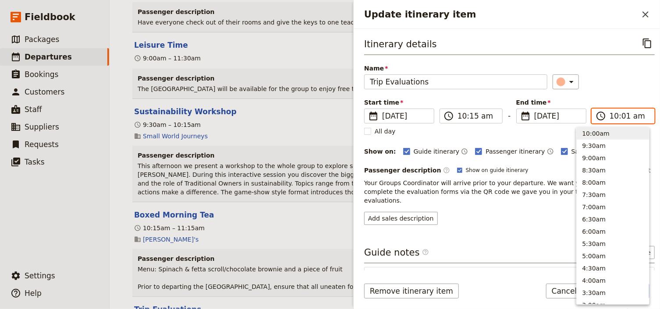
type input "10:15 am"
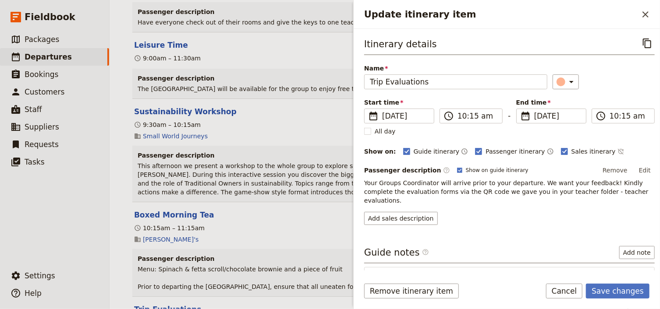
click at [618, 92] on div "Itinerary details ​ Name Trip Evaluations ​ Start time ​ 5 Sep 2025 05/09/2025 …" at bounding box center [509, 130] width 290 height 189
click at [640, 171] on button "Edit" at bounding box center [645, 170] width 20 height 13
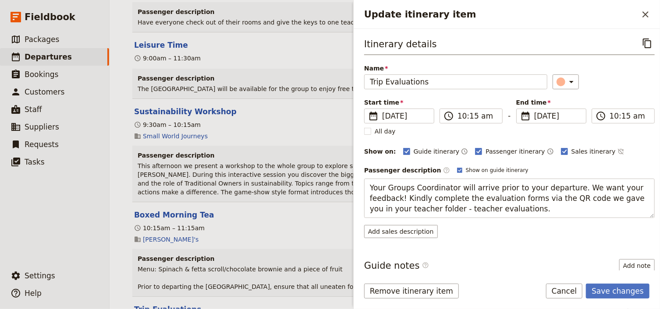
drag, startPoint x: 566, startPoint y: 185, endPoint x: 342, endPoint y: 184, distance: 224.7
click at [342, 184] on div "Mueller College: Custom Trip Group C ​ Draft 1 – 5 Sep 2025 5 days / 4 nights 0…" at bounding box center [385, 154] width 550 height 309
type textarea "We want your feedback! Kindly complete the evaluation forms via the QR code we …"
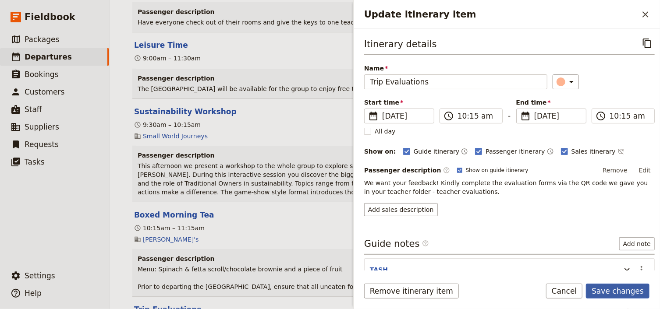
click at [612, 294] on button "Save changes" at bounding box center [618, 291] width 64 height 15
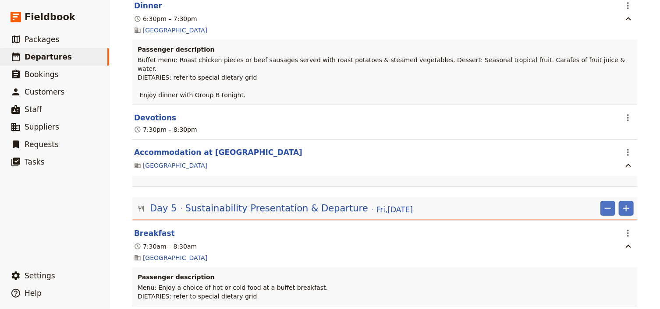
scroll to position [4935, 0]
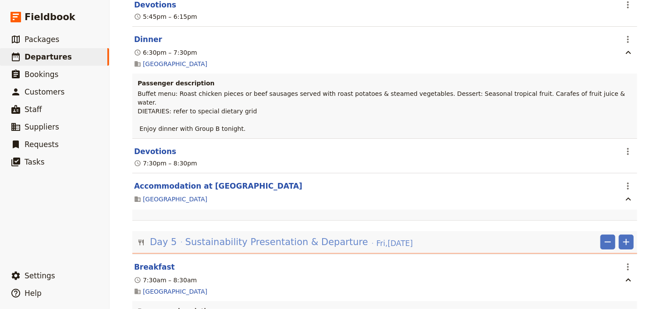
click at [307, 236] on span "Sustainability Presentation & Departure" at bounding box center [276, 242] width 183 height 13
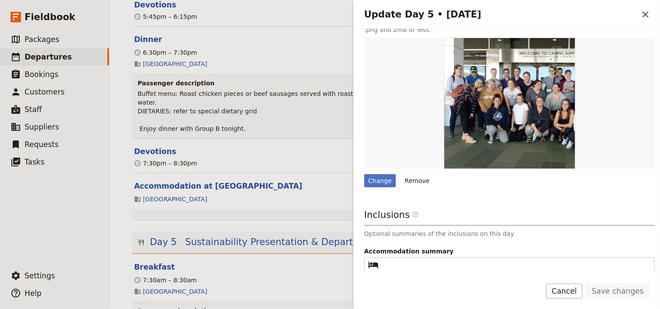
scroll to position [195, 0]
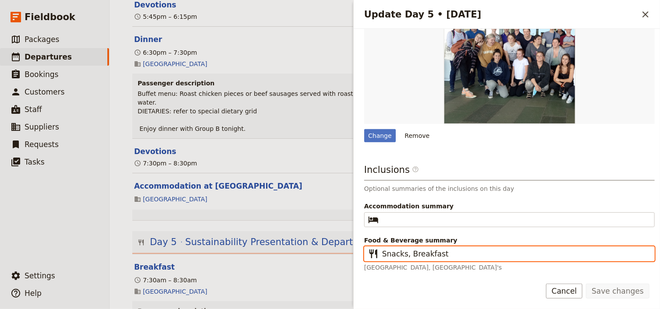
drag, startPoint x: 407, startPoint y: 252, endPoint x: 383, endPoint y: 252, distance: 24.5
click at [383, 252] on input "Snacks, Breakfast" at bounding box center [515, 254] width 267 height 11
click at [416, 255] on input "Breakfast" at bounding box center [515, 254] width 267 height 11
paste input "Snacks,"
type input "Breakfast, Snacks"
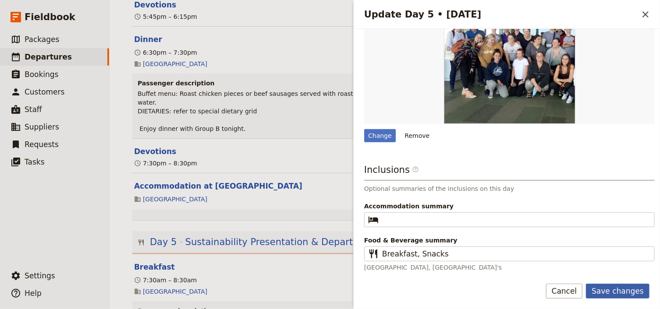
click at [612, 292] on button "Save changes" at bounding box center [618, 291] width 64 height 15
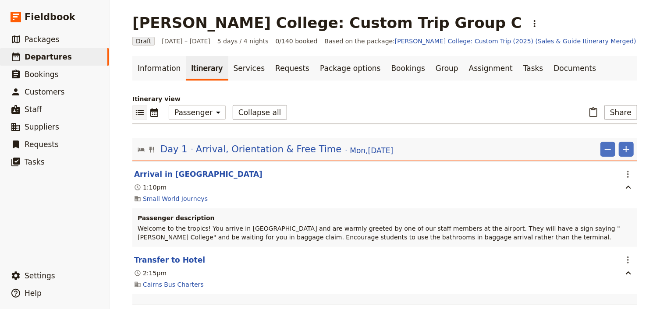
drag, startPoint x: 338, startPoint y: 105, endPoint x: 352, endPoint y: 105, distance: 14.0
click at [338, 105] on div "​ ​ Office Guide Passenger Sales Collapse all ​ Share" at bounding box center [384, 114] width 505 height 19
click at [621, 116] on button "Share" at bounding box center [620, 112] width 33 height 15
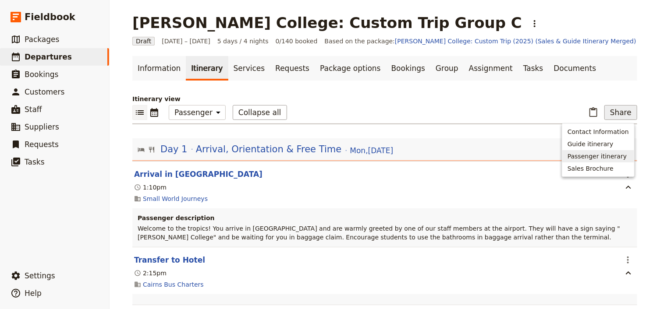
click at [585, 156] on span "Passenger itinerary" at bounding box center [596, 156] width 59 height 9
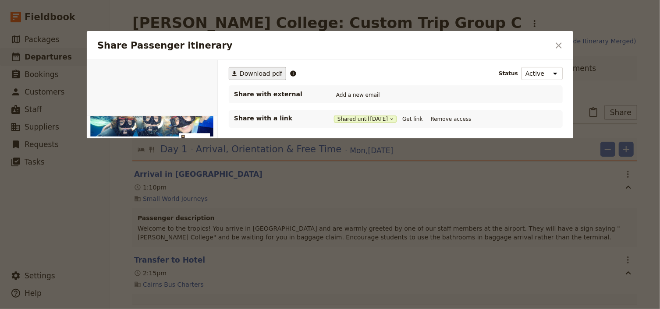
click at [242, 74] on span "Download pdf" at bounding box center [261, 73] width 42 height 9
click at [557, 43] on icon "Close dialog" at bounding box center [558, 45] width 11 height 11
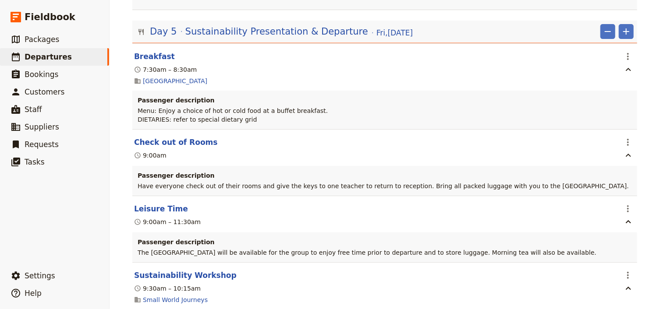
scroll to position [5145, 0]
click at [626, 204] on icon "Actions" at bounding box center [628, 209] width 11 height 11
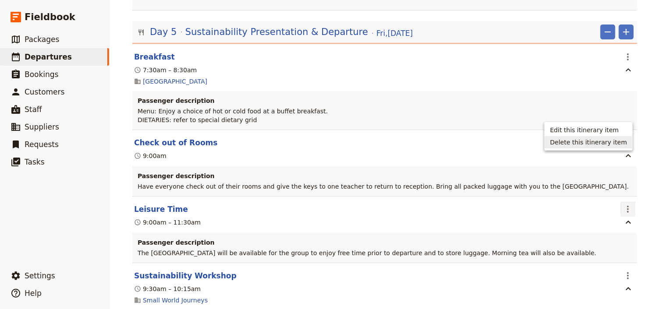
click at [606, 144] on span "Delete this itinerary item" at bounding box center [588, 142] width 77 height 9
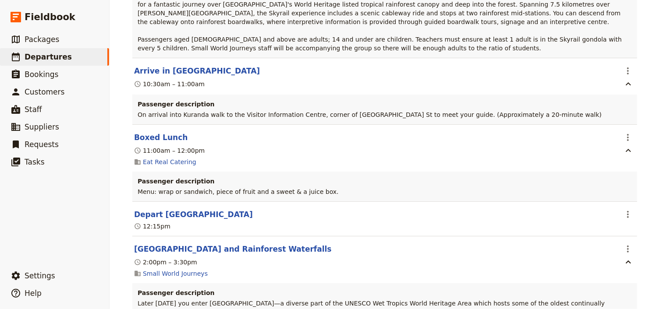
scroll to position [0, 0]
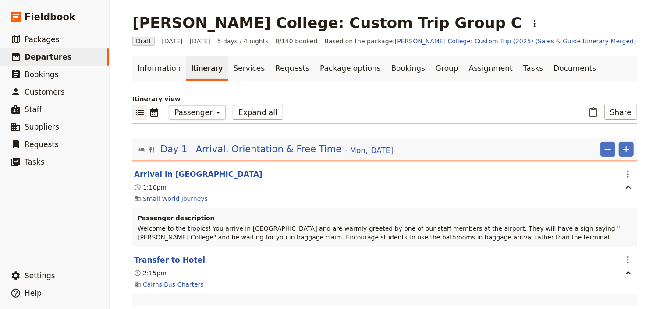
click at [182, 112] on select "Office Guide Passenger Sales" at bounding box center [197, 112] width 57 height 15
click at [191, 111] on select "Office Guide Passenger Sales" at bounding box center [197, 112] width 57 height 15
select select "STAFF"
click at [169, 105] on select "Office Guide Passenger Sales" at bounding box center [197, 112] width 57 height 15
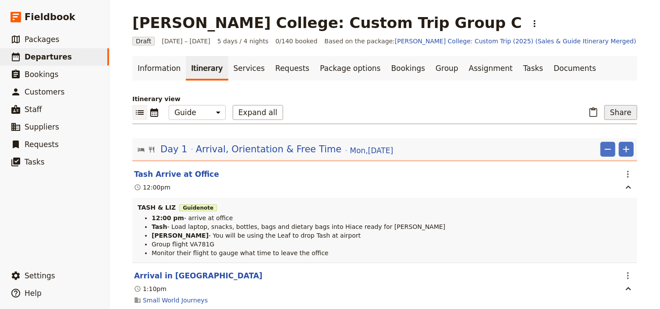
click at [615, 113] on button "Share" at bounding box center [620, 112] width 33 height 15
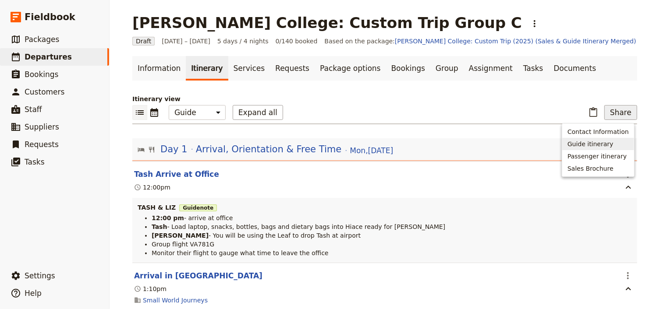
click at [603, 142] on span "Guide itinerary" at bounding box center [590, 144] width 46 height 9
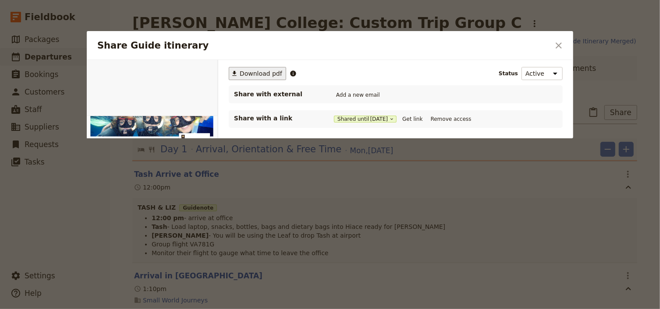
click at [252, 74] on span "Download pdf" at bounding box center [261, 73] width 42 height 9
drag, startPoint x: 558, startPoint y: 44, endPoint x: 566, endPoint y: 44, distance: 7.9
click at [558, 44] on icon "Close dialog" at bounding box center [558, 45] width 11 height 11
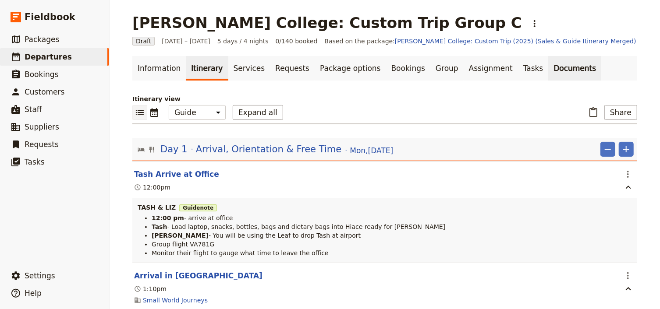
click at [548, 69] on link "Documents" at bounding box center [574, 68] width 53 height 25
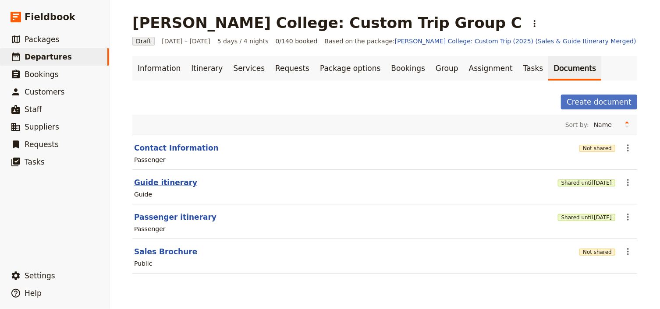
click at [167, 182] on button "Guide itinerary" at bounding box center [165, 182] width 63 height 11
select select "STAFF"
select select "RUN_SHEET"
select select "DEFAULT"
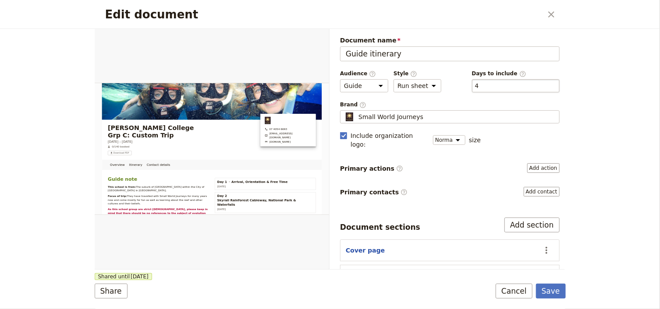
click at [479, 84] on div "​ 4 4" at bounding box center [516, 85] width 88 height 13
click at [479, 84] on button "​ 4" at bounding box center [477, 85] width 4 height 9
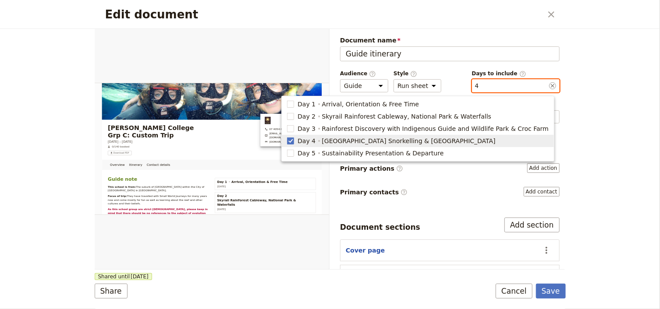
click at [325, 142] on span "Day 4 Fitzroy Island Snorkelling & Turtle Rehabilitation Centre" at bounding box center [418, 141] width 262 height 9
checkbox input "false"
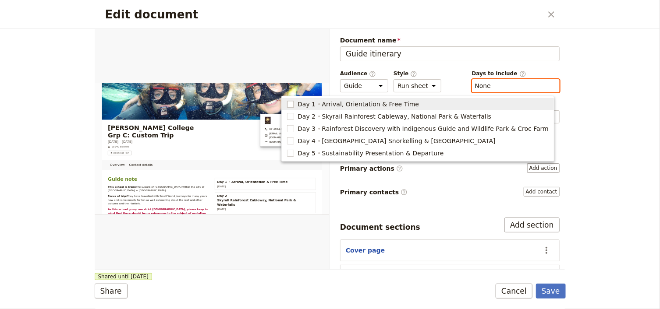
click at [294, 104] on rect "button" at bounding box center [290, 104] width 7 height 7
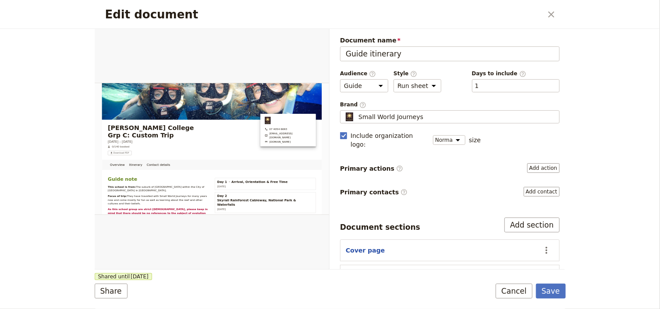
drag, startPoint x: 488, startPoint y: 86, endPoint x: 478, endPoint y: 93, distance: 13.2
click at [488, 86] on div "​ 1 1" at bounding box center [516, 85] width 88 height 13
click at [479, 86] on button "​ 1" at bounding box center [477, 85] width 4 height 9
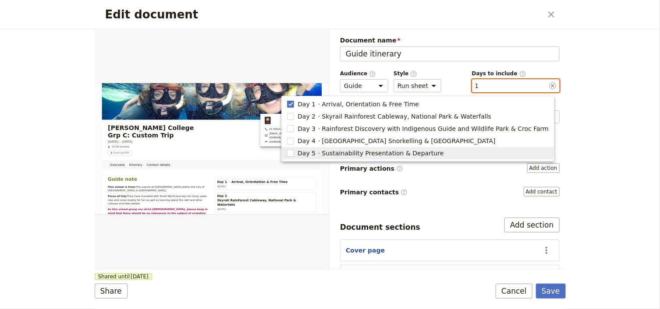
click at [323, 154] on span "Day 5 Sustainability Presentation & Departure" at bounding box center [418, 153] width 262 height 9
type input "1, 5"
checkbox input "true"
click at [548, 292] on button "Save" at bounding box center [551, 291] width 30 height 15
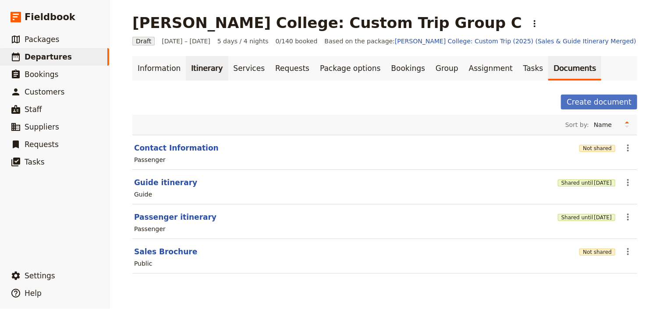
click at [188, 66] on link "Itinerary" at bounding box center [207, 68] width 42 height 25
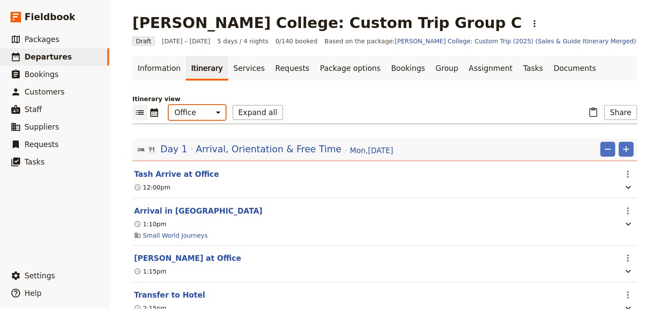
click at [180, 117] on select "Office Guide Passenger Sales" at bounding box center [197, 112] width 57 height 15
select select "STAFF"
click at [169, 105] on select "Office Guide Passenger Sales" at bounding box center [197, 112] width 57 height 15
click at [630, 114] on button "Share" at bounding box center [620, 112] width 33 height 15
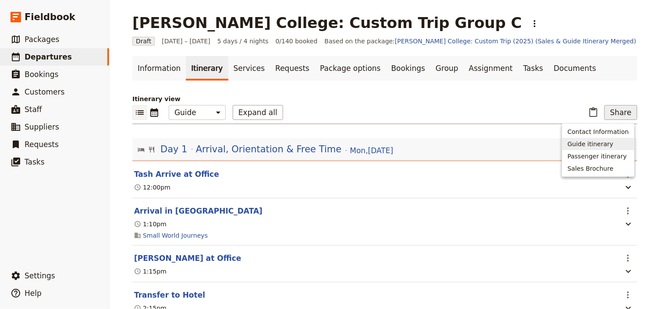
click at [585, 144] on span "Guide itinerary" at bounding box center [590, 144] width 46 height 9
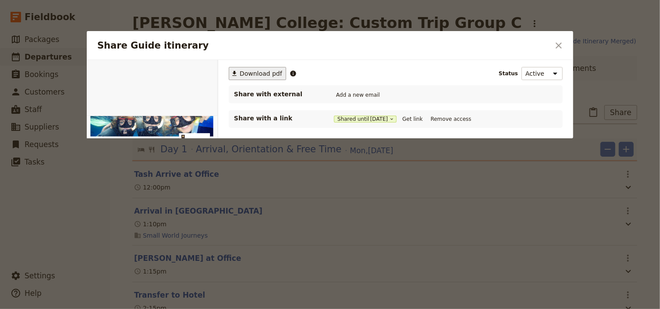
click at [255, 72] on span "Download pdf" at bounding box center [261, 73] width 42 height 9
drag, startPoint x: 561, startPoint y: 45, endPoint x: 534, endPoint y: 59, distance: 30.2
click at [561, 45] on icon "Close dialog" at bounding box center [558, 45] width 11 height 11
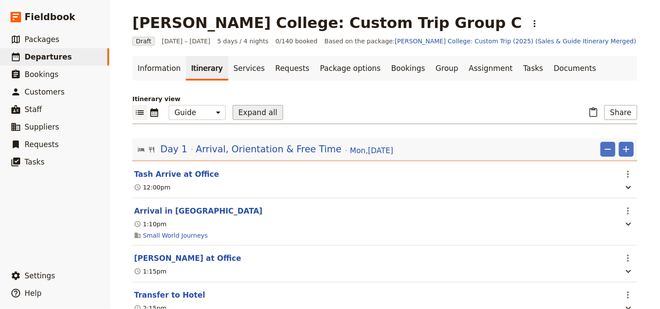
click at [234, 110] on button "Expand all" at bounding box center [258, 112] width 50 height 15
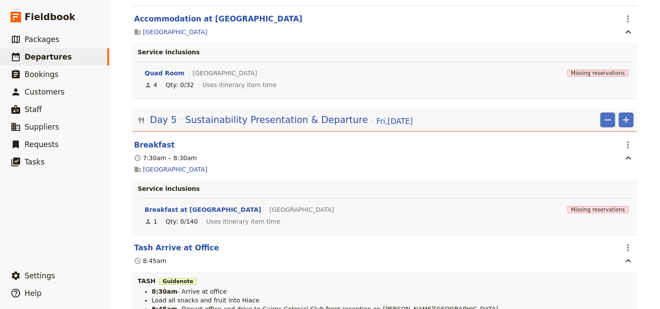
scroll to position [6519, 0]
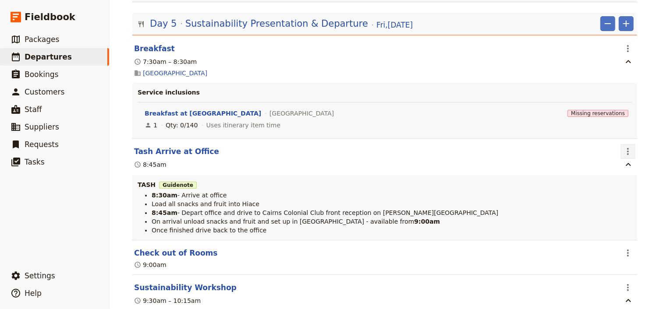
click at [627, 146] on icon "Actions" at bounding box center [628, 151] width 11 height 11
click at [620, 166] on span "Edit this itinerary item" at bounding box center [588, 167] width 77 height 9
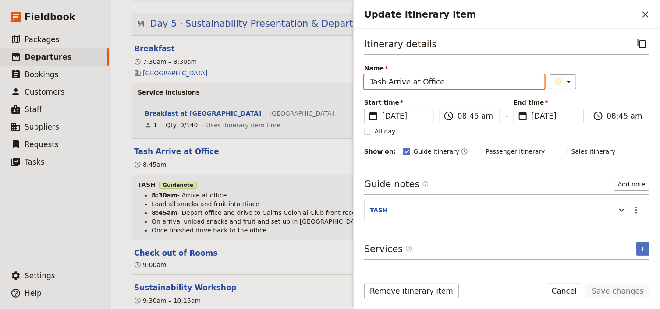
drag, startPoint x: 383, startPoint y: 81, endPoint x: 364, endPoint y: 79, distance: 18.9
click at [364, 79] on input "Tash Arrive at Office" at bounding box center [454, 81] width 180 height 15
type input "[PERSON_NAME] at Office"
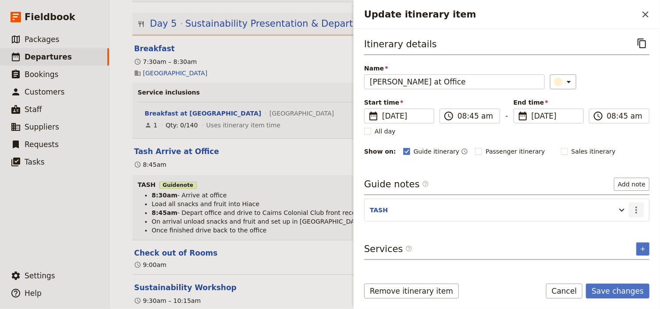
click at [640, 209] on icon "Actions" at bounding box center [636, 210] width 11 height 11
click at [622, 226] on span "Edit note" at bounding box center [612, 227] width 28 height 9
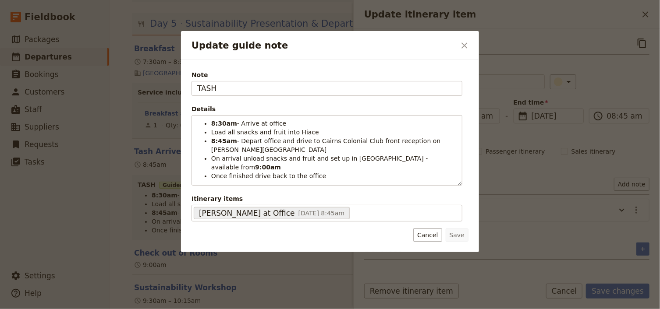
drag, startPoint x: 223, startPoint y: 90, endPoint x: 143, endPoint y: 79, distance: 80.1
click at [154, 309] on div "Update guide note ​ Note TASH Details 8:30am - Arrive at office Load all snacks…" at bounding box center [330, 309] width 660 height 0
type input "[PERSON_NAME]"
click at [457, 235] on button "Save" at bounding box center [457, 235] width 23 height 13
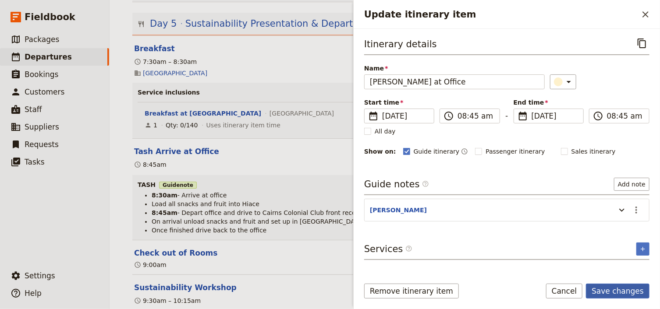
click at [626, 292] on button "Save changes" at bounding box center [618, 291] width 64 height 15
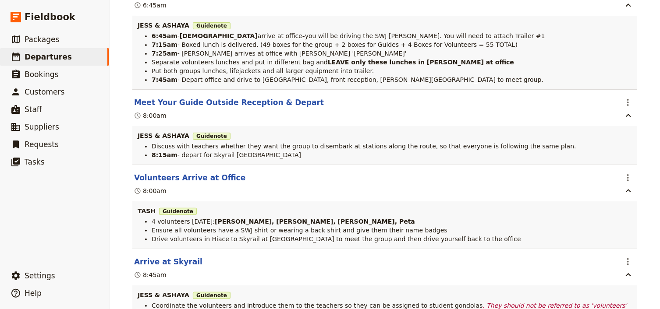
scroll to position [0, 0]
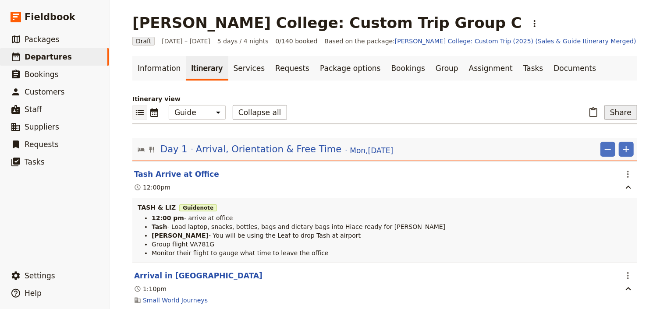
click at [615, 114] on button "Share" at bounding box center [620, 112] width 33 height 15
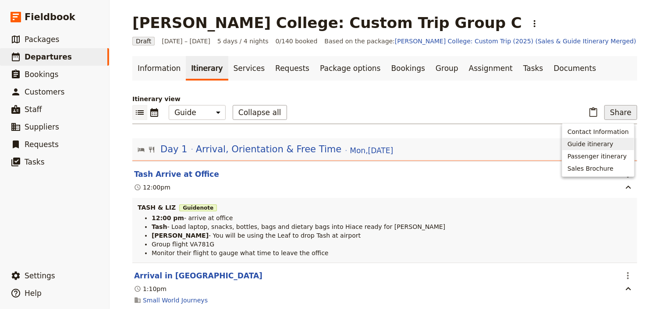
click at [589, 145] on span "Guide itinerary" at bounding box center [590, 144] width 46 height 9
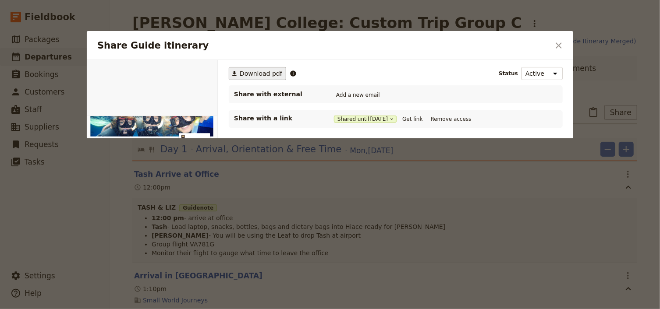
click at [250, 74] on span "Download pdf" at bounding box center [261, 73] width 42 height 9
drag, startPoint x: 109, startPoint y: 84, endPoint x: 145, endPoint y: 80, distance: 36.2
click at [109, 84] on select "Overview Itinerary Contact details" at bounding box center [160, 86] width 110 height 13
click at [561, 45] on icon "Close dialog" at bounding box center [558, 45] width 11 height 11
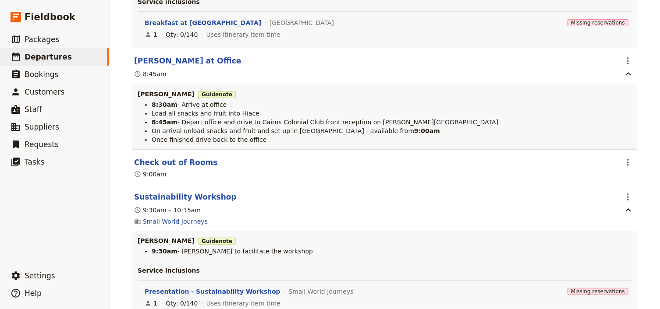
scroll to position [6607, 0]
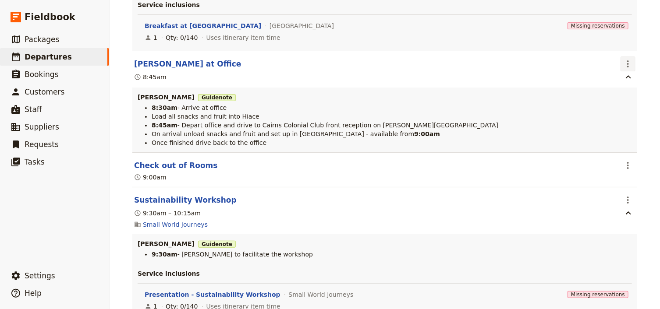
click at [624, 60] on icon "Actions" at bounding box center [628, 64] width 11 height 11
click at [620, 82] on span "Edit this itinerary item" at bounding box center [588, 80] width 77 height 9
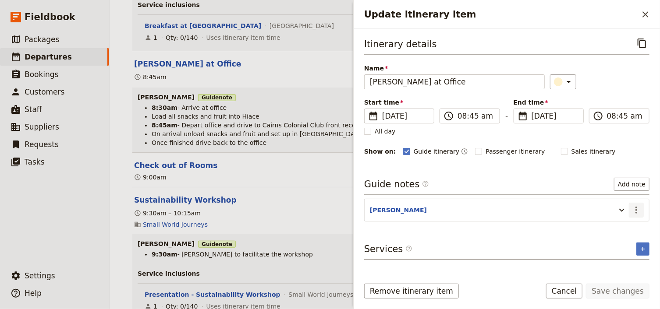
click at [635, 210] on icon "Actions" at bounding box center [636, 210] width 11 height 11
click at [619, 224] on span "Edit note" at bounding box center [612, 227] width 28 height 9
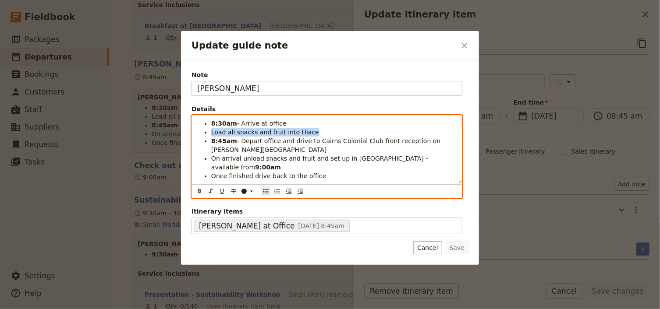
drag, startPoint x: 311, startPoint y: 131, endPoint x: 212, endPoint y: 131, distance: 99.4
click at [212, 131] on li "Load all snacks and fruit into Hiace" at bounding box center [333, 132] width 245 height 9
click at [302, 141] on span "- Depart office and drive to Cairns Colonial Club front reception on Cannon St" at bounding box center [326, 146] width 231 height 16
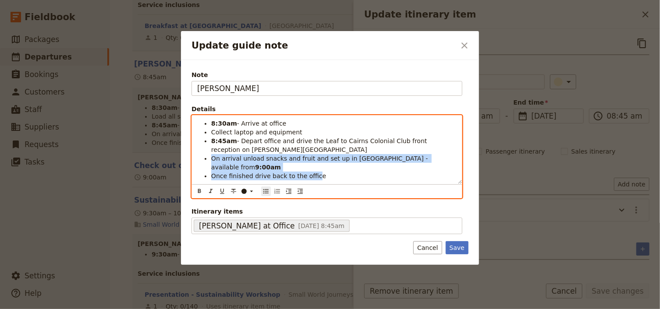
drag, startPoint x: 309, startPoint y: 168, endPoint x: 202, endPoint y: 159, distance: 107.7
click at [202, 159] on ul "8:30am - Arrive at office Collect laptop and equipment 8:45am - Depart office a…" at bounding box center [326, 149] width 259 height 61
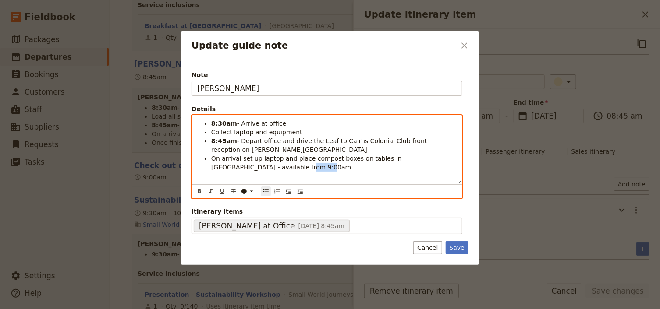
drag, startPoint x: 266, startPoint y: 166, endPoint x: 251, endPoint y: 166, distance: 15.3
click at [251, 166] on li "On arrival set up laptop and place compost boxes on tables in Homestead Room - …" at bounding box center [333, 163] width 245 height 18
click at [197, 191] on icon "Format bold" at bounding box center [199, 191] width 7 height 7
click at [280, 170] on li "On arrival set up laptop and place compost boxes on tables in Homestead Room - …" at bounding box center [333, 163] width 245 height 18
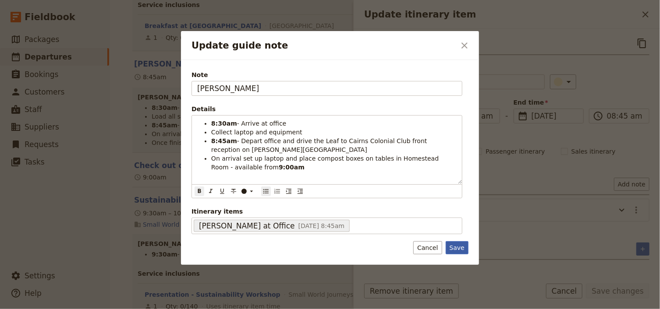
click at [468, 250] on button "Save" at bounding box center [457, 247] width 23 height 13
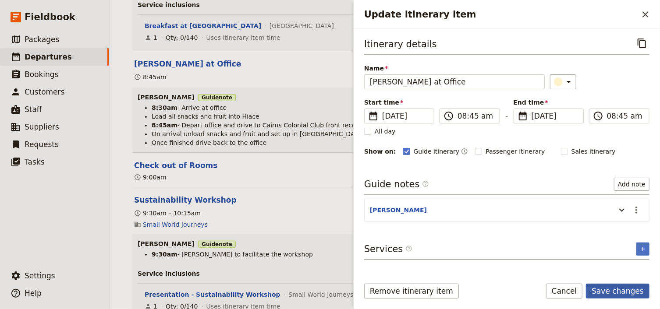
click at [608, 294] on button "Save changes" at bounding box center [618, 291] width 64 height 15
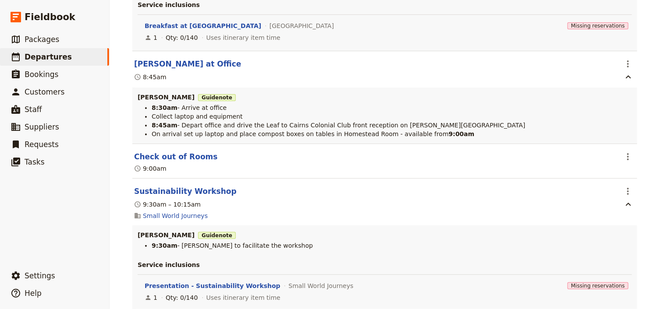
drag, startPoint x: 638, startPoint y: 82, endPoint x: 565, endPoint y: 170, distance: 114.5
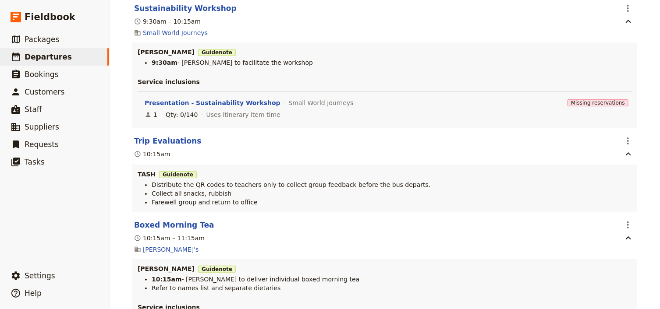
scroll to position [6817, 0]
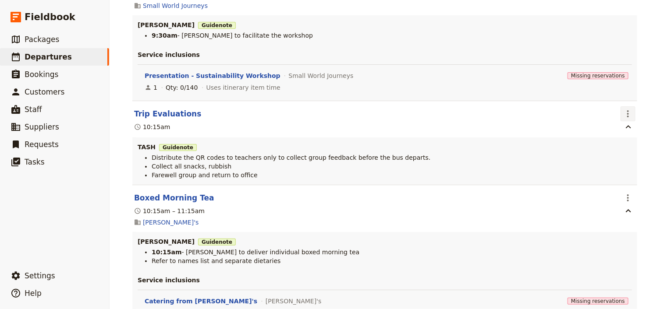
click at [623, 110] on icon "Actions" at bounding box center [628, 114] width 11 height 11
click at [615, 133] on span "Edit this itinerary item" at bounding box center [584, 131] width 69 height 9
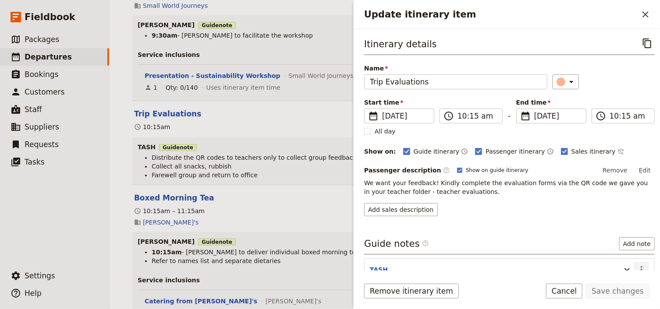
click at [640, 268] on icon "Actions" at bounding box center [641, 269] width 2 height 7
click at [615, 235] on span "Edit note" at bounding box center [612, 236] width 28 height 9
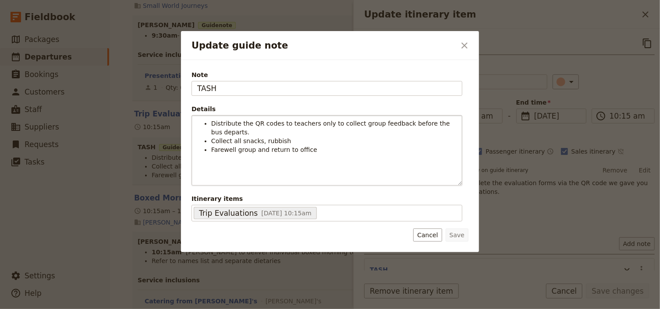
scroll to position [4, 0]
drag, startPoint x: 223, startPoint y: 90, endPoint x: 180, endPoint y: 87, distance: 42.6
click at [187, 87] on div "Note TASH Details Distribute the QR codes to teachers only to collect group fee…" at bounding box center [330, 156] width 298 height 192
type input "[PERSON_NAME]"
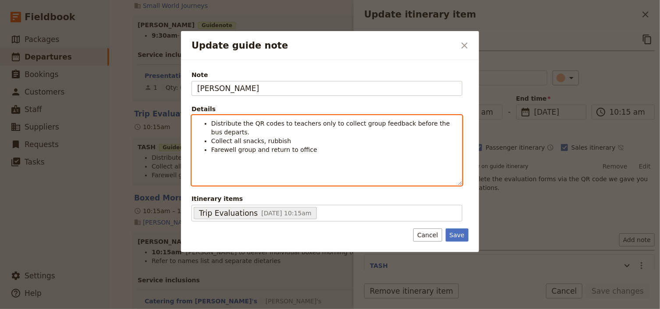
click at [303, 145] on li "Farewell group and return to office" at bounding box center [333, 149] width 245 height 9
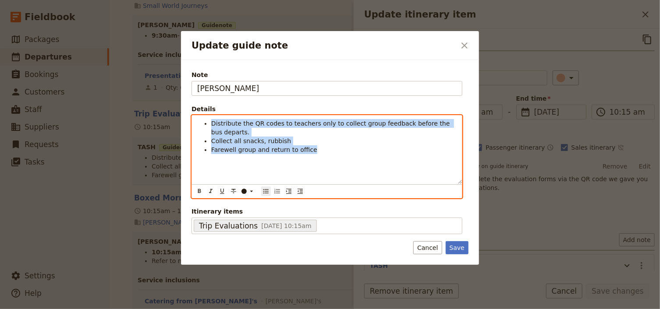
drag, startPoint x: 310, startPoint y: 142, endPoint x: 211, endPoint y: 124, distance: 100.2
click at [211, 124] on ul "Distribute the QR codes to teachers only to collect group feedback before the b…" at bounding box center [326, 136] width 259 height 35
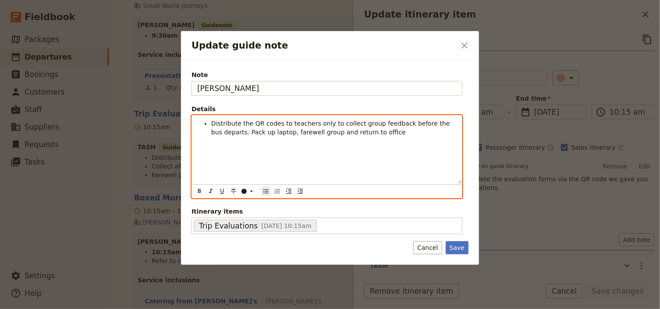
click at [209, 128] on ul "Distribute the QR codes to teachers only to collect group feedback before the b…" at bounding box center [326, 128] width 259 height 18
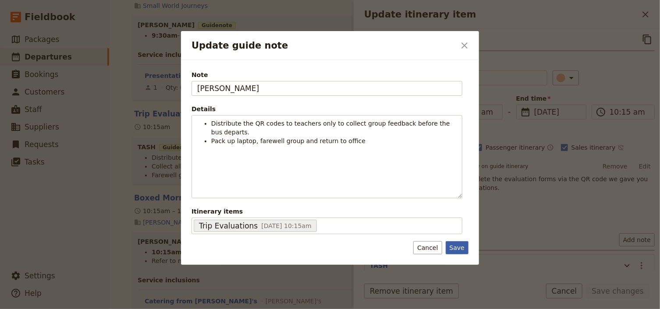
click at [463, 249] on button "Save" at bounding box center [457, 247] width 23 height 13
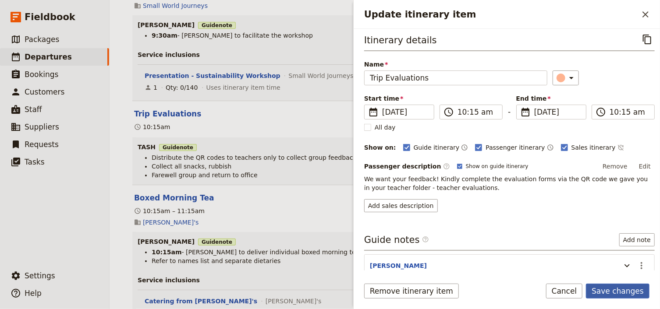
click at [629, 289] on button "Save changes" at bounding box center [618, 291] width 64 height 15
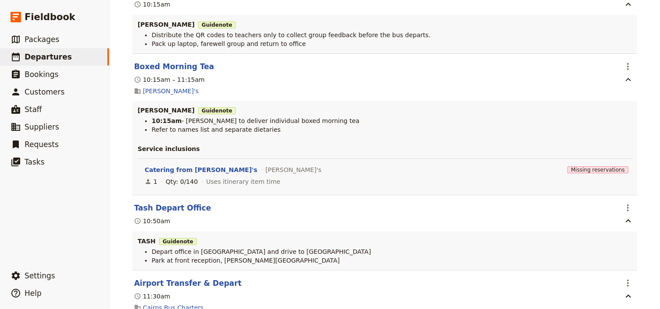
scroll to position [6957, 0]
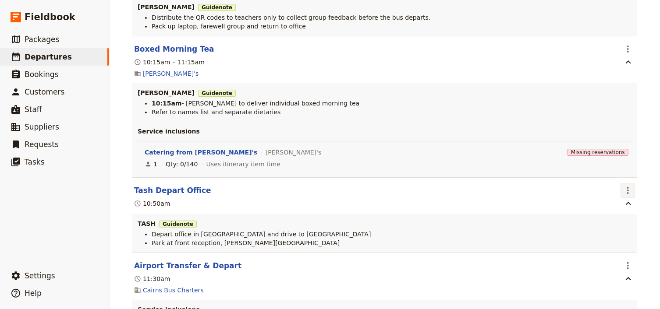
click at [623, 193] on icon "Actions" at bounding box center [628, 190] width 11 height 11
click at [619, 219] on span "Delete this itinerary item" at bounding box center [588, 220] width 77 height 9
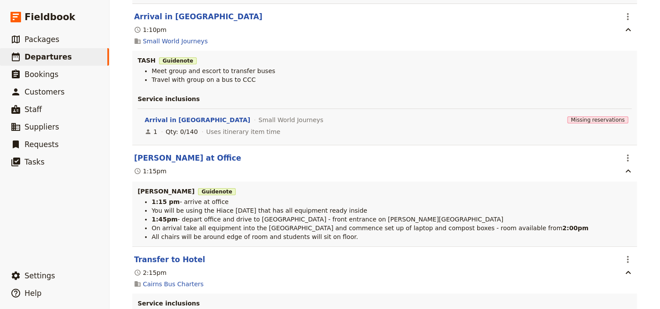
scroll to position [0, 0]
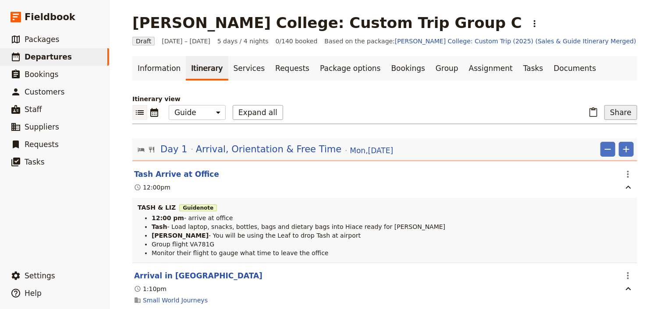
click at [620, 112] on button "Share" at bounding box center [620, 112] width 33 height 15
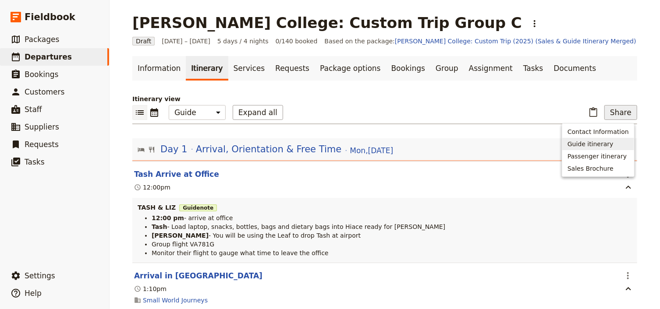
click at [585, 143] on span "Guide itinerary" at bounding box center [590, 144] width 46 height 9
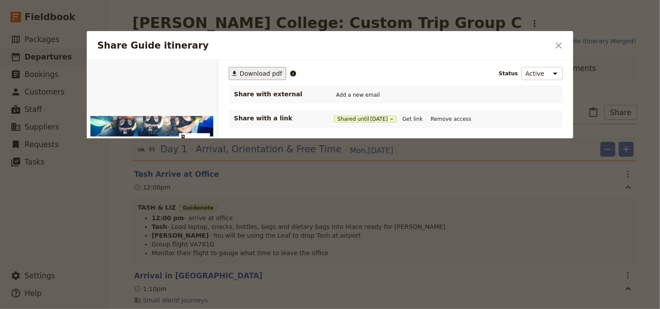
click at [265, 72] on span "Download pdf" at bounding box center [261, 73] width 42 height 9
click at [558, 42] on icon "Close dialog" at bounding box center [558, 45] width 11 height 11
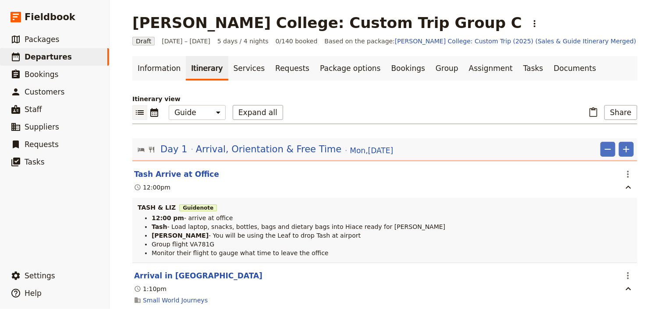
scroll to position [70, 0]
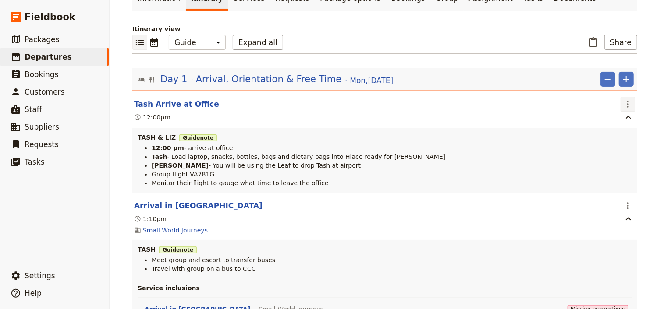
click at [623, 103] on icon "Actions" at bounding box center [628, 104] width 11 height 11
click at [615, 122] on span "Edit this itinerary item" at bounding box center [584, 122] width 69 height 9
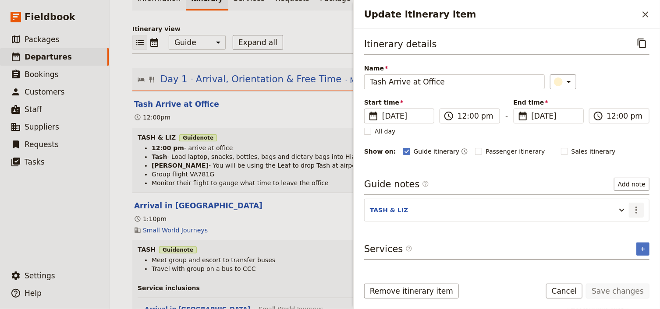
click at [637, 207] on icon "Actions" at bounding box center [636, 210] width 2 height 7
click at [614, 228] on span "Edit note" at bounding box center [612, 227] width 28 height 9
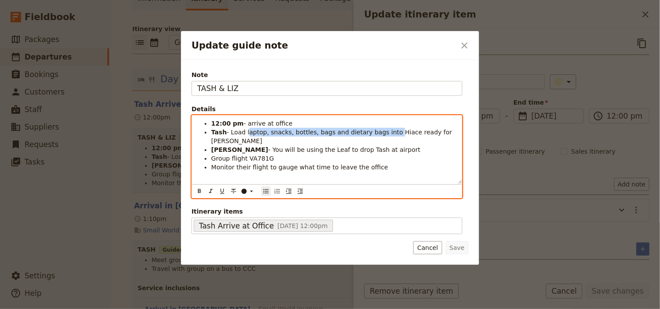
drag, startPoint x: 379, startPoint y: 131, endPoint x: 244, endPoint y: 134, distance: 134.5
click at [244, 134] on span "- Load laptop, snacks, bottles, bags and dietary bags into Hiace ready for [PER…" at bounding box center [332, 137] width 243 height 16
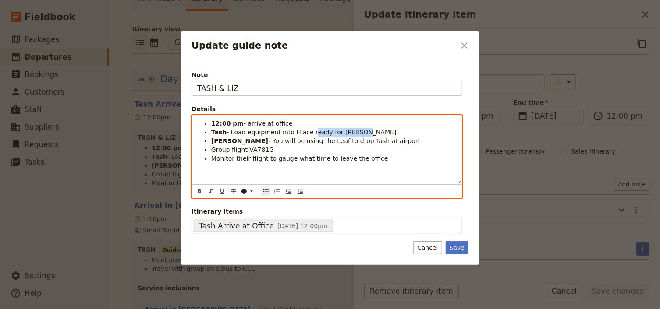
drag, startPoint x: 354, startPoint y: 131, endPoint x: 305, endPoint y: 131, distance: 49.1
click at [305, 131] on li "Tash - Load equipment into Hiace ready for Laurie" at bounding box center [333, 132] width 245 height 9
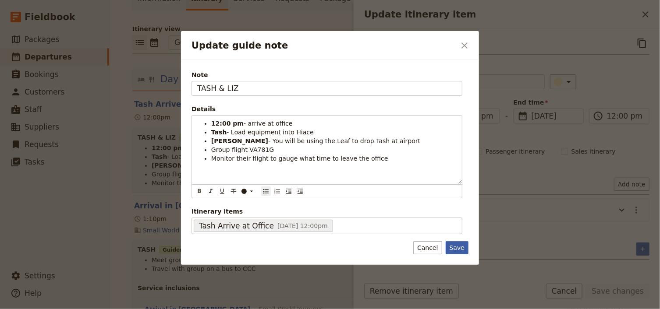
click at [459, 242] on button "Save" at bounding box center [457, 247] width 23 height 13
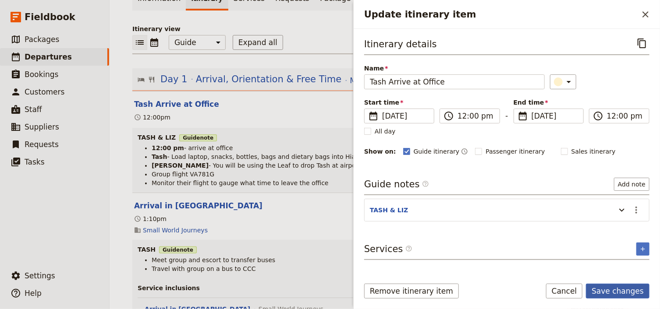
click at [611, 294] on button "Save changes" at bounding box center [618, 291] width 64 height 15
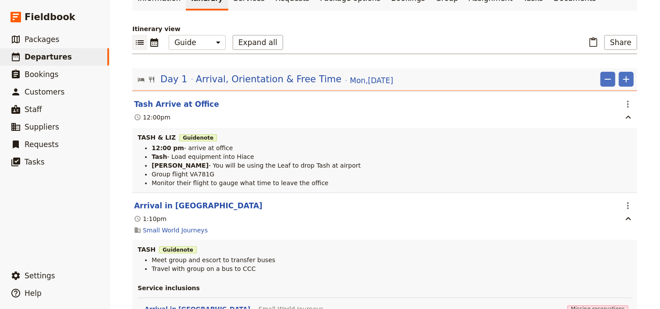
scroll to position [0, 0]
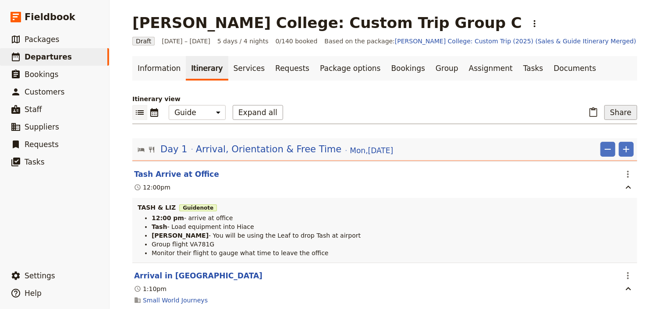
click at [620, 112] on button "Share" at bounding box center [620, 112] width 33 height 15
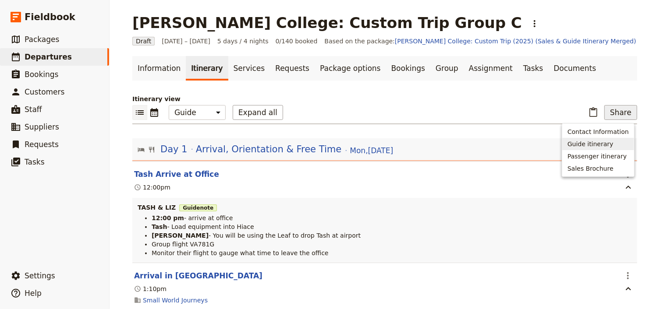
click at [595, 145] on span "Guide itinerary" at bounding box center [590, 144] width 46 height 9
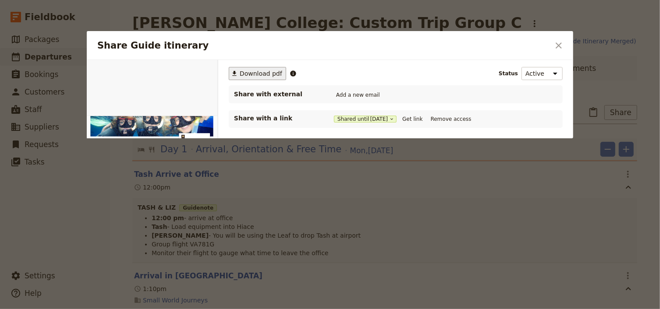
click at [257, 72] on span "Download pdf" at bounding box center [261, 73] width 42 height 9
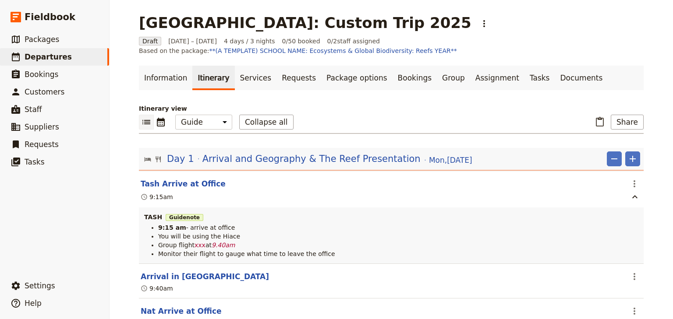
select select "STAFF"
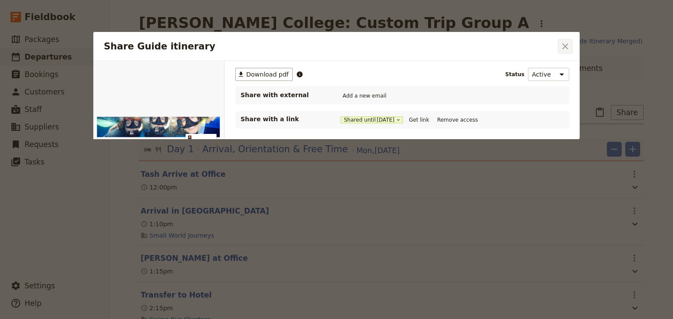
click at [563, 47] on icon "Close dialog" at bounding box center [565, 46] width 11 height 11
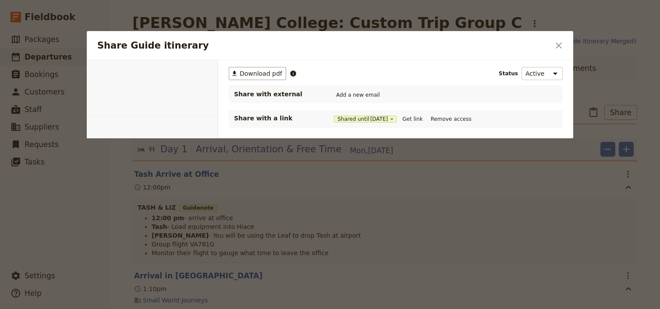
select select "STAFF"
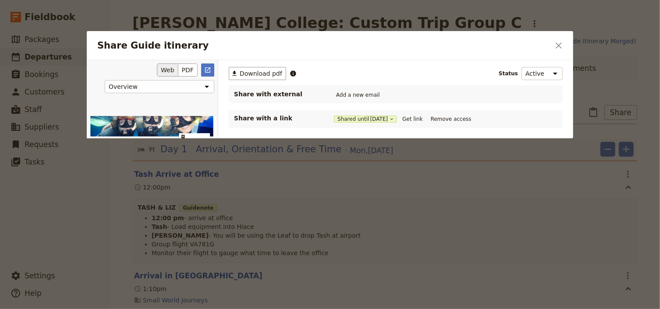
click at [103, 65] on div "Overview Itinerary Contact details Web PDF ​" at bounding box center [152, 79] width 124 height 30
click at [554, 48] on icon "Close dialog" at bounding box center [558, 45] width 11 height 11
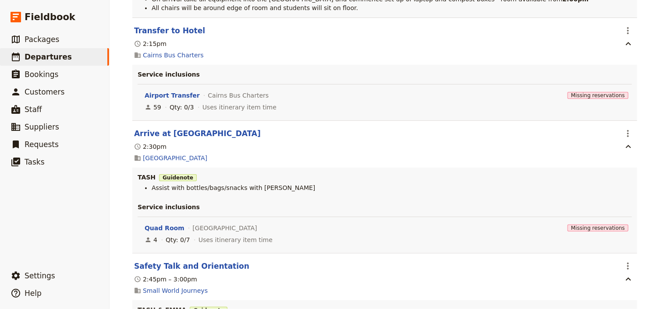
scroll to position [491, 0]
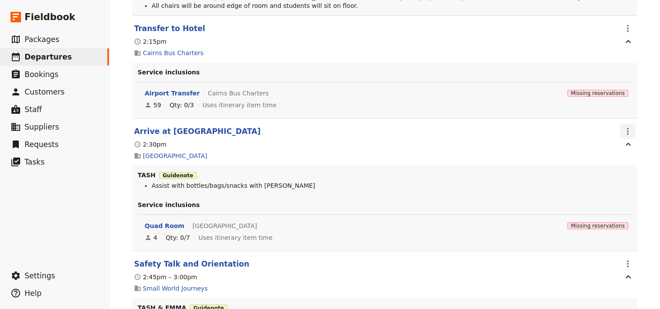
click at [624, 134] on icon "Actions" at bounding box center [628, 131] width 11 height 11
click at [605, 154] on span "Edit this itinerary item" at bounding box center [584, 152] width 69 height 9
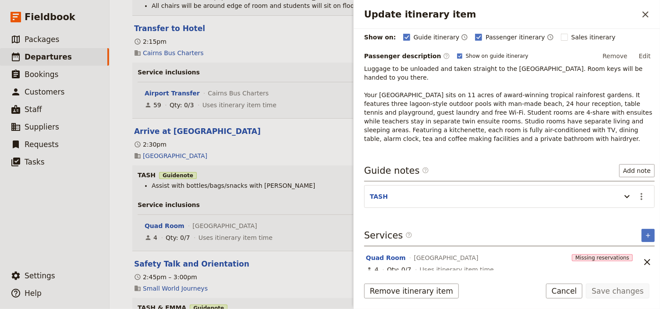
scroll to position [119, 0]
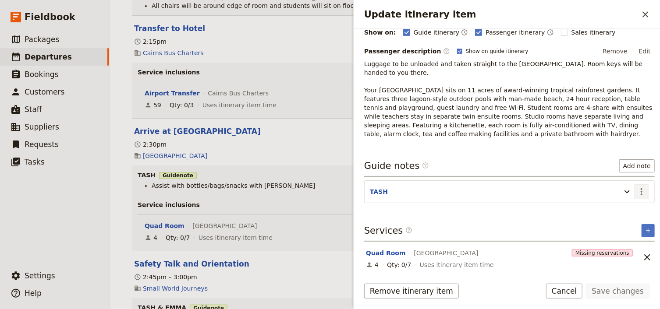
click at [640, 193] on icon "Actions" at bounding box center [641, 191] width 2 height 7
click at [619, 209] on span "Edit note" at bounding box center [612, 209] width 28 height 9
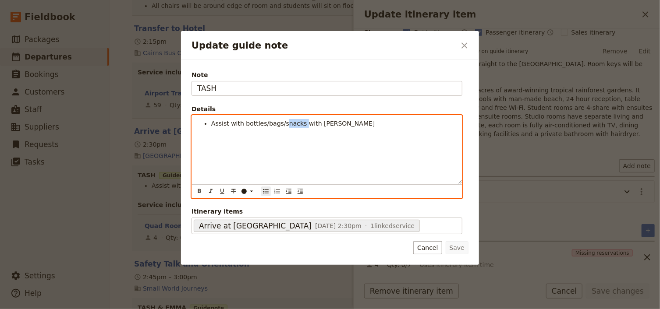
drag, startPoint x: 297, startPoint y: 123, endPoint x: 280, endPoint y: 123, distance: 17.1
click at [280, 123] on span "Assist with bottles/bags/snacks with Emma" at bounding box center [293, 123] width 164 height 7
click at [293, 120] on span "Assist with bottles/bags/mornng tea with Emma" at bounding box center [300, 123] width 178 height 7
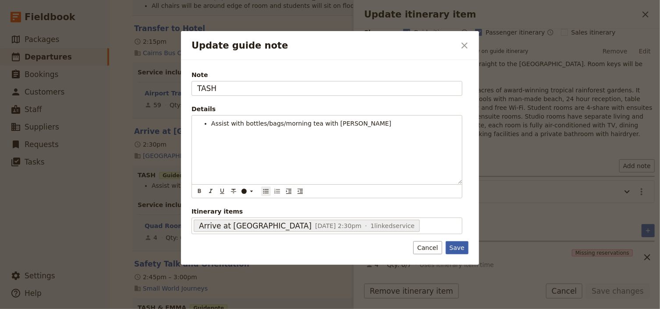
click at [461, 248] on button "Save" at bounding box center [457, 247] width 23 height 13
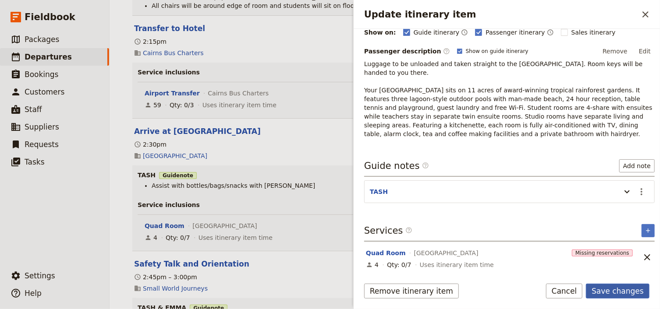
click at [620, 289] on button "Save changes" at bounding box center [618, 291] width 64 height 15
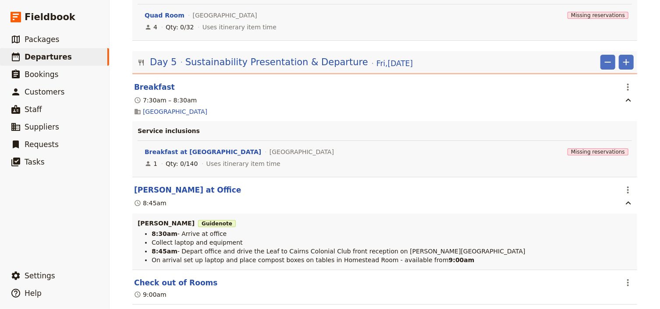
scroll to position [6493, 0]
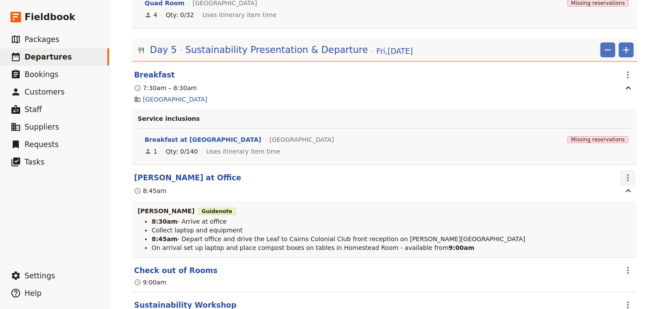
click at [626, 173] on icon "Actions" at bounding box center [628, 178] width 11 height 11
click at [616, 195] on span "Edit this itinerary item" at bounding box center [584, 194] width 69 height 9
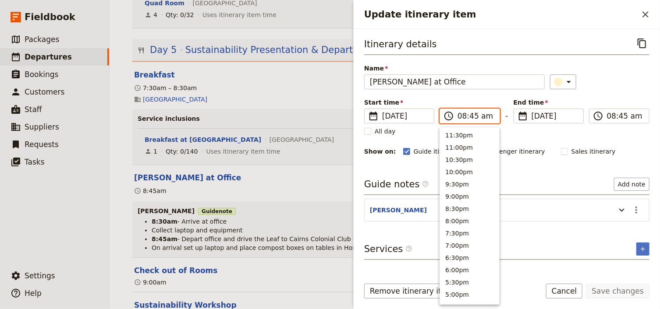
click at [474, 114] on input "08:45 am" at bounding box center [475, 116] width 37 height 11
click at [471, 115] on input "08:45 am" at bounding box center [475, 116] width 37 height 11
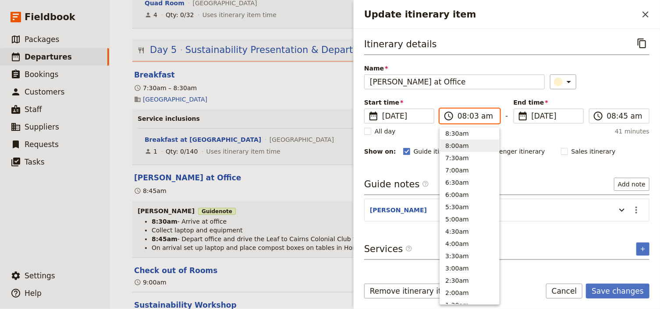
type input "08:30 am"
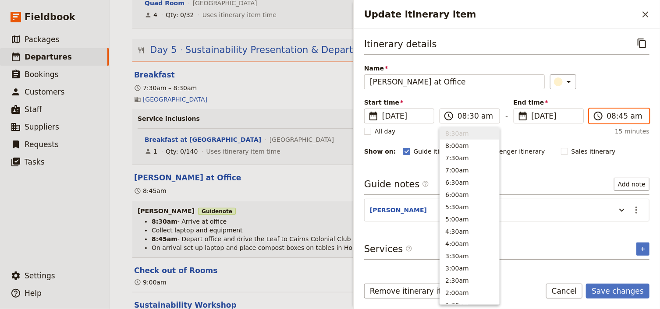
click at [621, 117] on input "08:45 am" at bounding box center [625, 116] width 37 height 11
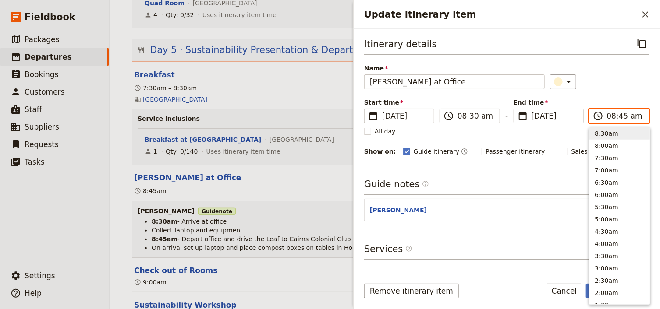
click at [619, 117] on input "08:45 am" at bounding box center [625, 116] width 37 height 11
type input "08:30 am"
click at [612, 95] on div "Itinerary details ​ Name Laurie Arrive at Office ​ Start time ​ 5 Sep 2025 05/0…" at bounding box center [506, 96] width 285 height 121
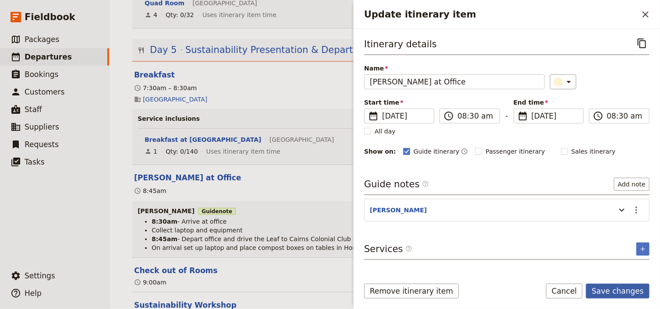
click at [632, 293] on button "Save changes" at bounding box center [618, 291] width 64 height 15
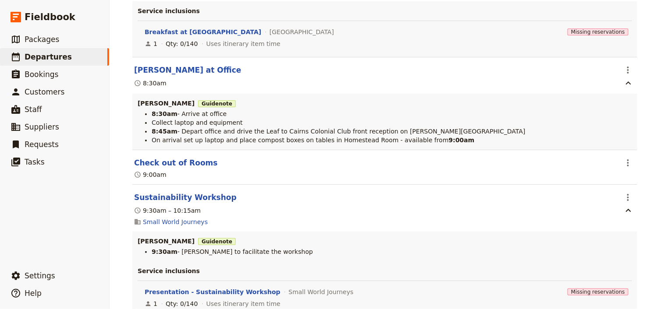
scroll to position [6425, 0]
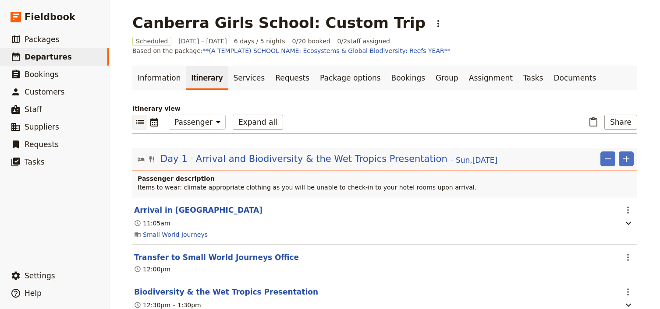
select select "PASSENGER"
click at [44, 57] on span "Departures" at bounding box center [48, 57] width 47 height 9
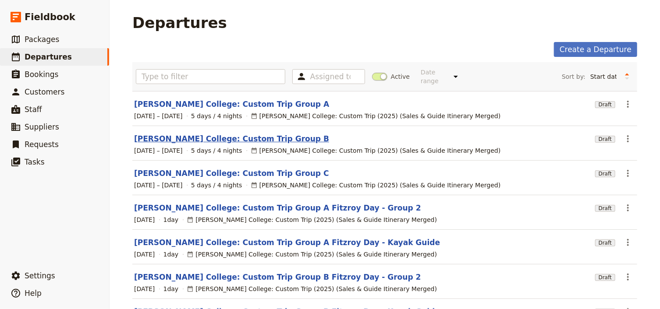
click at [237, 134] on link "[PERSON_NAME] College: Custom Trip Group B" at bounding box center [231, 139] width 195 height 11
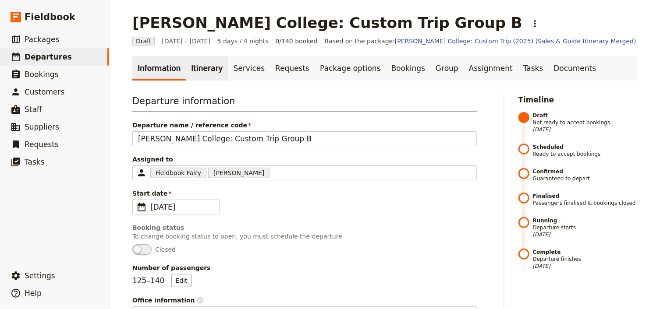
click at [202, 67] on link "Itinerary" at bounding box center [207, 68] width 42 height 25
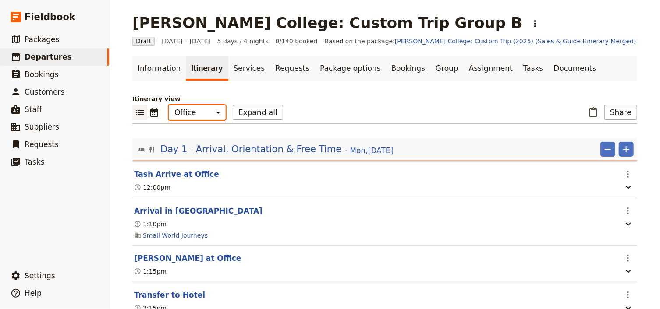
click at [200, 113] on select "Office Guide Passenger Sales" at bounding box center [197, 112] width 57 height 15
select select "STAFF"
click at [169, 105] on select "Office Guide Passenger Sales" at bounding box center [197, 112] width 57 height 15
click at [239, 113] on button "Expand all" at bounding box center [258, 112] width 50 height 15
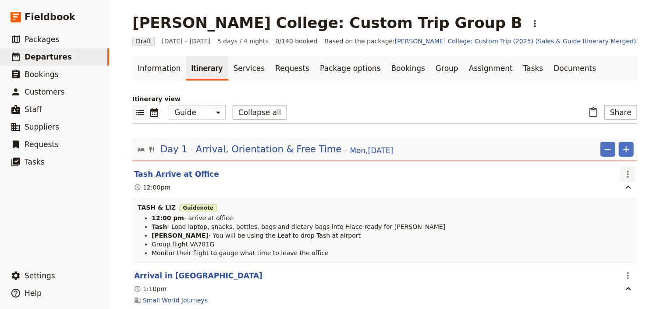
click at [626, 173] on icon "Actions" at bounding box center [628, 174] width 11 height 11
click at [612, 191] on span "Edit this itinerary item" at bounding box center [584, 192] width 69 height 9
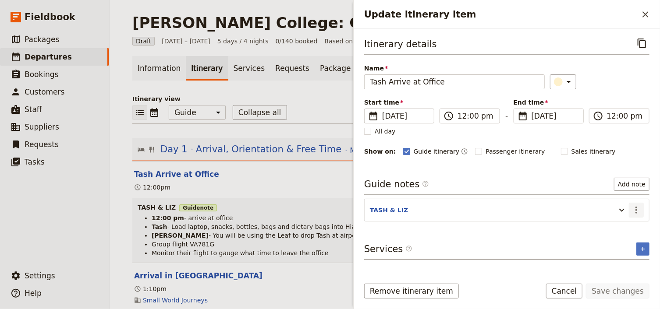
click at [636, 209] on icon "Actions" at bounding box center [636, 210] width 2 height 7
click at [619, 228] on span "Edit note" at bounding box center [612, 227] width 28 height 9
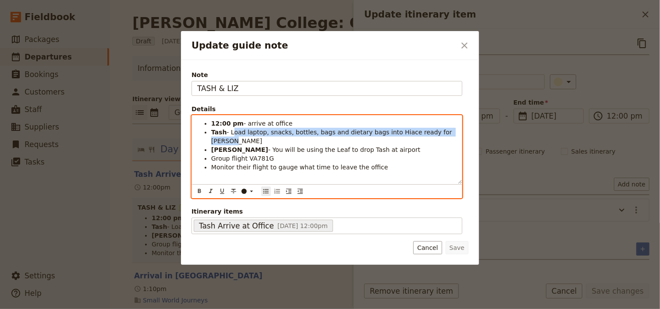
drag, startPoint x: 442, startPoint y: 133, endPoint x: 230, endPoint y: 133, distance: 212.5
click at [230, 133] on li "Tash - Load laptop, snacks, bottles, bags and dietary bags into Hiace ready for…" at bounding box center [333, 137] width 245 height 18
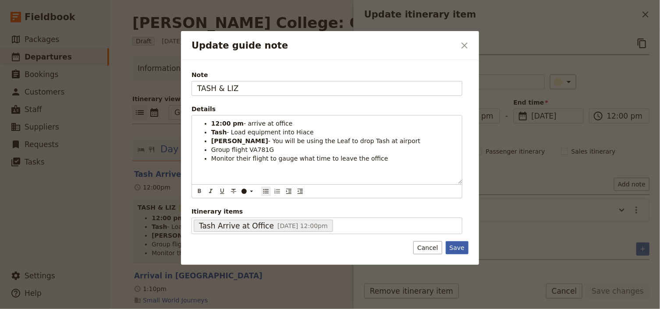
click at [460, 248] on button "Save" at bounding box center [457, 247] width 23 height 13
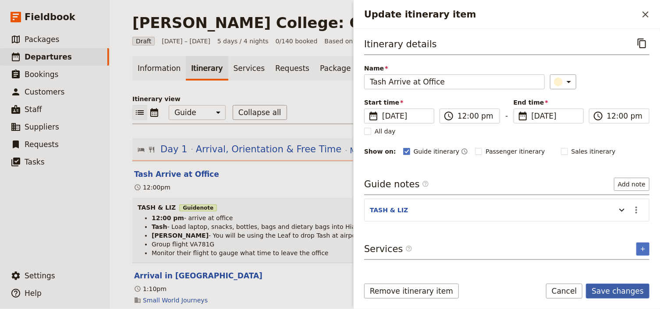
click at [608, 291] on button "Save changes" at bounding box center [618, 291] width 64 height 15
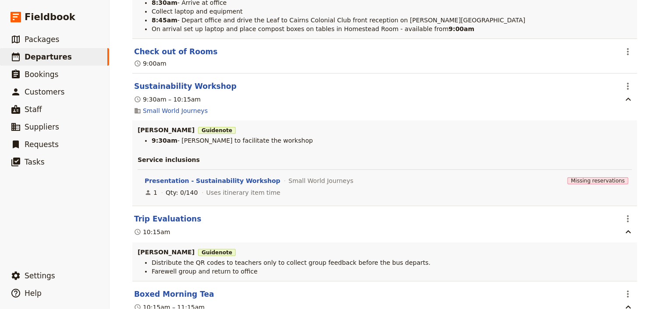
scroll to position [6656, 0]
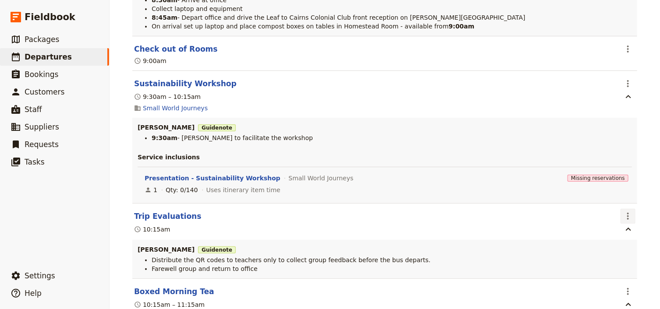
drag, startPoint x: 628, startPoint y: 212, endPoint x: 626, endPoint y: 219, distance: 7.8
click at [628, 212] on icon "Actions" at bounding box center [628, 216] width 11 height 11
click at [613, 230] on span "Edit this itinerary item" at bounding box center [584, 232] width 69 height 9
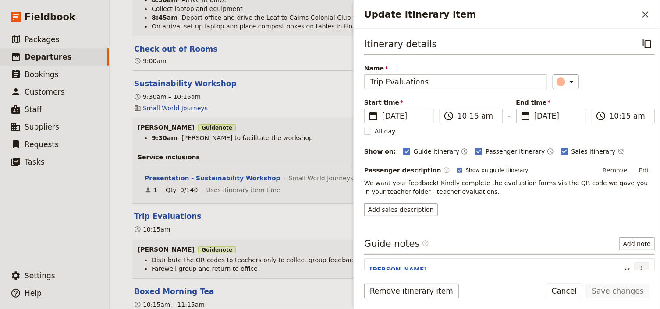
click at [637, 269] on icon "Actions" at bounding box center [641, 270] width 11 height 11
click at [615, 235] on span "Edit note" at bounding box center [612, 236] width 28 height 9
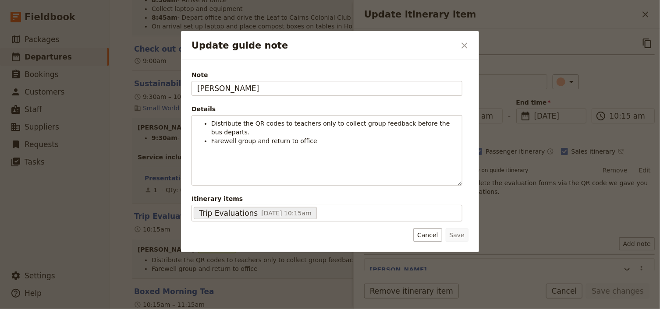
scroll to position [4, 0]
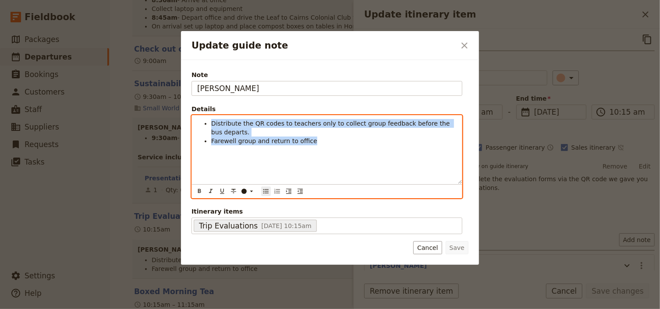
drag, startPoint x: 290, startPoint y: 132, endPoint x: 208, endPoint y: 120, distance: 82.9
click at [208, 120] on ul "Distribute the QR codes to teachers only to collect group feedback before the b…" at bounding box center [326, 132] width 259 height 26
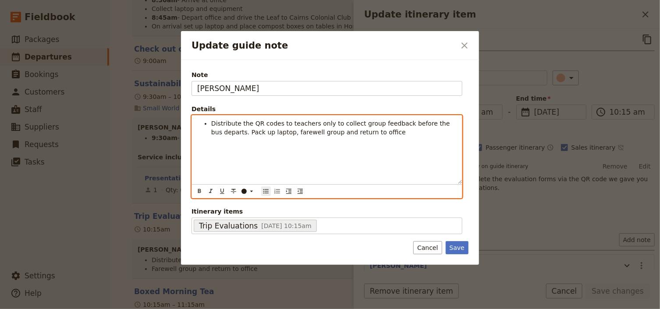
click at [212, 131] on span "Distribute the QR codes to teachers only to collect group feedback before the b…" at bounding box center [331, 128] width 241 height 16
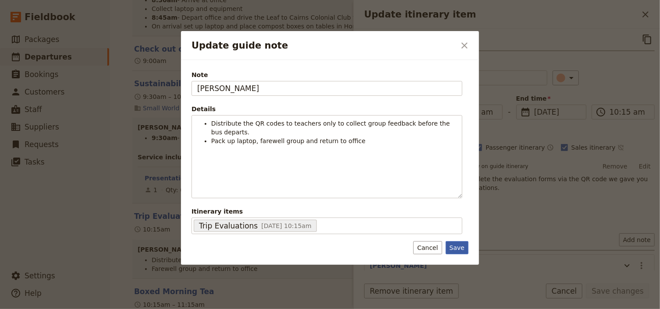
click at [457, 247] on button "Save" at bounding box center [457, 247] width 23 height 13
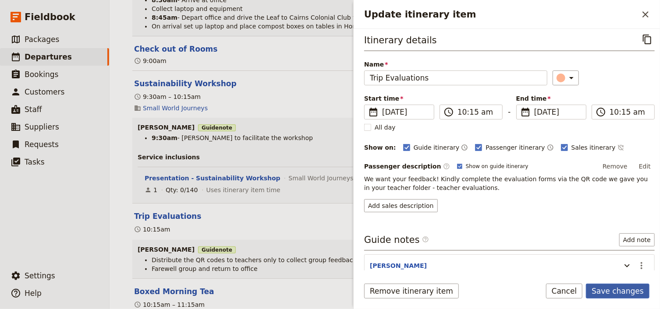
click at [621, 295] on button "Save changes" at bounding box center [618, 291] width 64 height 15
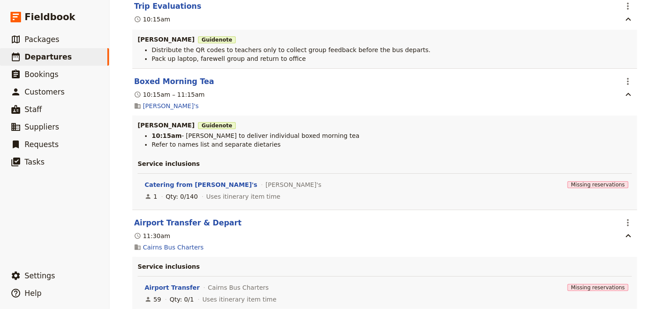
scroll to position [6962, 0]
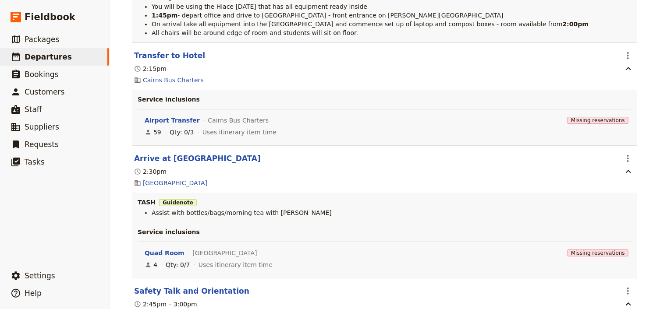
scroll to position [0, 0]
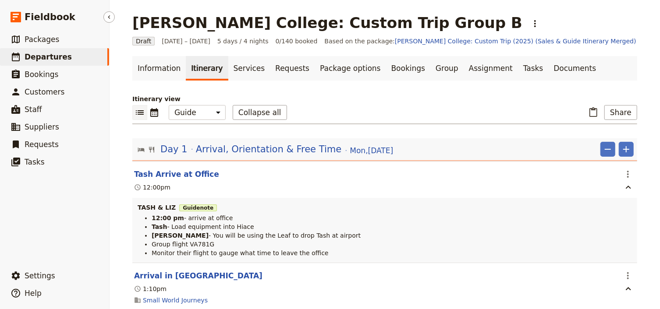
click at [52, 61] on span "Departures" at bounding box center [48, 57] width 47 height 9
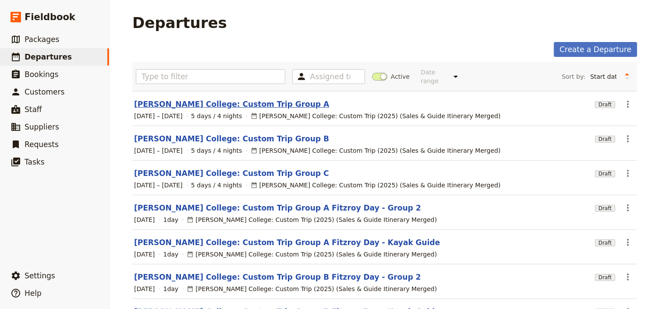
click at [224, 99] on link "[PERSON_NAME] College: Custom Trip Group A" at bounding box center [231, 104] width 195 height 11
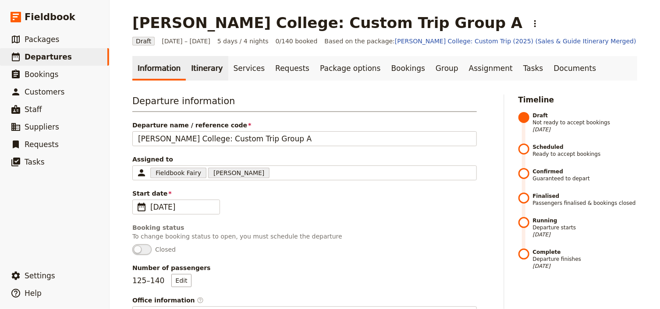
click at [202, 72] on link "Itinerary" at bounding box center [207, 68] width 42 height 25
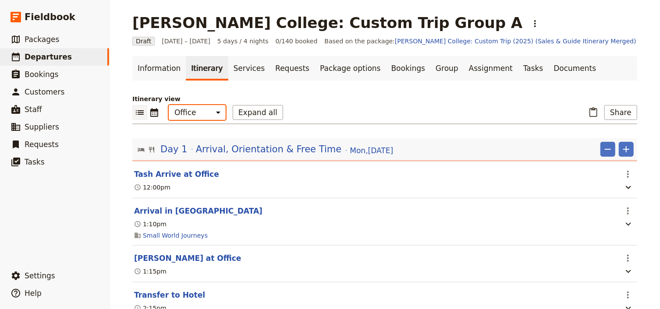
drag, startPoint x: 199, startPoint y: 113, endPoint x: 199, endPoint y: 118, distance: 4.8
click at [199, 113] on select "Office Guide Passenger Sales" at bounding box center [197, 112] width 57 height 15
select select "PASSENGER"
click at [169, 105] on select "Office Guide Passenger Sales" at bounding box center [197, 112] width 57 height 15
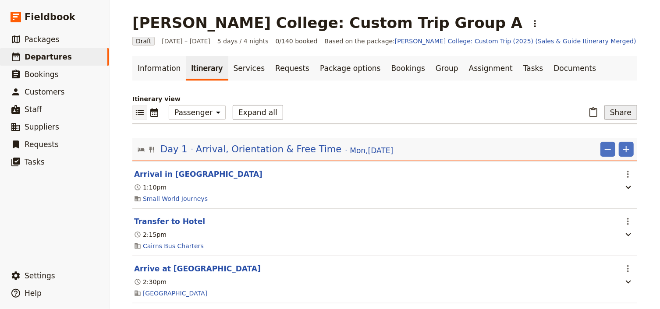
click at [613, 114] on button "Share" at bounding box center [620, 112] width 33 height 15
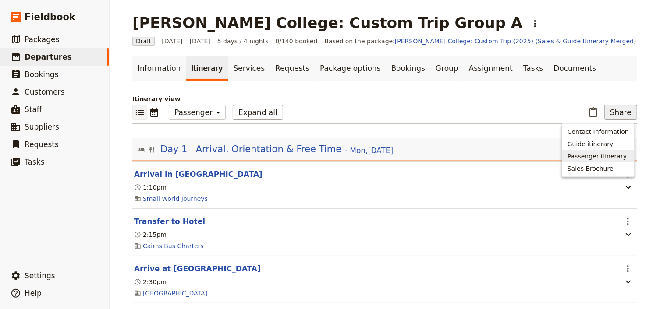
click at [607, 154] on span "Passenger itinerary" at bounding box center [596, 156] width 59 height 9
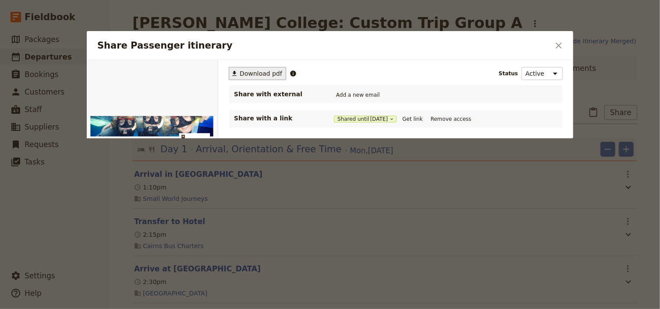
click at [258, 72] on span "Download pdf" at bounding box center [261, 73] width 42 height 9
click at [414, 119] on button "Get link" at bounding box center [412, 119] width 25 height 10
click at [558, 45] on icon "Close dialog" at bounding box center [559, 45] width 6 height 6
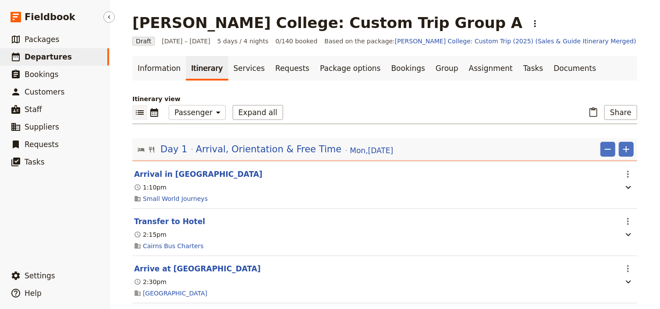
click at [45, 58] on span "Departures" at bounding box center [48, 57] width 47 height 9
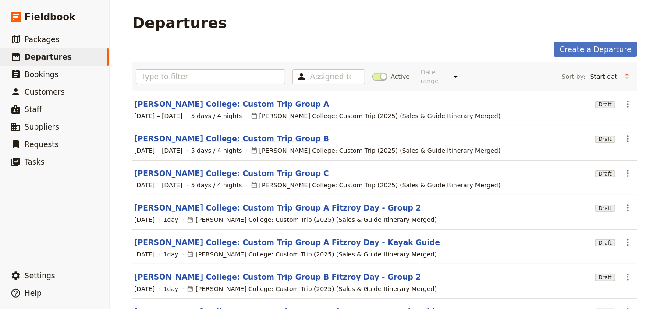
click at [238, 134] on link "[PERSON_NAME] College: Custom Trip Group B" at bounding box center [231, 139] width 195 height 11
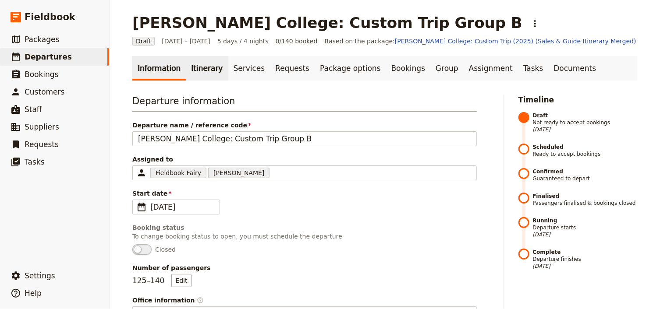
click at [202, 72] on link "Itinerary" at bounding box center [207, 68] width 42 height 25
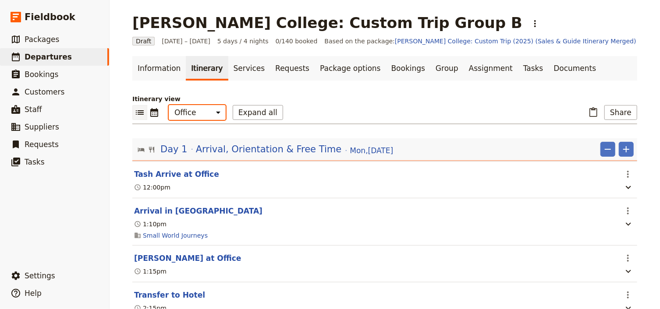
drag, startPoint x: 197, startPoint y: 111, endPoint x: 198, endPoint y: 119, distance: 7.6
click at [197, 111] on select "Office Guide Passenger Sales" at bounding box center [197, 112] width 57 height 15
select select "PASSENGER"
click at [169, 105] on select "Office Guide Passenger Sales" at bounding box center [197, 112] width 57 height 15
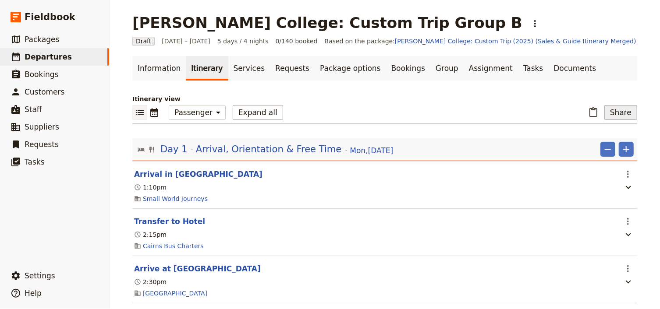
click at [613, 113] on button "Share" at bounding box center [620, 112] width 33 height 15
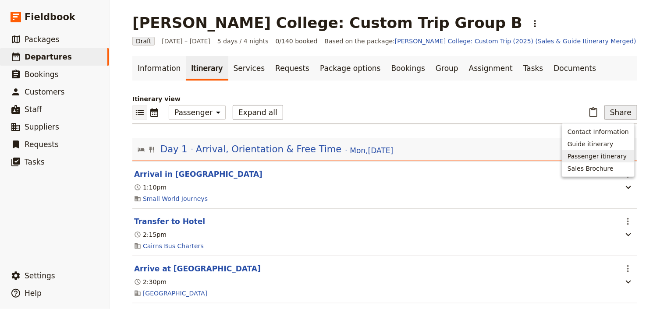
click at [580, 156] on span "Passenger itinerary" at bounding box center [596, 156] width 59 height 9
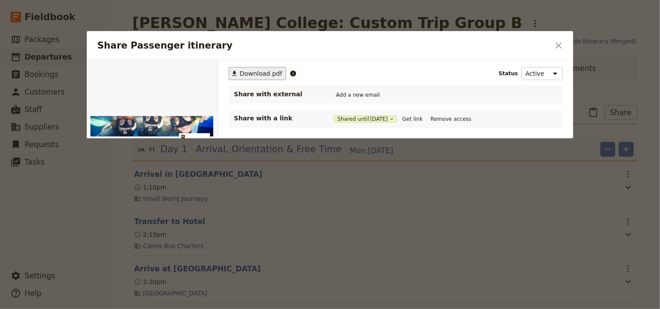
click at [267, 75] on span "Download pdf" at bounding box center [261, 73] width 42 height 9
click at [414, 117] on button "Get link" at bounding box center [412, 119] width 25 height 10
click at [558, 49] on icon "Close dialog" at bounding box center [558, 45] width 11 height 11
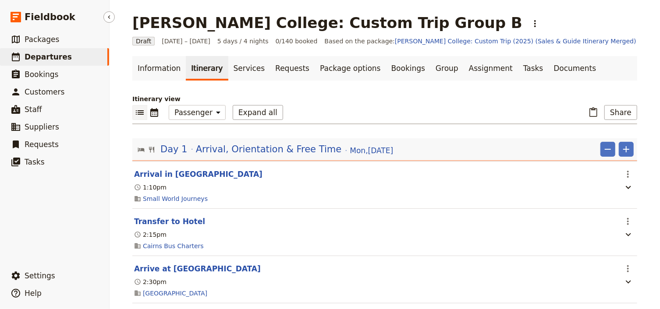
click at [59, 60] on span "Departures" at bounding box center [48, 57] width 47 height 9
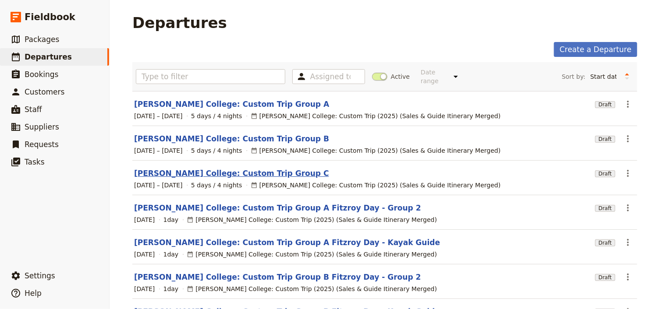
click at [247, 168] on link "[PERSON_NAME] College: Custom Trip Group C" at bounding box center [231, 173] width 195 height 11
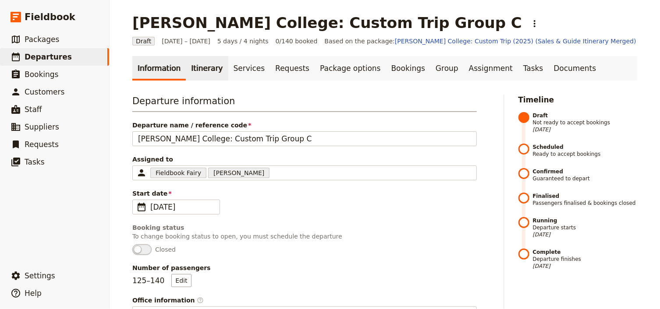
drag, startPoint x: 191, startPoint y: 60, endPoint x: 191, endPoint y: 68, distance: 8.3
click at [191, 61] on link "Itinerary" at bounding box center [207, 68] width 42 height 25
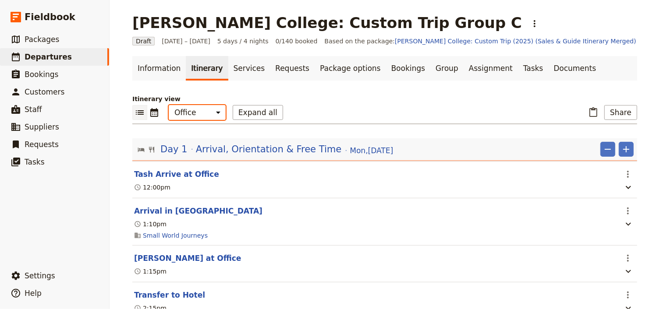
click at [190, 117] on select "Office Guide Passenger Sales" at bounding box center [197, 112] width 57 height 15
select select "PASSENGER"
click at [169, 105] on select "Office Guide Passenger Sales" at bounding box center [197, 112] width 57 height 15
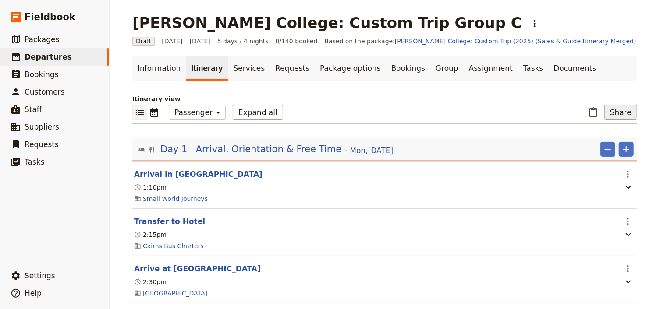
click at [615, 114] on button "Share" at bounding box center [620, 112] width 33 height 15
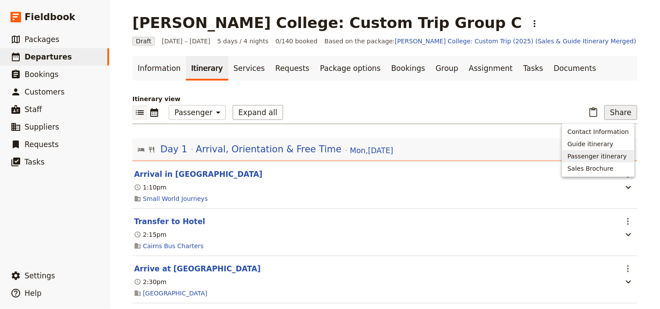
click at [600, 157] on span "Passenger itinerary" at bounding box center [596, 156] width 59 height 9
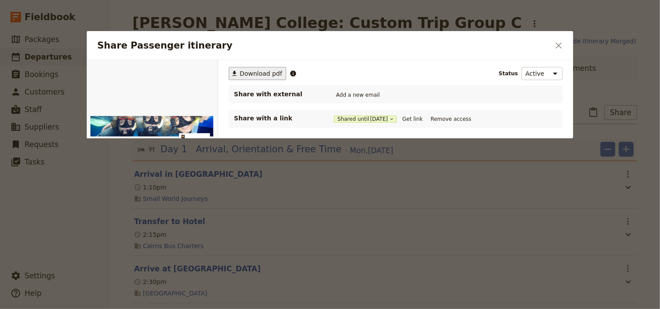
click at [255, 73] on span "Download pdf" at bounding box center [261, 73] width 42 height 9
click at [412, 121] on button "Get link" at bounding box center [412, 119] width 25 height 10
click at [556, 43] on icon "Close dialog" at bounding box center [558, 45] width 11 height 11
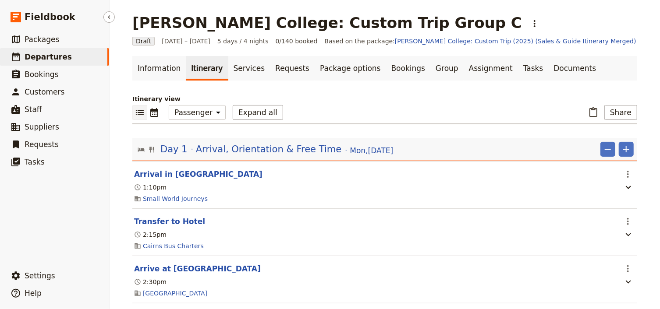
click at [54, 60] on span "Departures" at bounding box center [48, 57] width 47 height 9
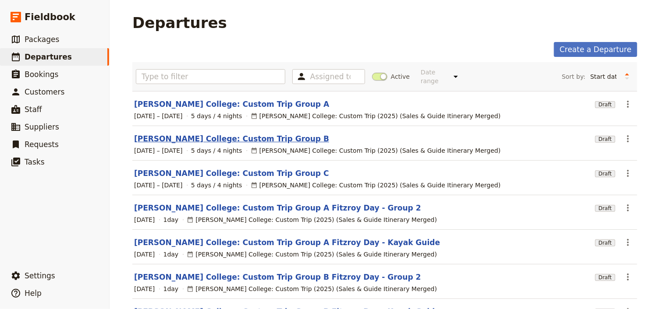
click at [251, 134] on link "[PERSON_NAME] College: Custom Trip Group B" at bounding box center [231, 139] width 195 height 11
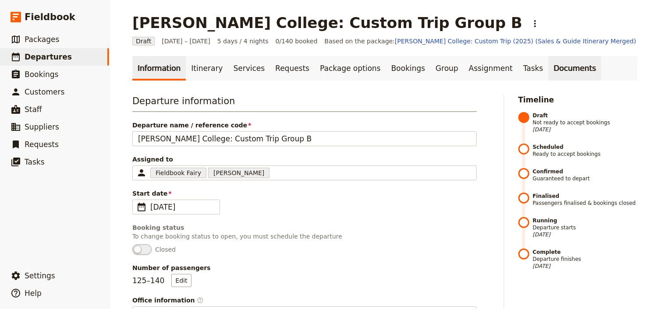
click at [548, 69] on link "Documents" at bounding box center [574, 68] width 53 height 25
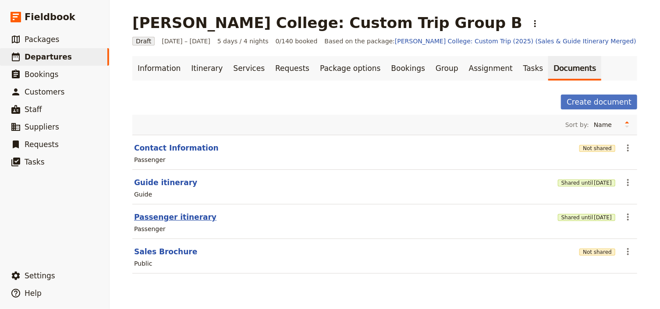
click at [183, 216] on button "Passenger itinerary" at bounding box center [175, 217] width 82 height 11
select select "PASSENGER"
select select "RUN_SHEET"
select select "DEFAULT"
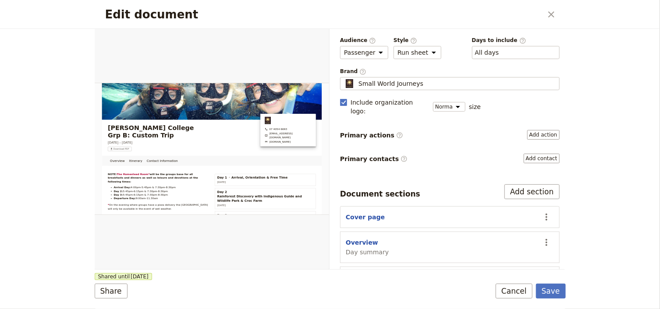
scroll to position [70, 0]
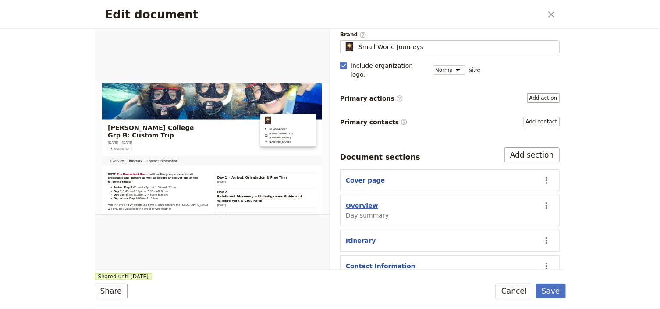
click at [364, 202] on button "Overview" at bounding box center [362, 206] width 32 height 9
select select "DAY_SUMMARY"
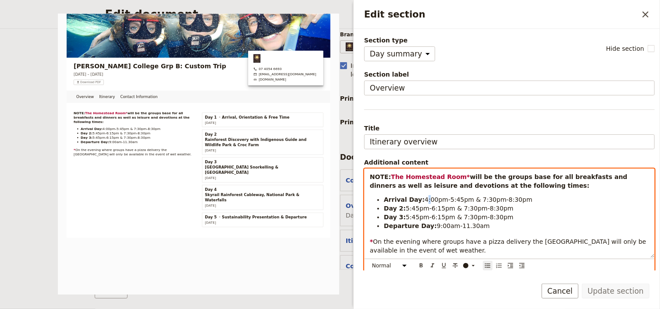
click at [425, 199] on span "4:00pm-5:45pm & 7:30pm-8:30pm" at bounding box center [479, 199] width 108 height 7
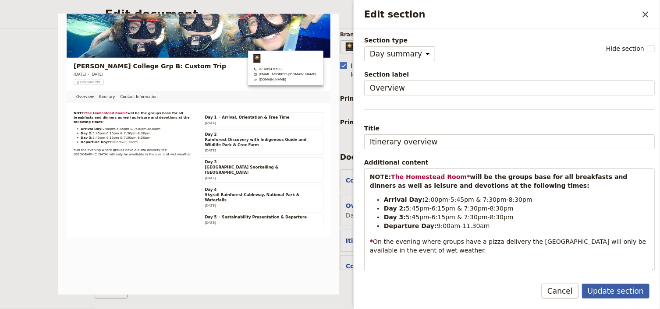
click at [611, 290] on button "Update section" at bounding box center [615, 291] width 67 height 15
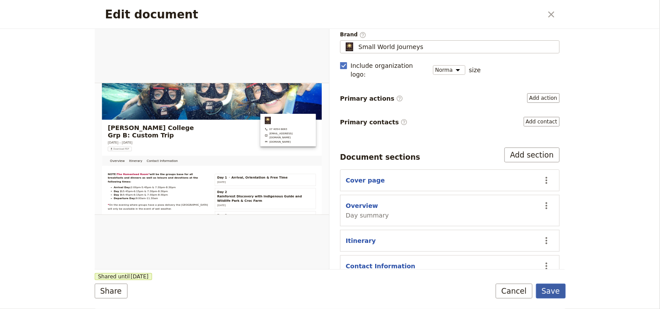
click at [557, 293] on button "Save" at bounding box center [551, 291] width 30 height 15
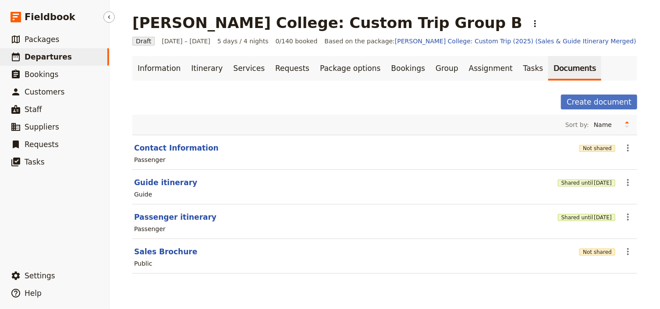
click at [56, 57] on span "Departures" at bounding box center [48, 57] width 47 height 9
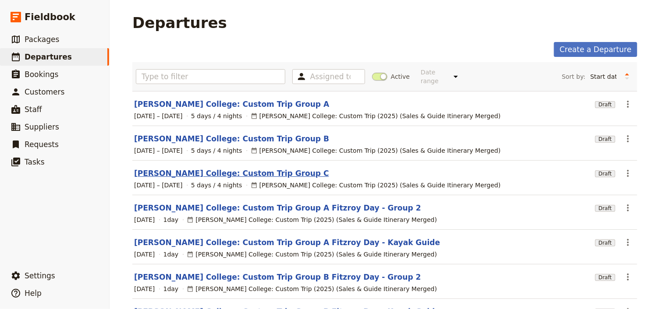
click at [251, 168] on link "[PERSON_NAME] College: Custom Trip Group C" at bounding box center [231, 173] width 195 height 11
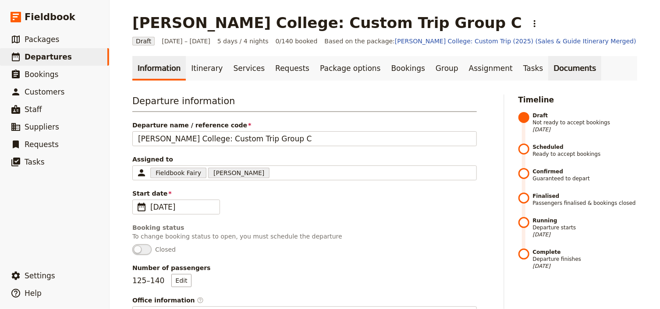
click at [548, 70] on link "Documents" at bounding box center [574, 68] width 53 height 25
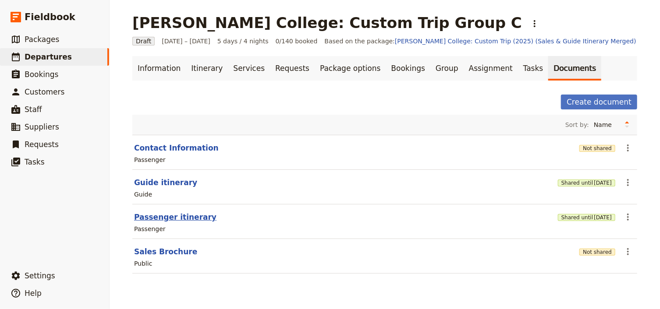
click at [180, 219] on button "Passenger itinerary" at bounding box center [175, 217] width 82 height 11
select select "PASSENGER"
select select "RUN_SHEET"
select select "DEFAULT"
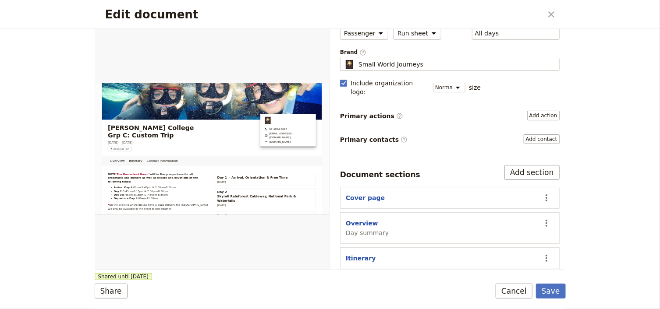
scroll to position [70, 0]
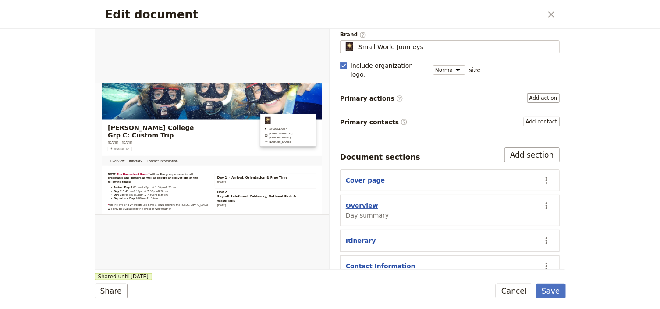
click at [367, 202] on button "Overview" at bounding box center [362, 206] width 32 height 9
select select "DAY_SUMMARY"
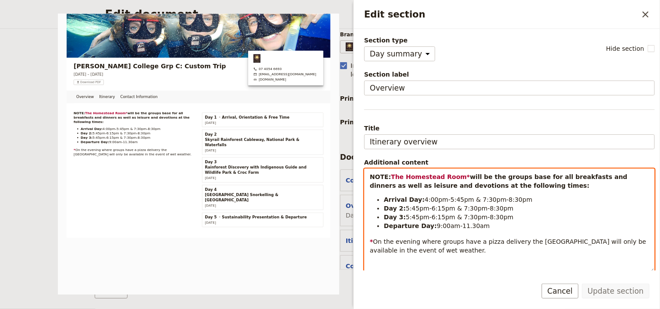
click at [425, 200] on span "4:00pm-5:45pm & 7:30pm-8:30pm" at bounding box center [479, 199] width 108 height 7
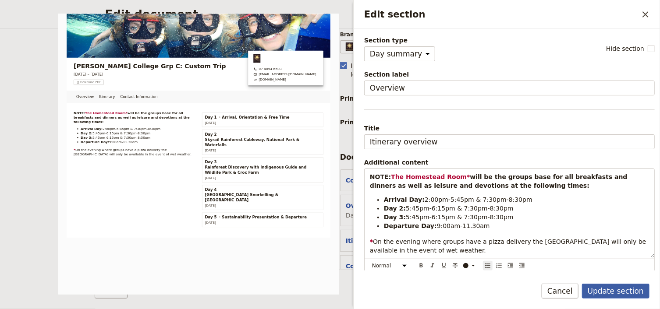
click at [620, 293] on button "Update section" at bounding box center [615, 291] width 67 height 15
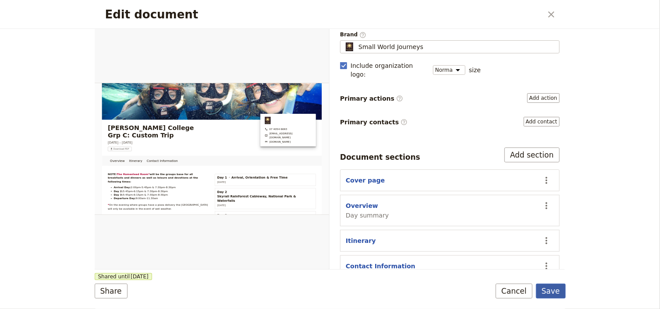
click at [557, 293] on button "Save" at bounding box center [551, 291] width 30 height 15
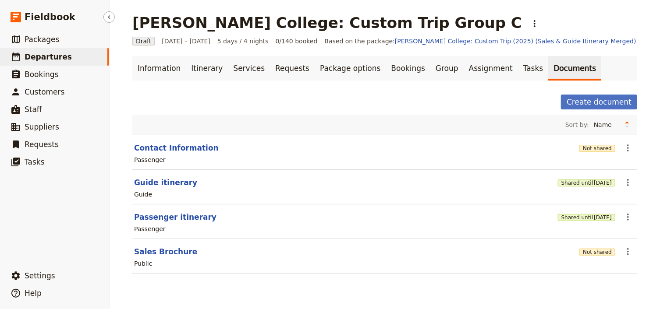
drag, startPoint x: 53, startPoint y: 56, endPoint x: 89, endPoint y: 56, distance: 36.8
click at [53, 56] on span "Departures" at bounding box center [48, 57] width 47 height 9
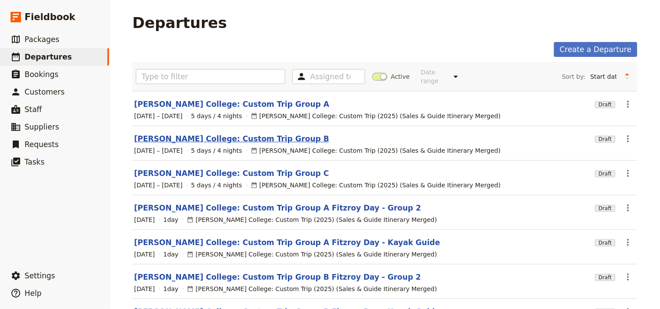
click at [235, 134] on link "[PERSON_NAME] College: Custom Trip Group B" at bounding box center [231, 139] width 195 height 11
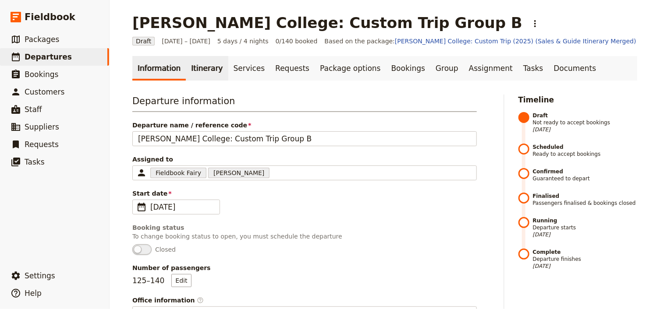
click at [201, 69] on link "Itinerary" at bounding box center [207, 68] width 42 height 25
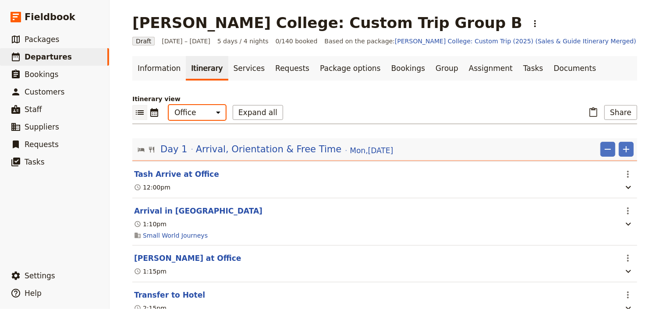
click at [200, 111] on select "Office Guide Passenger Sales" at bounding box center [197, 112] width 57 height 15
select select "PASSENGER"
click at [169, 105] on select "Office Guide Passenger Sales" at bounding box center [197, 112] width 57 height 15
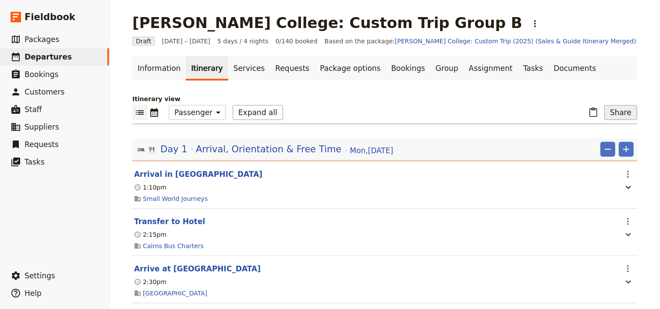
click at [622, 114] on button "Share" at bounding box center [620, 112] width 33 height 15
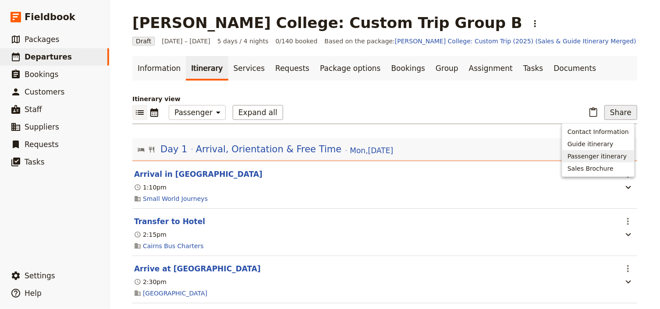
click at [602, 153] on span "Passenger itinerary" at bounding box center [596, 156] width 59 height 9
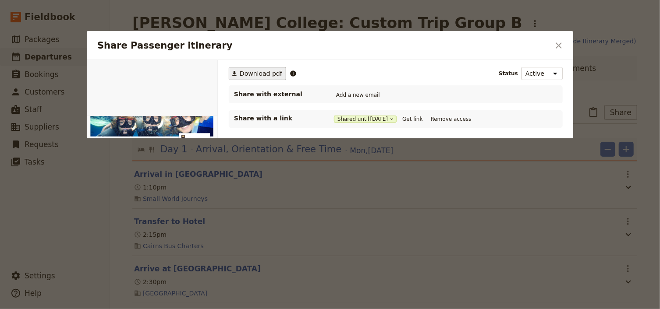
click at [258, 73] on span "Download pdf" at bounding box center [261, 73] width 42 height 9
click at [413, 119] on button "Get link" at bounding box center [412, 119] width 25 height 10
drag, startPoint x: 563, startPoint y: 44, endPoint x: 501, endPoint y: 46, distance: 61.4
click at [561, 44] on icon "Close dialog" at bounding box center [558, 45] width 11 height 11
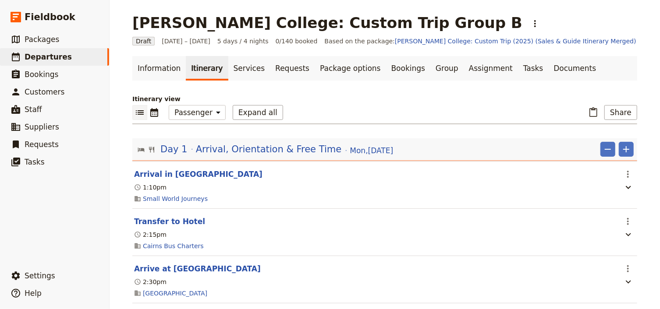
drag, startPoint x: 68, startPoint y: 55, endPoint x: 119, endPoint y: 54, distance: 50.4
click at [68, 55] on link "​ Departures" at bounding box center [54, 57] width 109 height 18
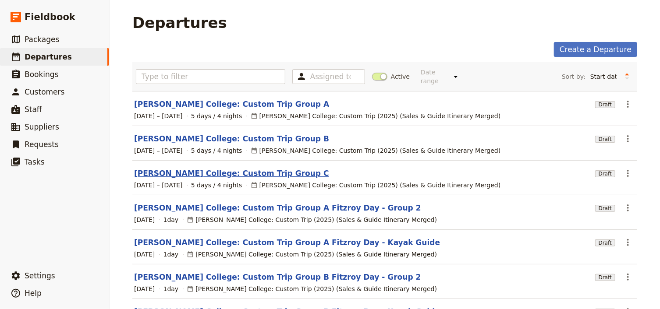
click at [251, 168] on link "[PERSON_NAME] College: Custom Trip Group C" at bounding box center [231, 173] width 195 height 11
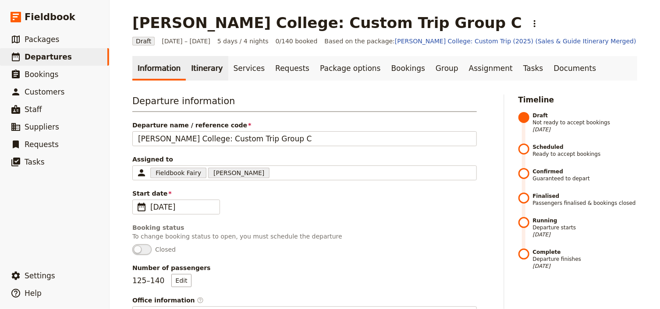
click at [196, 70] on link "Itinerary" at bounding box center [207, 68] width 42 height 25
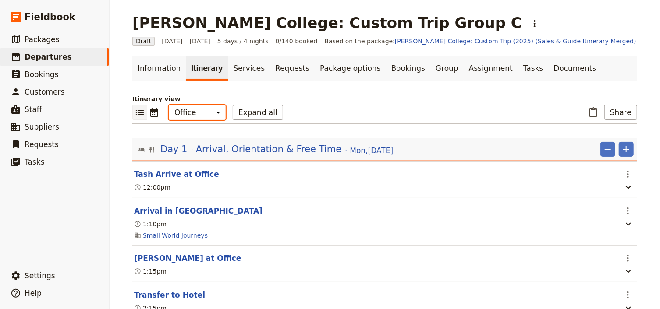
drag, startPoint x: 195, startPoint y: 113, endPoint x: 195, endPoint y: 117, distance: 4.5
click at [195, 113] on select "Office Guide Passenger Sales" at bounding box center [197, 112] width 57 height 15
select select "PASSENGER"
click at [169, 105] on select "Office Guide Passenger Sales" at bounding box center [197, 112] width 57 height 15
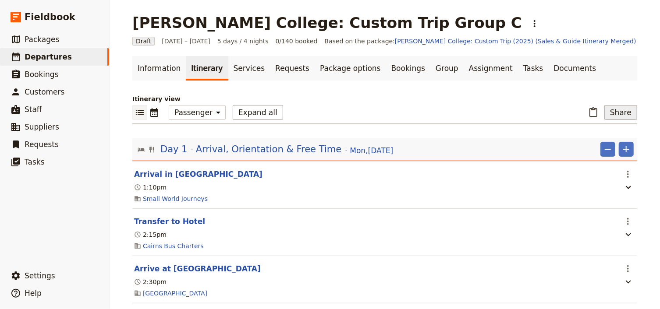
click at [615, 114] on button "Share" at bounding box center [620, 112] width 33 height 15
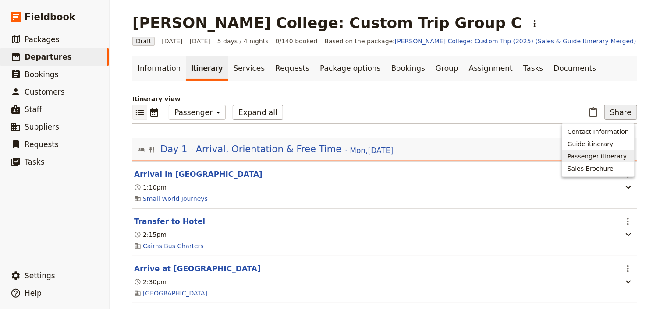
click at [591, 154] on span "Passenger itinerary" at bounding box center [596, 156] width 59 height 9
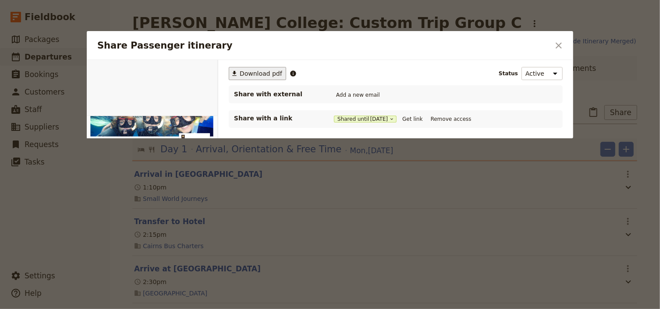
click at [255, 74] on span "Download pdf" at bounding box center [261, 73] width 42 height 9
click at [414, 120] on button "Get link" at bounding box center [412, 119] width 25 height 10
click at [560, 49] on icon "Close dialog" at bounding box center [558, 45] width 11 height 11
